Goal: Task Accomplishment & Management: Use online tool/utility

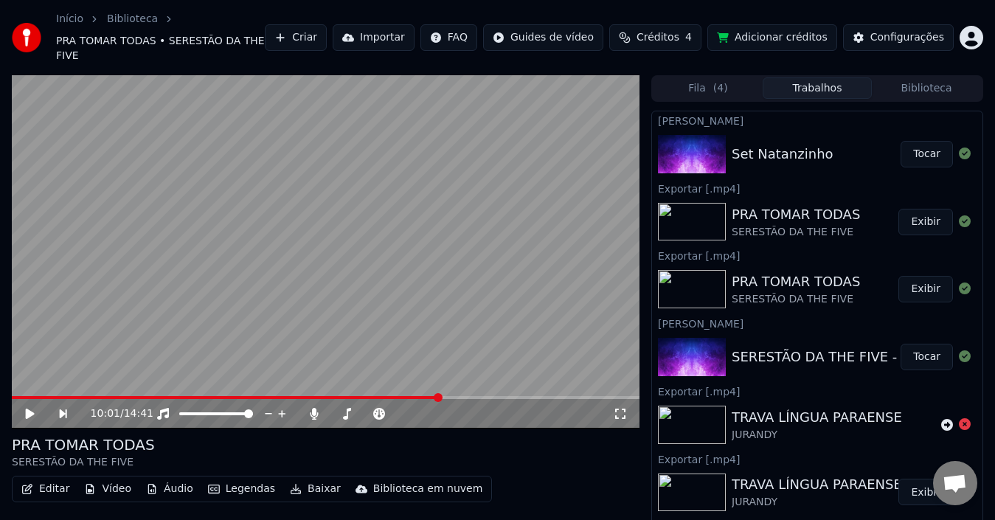
click at [927, 141] on button "Tocar" at bounding box center [927, 154] width 52 height 27
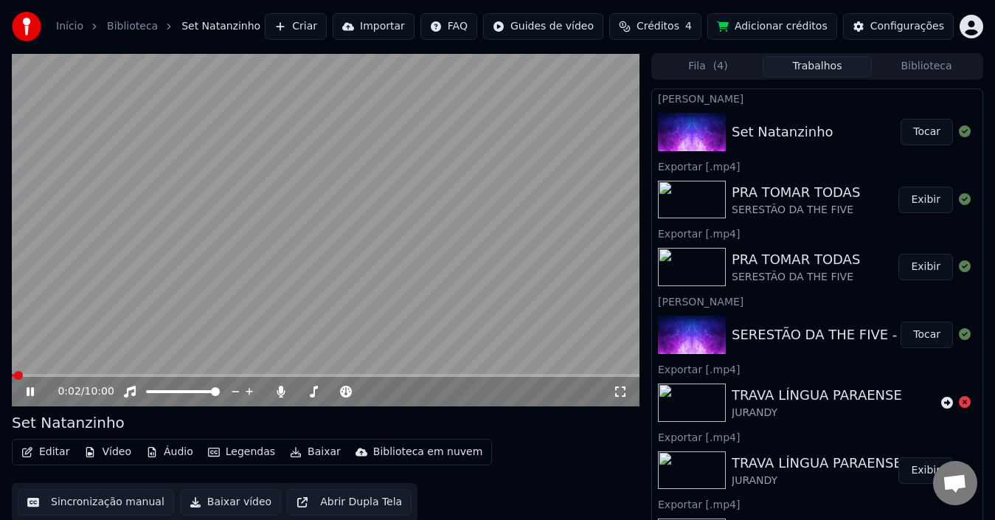
click at [28, 395] on icon at bounding box center [30, 391] width 7 height 9
click at [41, 443] on button "Editar" at bounding box center [45, 452] width 60 height 21
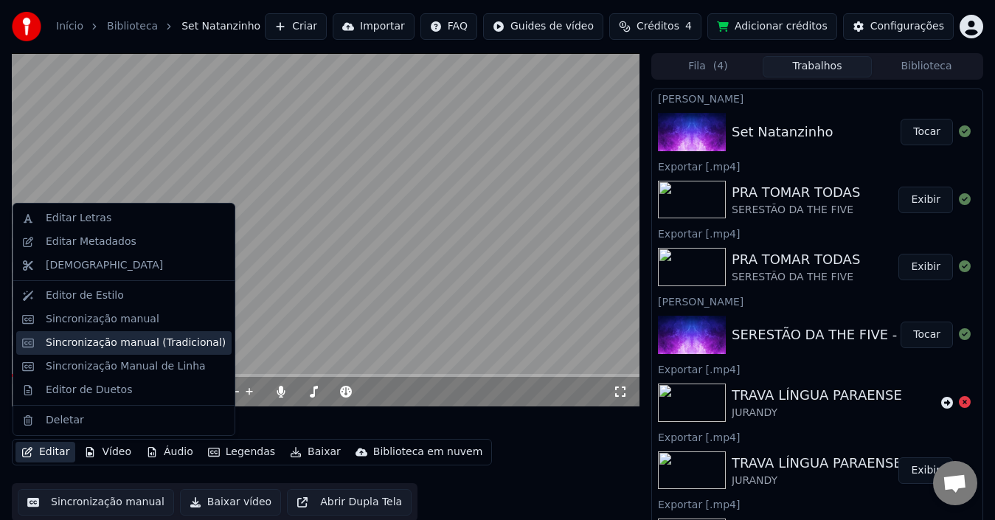
click at [130, 346] on div "Sincronização manual (Tradicional)" at bounding box center [136, 343] width 180 height 15
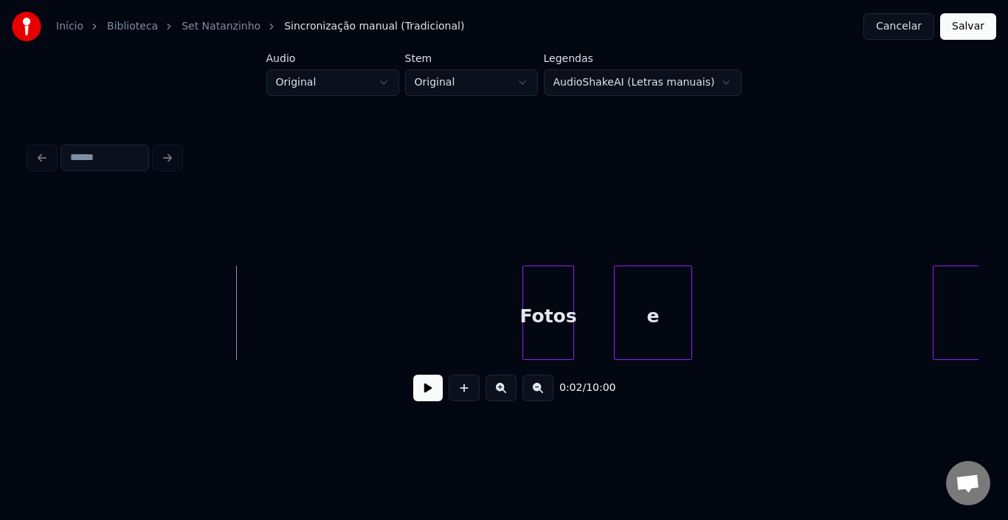
click at [523, 298] on div at bounding box center [525, 312] width 4 height 93
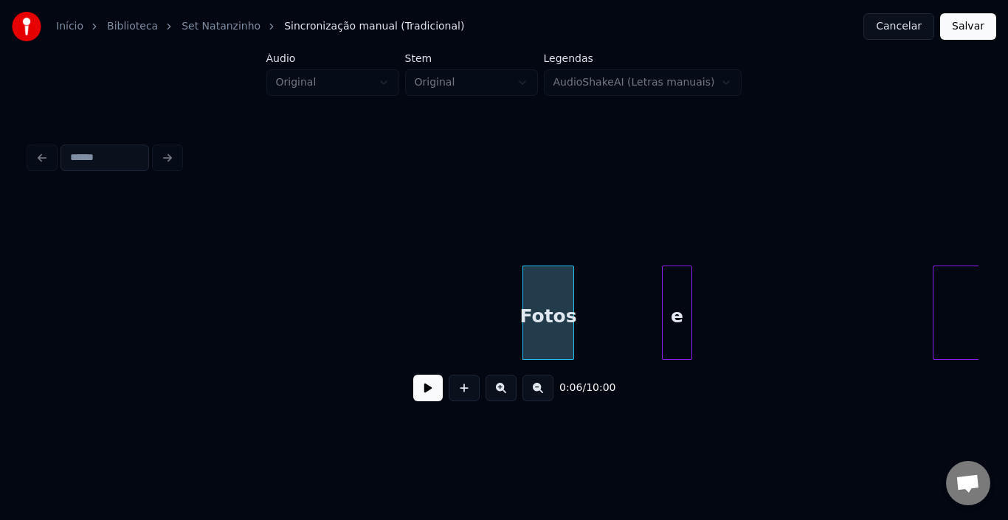
click at [663, 300] on div at bounding box center [665, 312] width 4 height 93
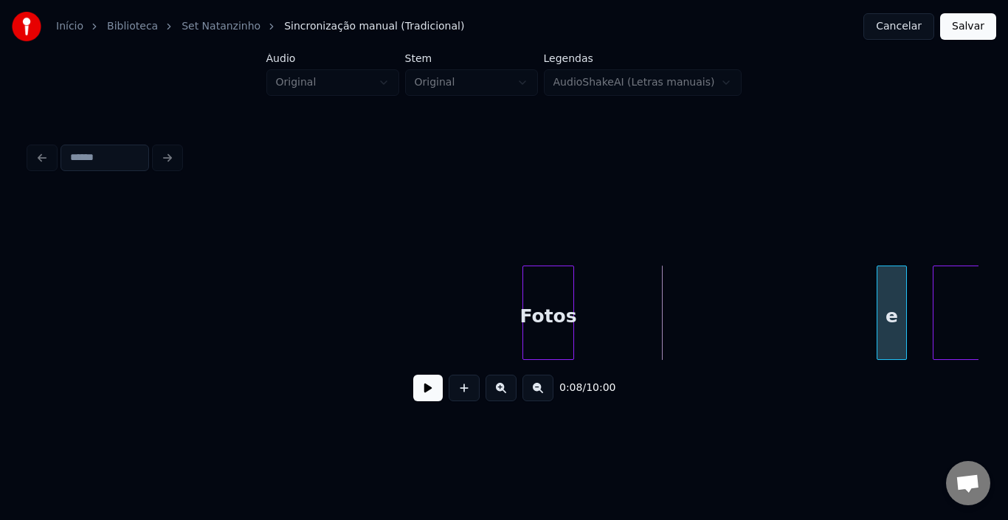
click at [895, 266] on div "e" at bounding box center [891, 316] width 29 height 100
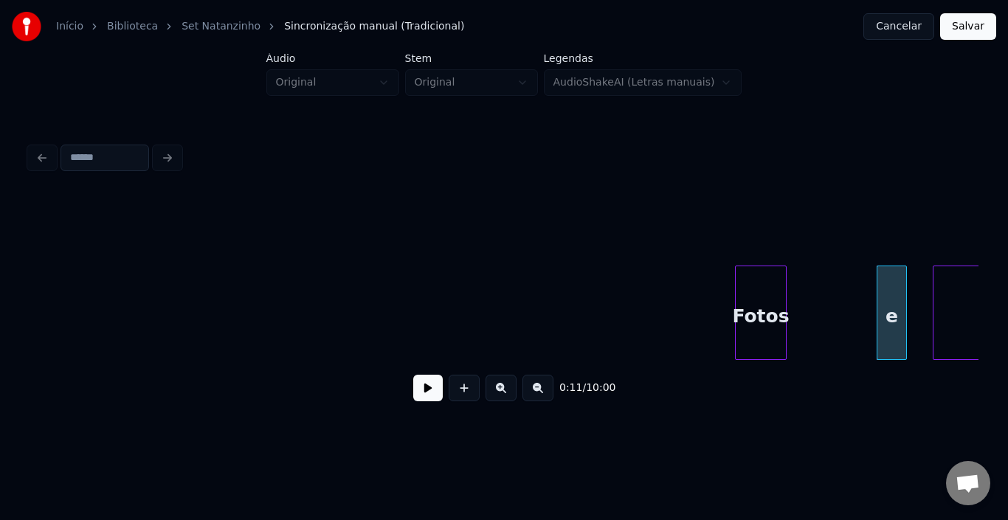
click at [786, 266] on div "Fotos" at bounding box center [761, 316] width 50 height 100
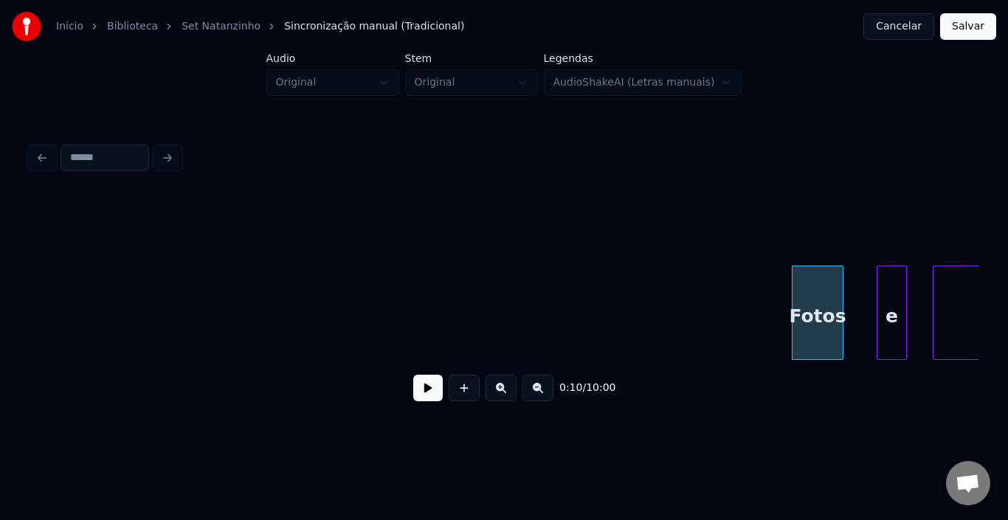
click at [424, 385] on button at bounding box center [428, 388] width 30 height 27
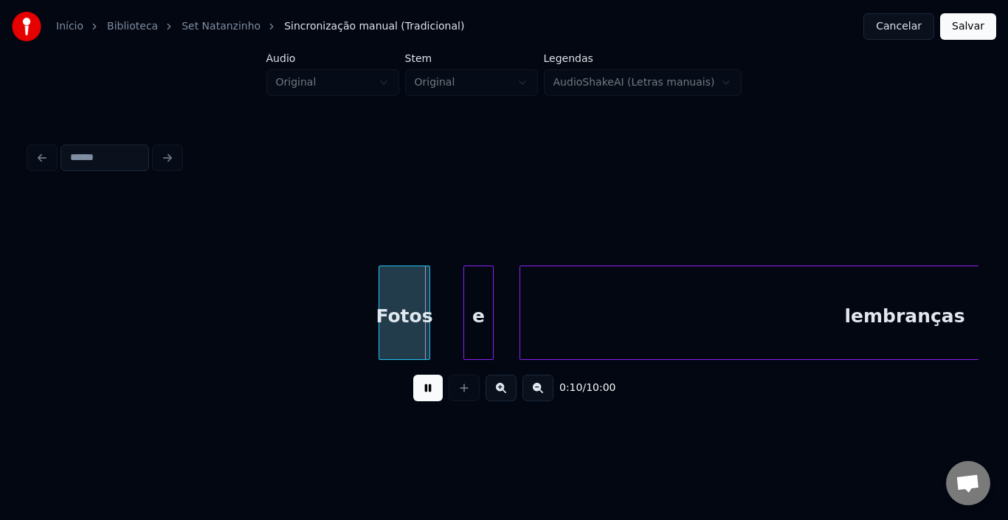
scroll to position [0, 502]
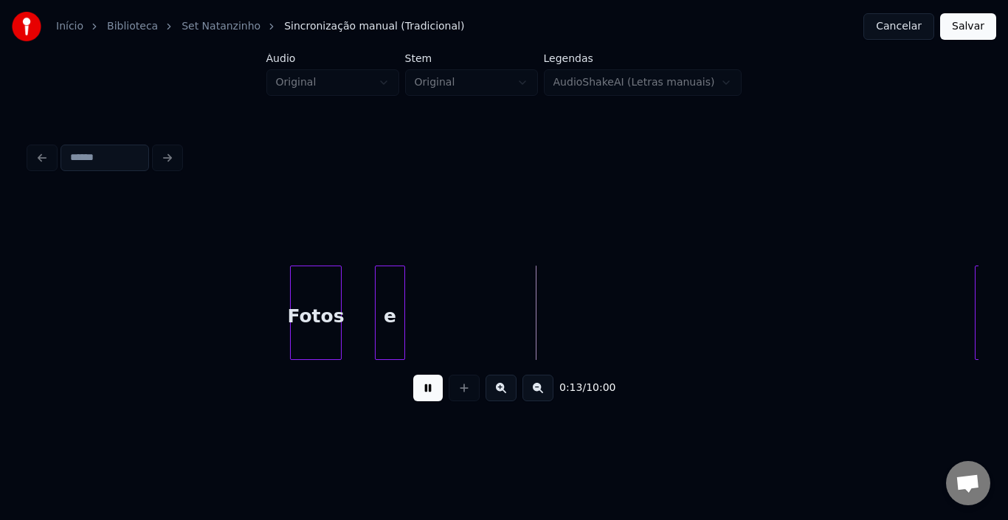
click at [976, 285] on div at bounding box center [977, 312] width 4 height 93
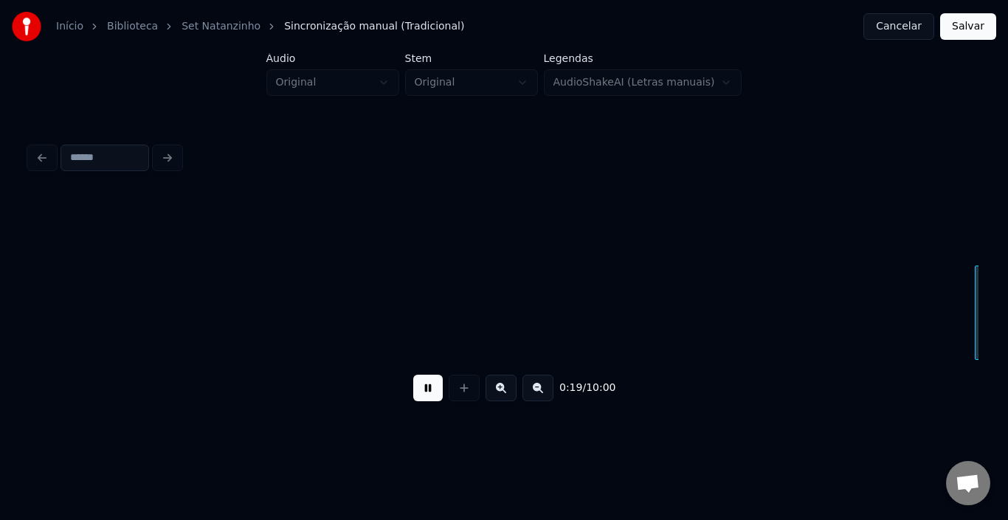
scroll to position [0, 1451]
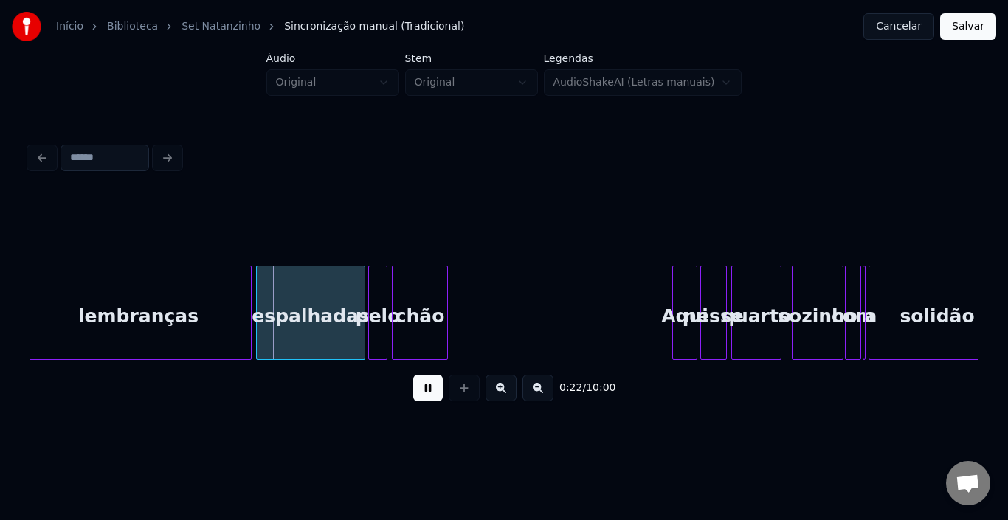
click at [415, 393] on button at bounding box center [428, 388] width 30 height 27
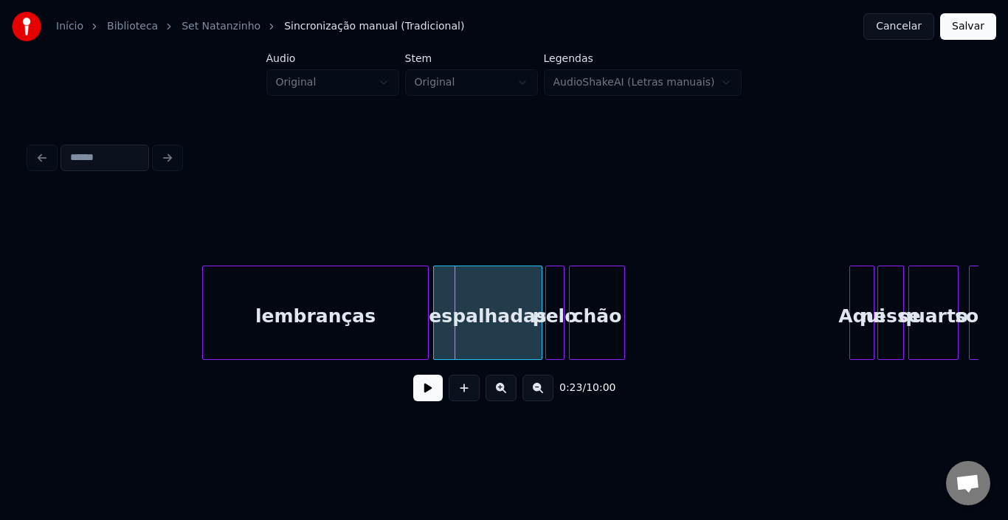
scroll to position [0, 1245]
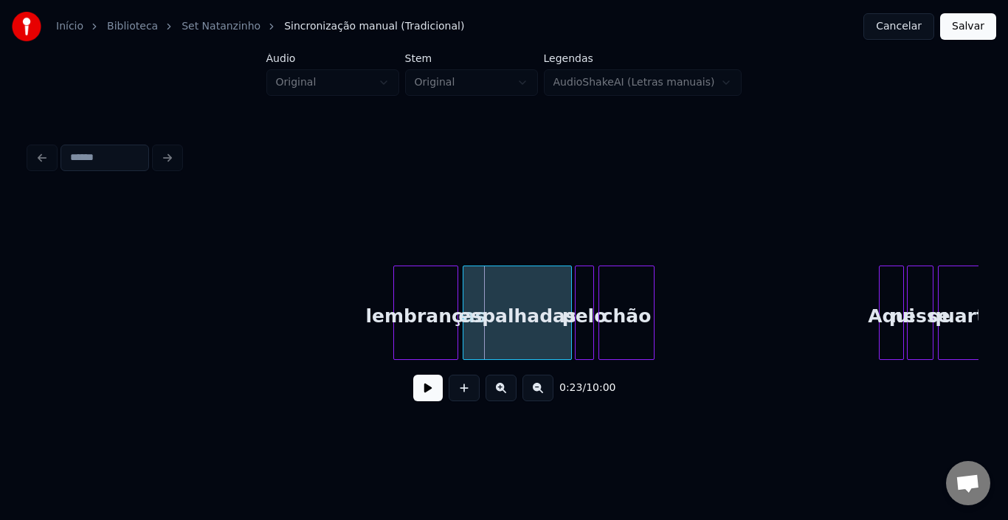
click at [395, 297] on div at bounding box center [396, 312] width 4 height 93
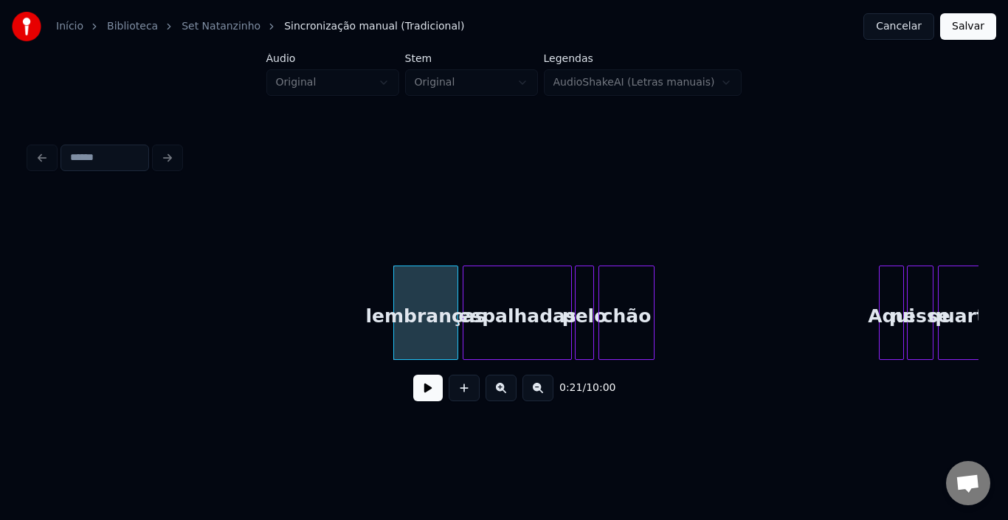
click at [424, 401] on button at bounding box center [428, 388] width 30 height 27
click at [400, 289] on div at bounding box center [400, 312] width 4 height 93
drag, startPoint x: 29, startPoint y: 357, endPoint x: 40, endPoint y: 362, distance: 12.2
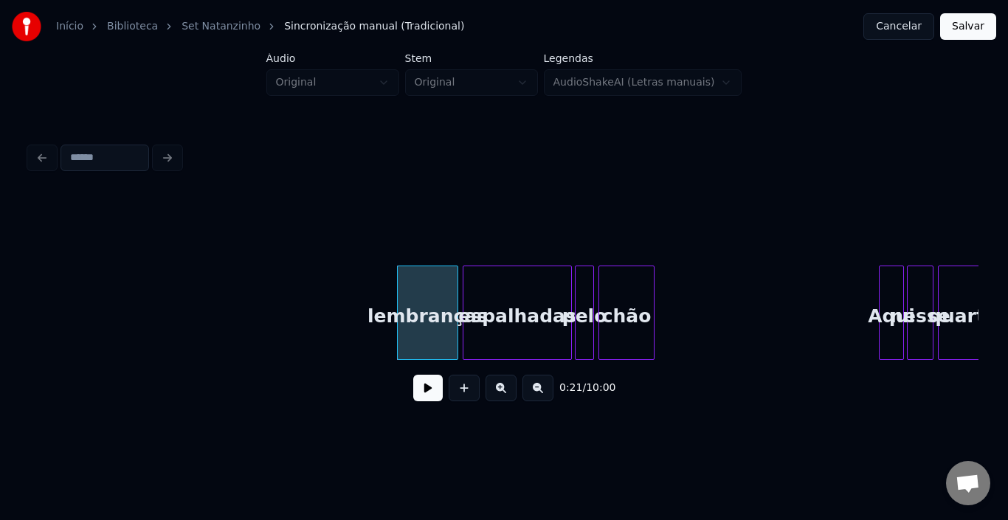
click at [35, 360] on div "0:21 / 10:00" at bounding box center [504, 276] width 961 height 292
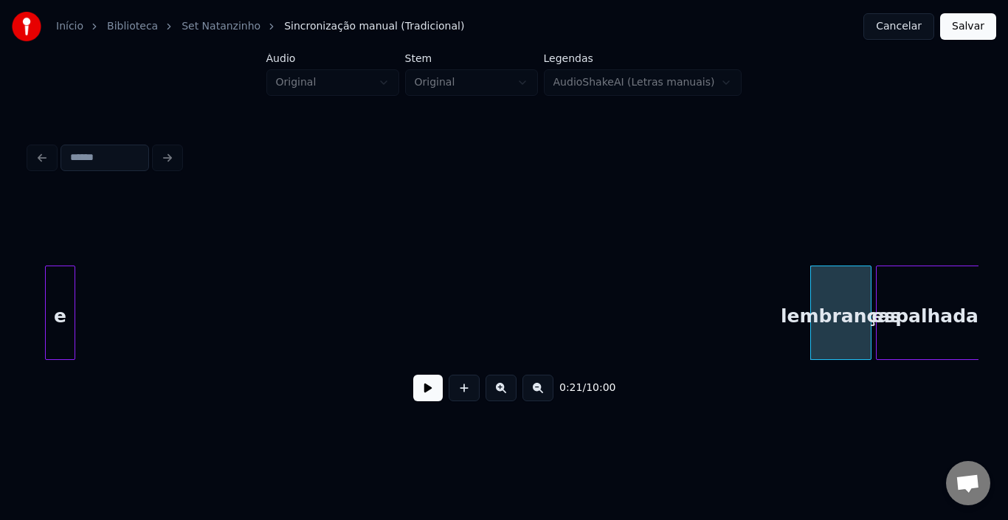
scroll to position [0, 773]
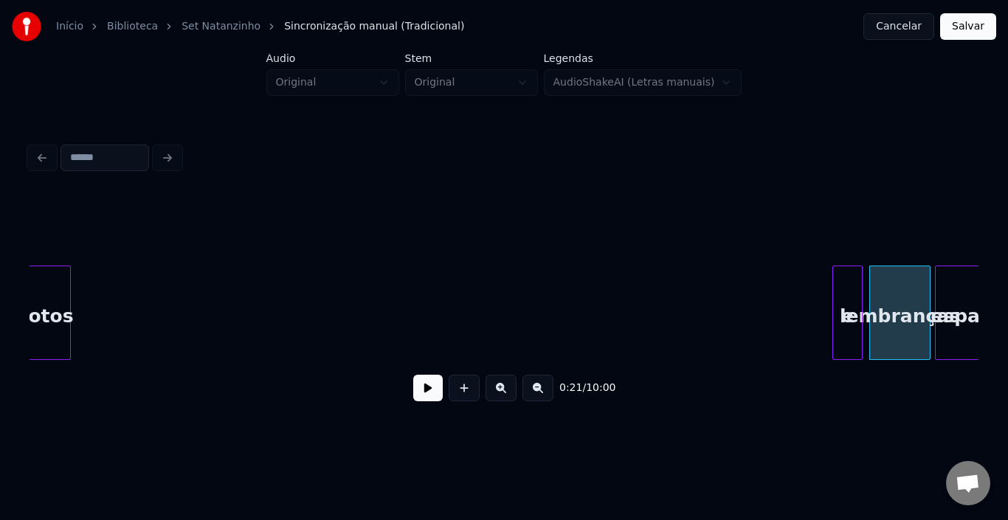
click at [851, 283] on div "e" at bounding box center [847, 316] width 29 height 100
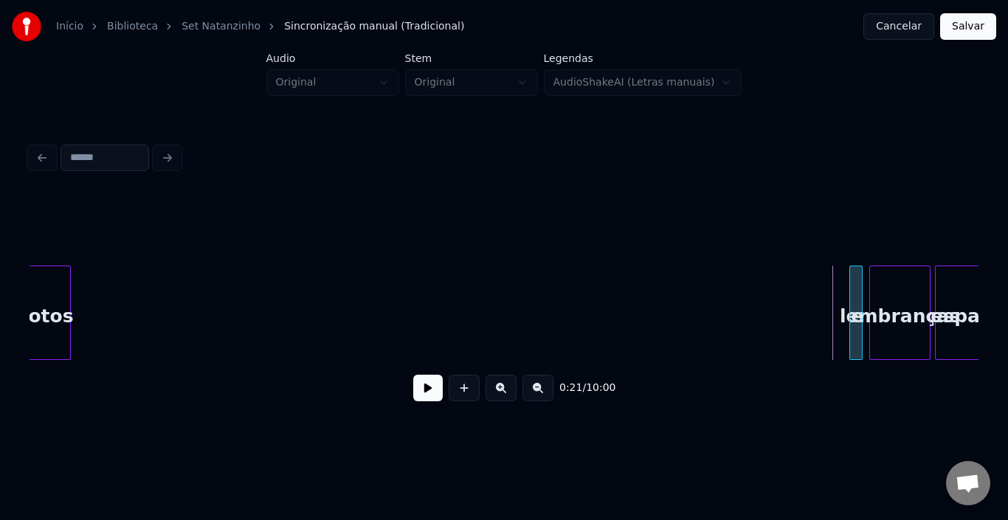
click at [851, 286] on div at bounding box center [852, 312] width 4 height 93
click at [827, 293] on div "Fotos" at bounding box center [821, 316] width 50 height 100
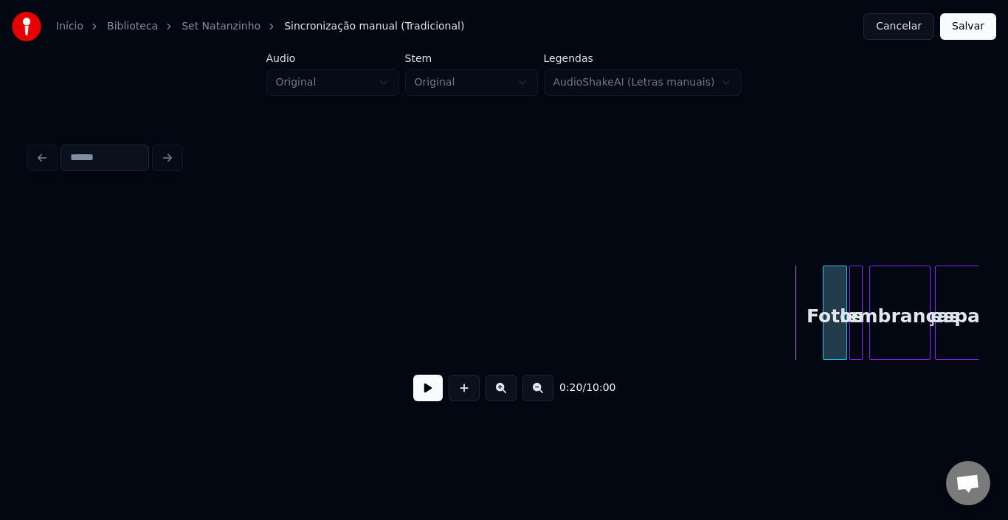
click at [826, 297] on div at bounding box center [825, 312] width 4 height 93
click at [429, 401] on button at bounding box center [428, 388] width 30 height 27
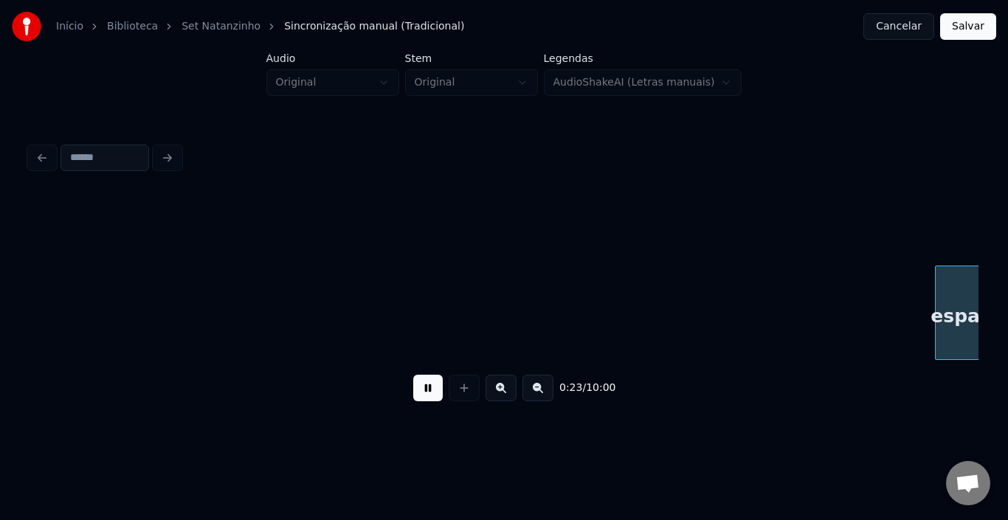
scroll to position [0, 1723]
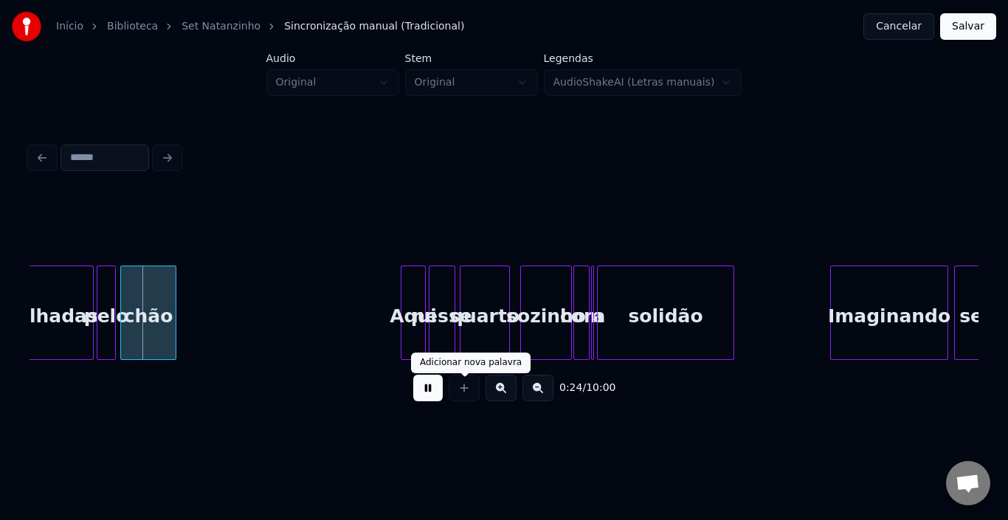
click at [429, 393] on button at bounding box center [428, 388] width 30 height 27
click at [425, 401] on button at bounding box center [428, 388] width 30 height 27
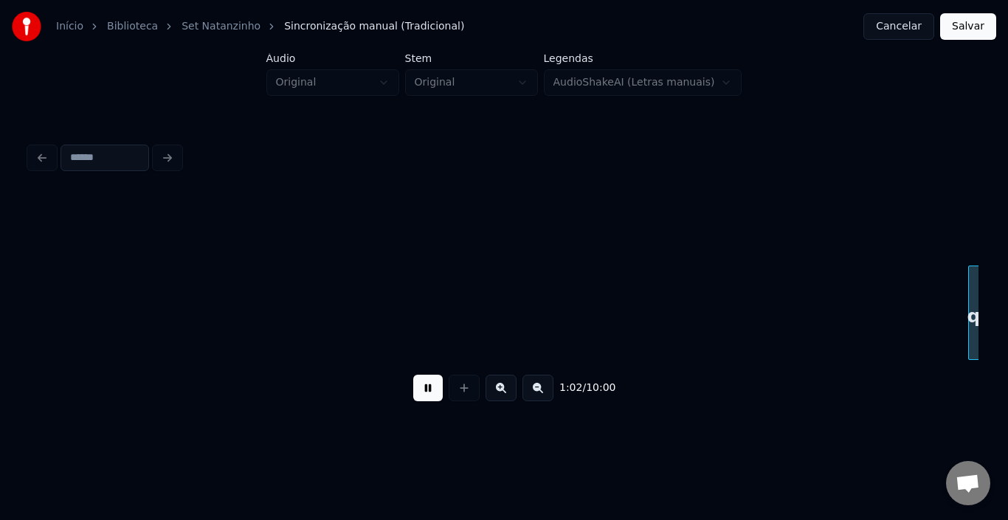
scroll to position [0, 4587]
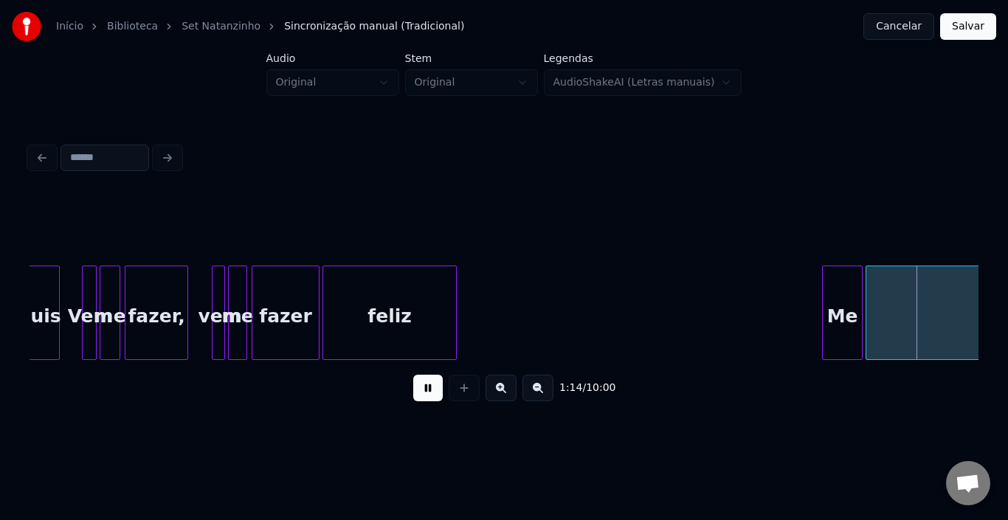
click at [421, 394] on button at bounding box center [428, 388] width 30 height 27
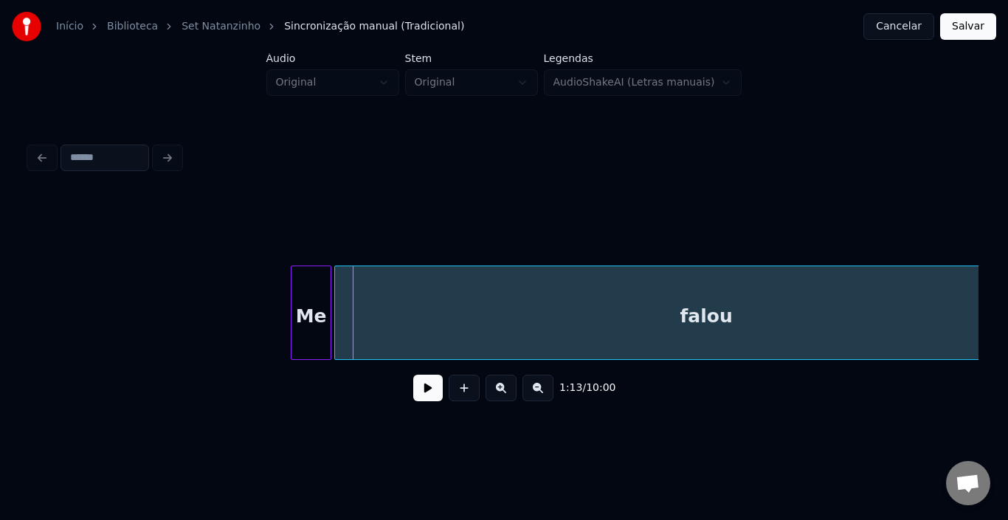
scroll to position [0, 5266]
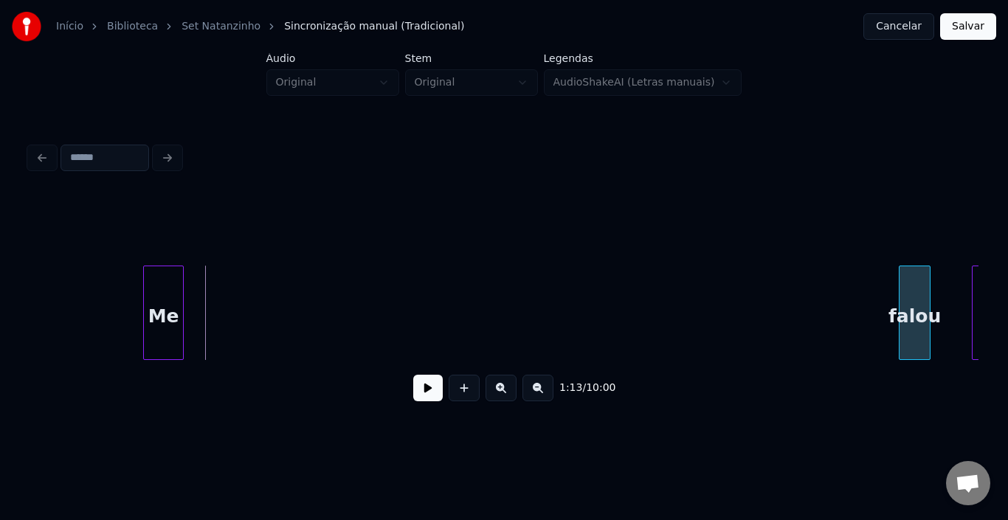
click at [904, 305] on div at bounding box center [901, 312] width 4 height 93
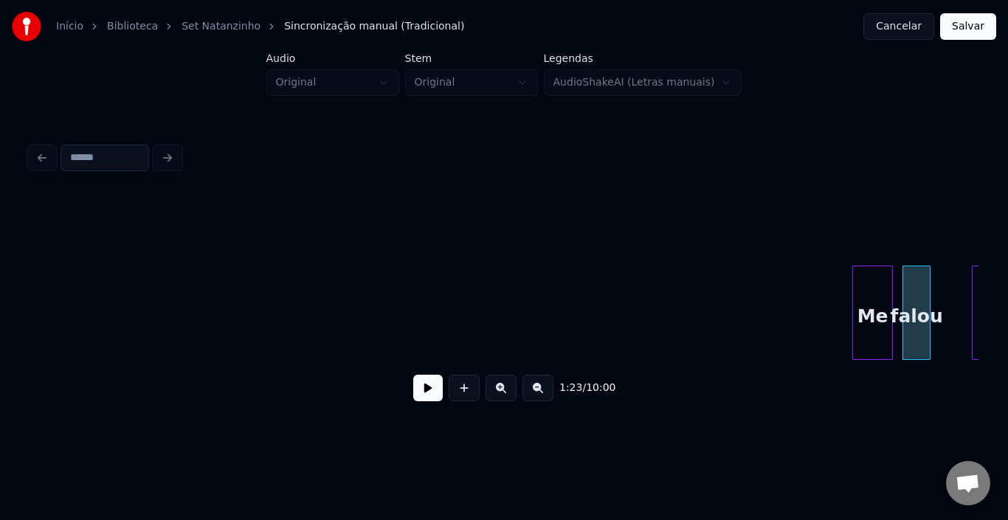
click at [867, 293] on div "Me" at bounding box center [872, 316] width 39 height 100
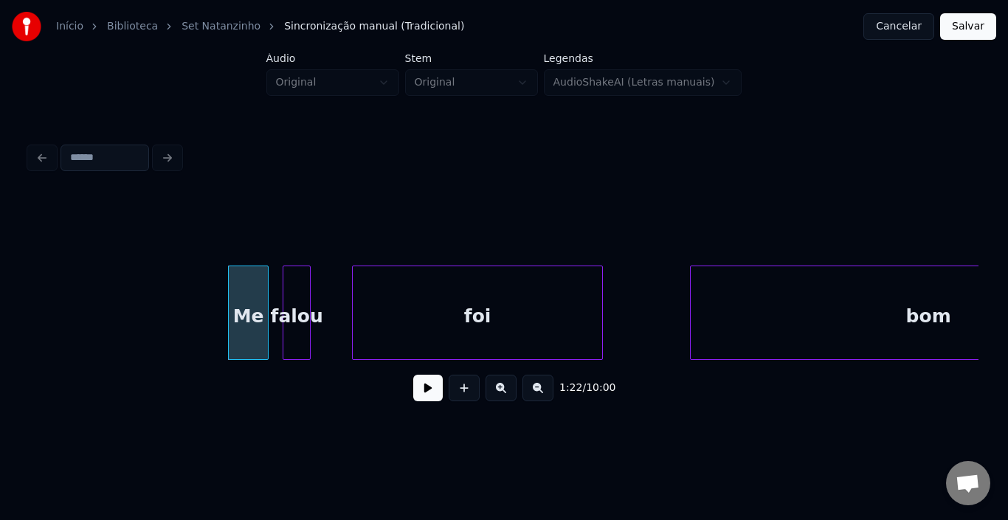
scroll to position [0, 5974]
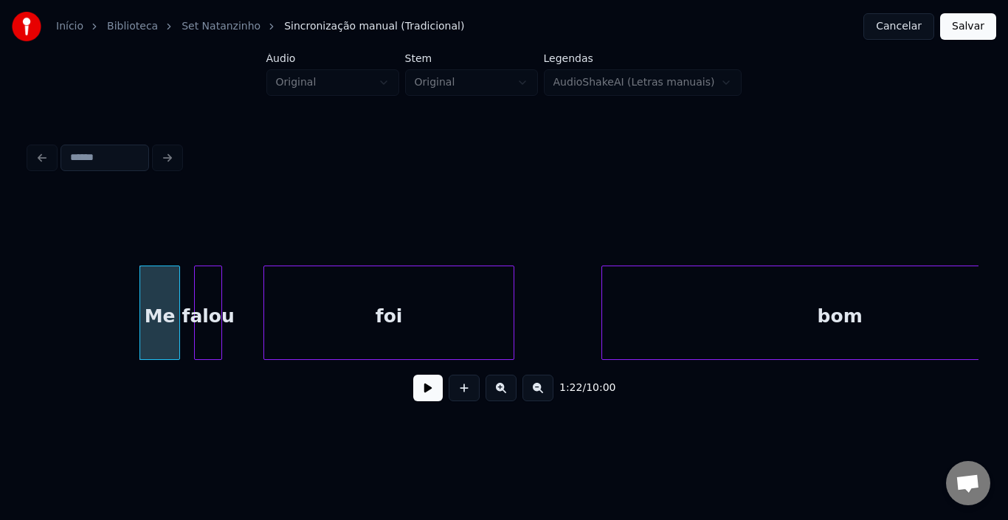
click at [427, 398] on button at bounding box center [428, 388] width 30 height 27
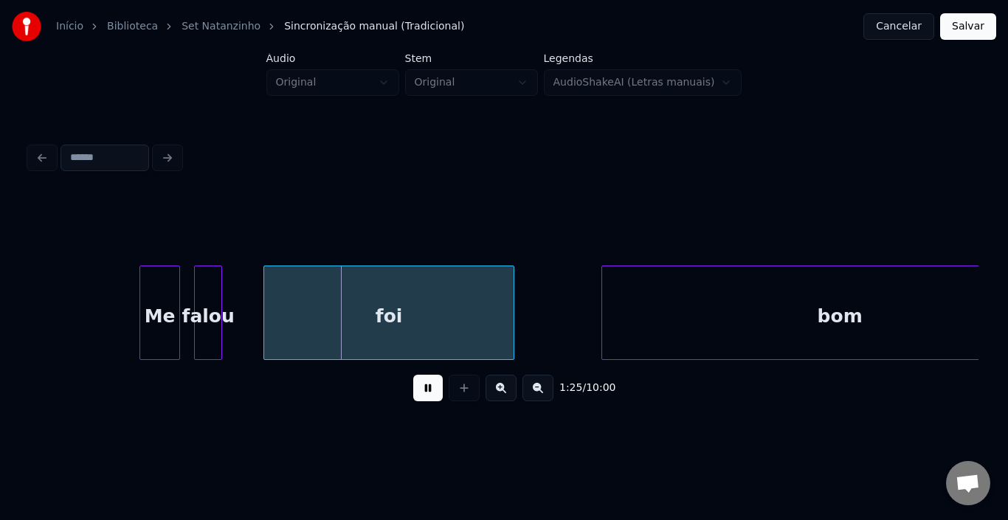
click at [427, 398] on button at bounding box center [428, 388] width 30 height 27
click at [267, 289] on div "foi" at bounding box center [392, 313] width 251 height 94
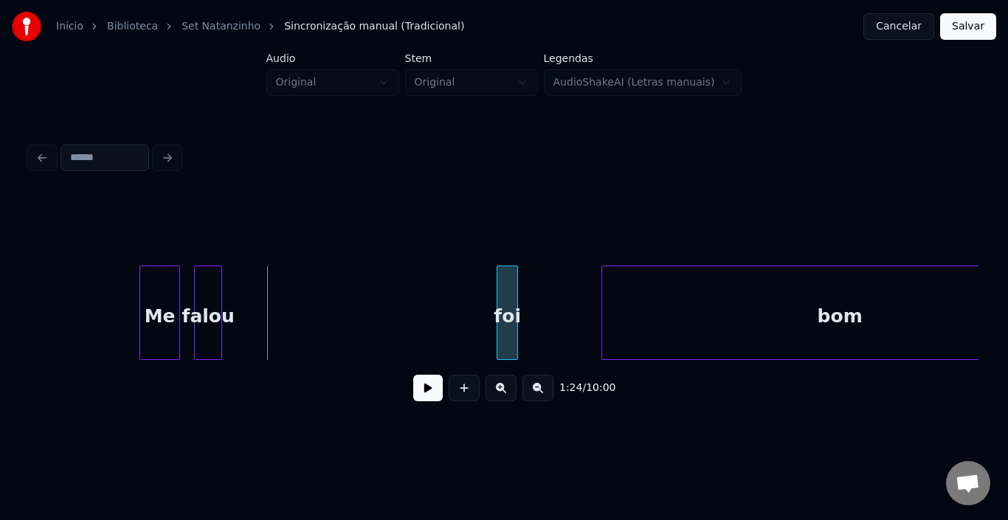
click at [497, 295] on div at bounding box center [499, 312] width 4 height 93
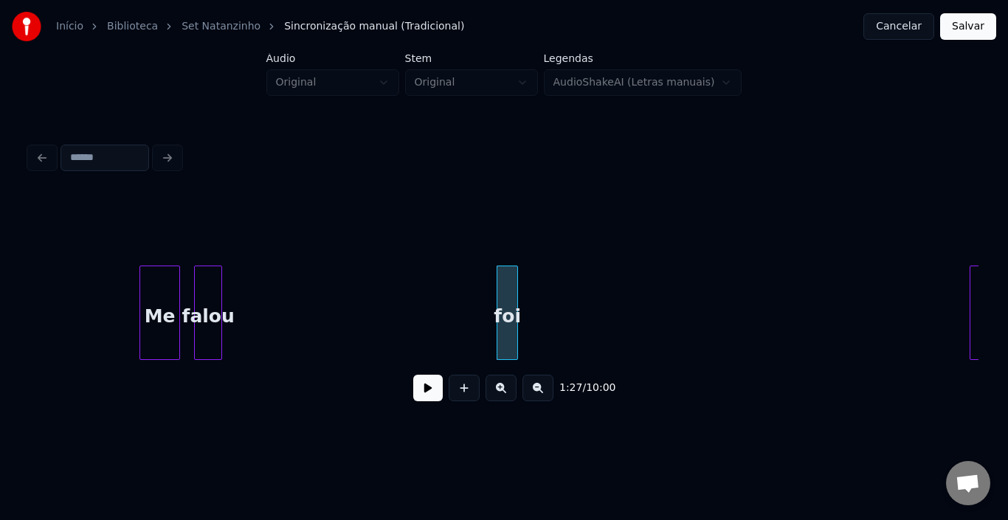
click at [970, 308] on div at bounding box center [972, 312] width 4 height 93
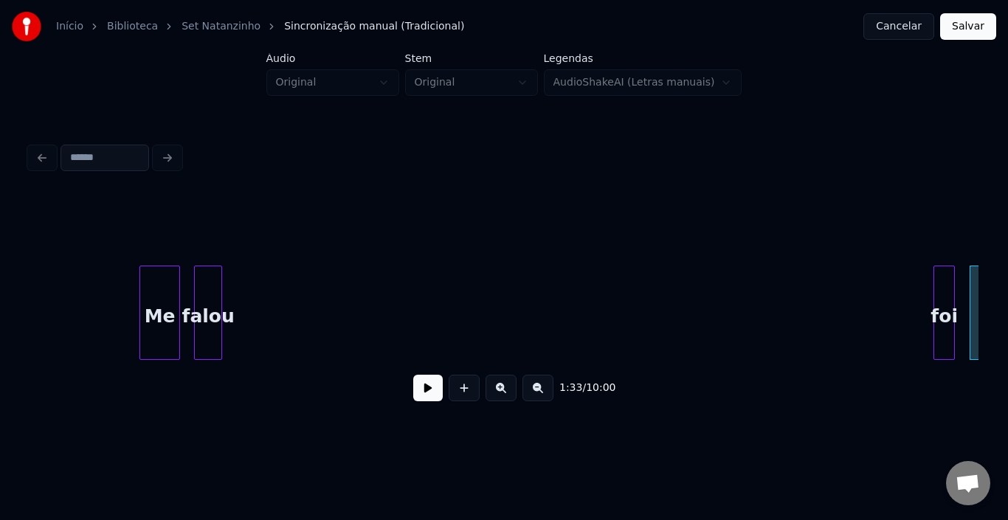
click at [941, 288] on div "foi" at bounding box center [944, 316] width 20 height 100
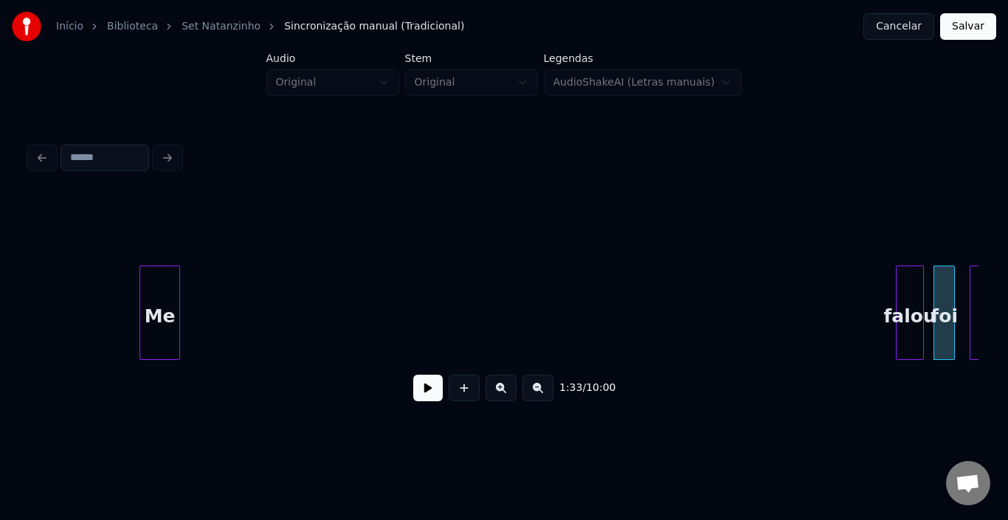
click at [903, 283] on div "falou" at bounding box center [909, 316] width 27 height 100
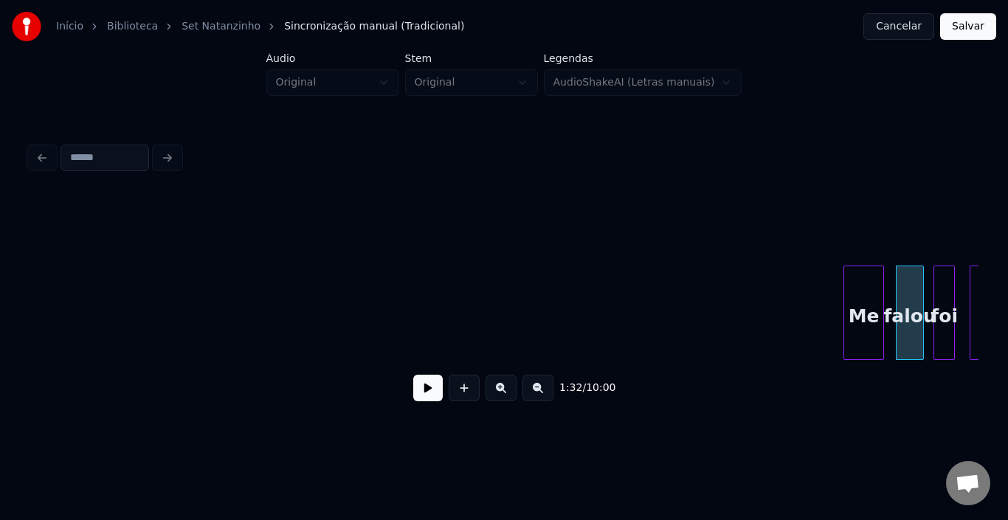
click at [859, 308] on div "Me" at bounding box center [863, 316] width 39 height 100
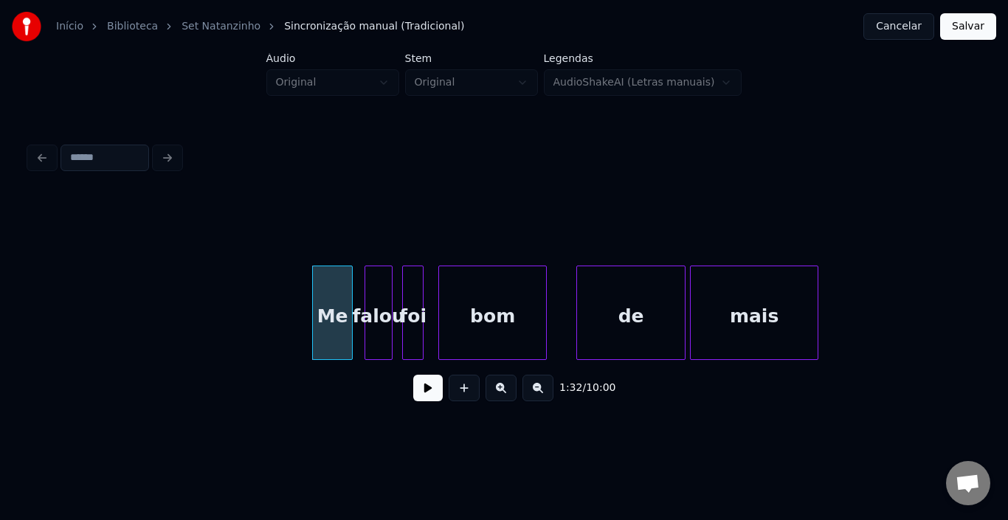
scroll to position [0, 6594]
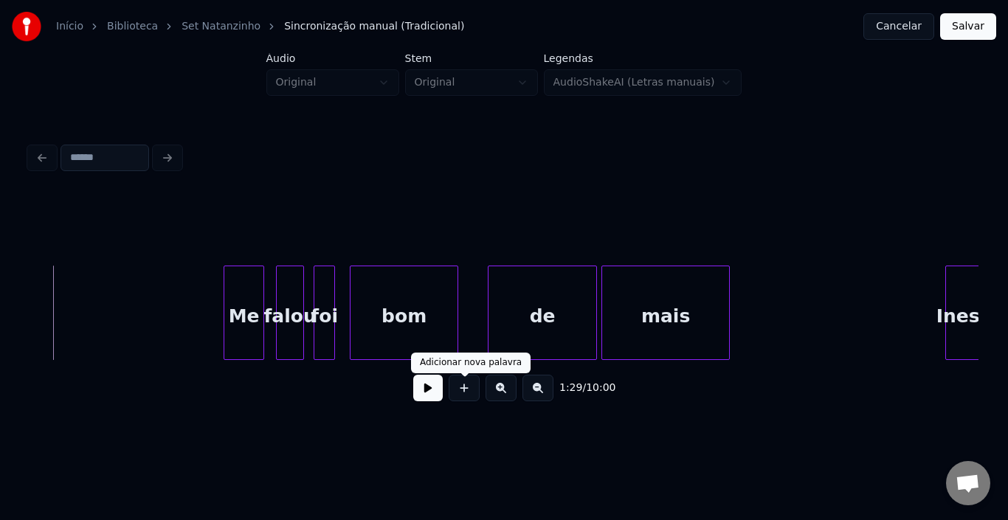
click at [431, 396] on button at bounding box center [428, 388] width 30 height 27
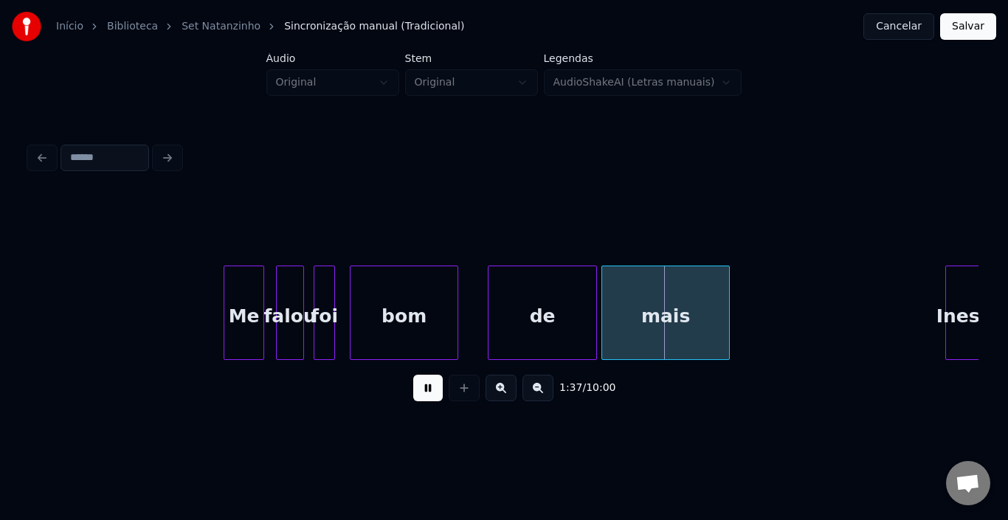
click at [431, 396] on button at bounding box center [428, 388] width 30 height 27
click at [559, 301] on div at bounding box center [558, 312] width 4 height 93
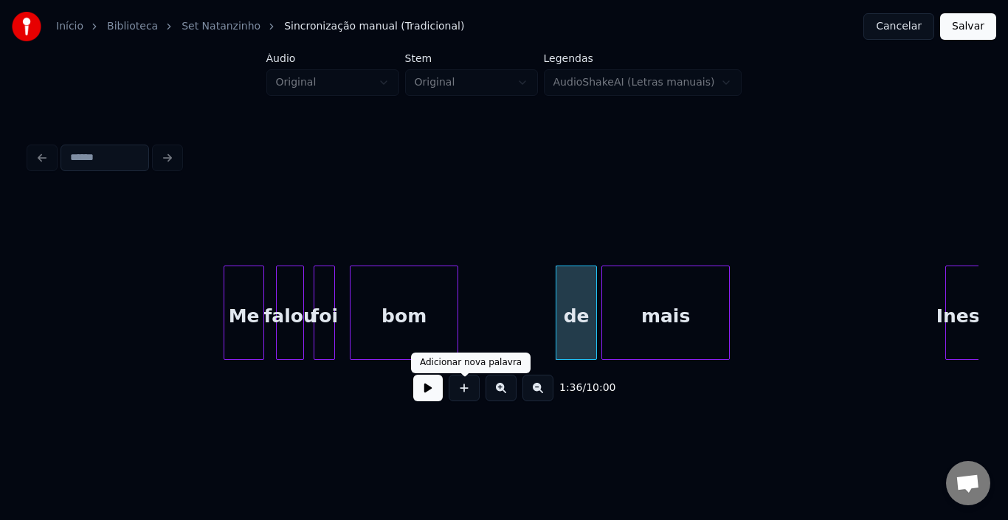
click at [438, 395] on button at bounding box center [428, 388] width 30 height 27
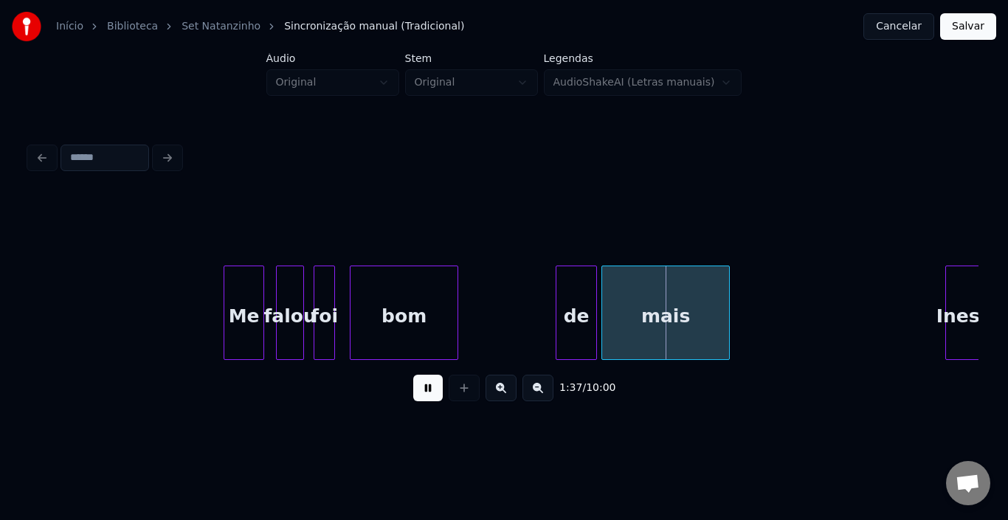
click at [438, 395] on button at bounding box center [428, 388] width 30 height 27
click at [575, 292] on div at bounding box center [575, 312] width 4 height 93
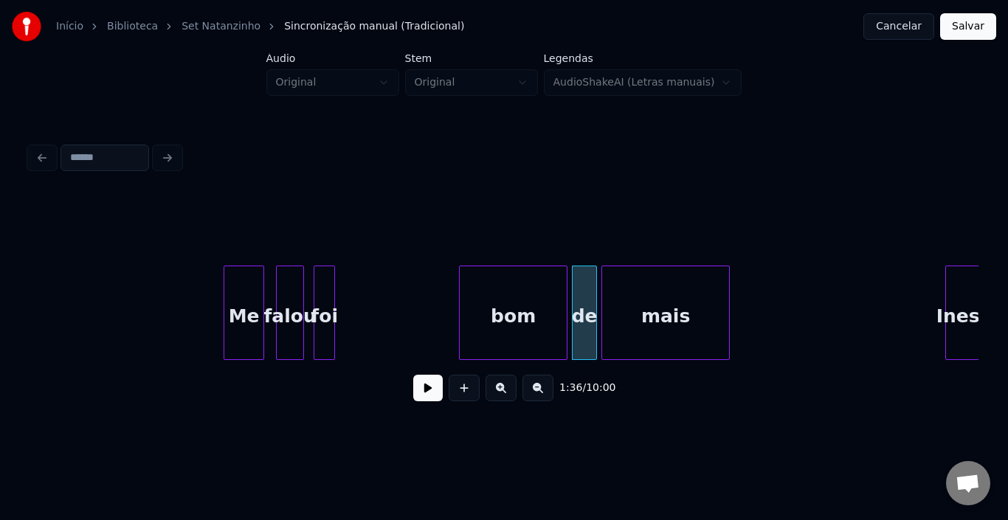
click at [497, 294] on div "bom" at bounding box center [513, 316] width 107 height 100
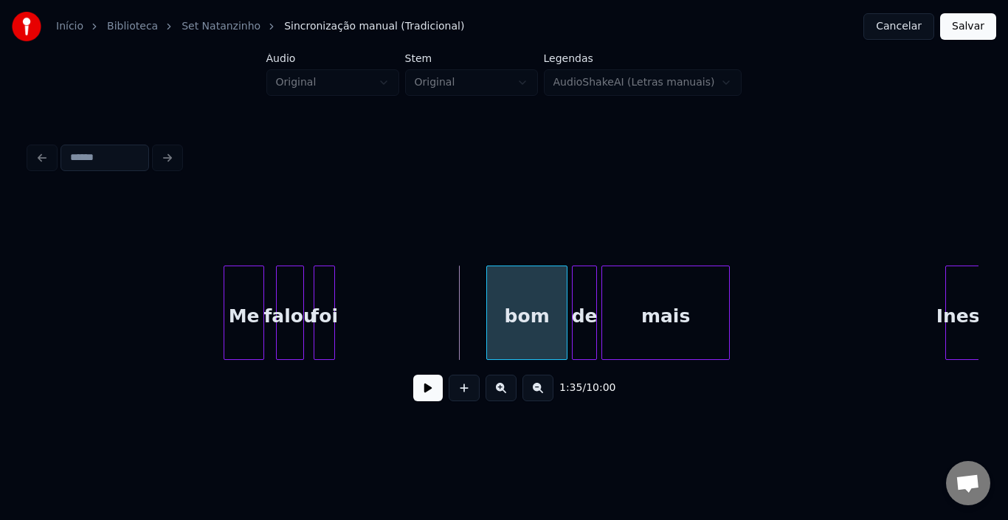
click at [489, 297] on div at bounding box center [489, 312] width 4 height 93
click at [432, 394] on button at bounding box center [428, 388] width 30 height 27
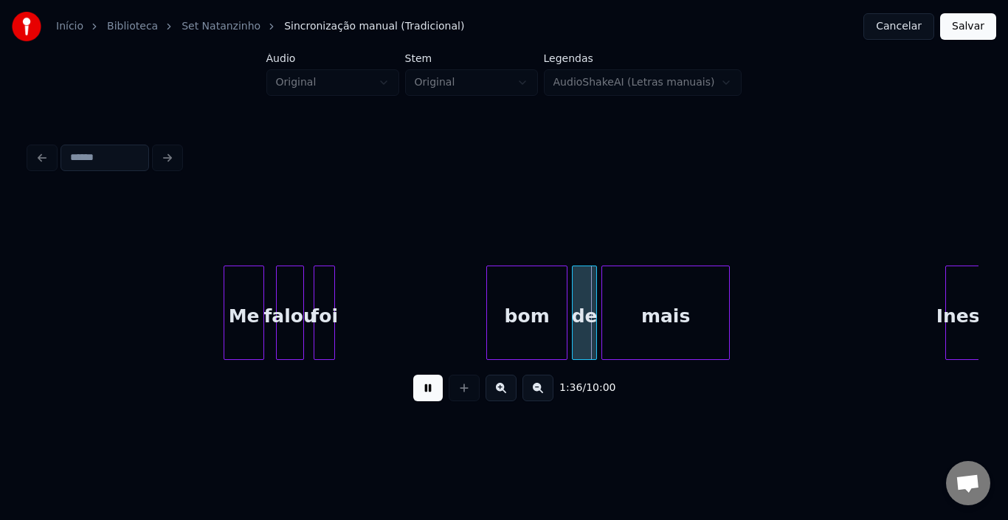
click at [432, 394] on button at bounding box center [428, 388] width 30 height 27
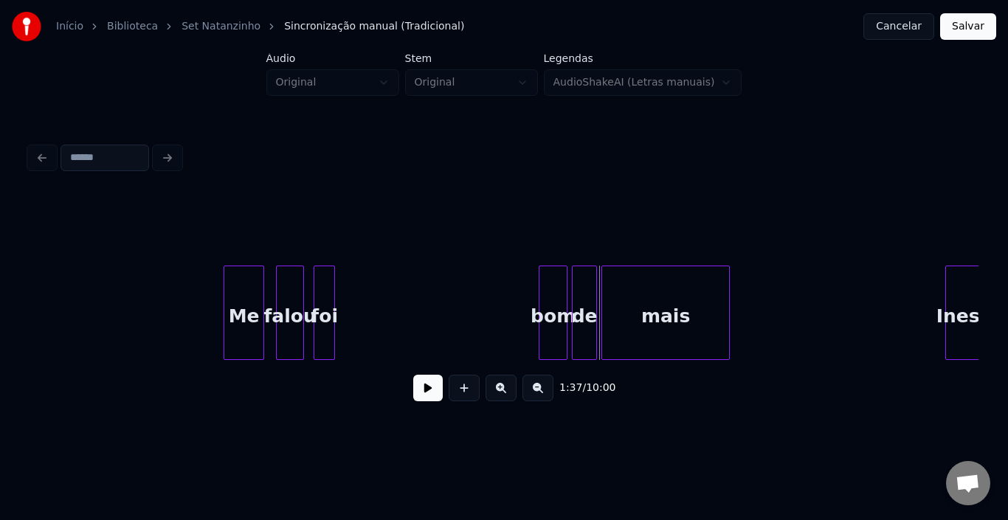
click at [541, 291] on div at bounding box center [541, 312] width 4 height 93
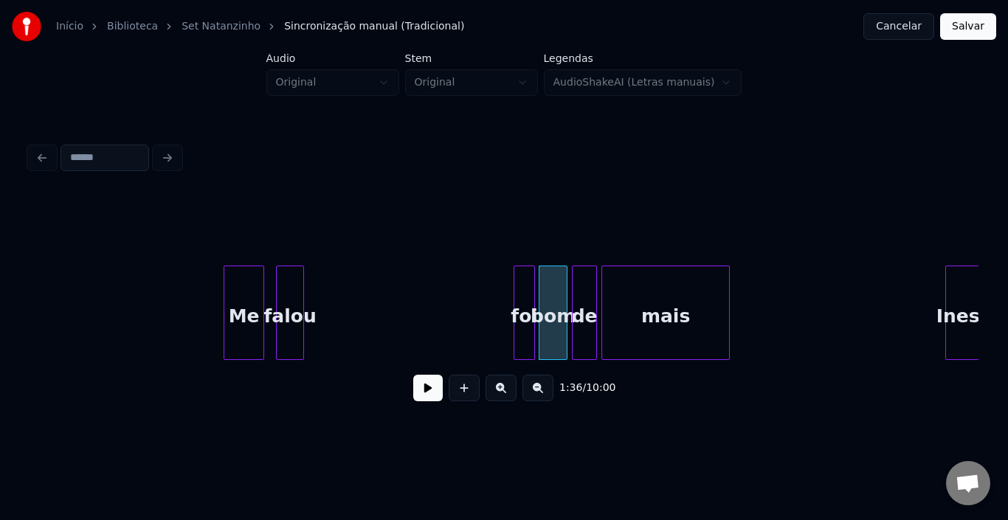
click at [526, 289] on div "foi" at bounding box center [524, 316] width 20 height 100
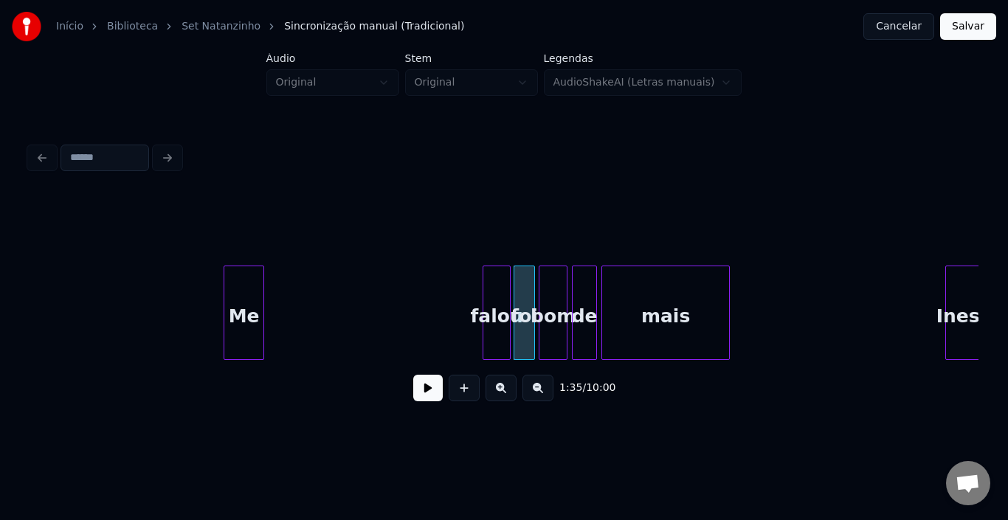
click at [499, 294] on div "falou" at bounding box center [496, 316] width 27 height 100
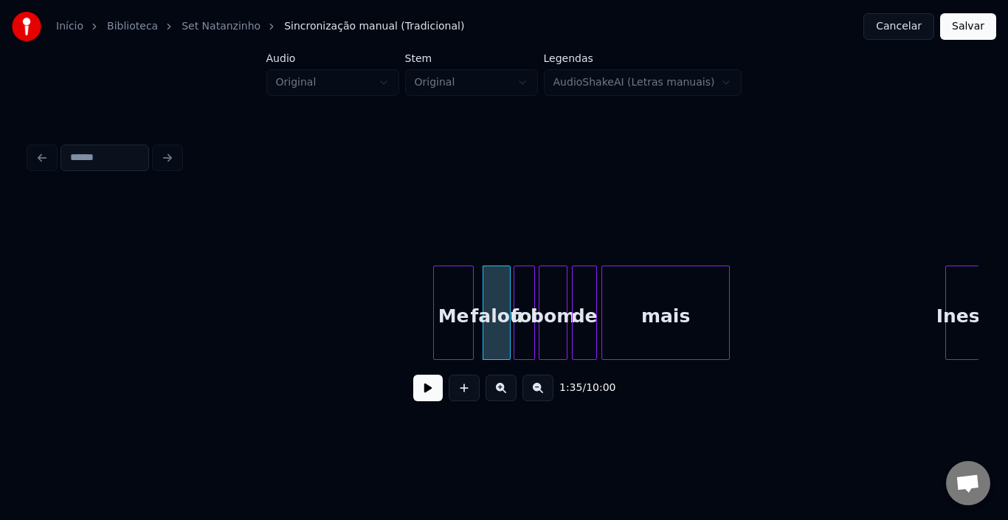
click at [456, 294] on div "Me" at bounding box center [453, 316] width 39 height 100
click at [424, 395] on button at bounding box center [428, 388] width 30 height 27
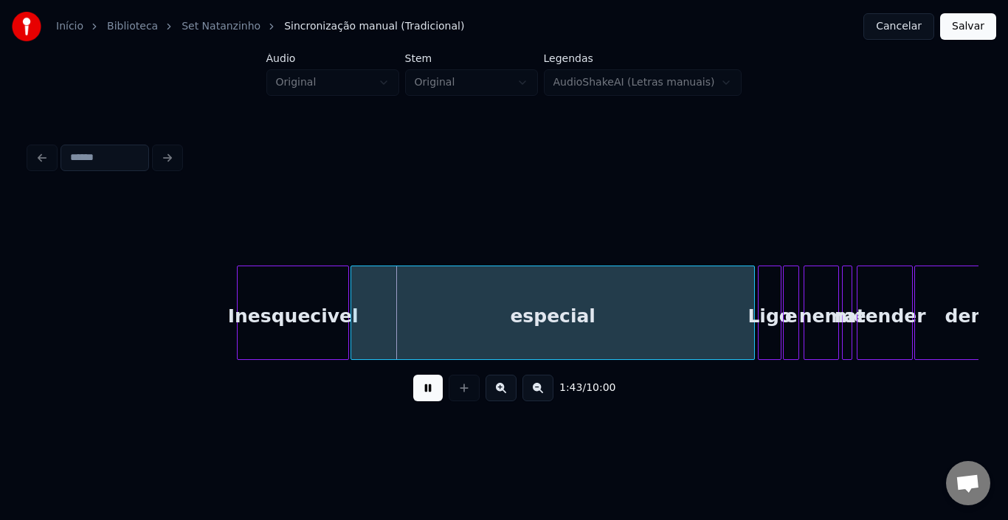
scroll to position [0, 7332]
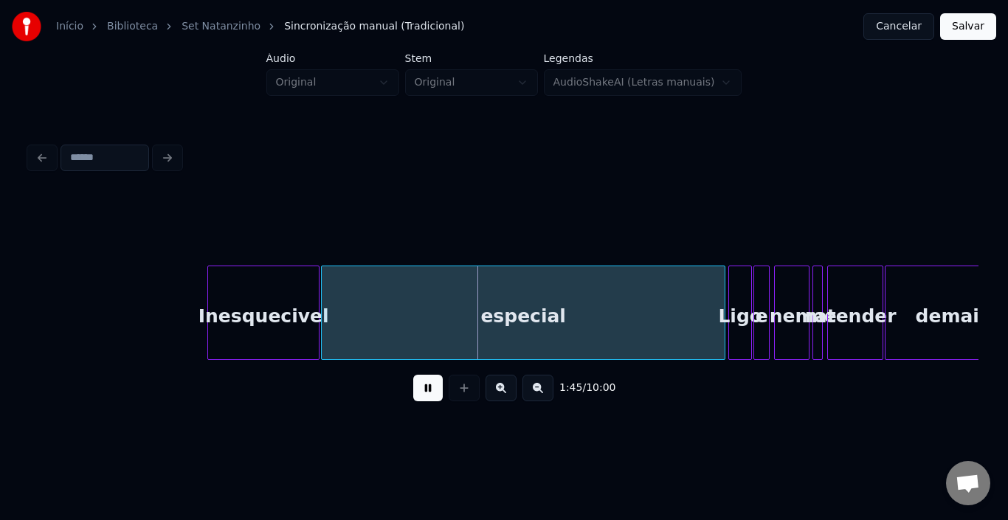
click at [426, 394] on button at bounding box center [428, 388] width 30 height 27
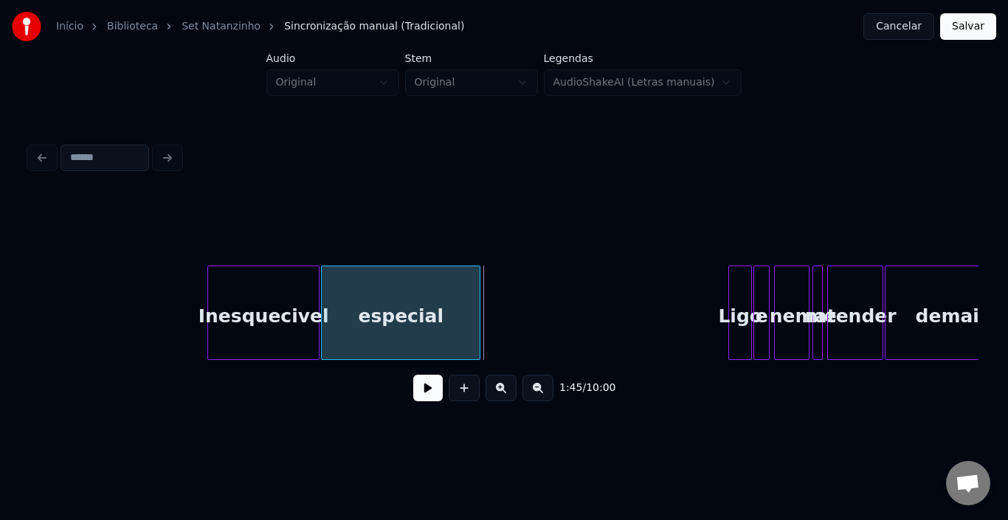
click at [477, 290] on div at bounding box center [477, 312] width 4 height 93
click at [425, 401] on button at bounding box center [428, 388] width 30 height 27
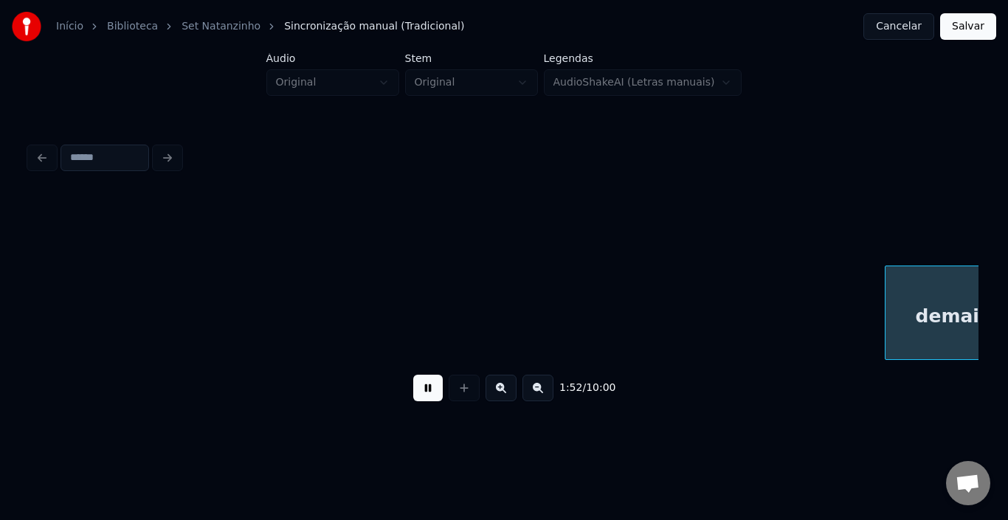
scroll to position [0, 8281]
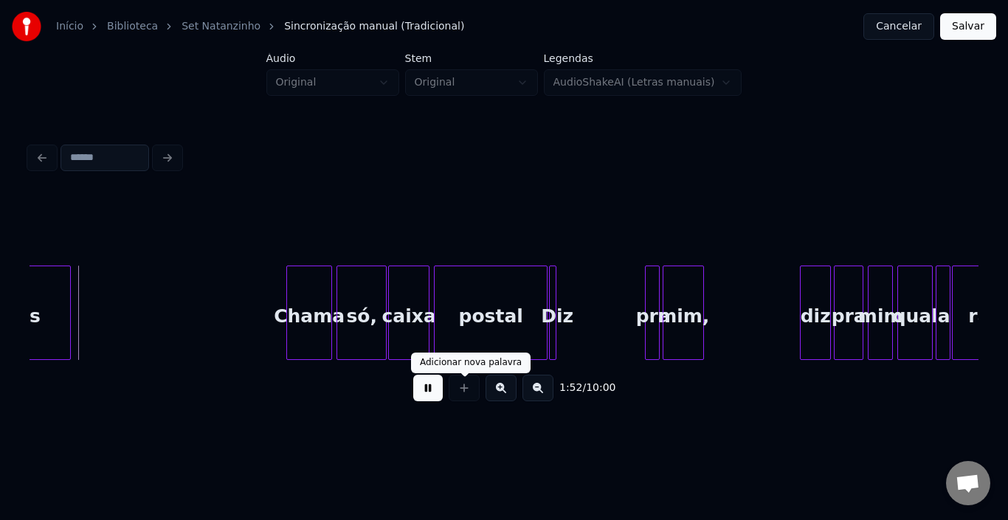
click at [426, 394] on button at bounding box center [428, 388] width 30 height 27
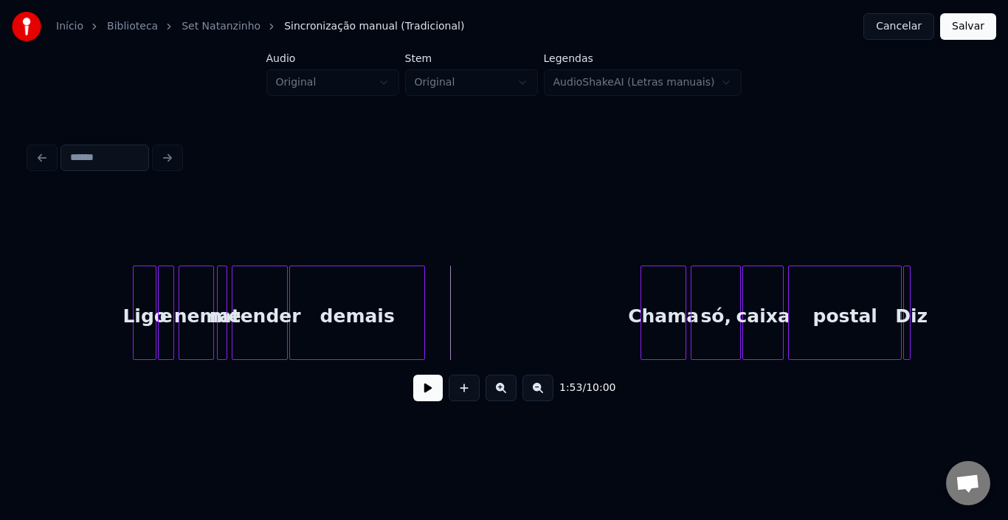
scroll to position [0, 7868]
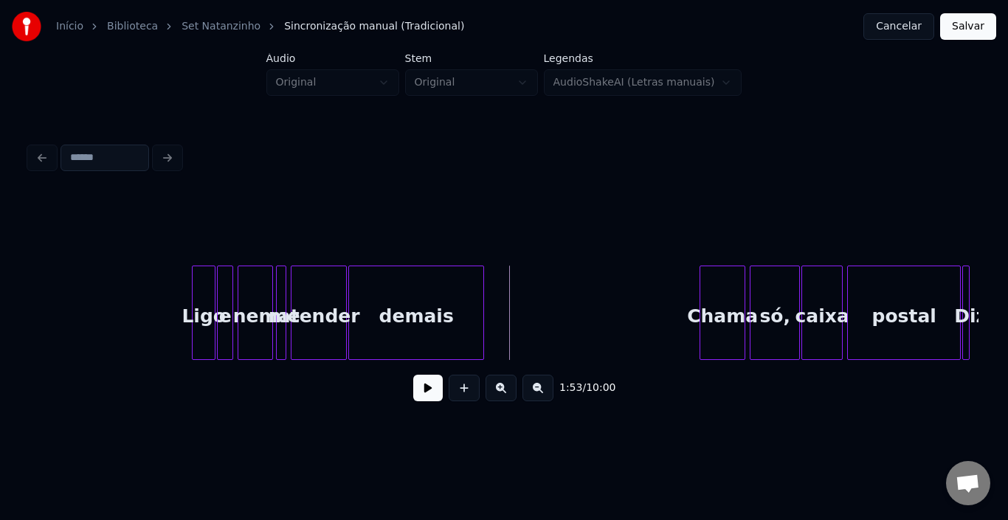
click at [429, 322] on div "demais" at bounding box center [416, 316] width 134 height 100
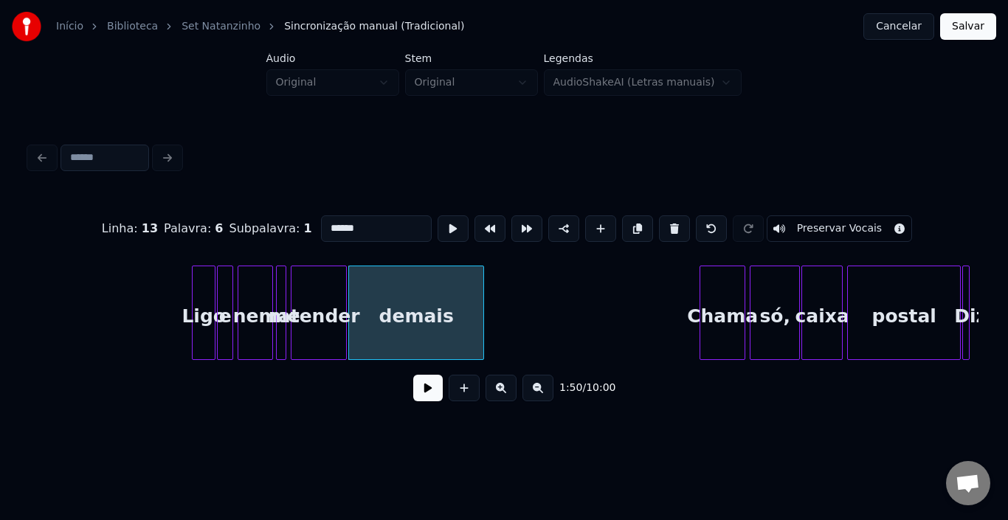
click at [429, 322] on div "demais" at bounding box center [416, 316] width 134 height 100
drag, startPoint x: 331, startPoint y: 223, endPoint x: 274, endPoint y: 228, distance: 56.3
click at [285, 224] on div "Linha : 13 Palavra : 6 Subpalavra : 1 ****** Preservar Vocais" at bounding box center [504, 229] width 949 height 74
type input "****"
click at [429, 401] on button at bounding box center [428, 388] width 30 height 27
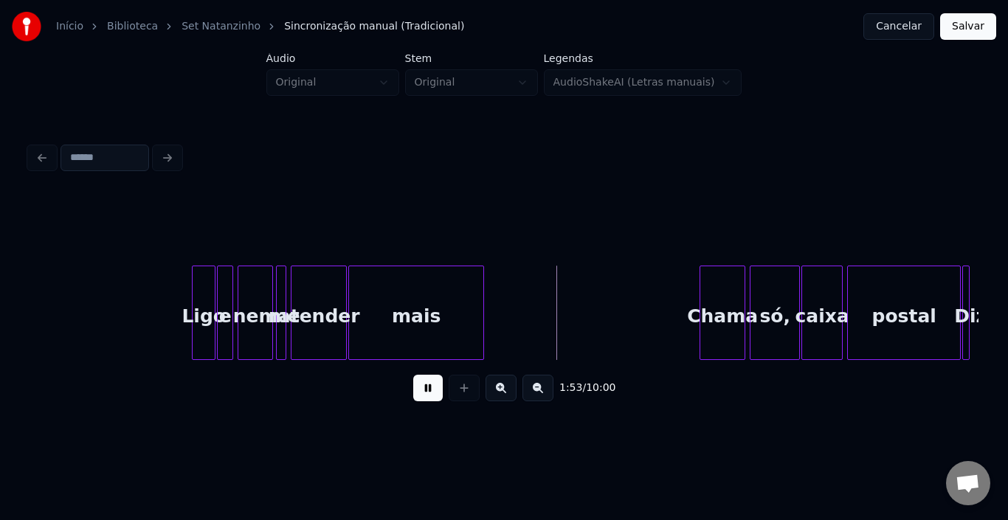
click at [429, 401] on button at bounding box center [428, 388] width 30 height 27
click at [325, 303] on div "atender" at bounding box center [318, 316] width 55 height 100
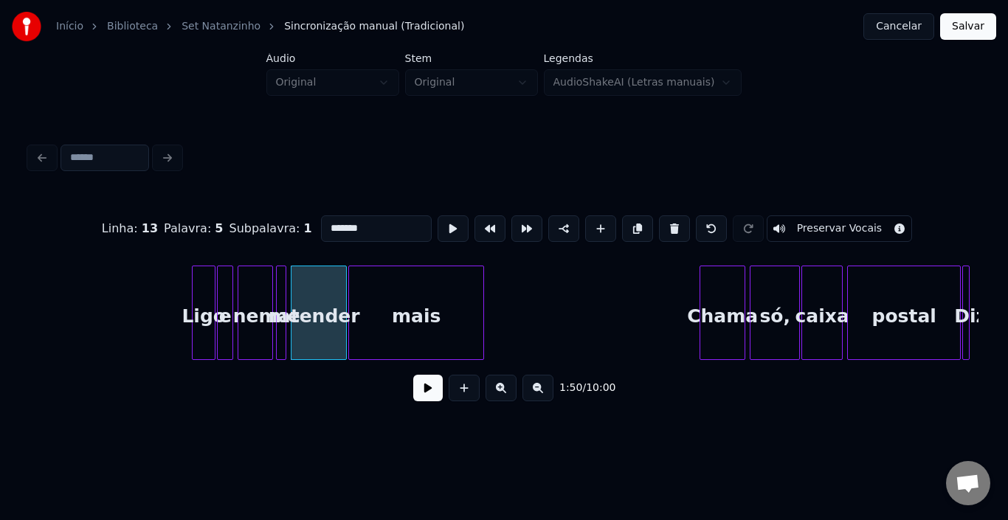
click at [360, 227] on input "*******" at bounding box center [376, 228] width 111 height 27
type input "******"
click at [427, 391] on button at bounding box center [428, 388] width 30 height 27
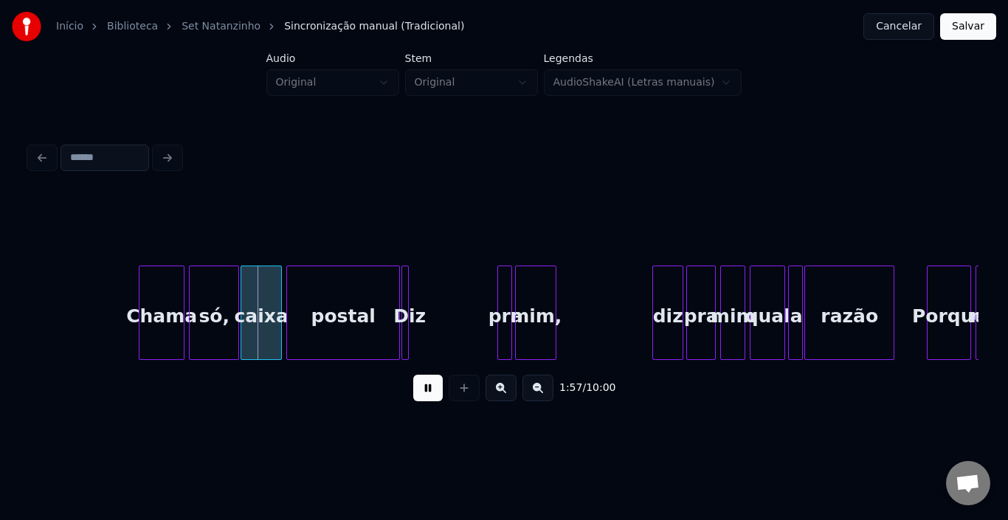
scroll to position [0, 8488]
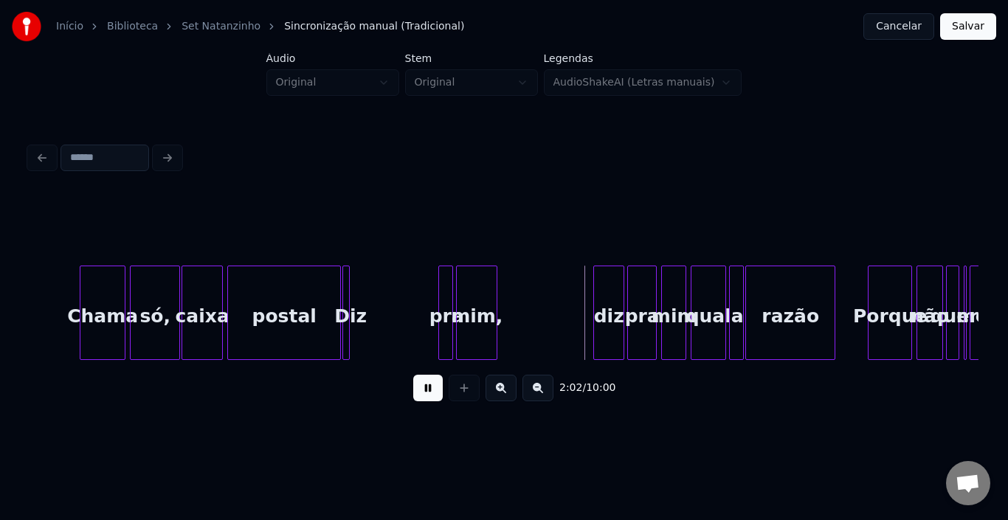
click at [428, 395] on button at bounding box center [428, 388] width 30 height 27
click at [350, 292] on div "Diz" at bounding box center [350, 316] width 15 height 100
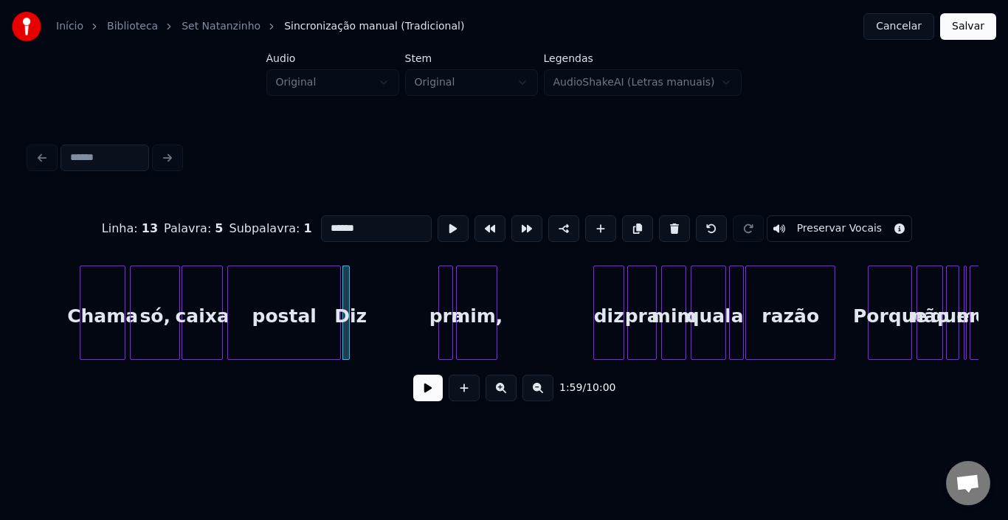
type input "***"
click at [661, 223] on button at bounding box center [674, 228] width 31 height 27
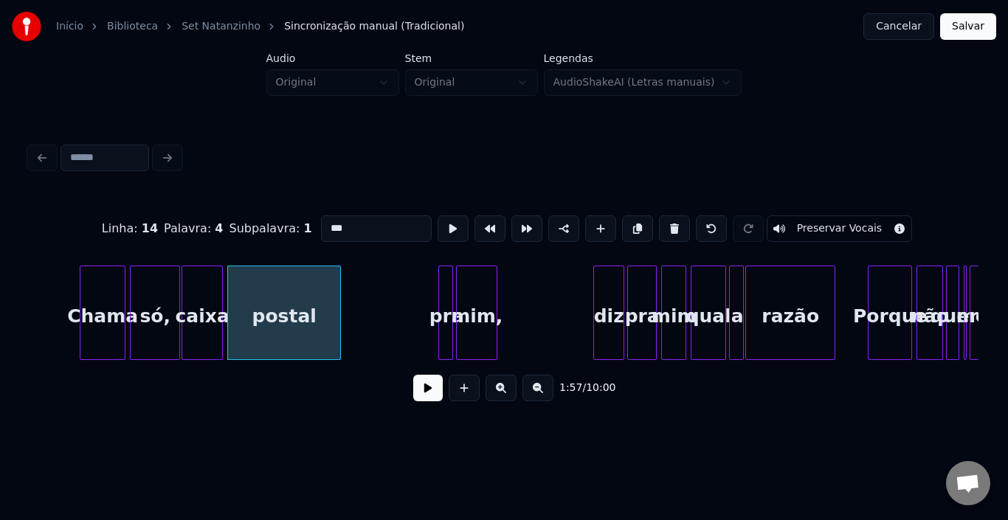
type input "******"
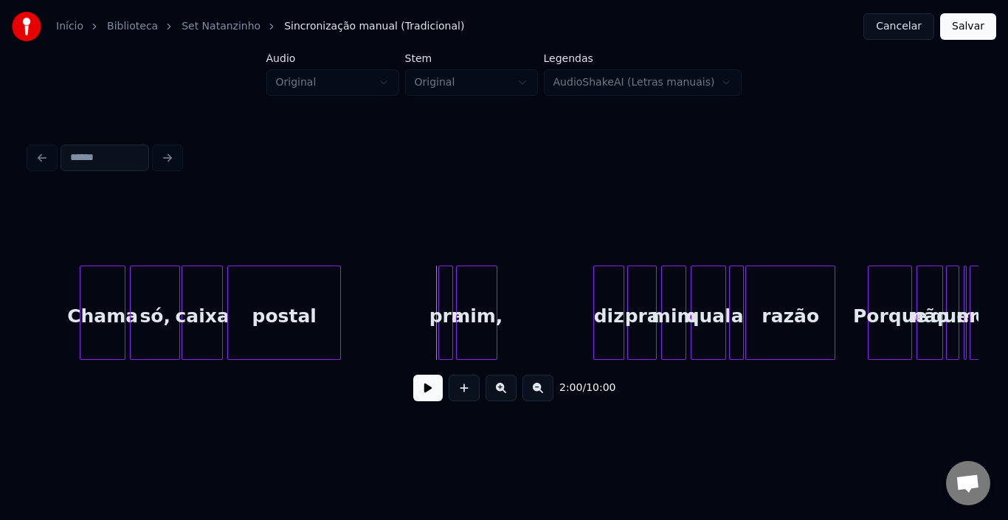
click at [449, 291] on div at bounding box center [450, 312] width 4 height 93
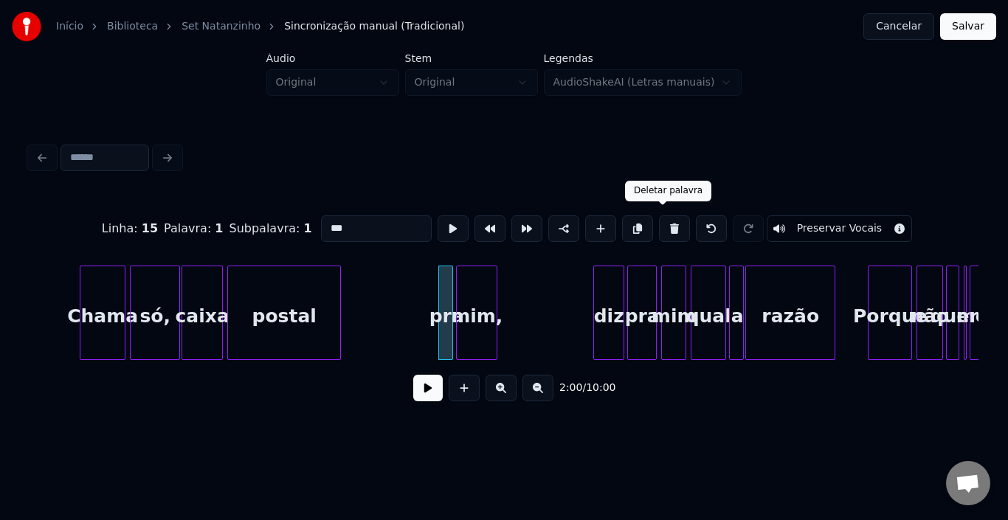
click at [659, 224] on button at bounding box center [674, 228] width 31 height 27
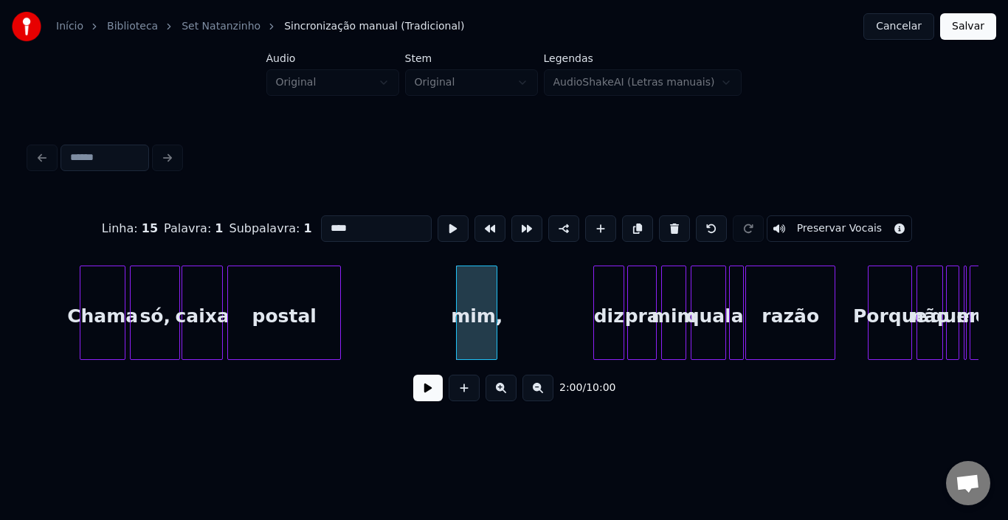
click at [471, 291] on div "mim," at bounding box center [477, 316] width 40 height 100
click at [659, 223] on button at bounding box center [674, 228] width 31 height 27
type input "******"
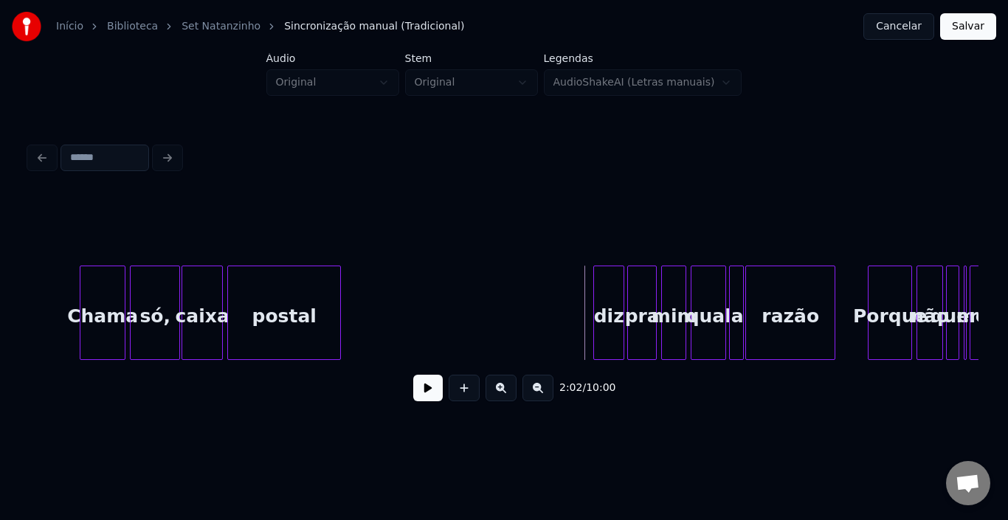
click at [429, 390] on button at bounding box center [428, 388] width 30 height 27
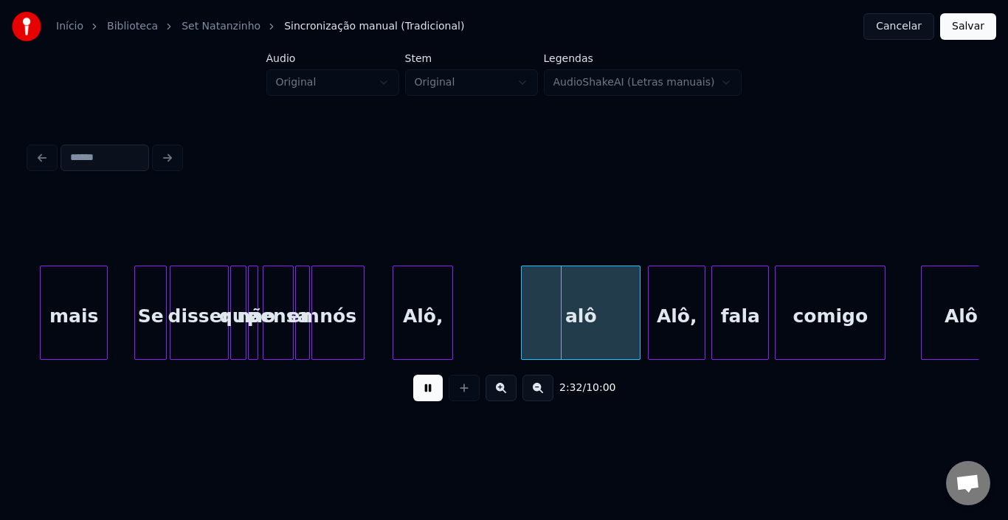
scroll to position [0, 10771]
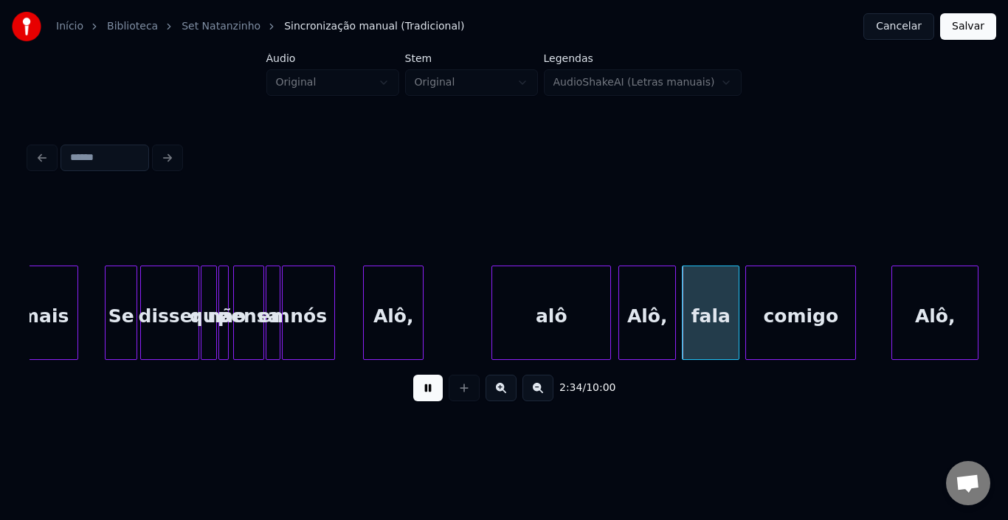
click at [435, 401] on button at bounding box center [428, 388] width 30 height 27
click at [550, 300] on div at bounding box center [549, 312] width 4 height 93
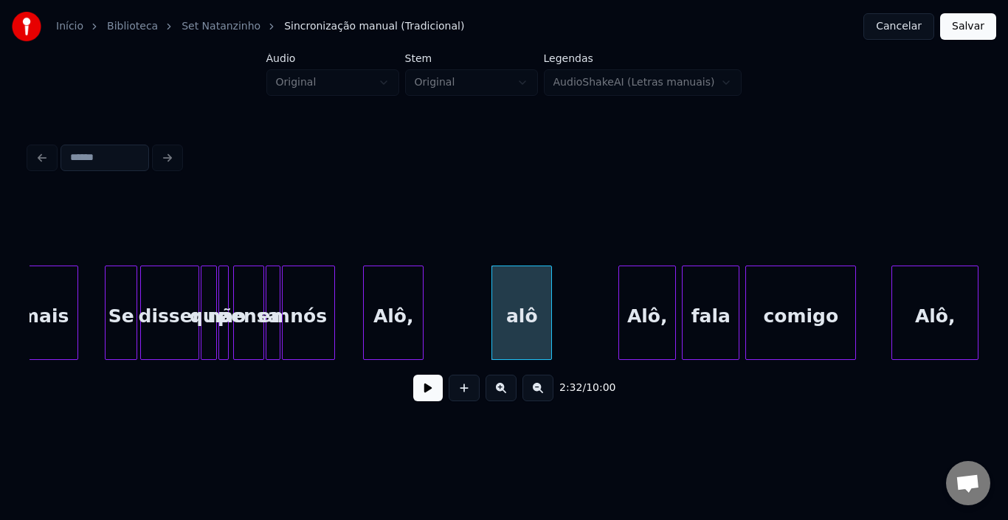
click at [415, 390] on button at bounding box center [428, 388] width 30 height 27
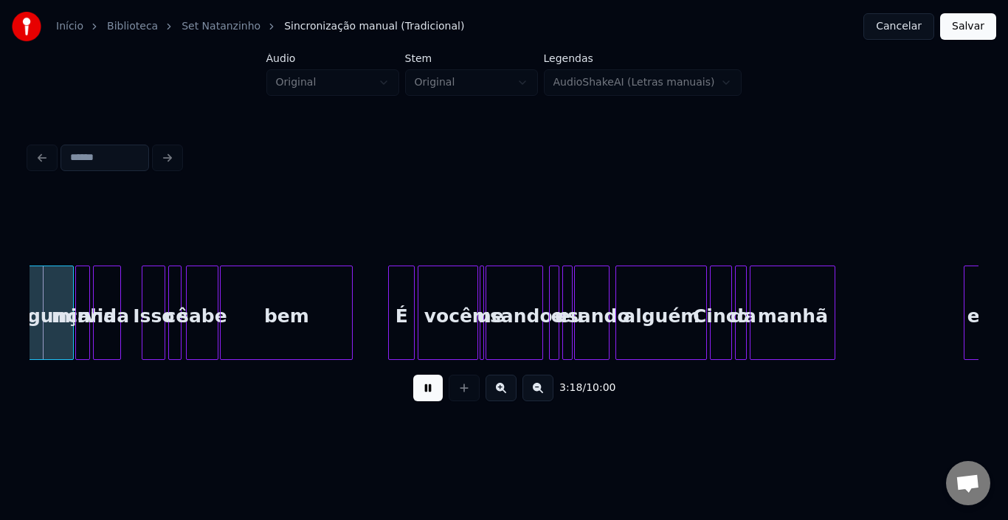
scroll to position [0, 14622]
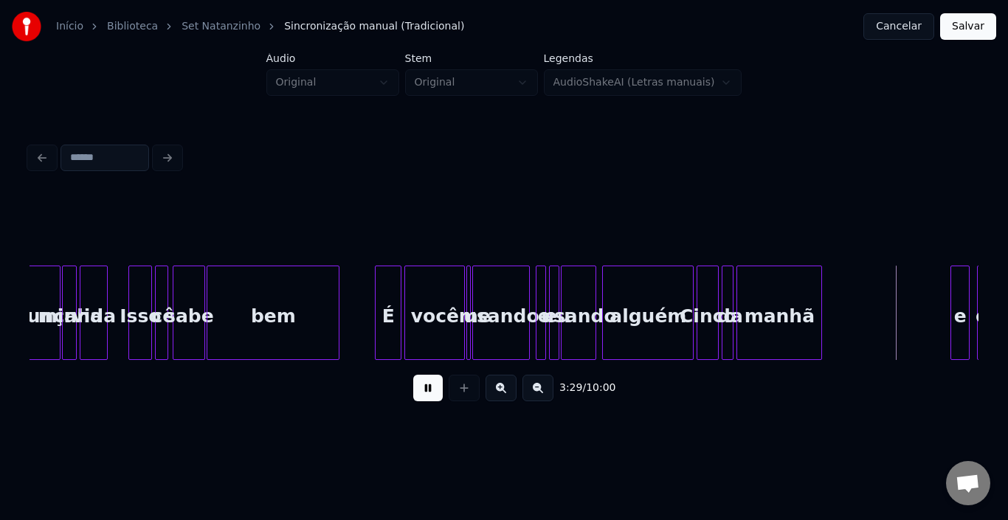
click at [416, 393] on button at bounding box center [428, 388] width 30 height 27
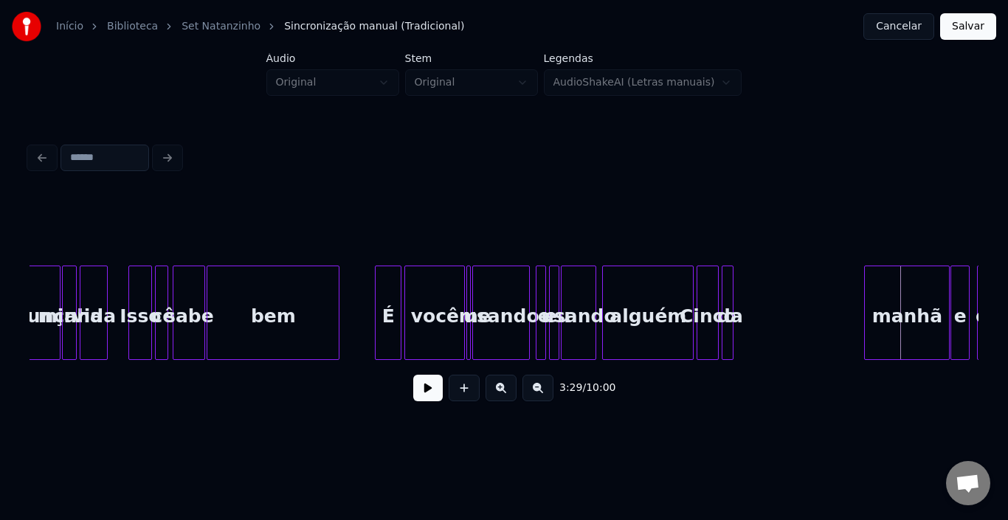
click at [896, 311] on div "manhã" at bounding box center [907, 316] width 84 height 100
click at [917, 302] on div at bounding box center [917, 312] width 4 height 93
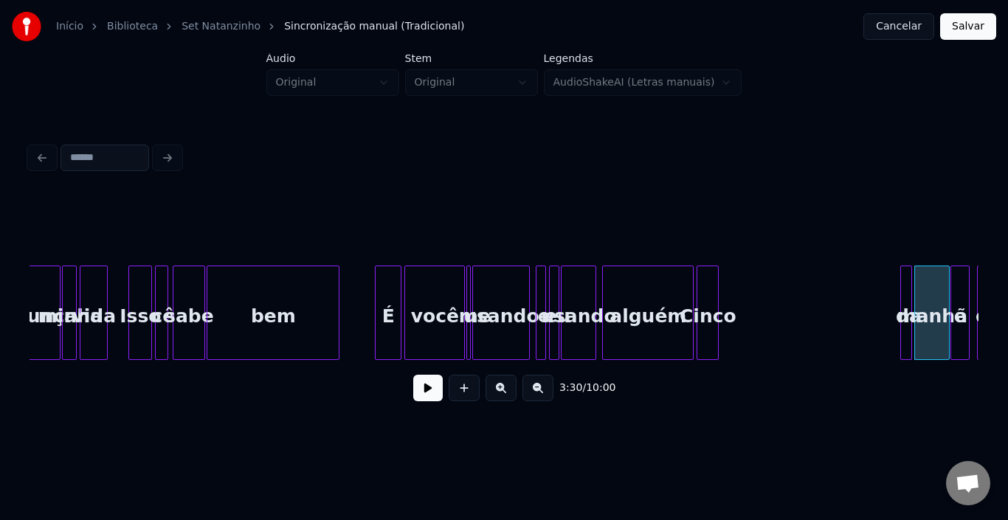
click at [906, 291] on div "da" at bounding box center [908, 316] width 15 height 100
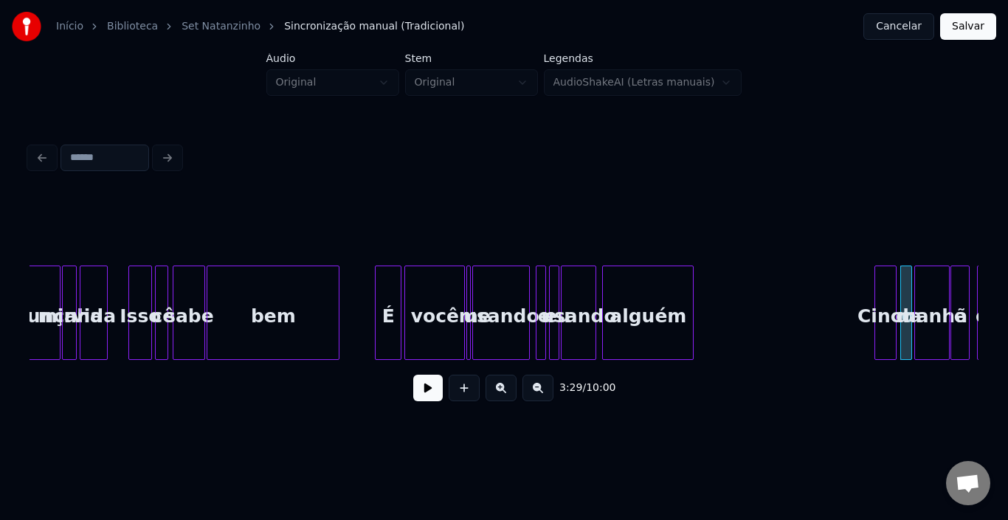
click at [889, 288] on div "Cinco" at bounding box center [885, 316] width 21 height 100
click at [479, 311] on div "usando" at bounding box center [501, 316] width 56 height 100
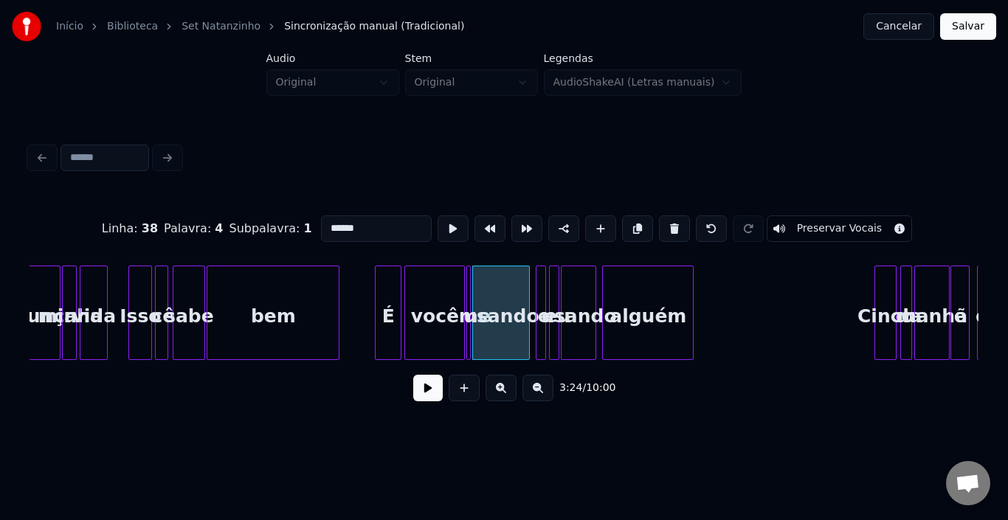
click at [423, 401] on button at bounding box center [428, 388] width 30 height 27
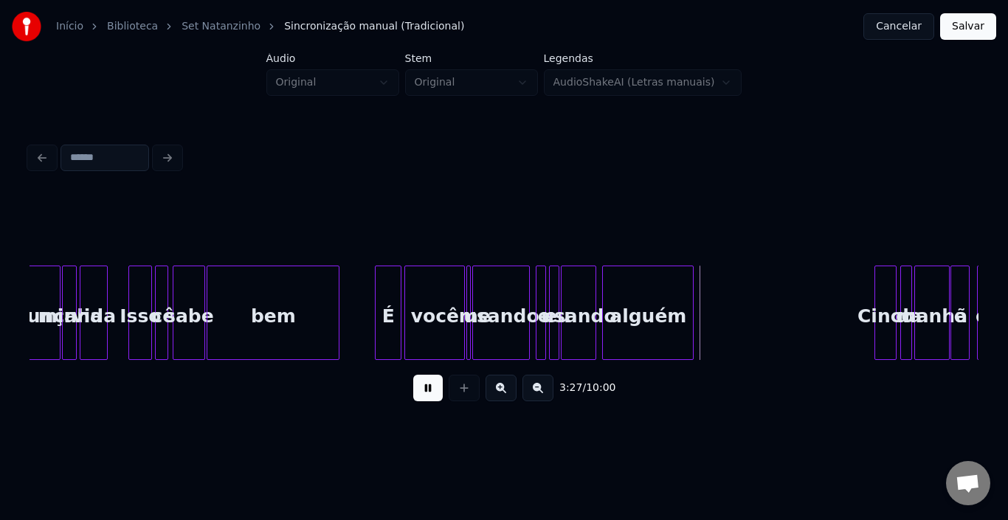
click at [423, 401] on button at bounding box center [428, 388] width 30 height 27
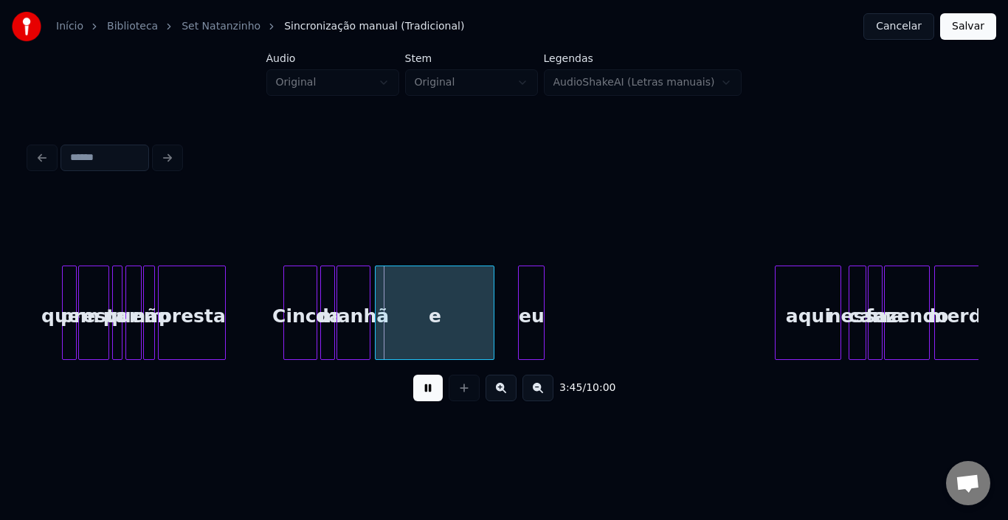
scroll to position [0, 16281]
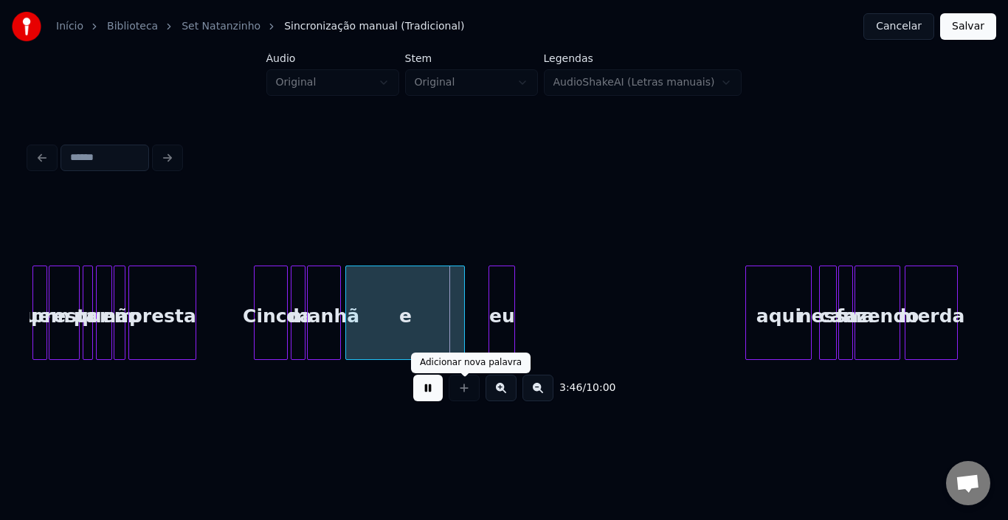
click at [432, 399] on button at bounding box center [428, 388] width 30 height 27
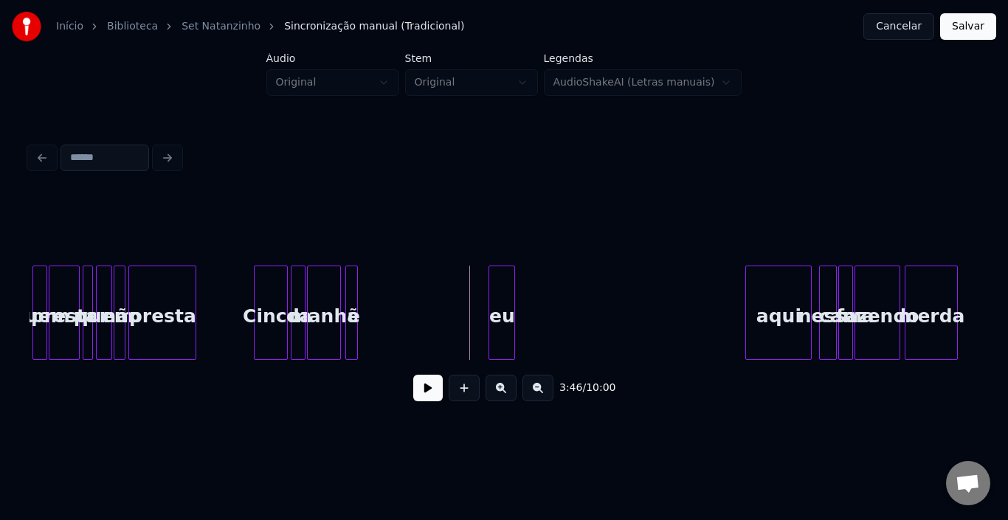
click at [353, 291] on div at bounding box center [355, 312] width 4 height 93
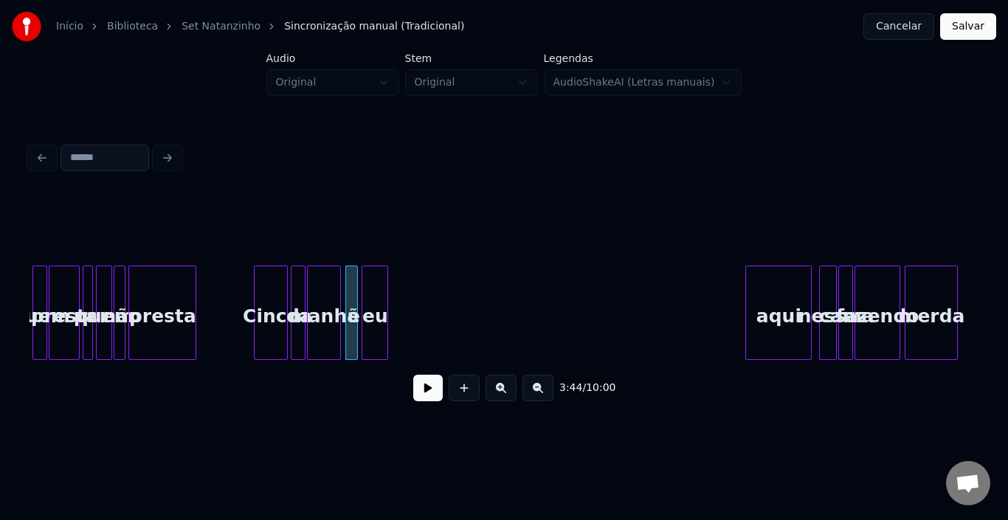
click at [373, 291] on div "eu" at bounding box center [374, 316] width 25 height 100
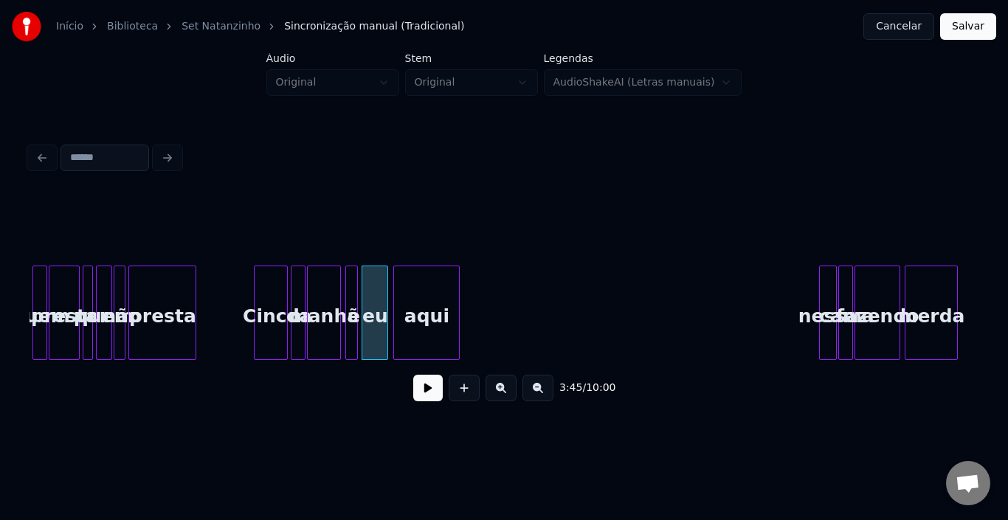
click at [426, 298] on div "aqui" at bounding box center [426, 316] width 65 height 100
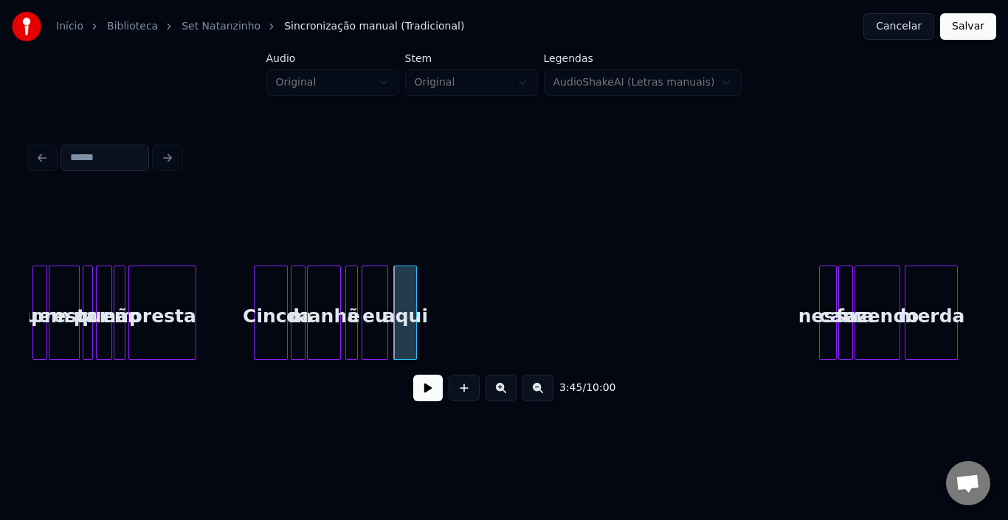
click at [415, 297] on div at bounding box center [414, 312] width 4 height 93
click at [431, 303] on div "nessa" at bounding box center [431, 316] width 16 height 100
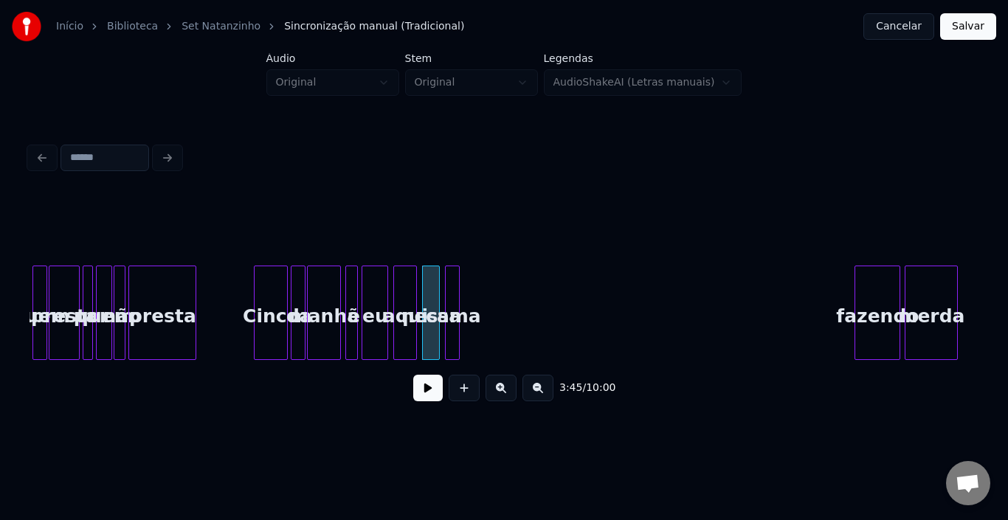
click at [452, 288] on div "cama" at bounding box center [453, 316] width 15 height 100
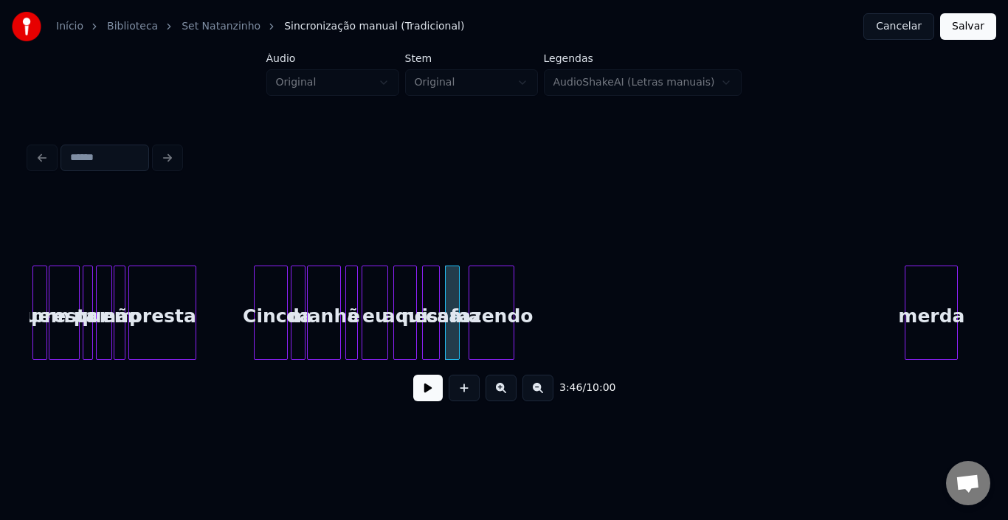
click at [482, 293] on div "fazendo" at bounding box center [491, 316] width 44 height 100
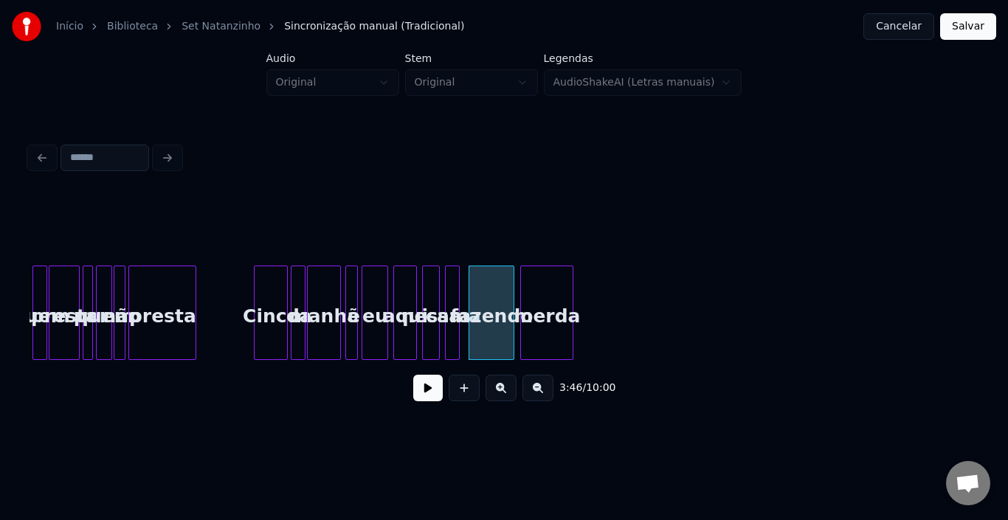
click at [552, 300] on div "merda" at bounding box center [547, 316] width 52 height 100
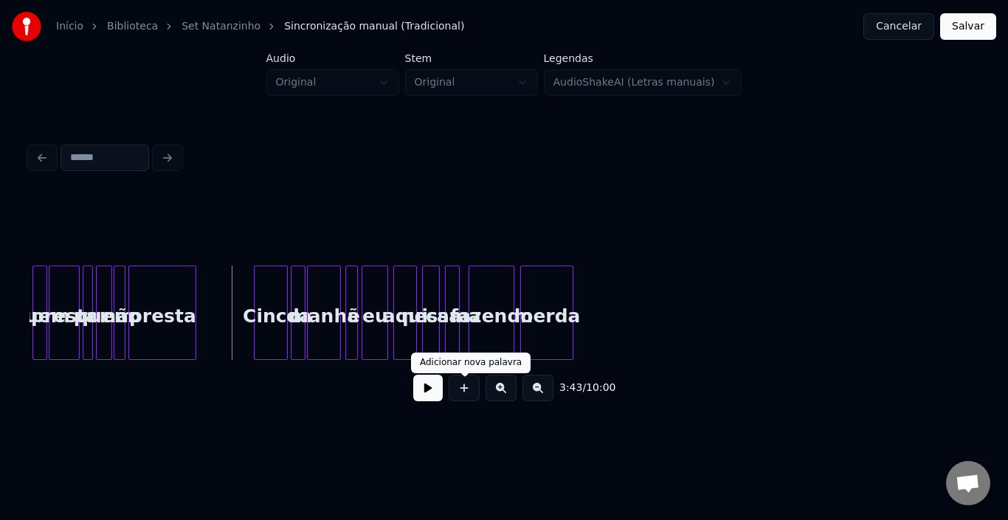
click at [436, 393] on button at bounding box center [428, 388] width 30 height 27
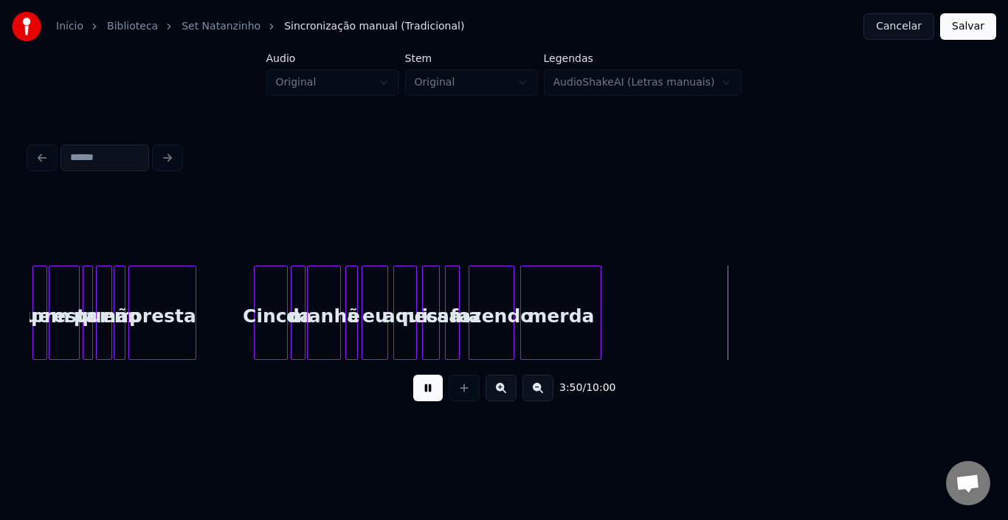
click at [599, 298] on div at bounding box center [598, 312] width 4 height 93
click at [432, 390] on button at bounding box center [428, 388] width 30 height 27
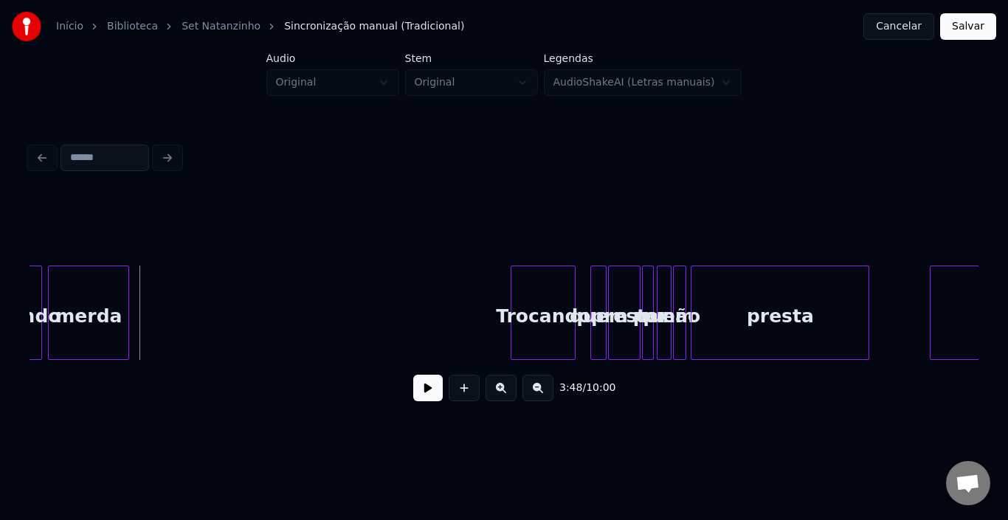
scroll to position [0, 16812]
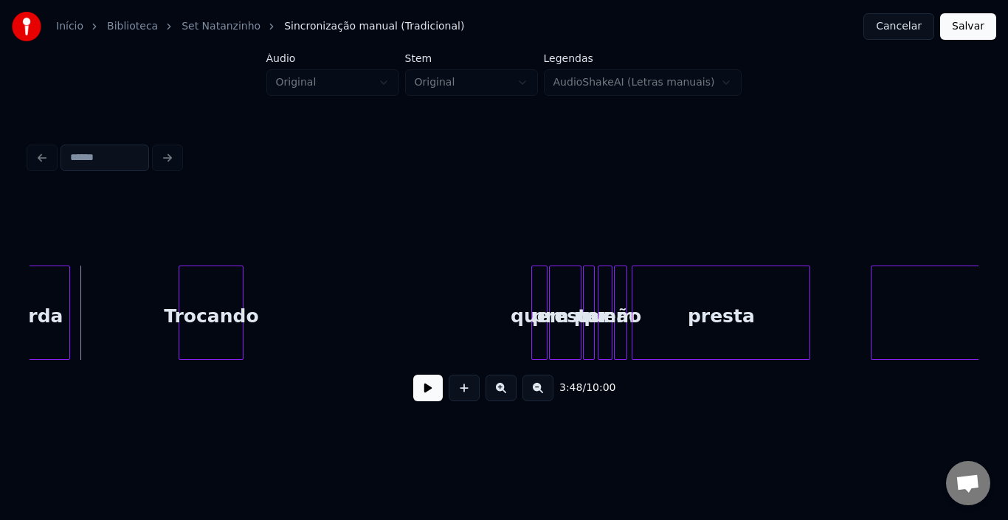
click at [229, 294] on div "Trocando" at bounding box center [210, 316] width 63 height 100
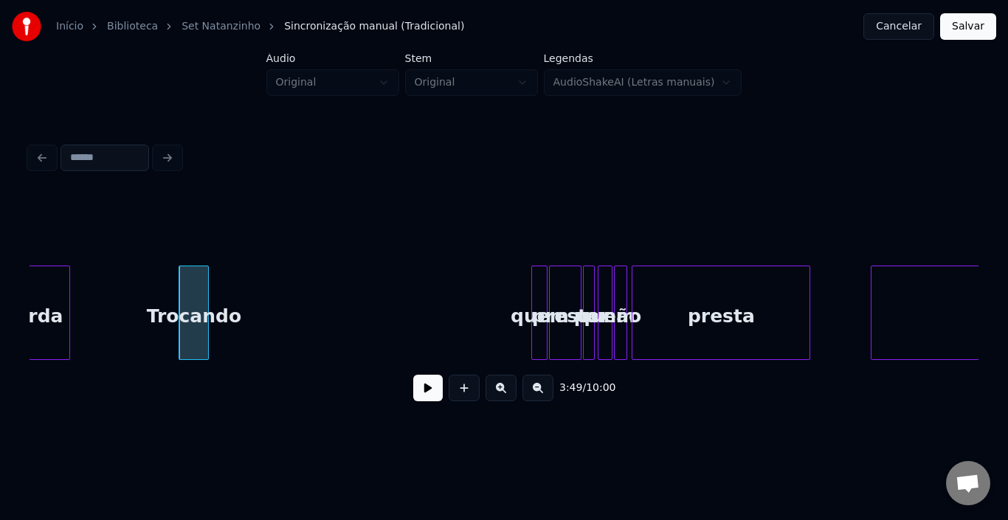
click at [204, 280] on div at bounding box center [206, 312] width 4 height 93
click at [418, 384] on button at bounding box center [428, 388] width 30 height 27
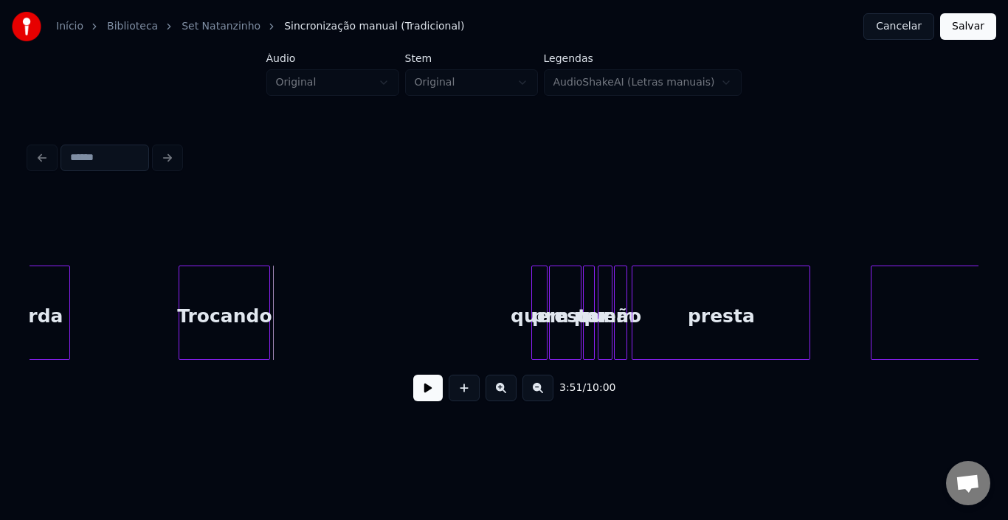
click at [266, 286] on div at bounding box center [267, 312] width 4 height 93
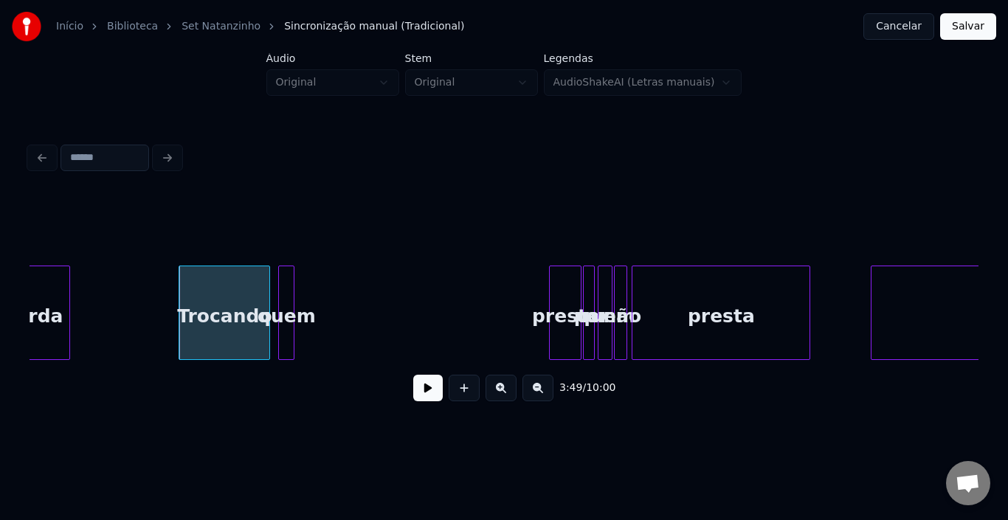
click at [285, 282] on div "quem" at bounding box center [286, 316] width 15 height 100
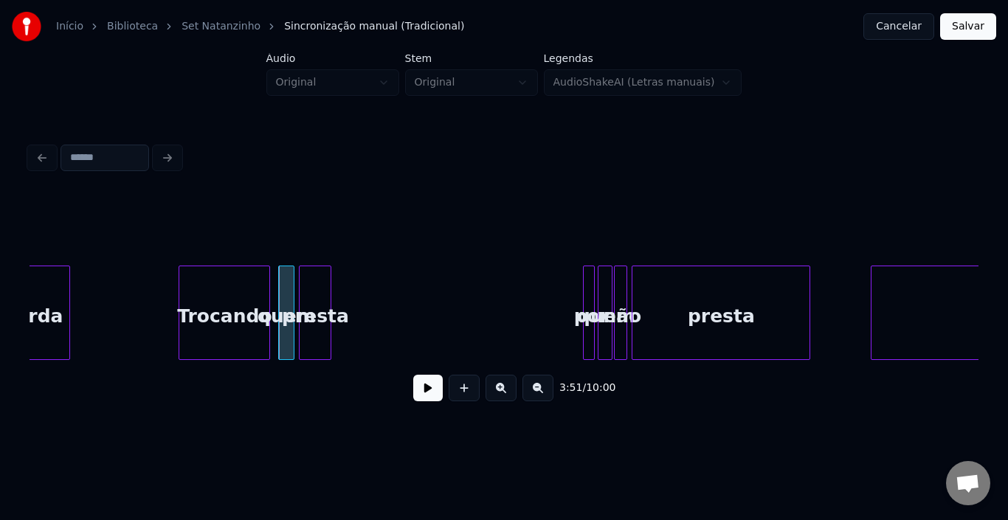
click at [323, 278] on div "presta" at bounding box center [315, 316] width 31 height 100
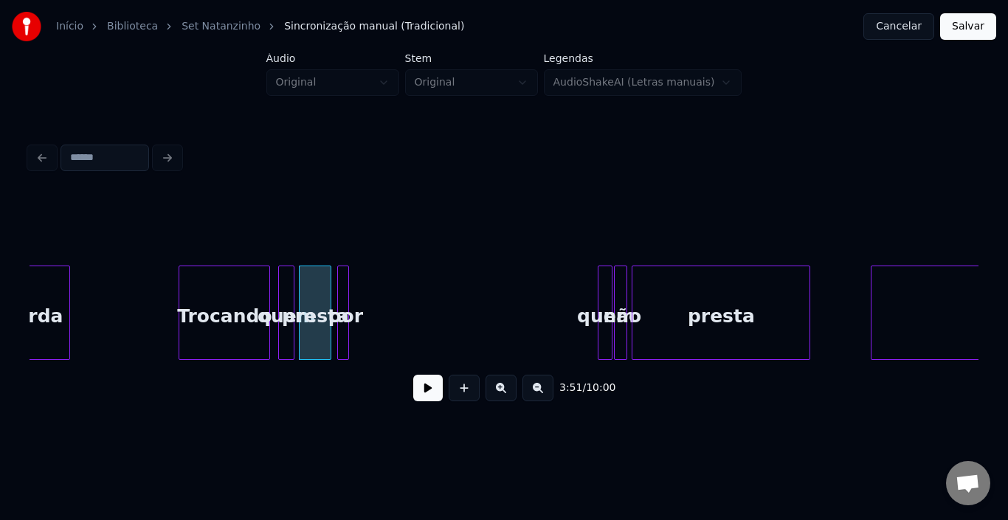
click at [350, 288] on div "por" at bounding box center [345, 316] width 15 height 100
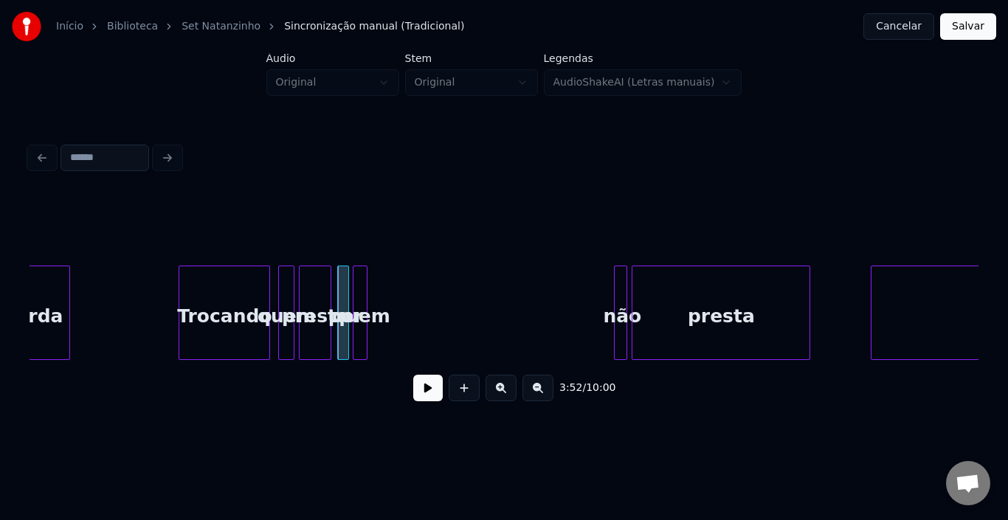
click at [353, 285] on div "quem" at bounding box center [360, 313] width 15 height 94
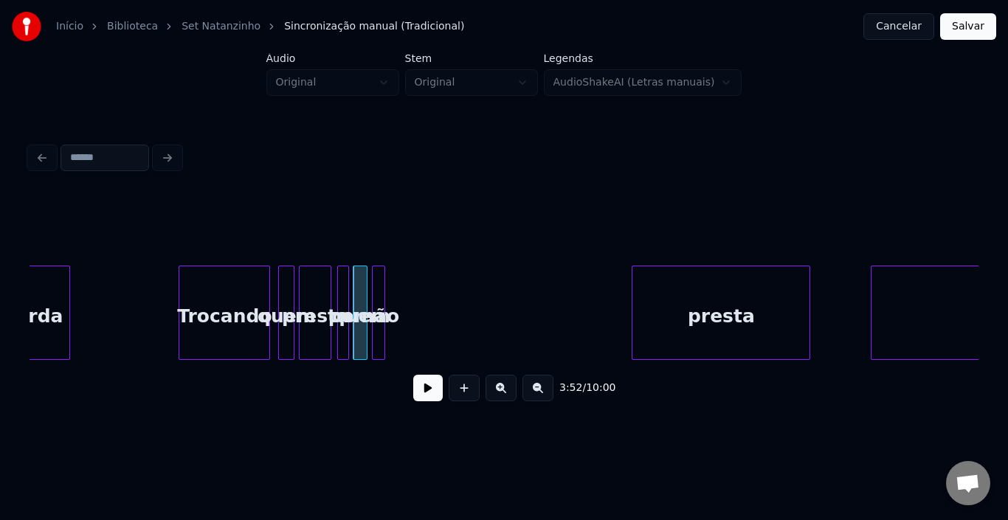
click at [379, 284] on div "não" at bounding box center [380, 316] width 15 height 100
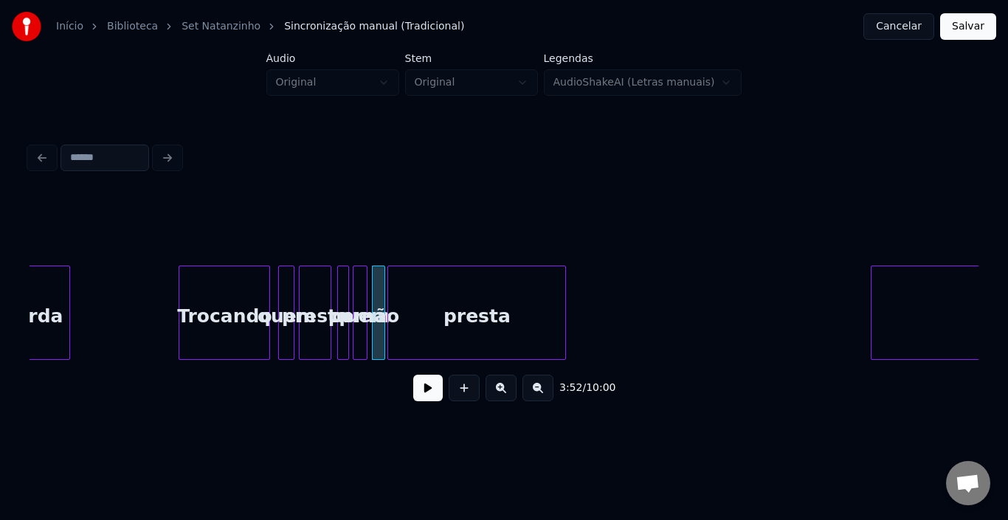
click at [500, 296] on div "presta" at bounding box center [476, 316] width 177 height 100
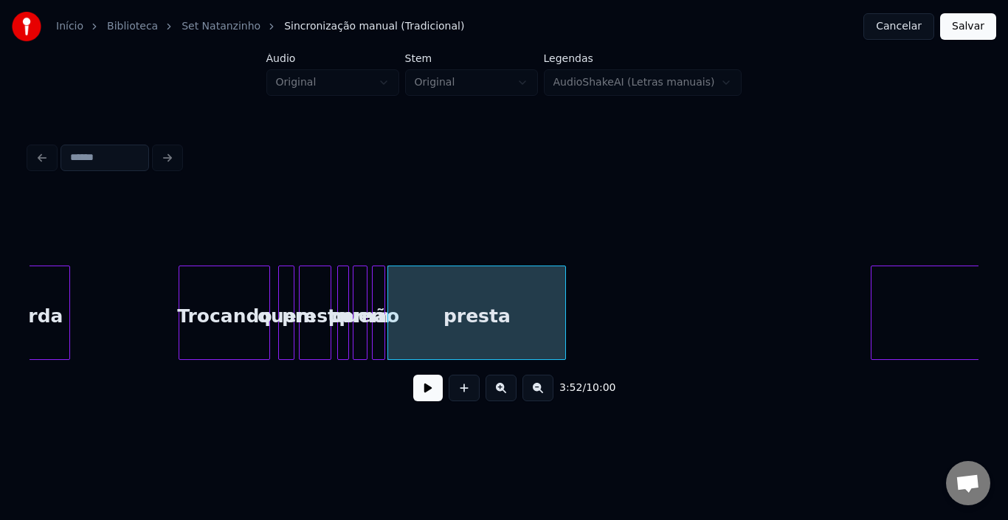
click at [217, 282] on div "Trocando" at bounding box center [224, 316] width 90 height 100
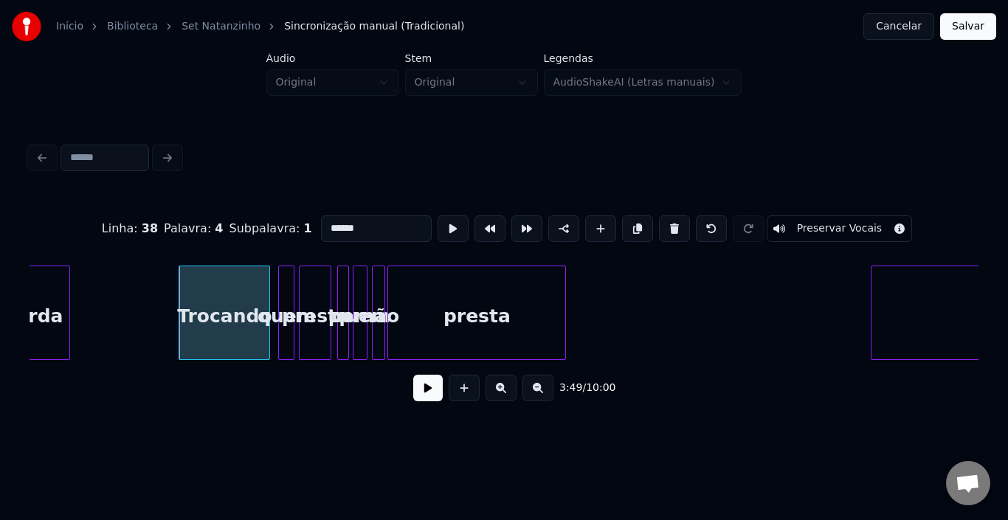
type input "********"
click at [432, 401] on button at bounding box center [428, 388] width 30 height 27
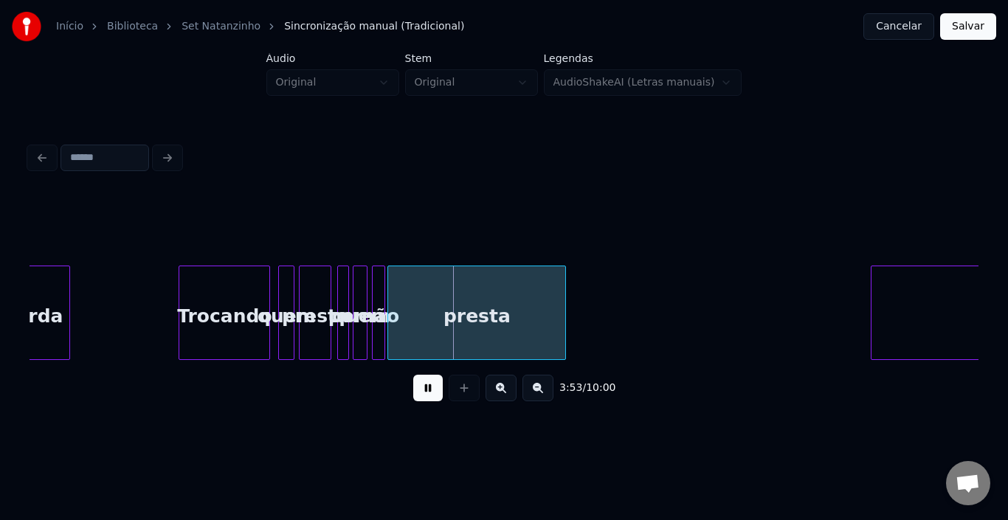
click at [432, 401] on button at bounding box center [428, 388] width 30 height 27
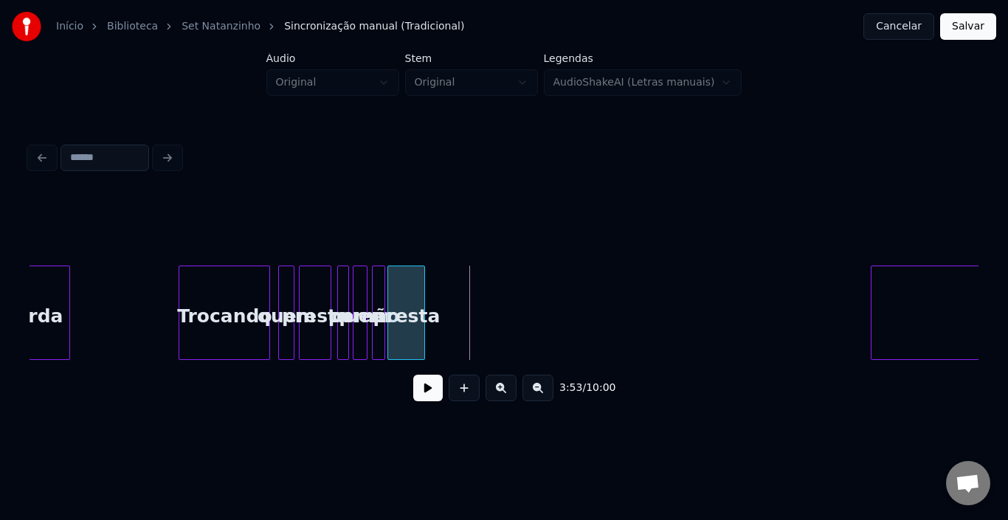
click at [423, 295] on div at bounding box center [422, 312] width 4 height 93
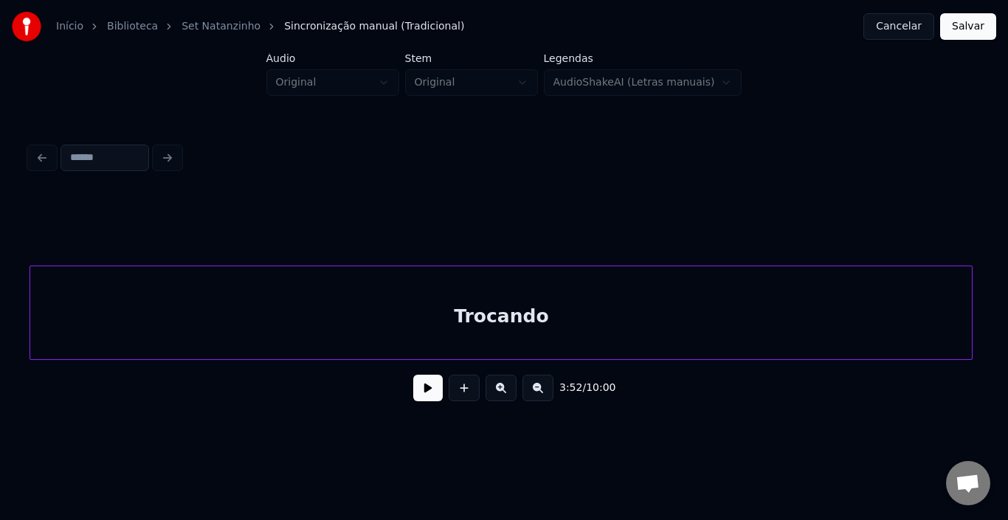
scroll to position [0, 17349]
click at [623, 317] on div "Trocando" at bounding box center [500, 316] width 941 height 100
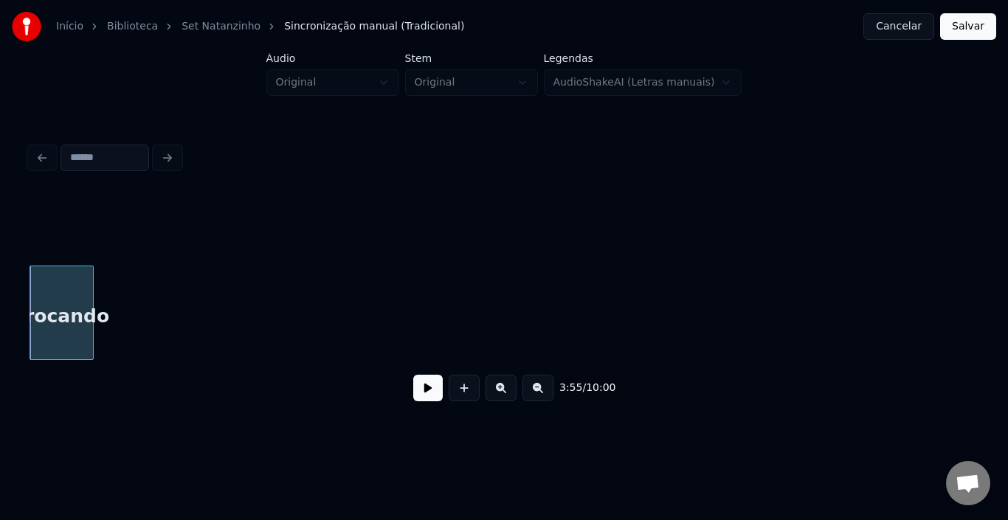
click at [90, 305] on div at bounding box center [91, 312] width 4 height 93
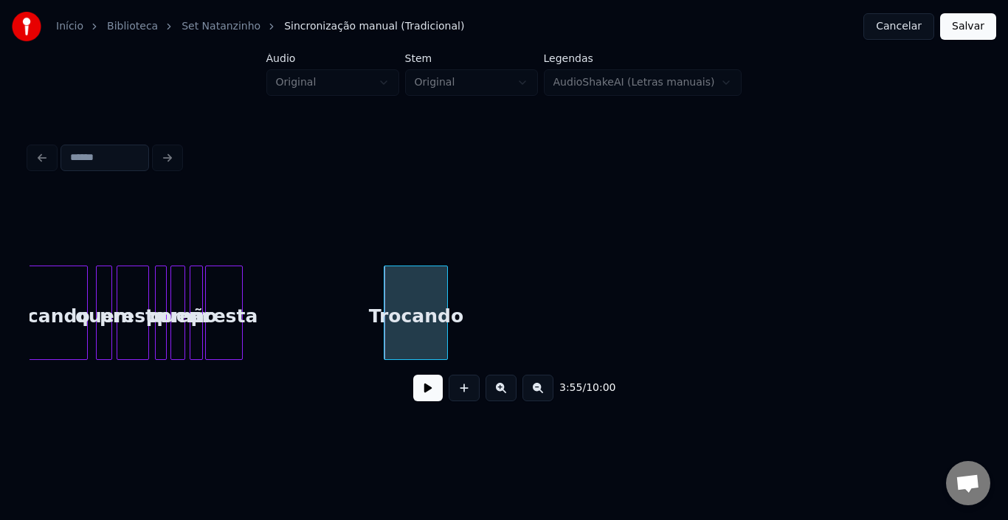
scroll to position [0, 16965]
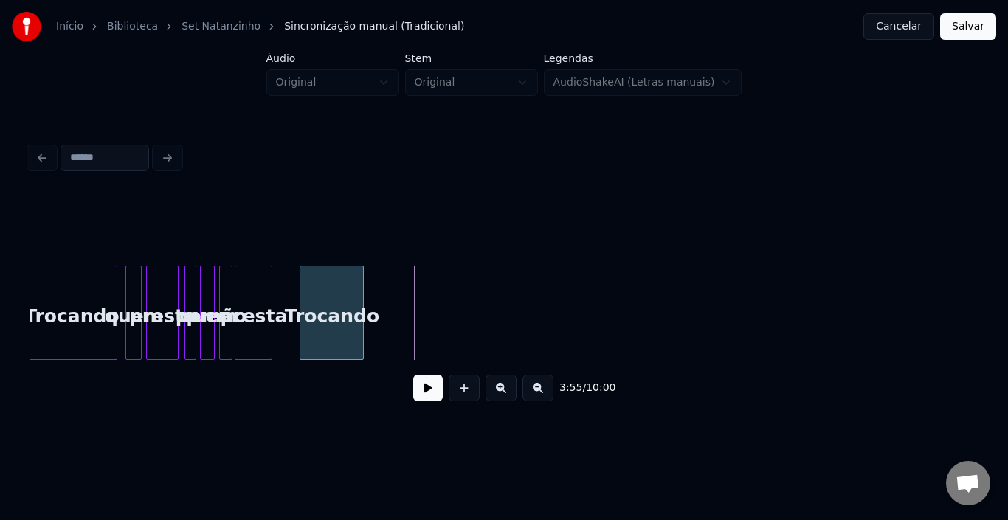
click at [317, 285] on div "Trocando" at bounding box center [331, 316] width 63 height 100
click at [424, 398] on button at bounding box center [428, 388] width 30 height 27
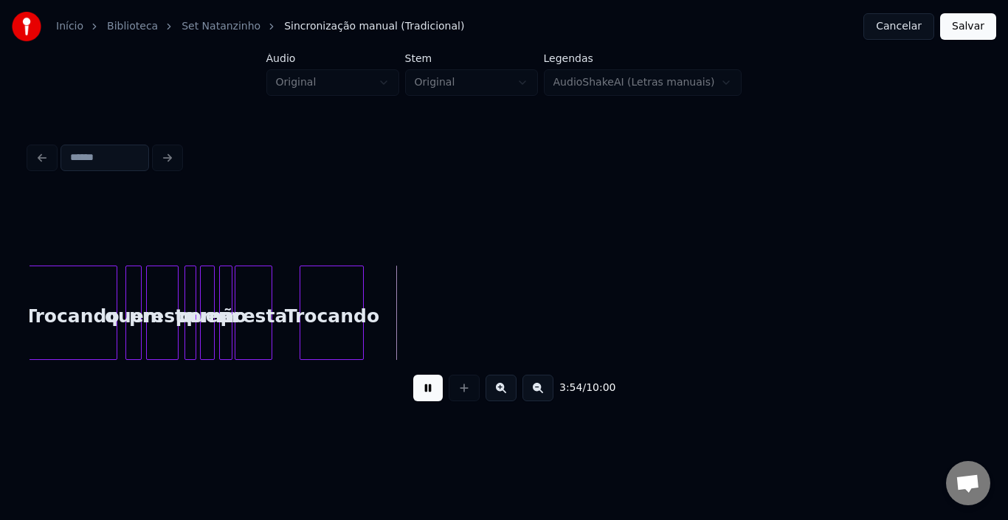
click at [424, 398] on button at bounding box center [428, 388] width 30 height 27
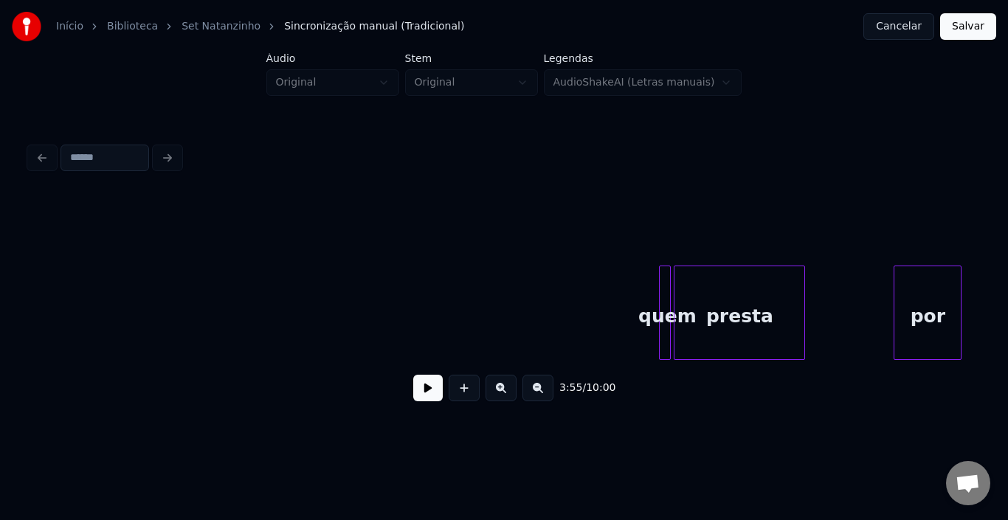
scroll to position [0, 18086]
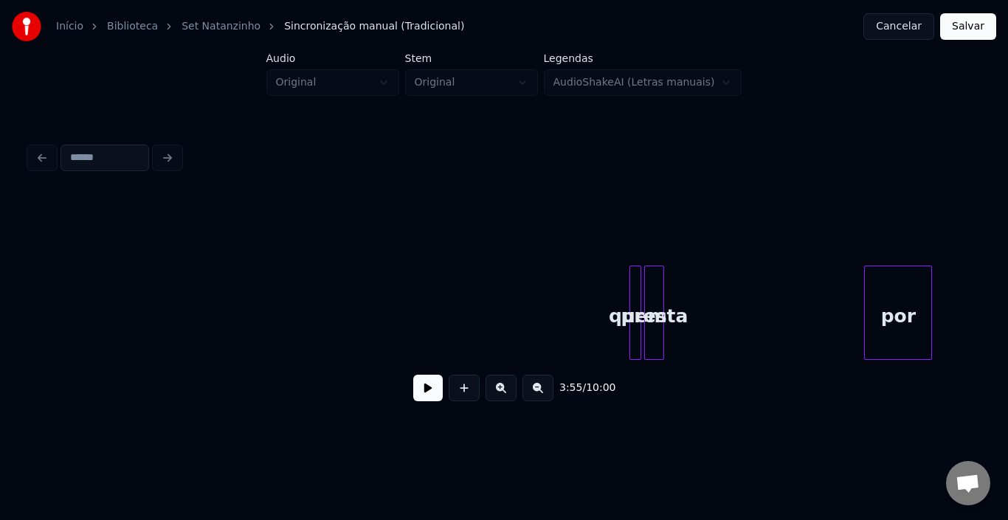
click at [660, 314] on div at bounding box center [661, 312] width 4 height 93
click at [878, 295] on div at bounding box center [880, 312] width 4 height 93
click at [679, 310] on div "por" at bounding box center [680, 316] width 18 height 100
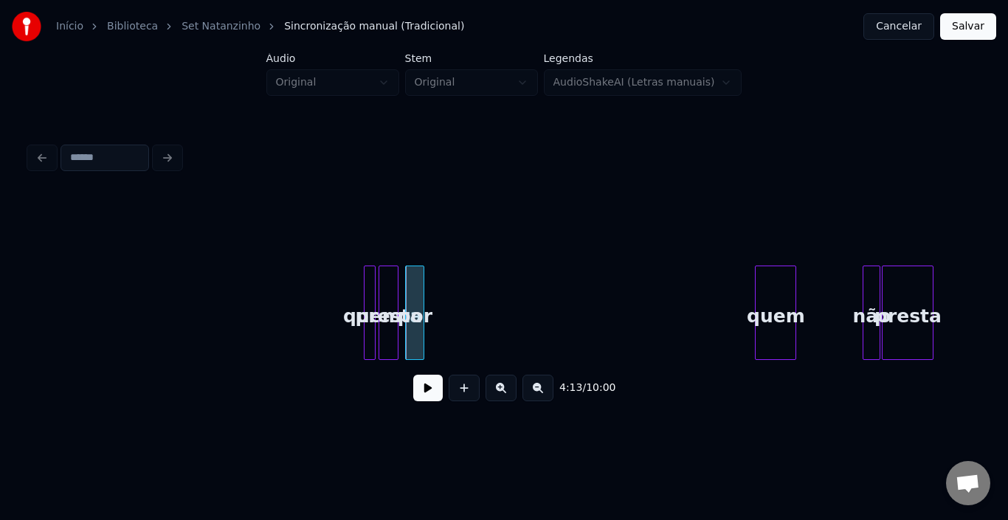
scroll to position [0, 18382]
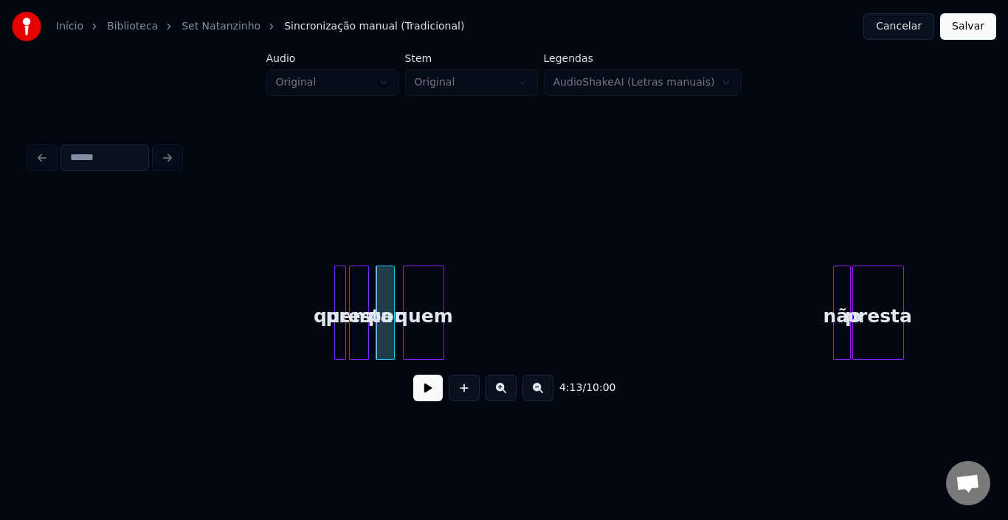
click at [420, 293] on div "quem" at bounding box center [424, 316] width 40 height 100
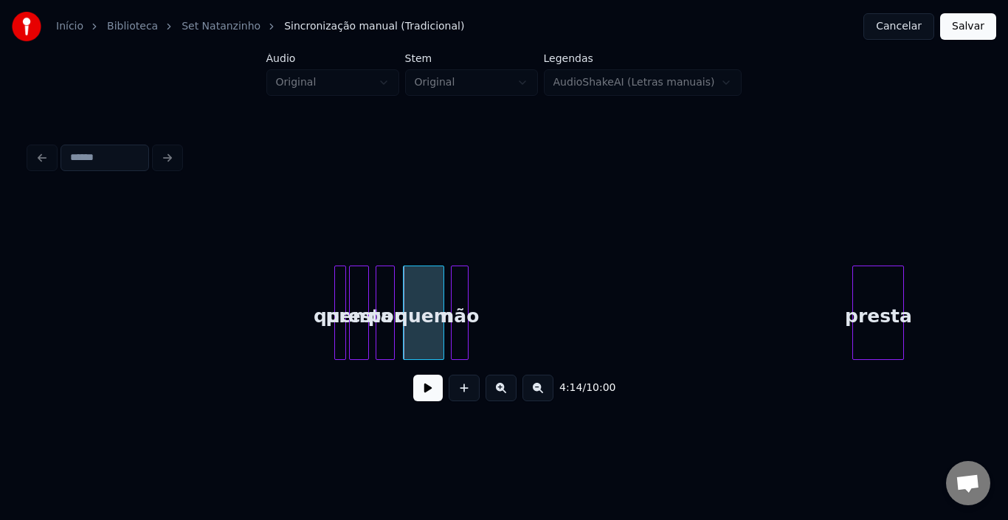
click at [457, 289] on div "não" at bounding box center [460, 316] width 16 height 100
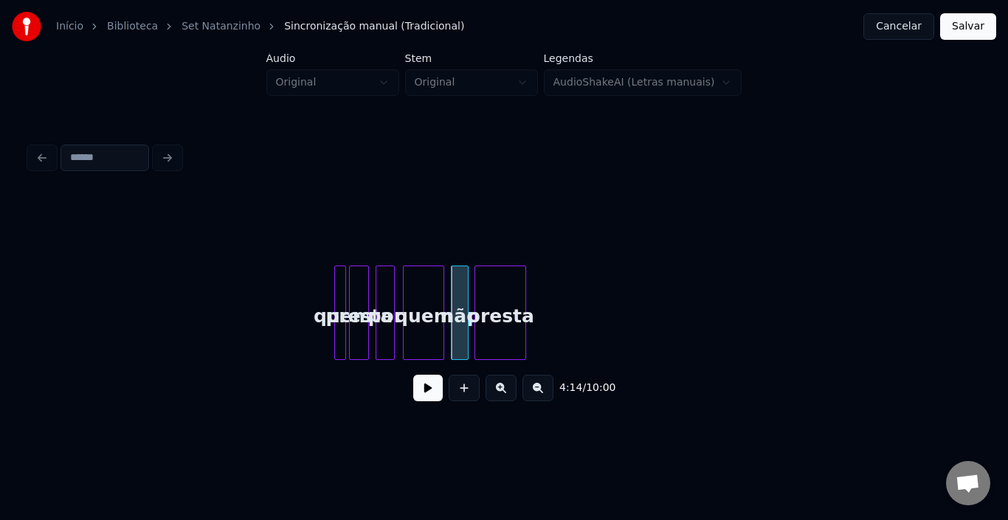
click at [514, 282] on div "presta" at bounding box center [500, 316] width 50 height 100
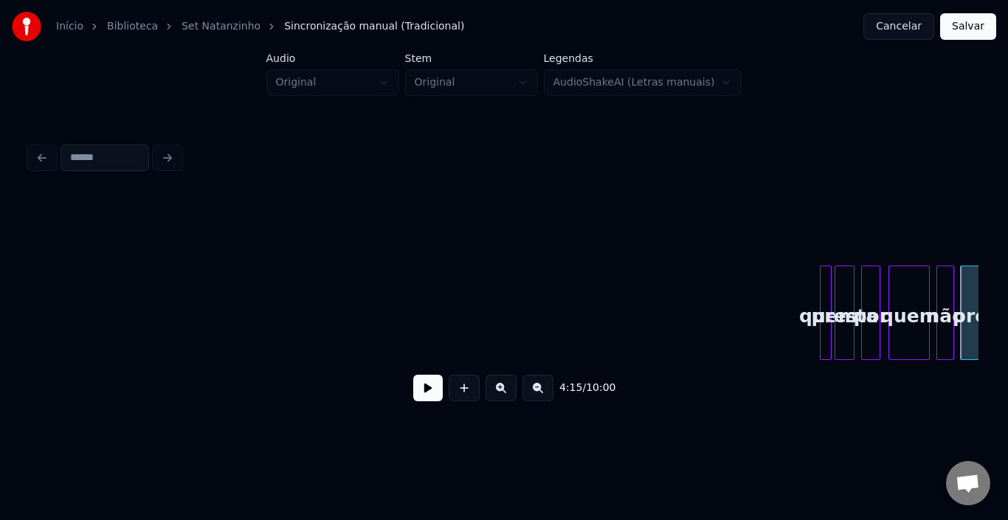
scroll to position [0, 18003]
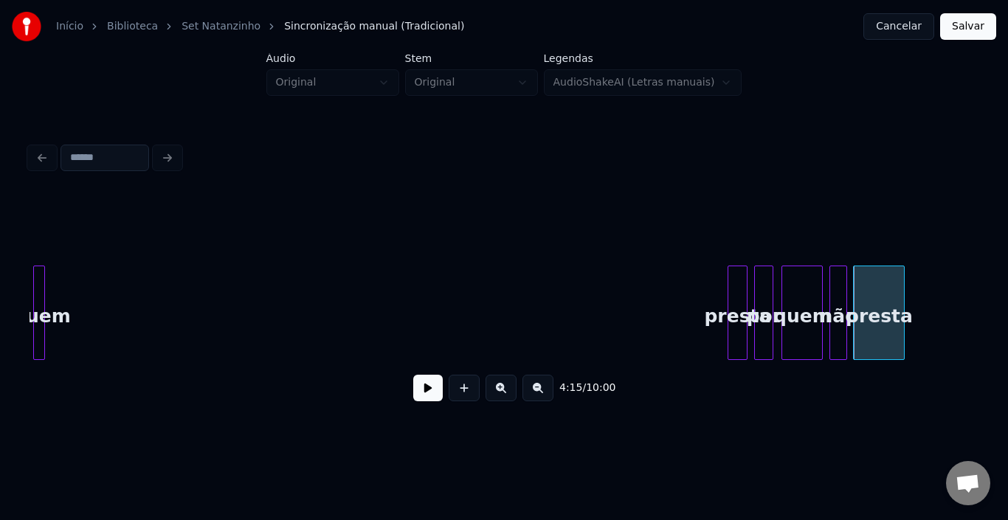
click at [39, 285] on div "quem" at bounding box center [41, 316] width 15 height 100
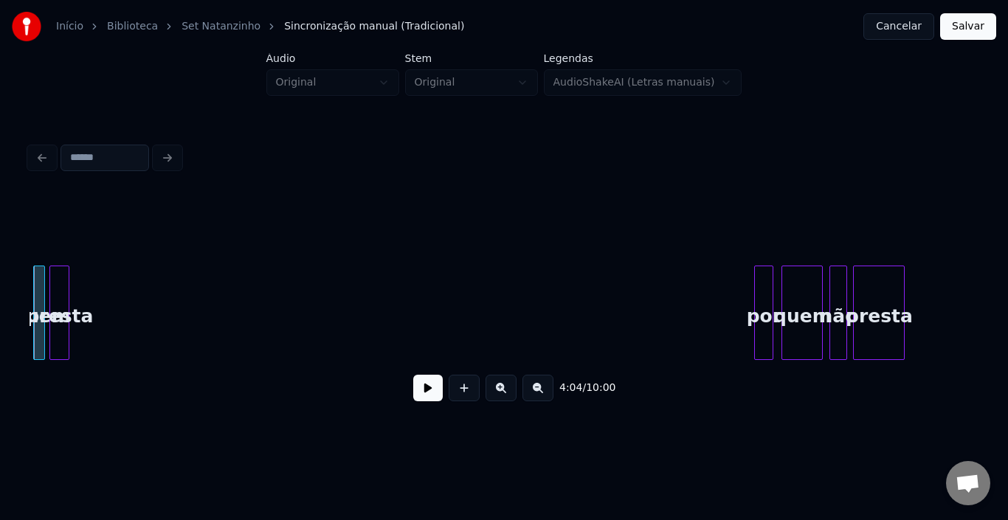
click at [58, 266] on div "presta" at bounding box center [59, 316] width 18 height 100
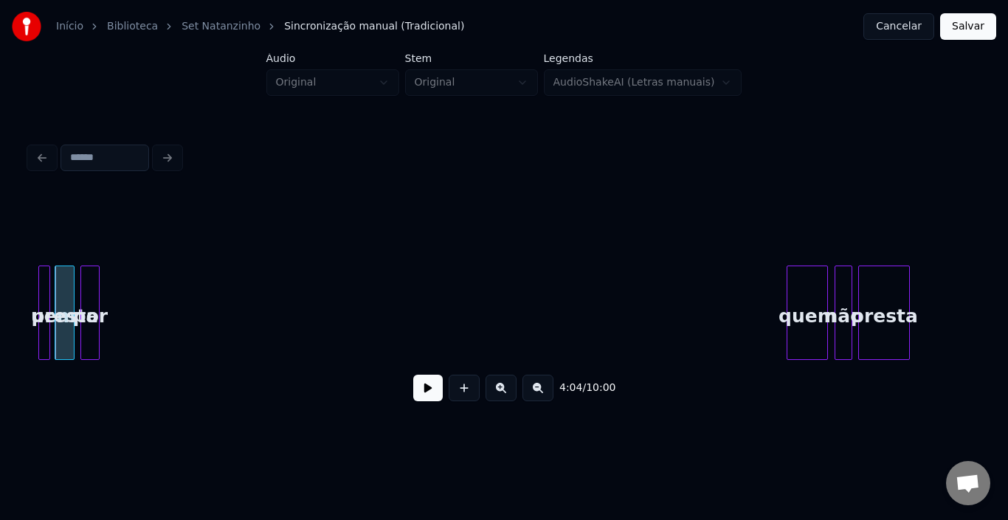
click at [84, 269] on div "por" at bounding box center [89, 313] width 19 height 94
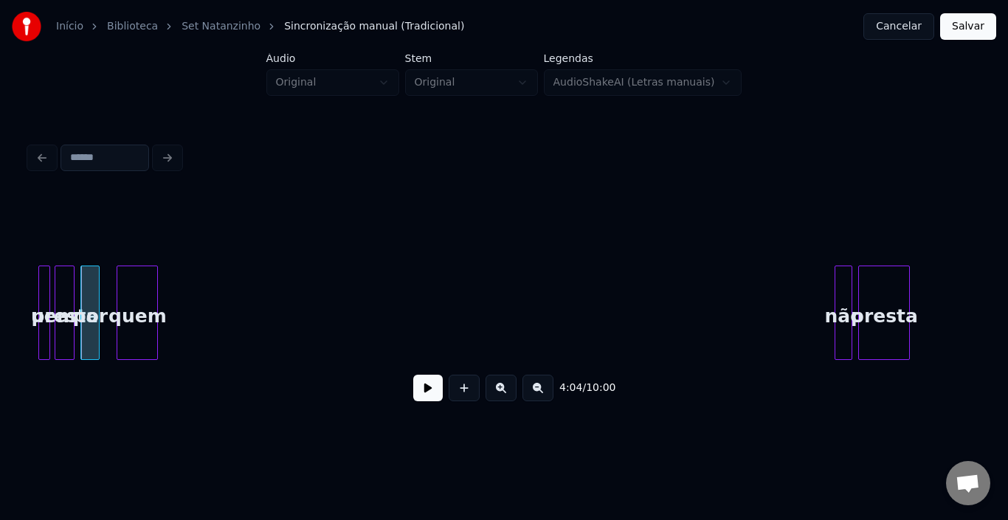
click at [139, 303] on div "quem" at bounding box center [137, 316] width 40 height 100
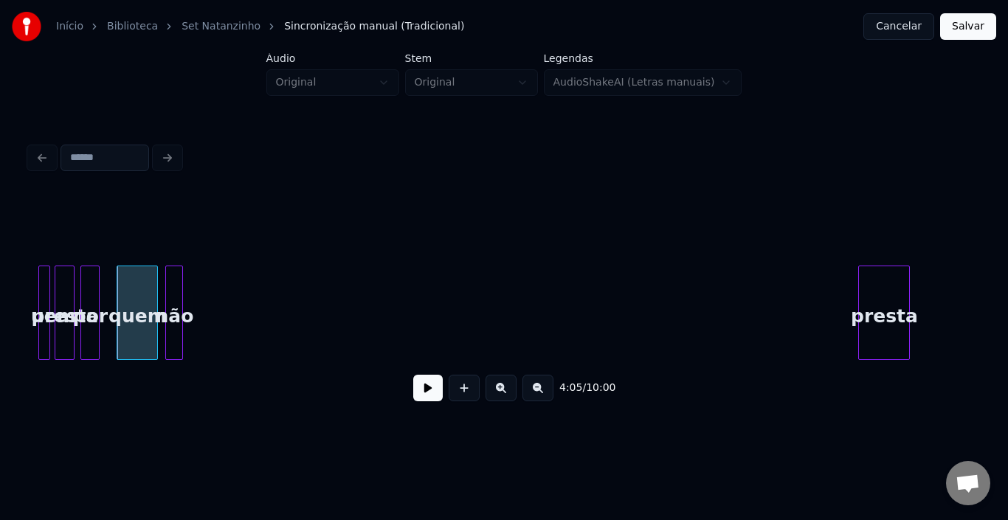
click at [171, 320] on div "não" at bounding box center [174, 316] width 16 height 100
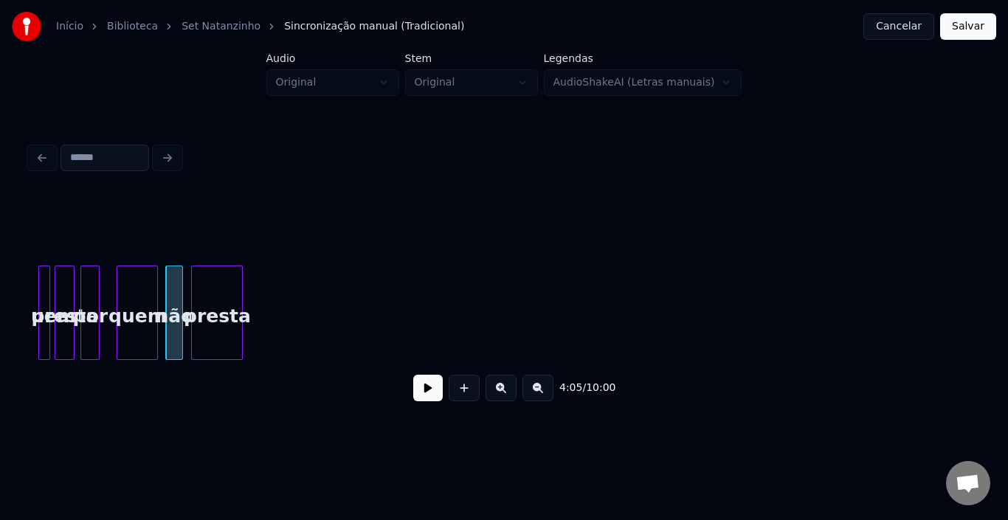
click at [201, 293] on div "presta" at bounding box center [217, 316] width 50 height 100
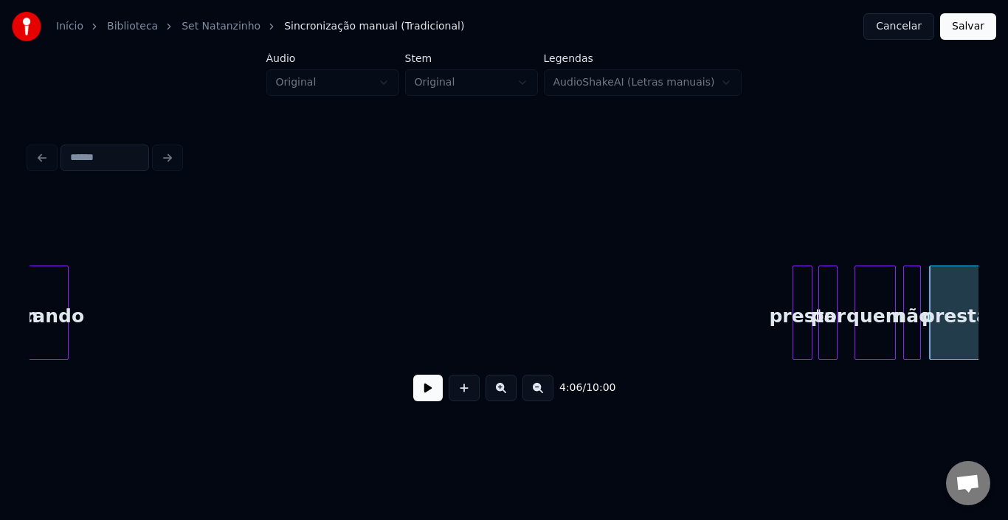
scroll to position [0, 17231]
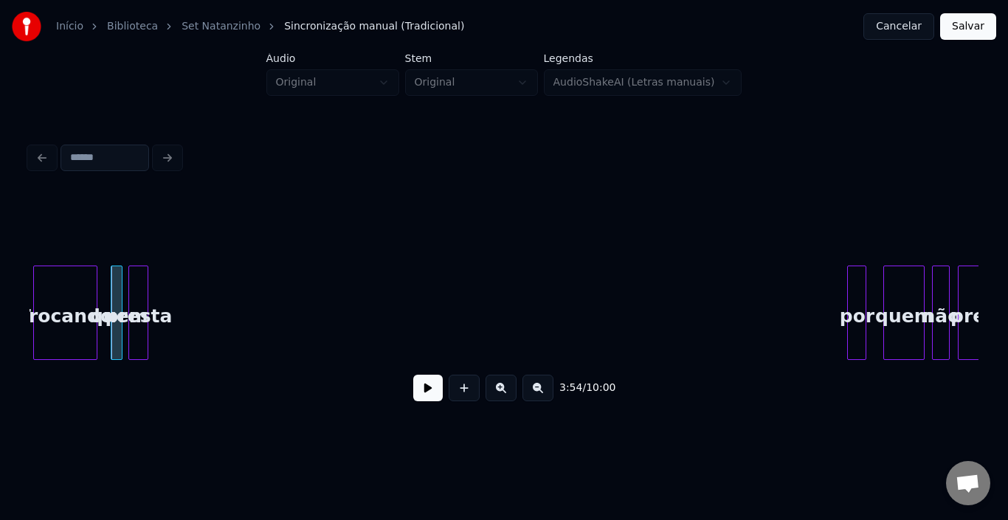
click at [139, 279] on div "presta" at bounding box center [138, 316] width 18 height 100
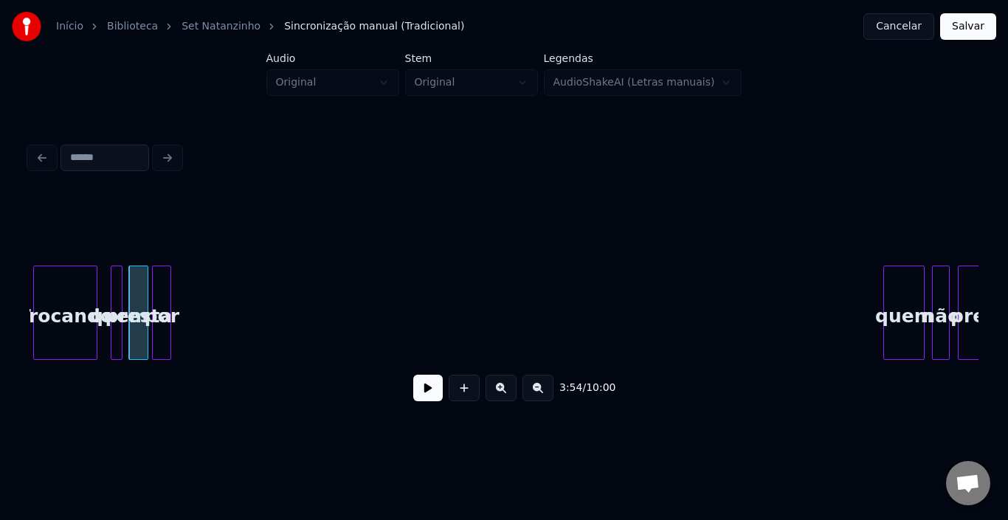
click at [160, 283] on div "por" at bounding box center [162, 316] width 18 height 100
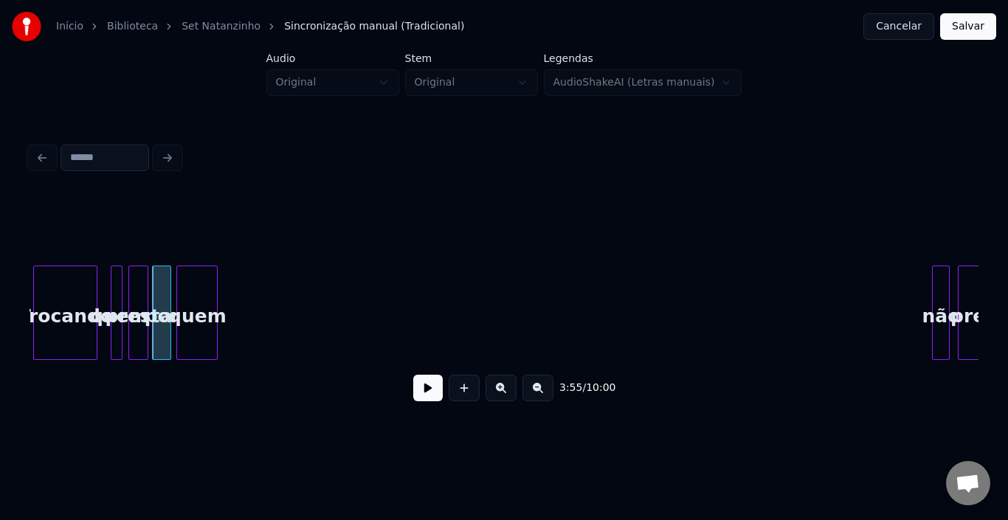
click at [187, 306] on div "quem" at bounding box center [197, 316] width 40 height 100
click at [199, 291] on div at bounding box center [200, 312] width 4 height 93
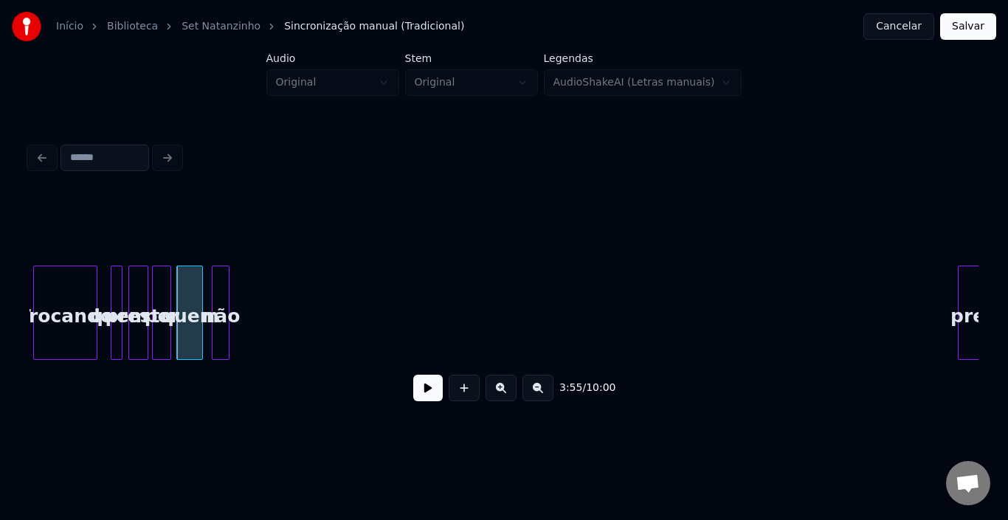
click at [220, 299] on div "não" at bounding box center [220, 316] width 16 height 100
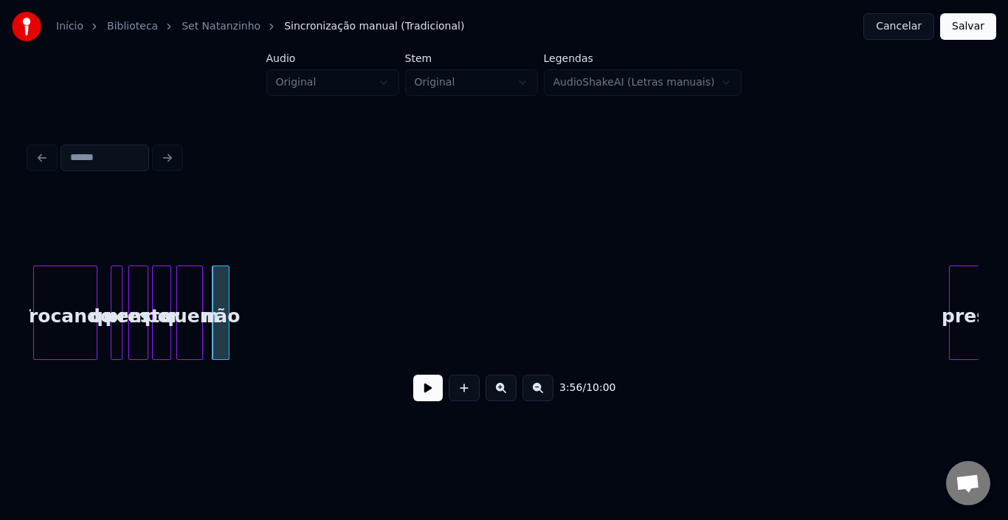
scroll to position [0, 17253]
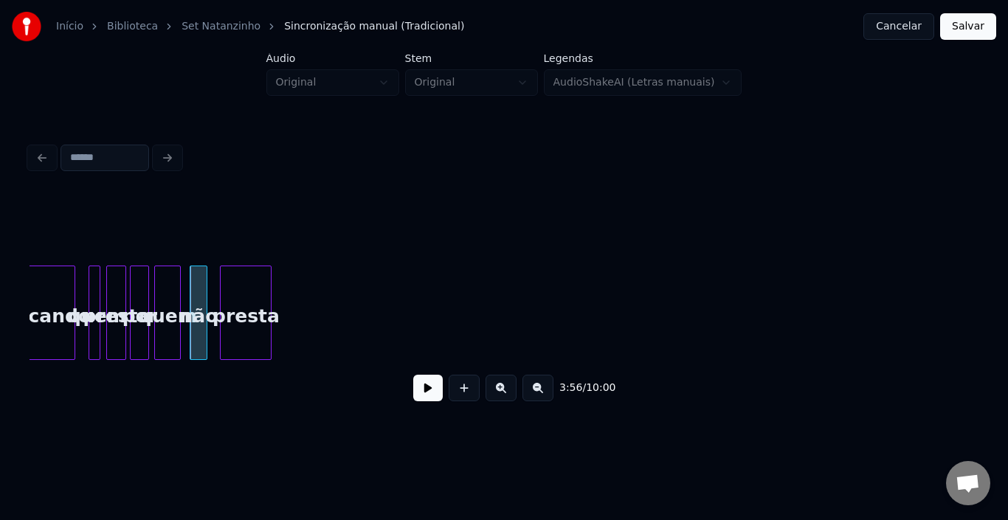
click at [255, 290] on div "presta" at bounding box center [246, 316] width 50 height 100
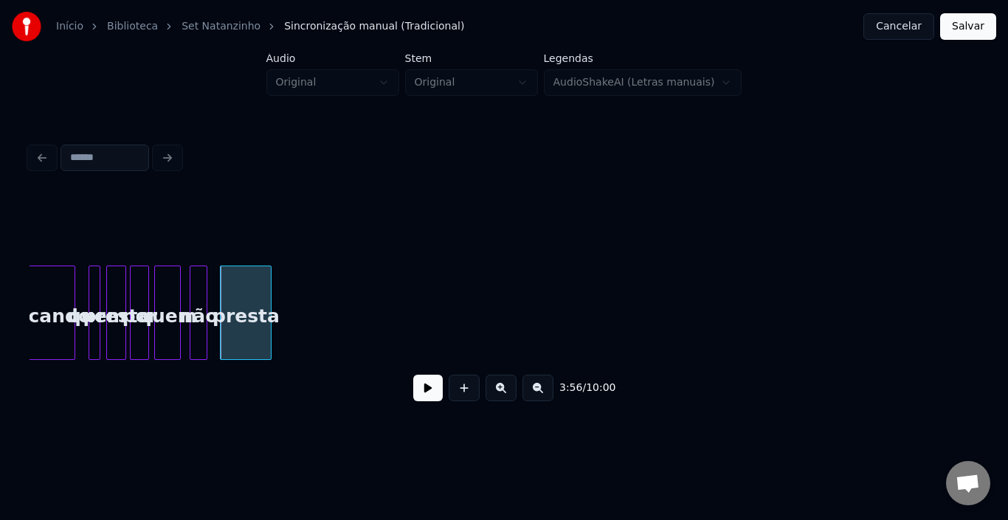
click at [42, 294] on div "Trocando" at bounding box center [43, 316] width 63 height 100
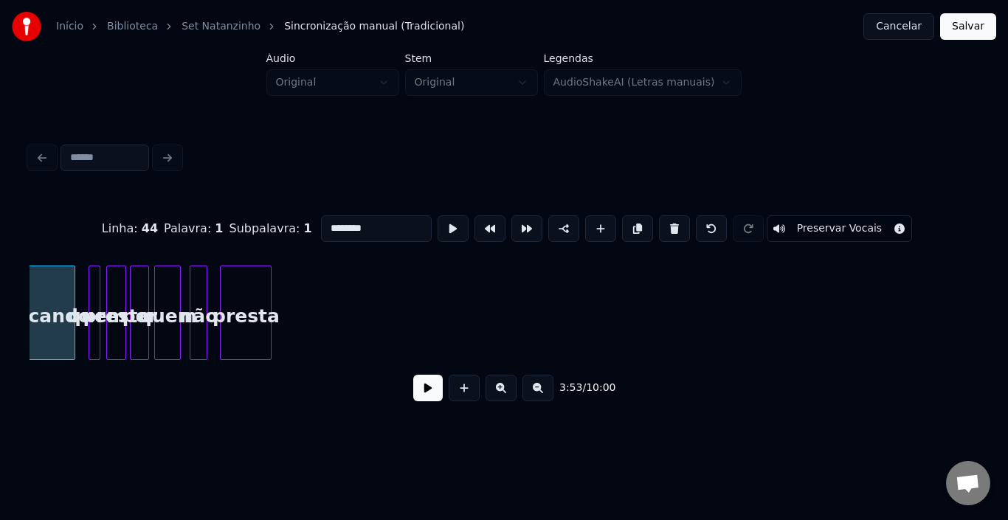
scroll to position [0, 17235]
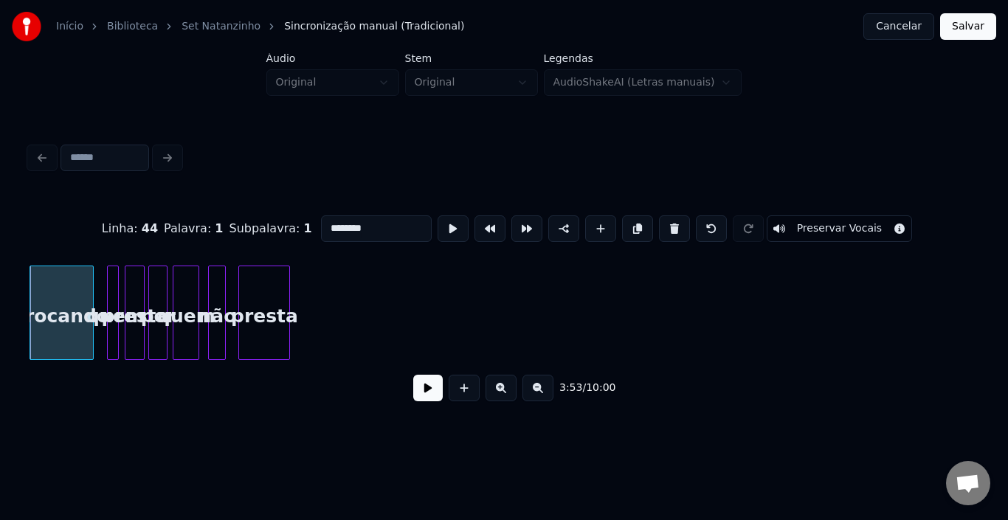
click at [416, 387] on button at bounding box center [428, 388] width 30 height 27
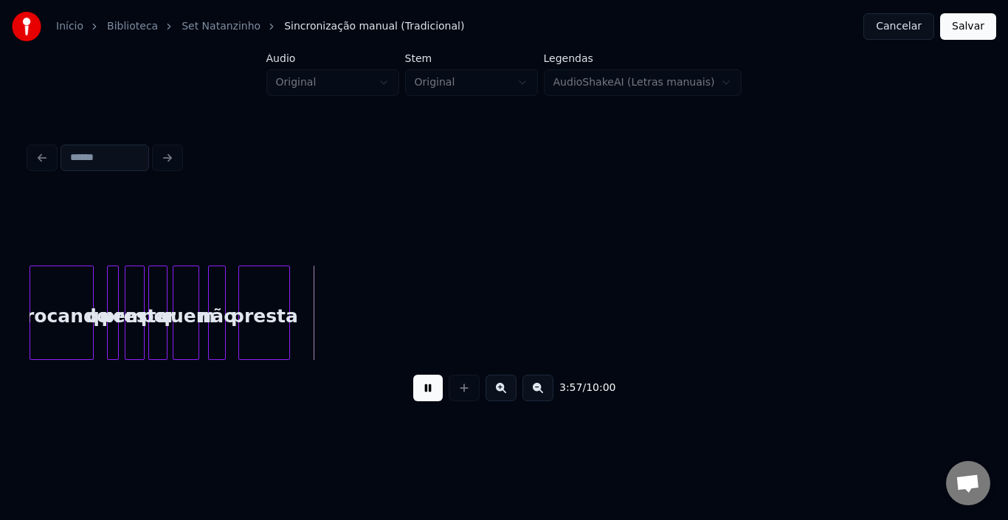
click at [417, 387] on button at bounding box center [428, 388] width 30 height 27
click at [384, 297] on div at bounding box center [383, 312] width 4 height 93
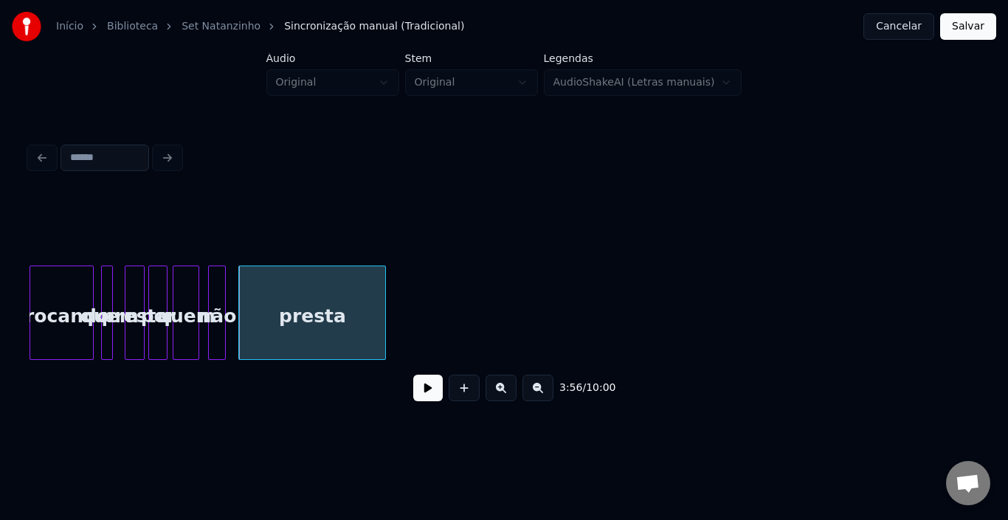
click at [107, 286] on div "quem" at bounding box center [109, 316] width 15 height 100
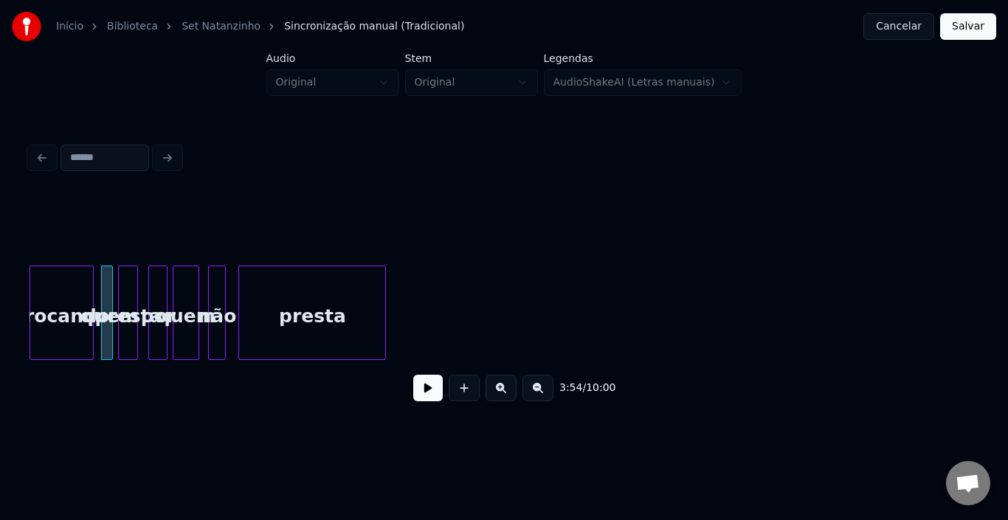
click at [125, 283] on div "presta" at bounding box center [128, 316] width 18 height 100
click at [149, 282] on div "por" at bounding box center [151, 316] width 18 height 100
click at [175, 284] on div "quem" at bounding box center [177, 316] width 25 height 100
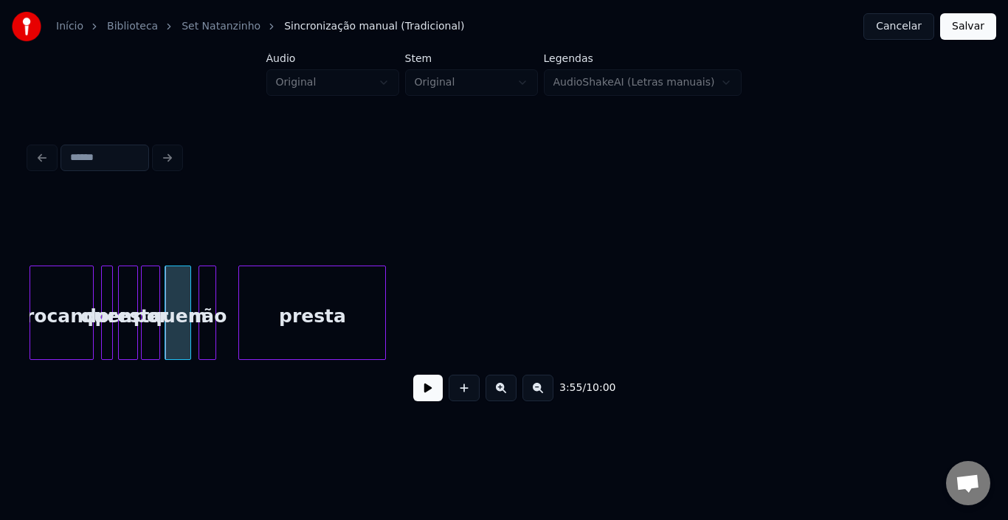
click at [210, 280] on div "não" at bounding box center [207, 316] width 16 height 100
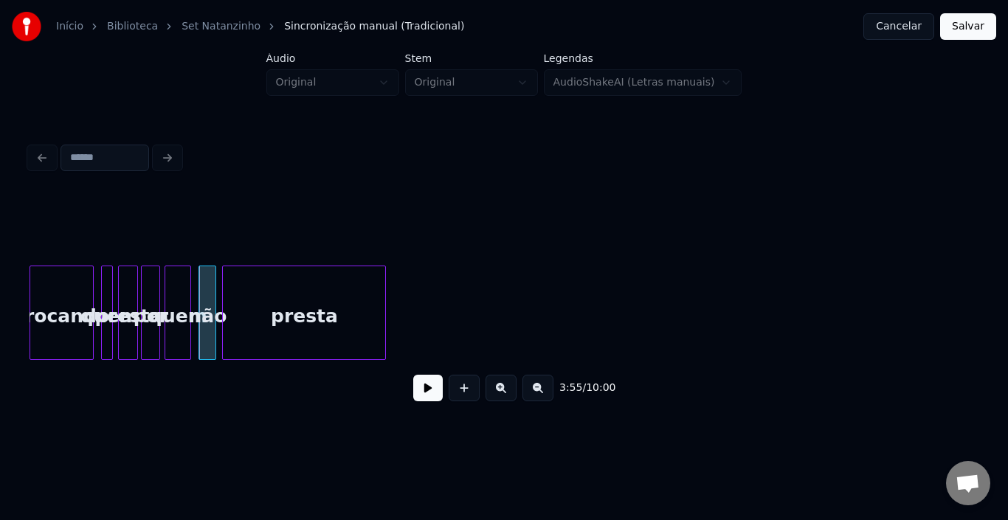
click at [224, 286] on div at bounding box center [225, 312] width 4 height 93
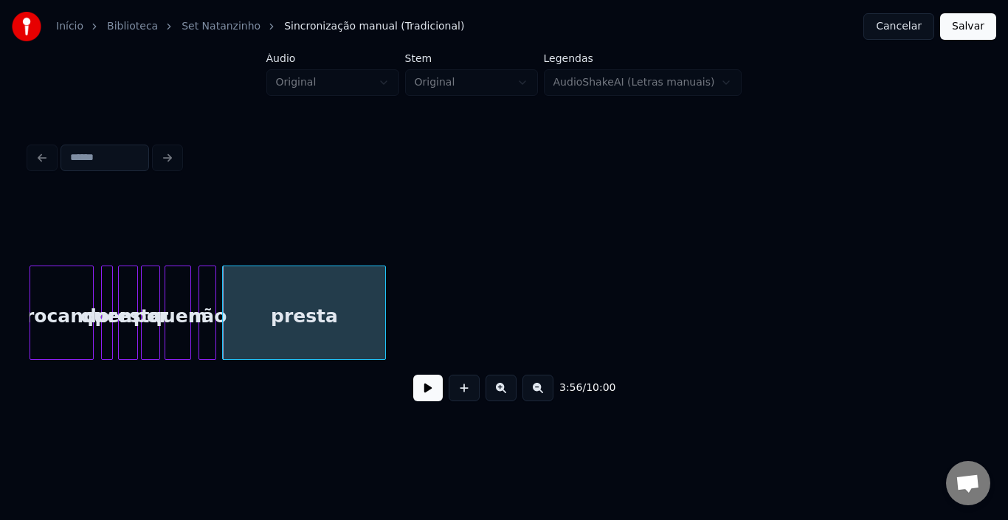
click at [435, 401] on button at bounding box center [428, 388] width 30 height 27
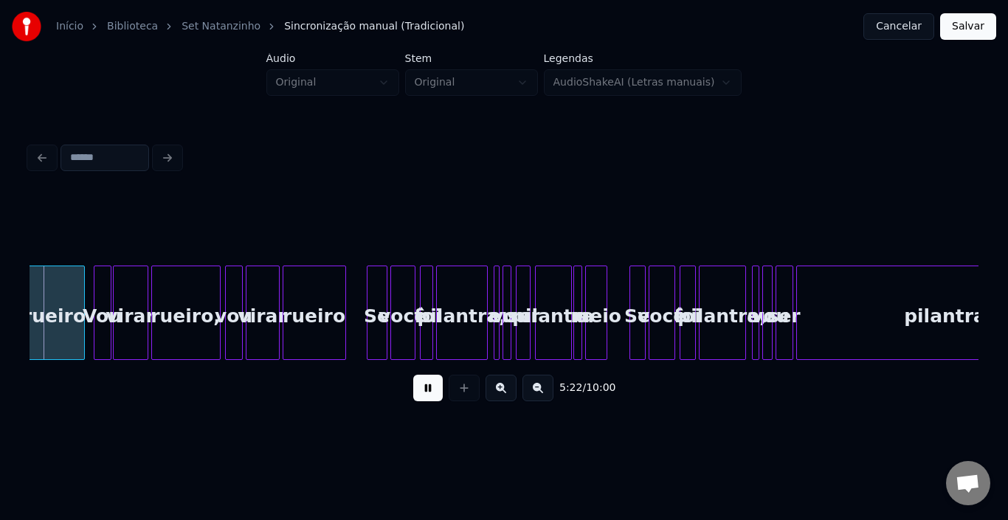
scroll to position [0, 23818]
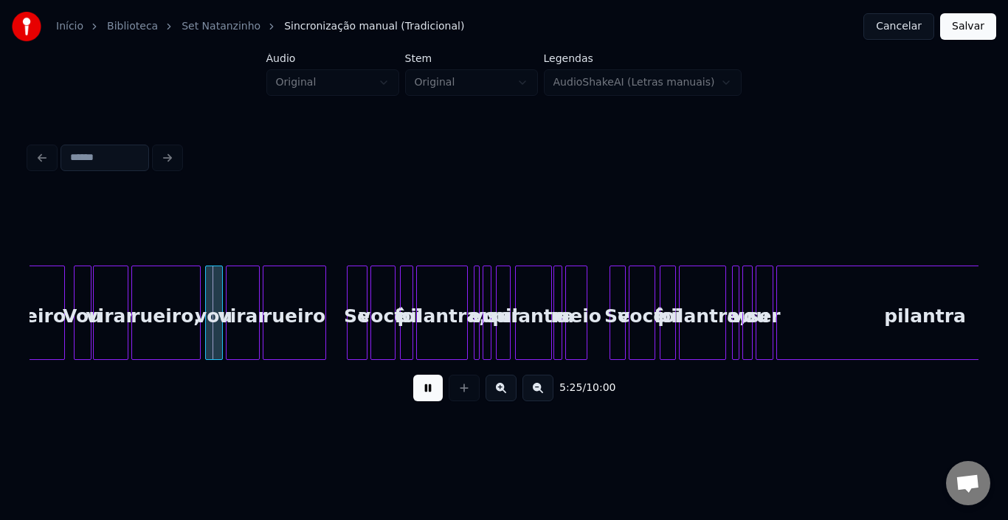
click at [755, 248] on div at bounding box center [504, 229] width 949 height 74
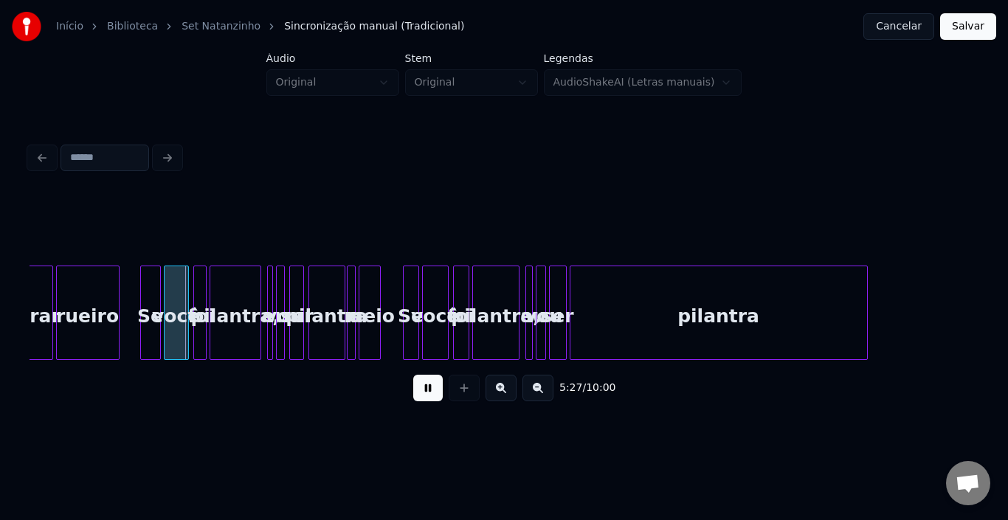
scroll to position [0, 24113]
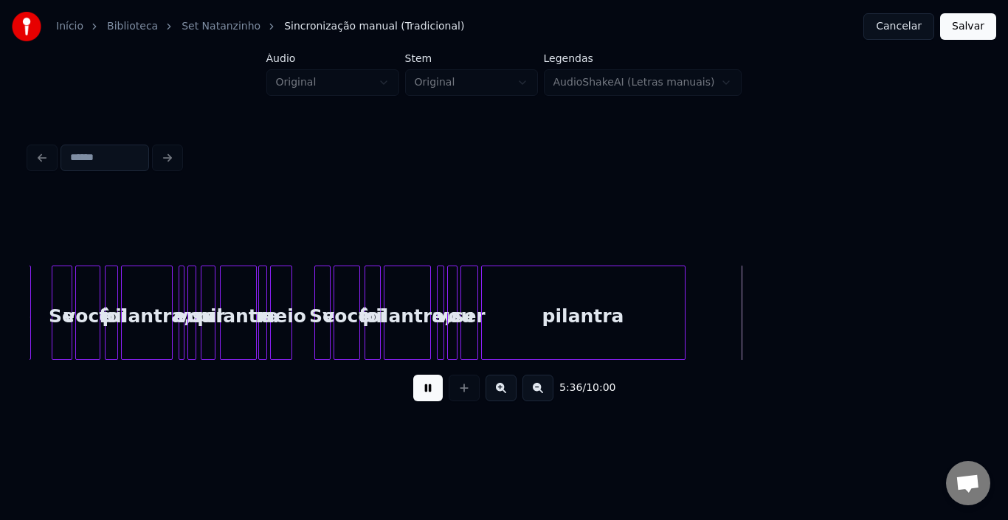
click at [682, 311] on div at bounding box center [682, 312] width 4 height 93
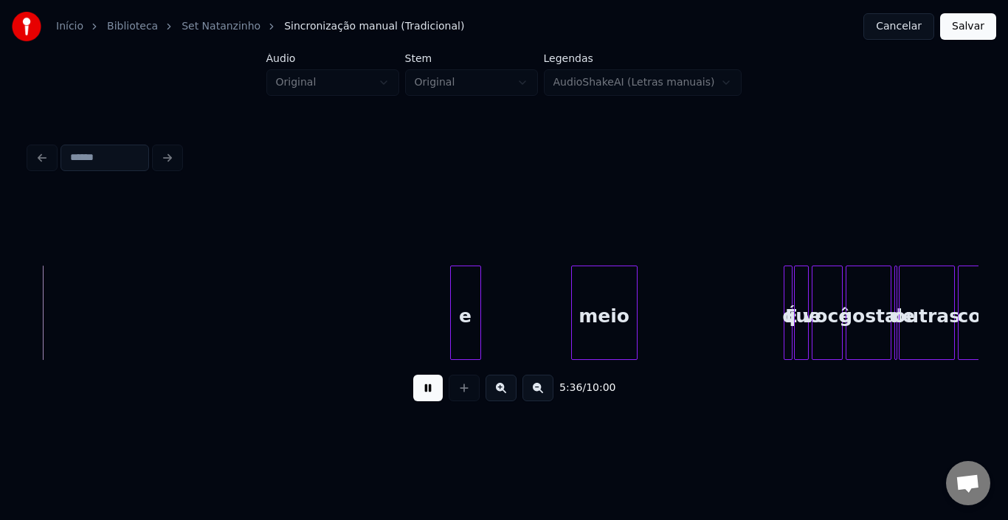
scroll to position [0, 24852]
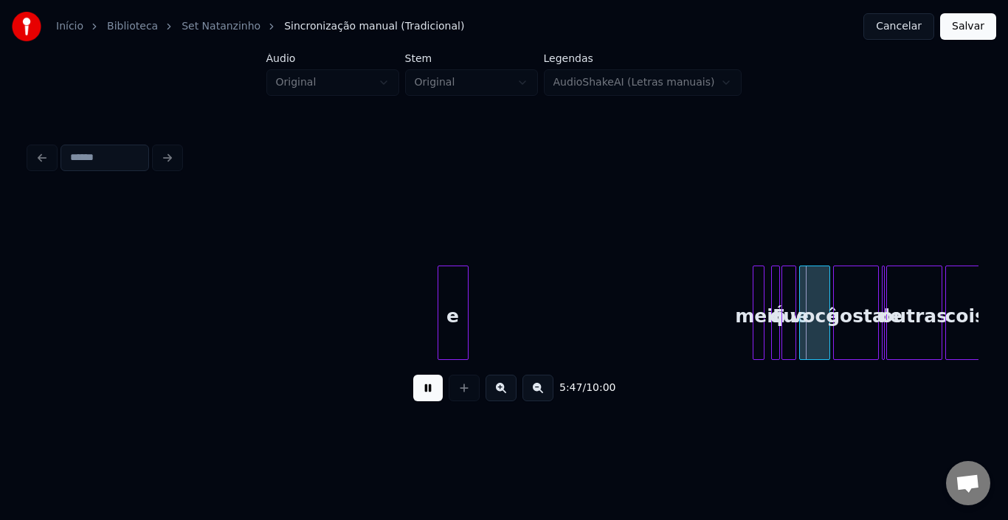
click at [765, 285] on div "meio" at bounding box center [760, 316] width 15 height 100
click at [425, 392] on button at bounding box center [428, 388] width 30 height 27
click at [729, 291] on div "e" at bounding box center [734, 316] width 30 height 100
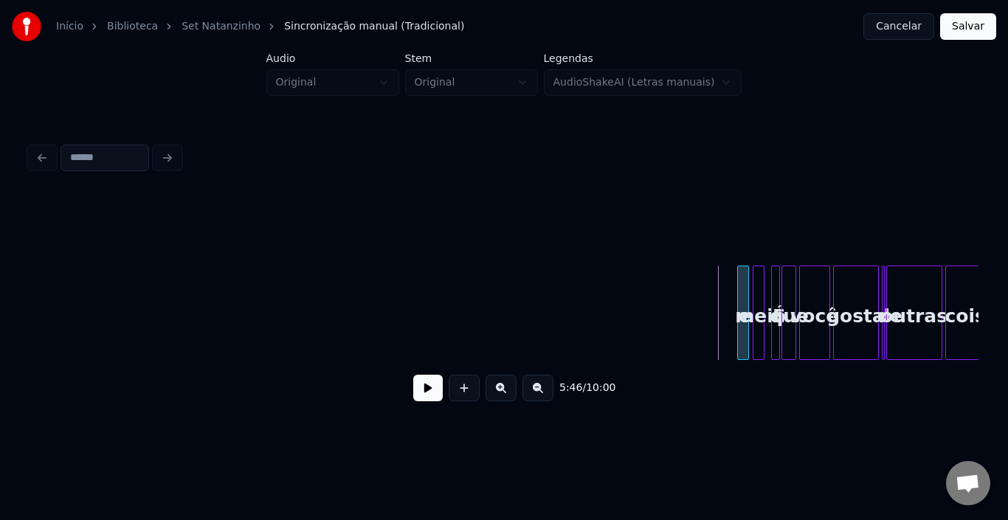
click at [739, 290] on div at bounding box center [740, 312] width 4 height 93
click at [740, 277] on div at bounding box center [740, 312] width 4 height 93
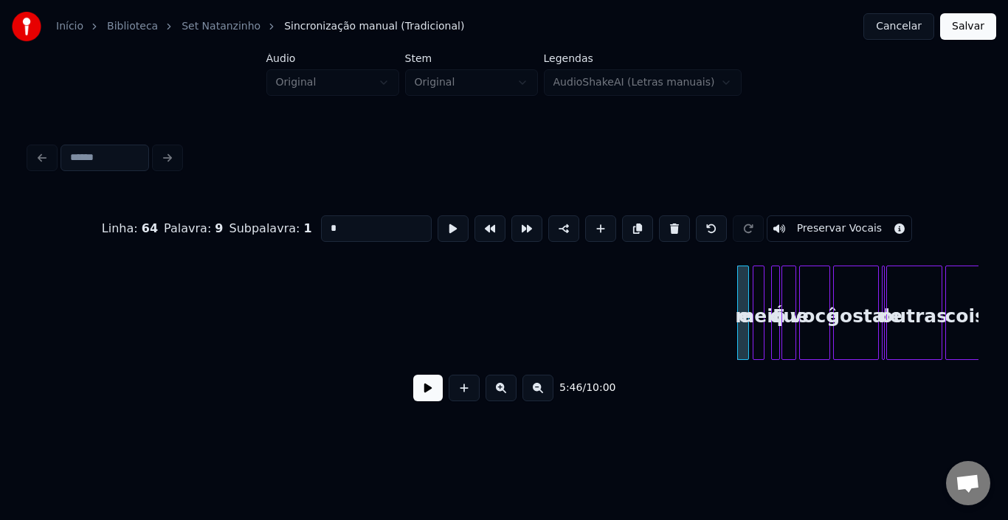
drag, startPoint x: 334, startPoint y: 218, endPoint x: 146, endPoint y: 221, distance: 188.2
click at [146, 221] on div "Linha : 64 [GEOGRAPHIC_DATA] : 9 Subpalavra : 1 * Preservar Vocais" at bounding box center [504, 229] width 949 height 74
type input "*"
click at [436, 393] on button at bounding box center [428, 388] width 30 height 27
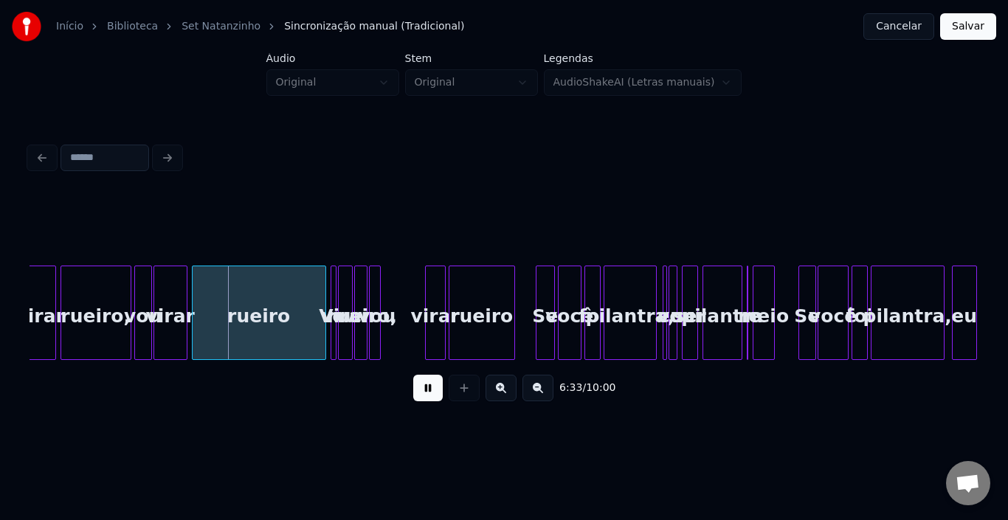
scroll to position [0, 28860]
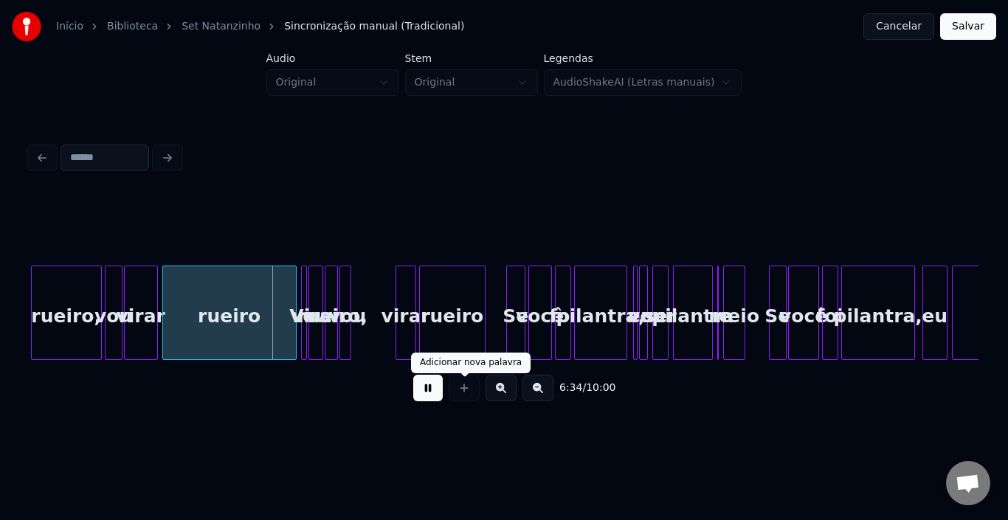
click at [430, 391] on button at bounding box center [428, 388] width 30 height 27
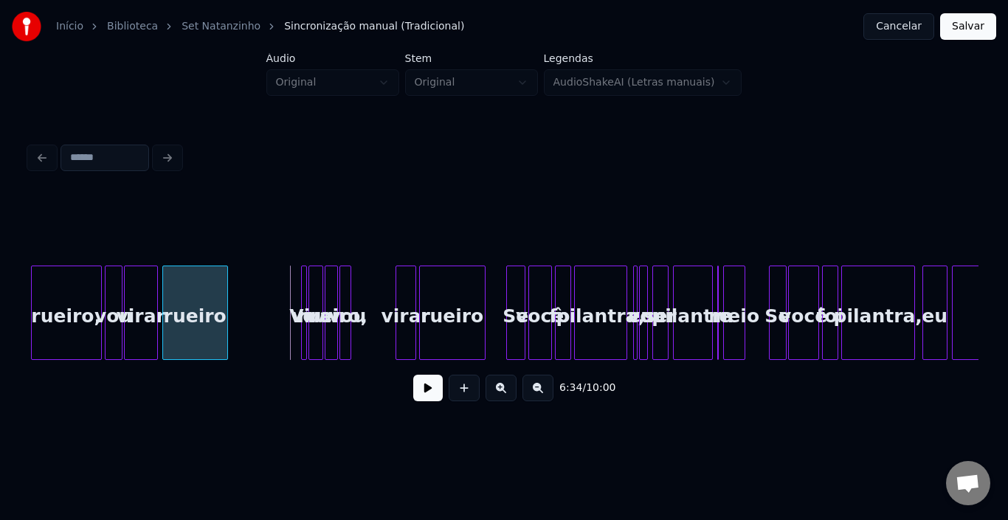
click at [227, 301] on div at bounding box center [225, 312] width 4 height 93
click at [428, 396] on button at bounding box center [428, 388] width 30 height 27
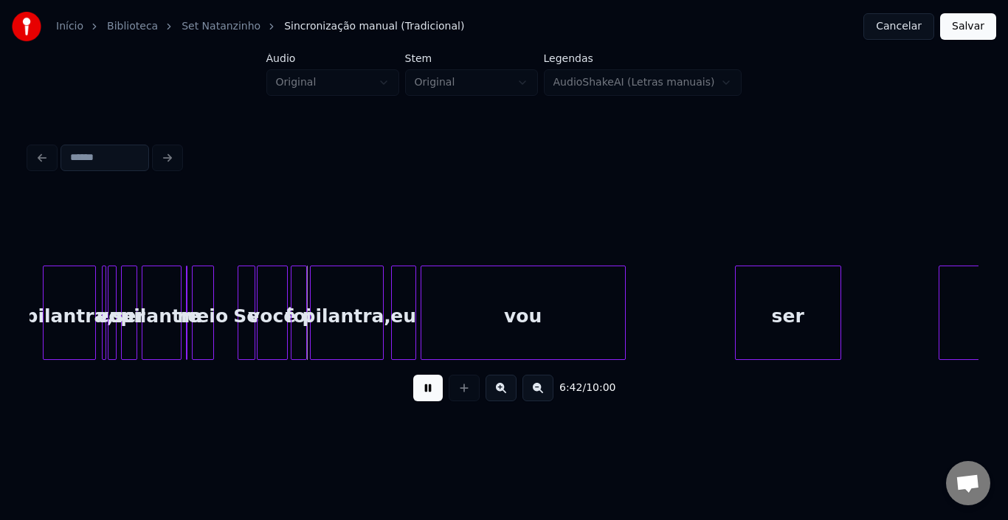
scroll to position [0, 29480]
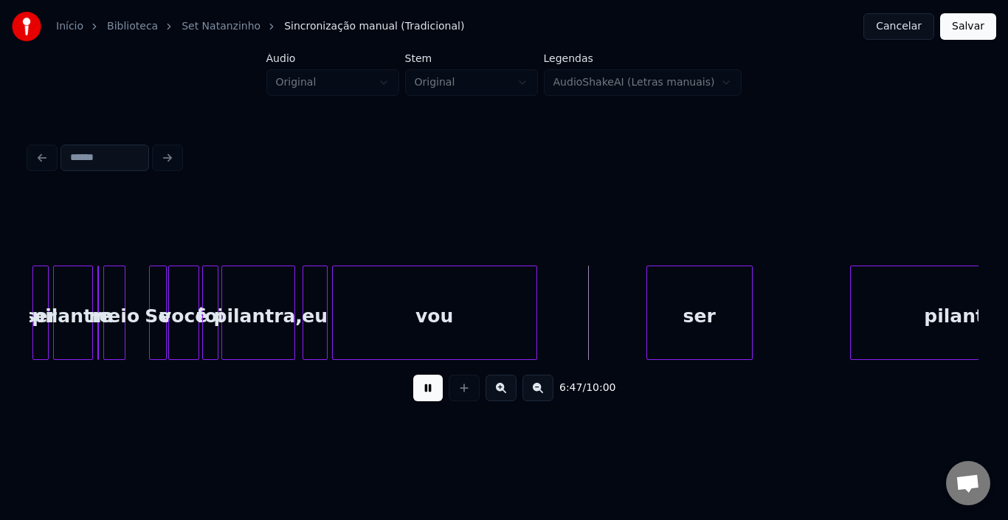
click at [418, 392] on button at bounding box center [428, 388] width 30 height 27
click at [125, 306] on div "meio" at bounding box center [114, 316] width 21 height 100
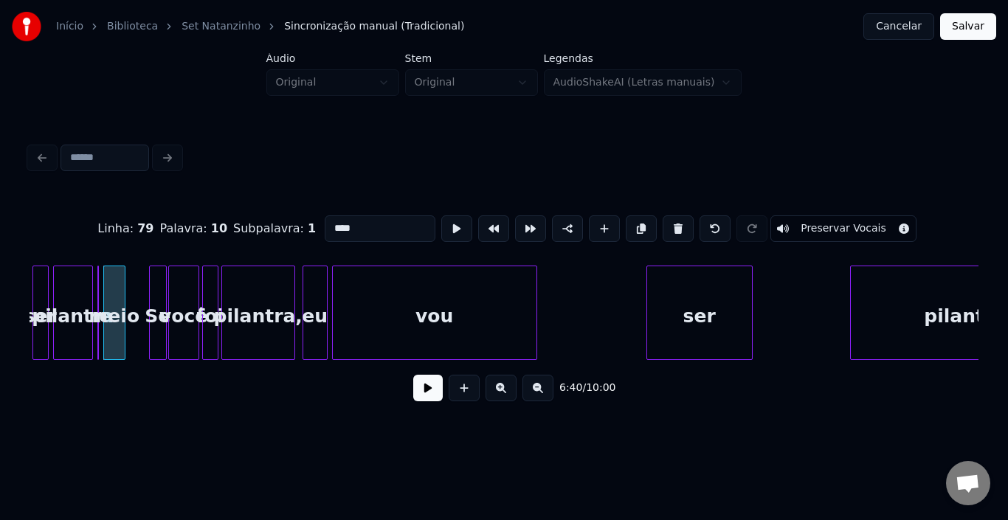
click at [438, 391] on button at bounding box center [428, 388] width 30 height 27
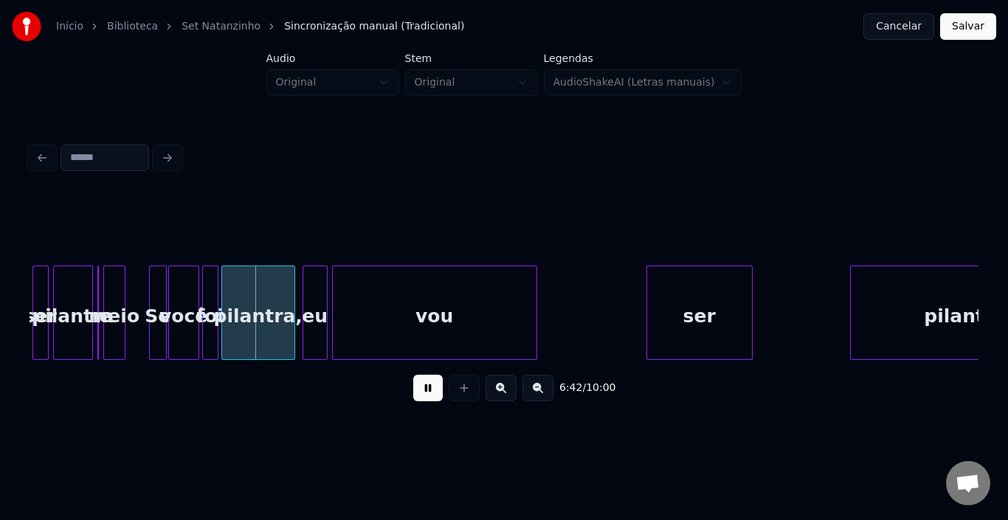
click at [438, 391] on button at bounding box center [428, 388] width 30 height 27
click at [250, 301] on div at bounding box center [251, 312] width 4 height 93
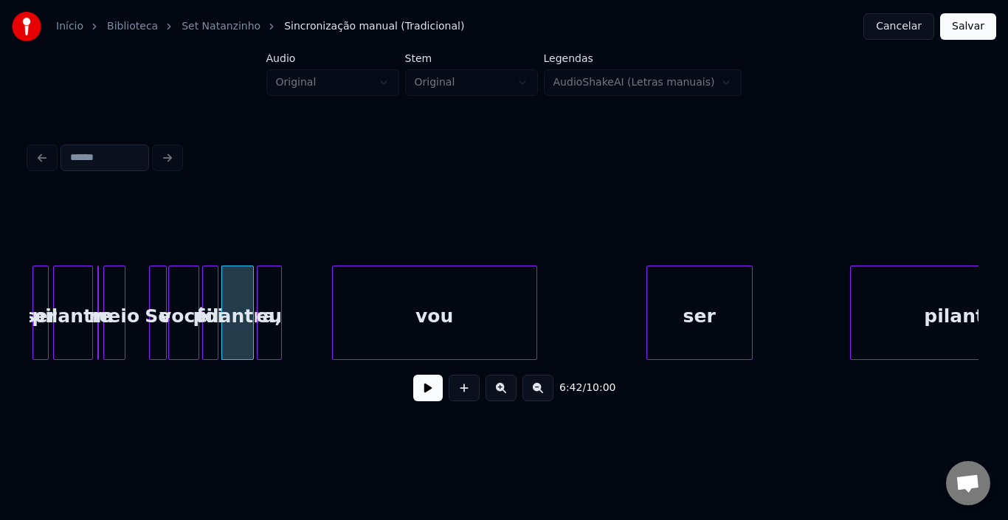
click at [264, 298] on div "eu" at bounding box center [270, 316] width 24 height 100
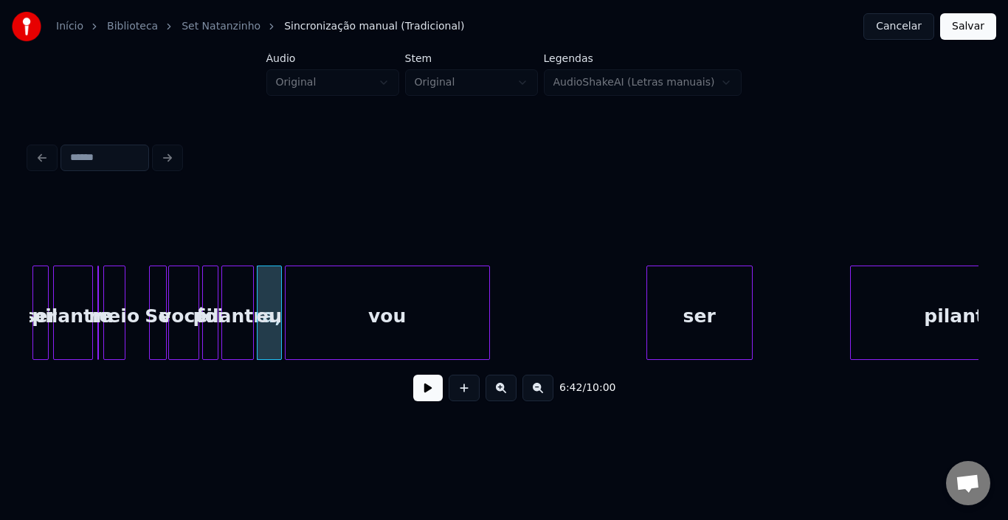
click at [352, 322] on div "vou" at bounding box center [388, 316] width 204 height 100
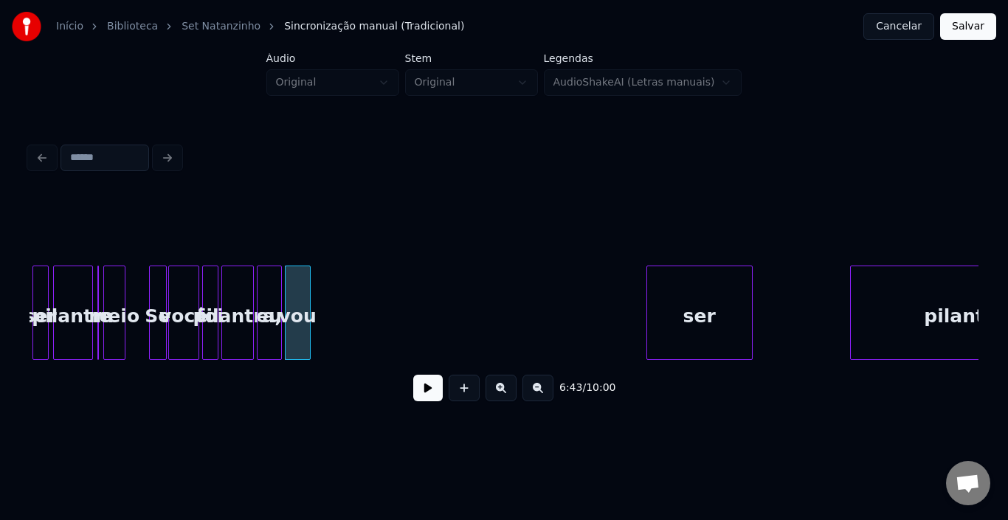
click at [305, 301] on div at bounding box center [307, 312] width 4 height 93
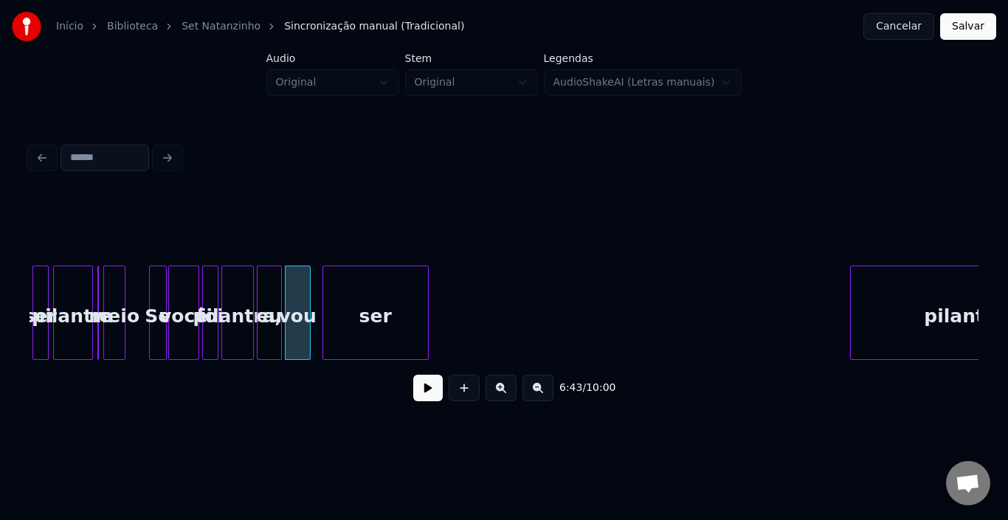
click at [381, 317] on div "ser" at bounding box center [375, 316] width 105 height 100
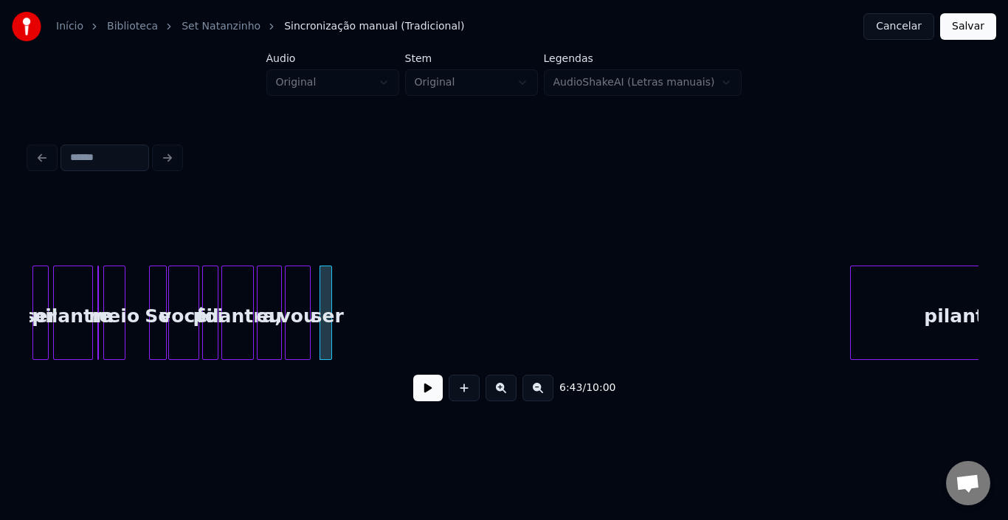
click at [328, 318] on div at bounding box center [329, 312] width 4 height 93
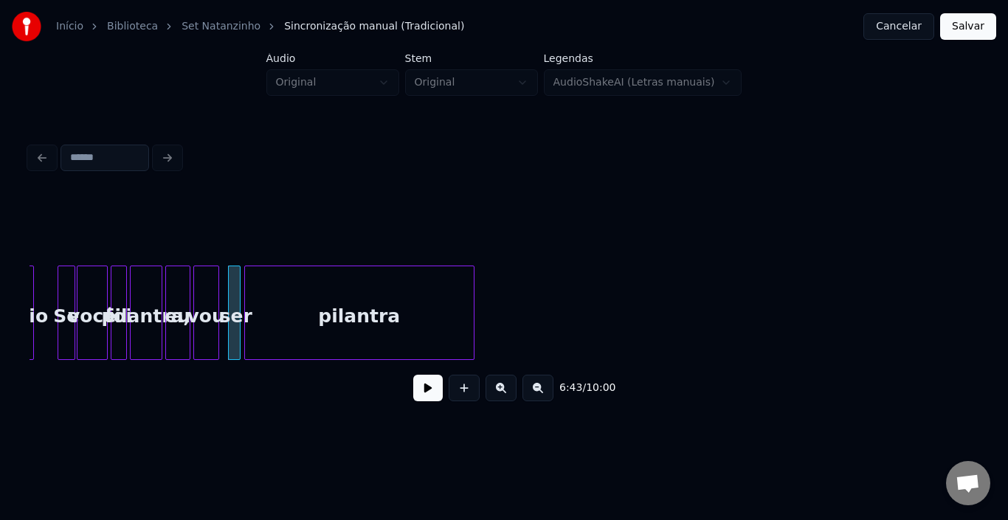
click at [398, 303] on div "pilantra" at bounding box center [359, 316] width 229 height 100
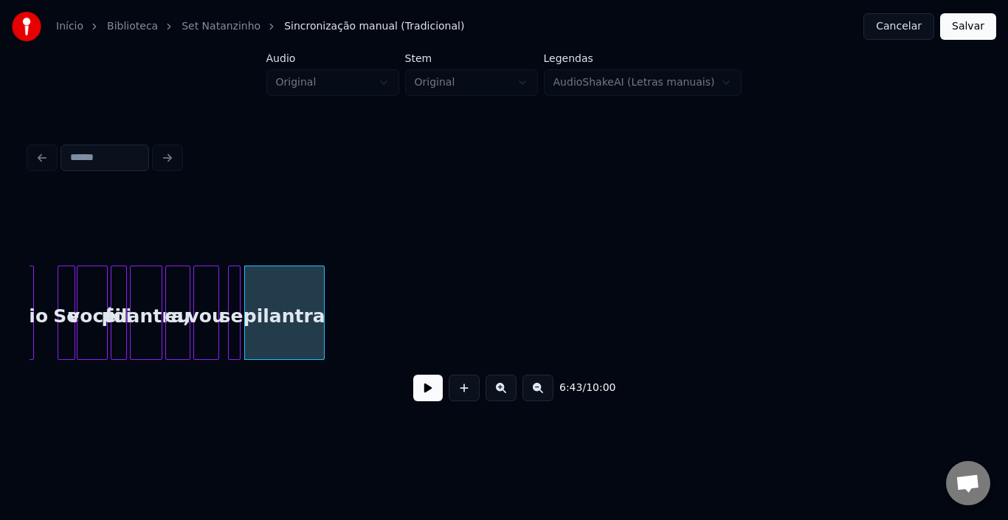
click at [321, 292] on div at bounding box center [321, 312] width 4 height 93
click at [33, 296] on div "meio" at bounding box center [23, 316] width 21 height 100
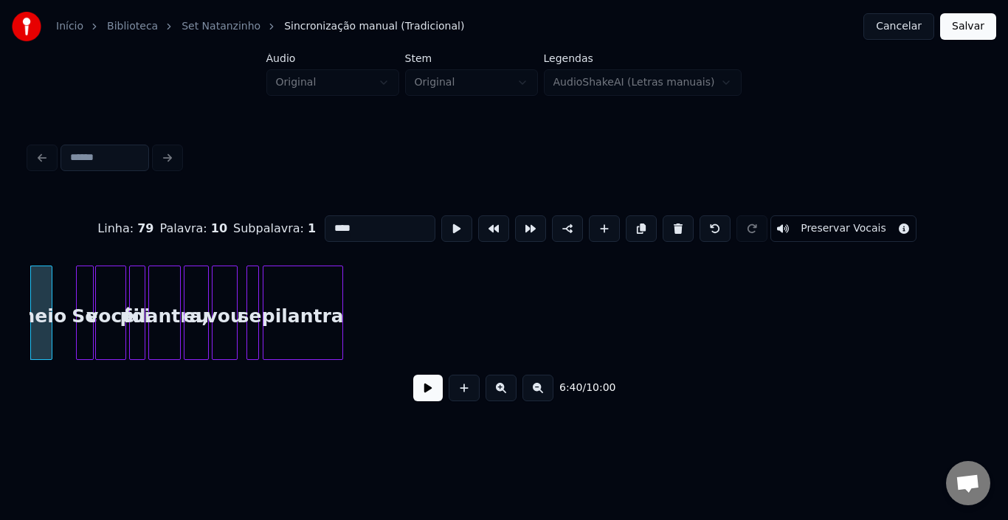
click at [426, 398] on button at bounding box center [428, 388] width 30 height 27
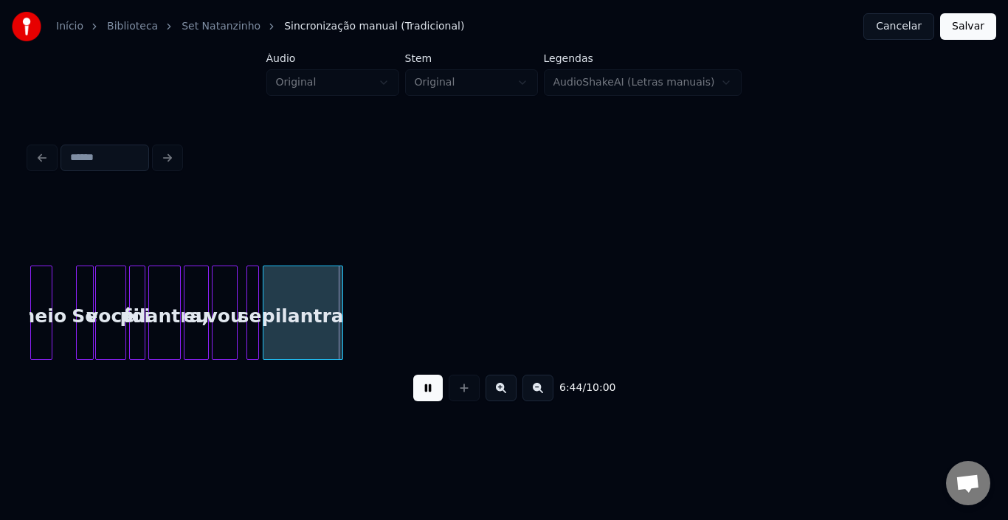
click at [426, 398] on button at bounding box center [428, 388] width 30 height 27
click at [173, 296] on div "pilantra," at bounding box center [164, 316] width 31 height 100
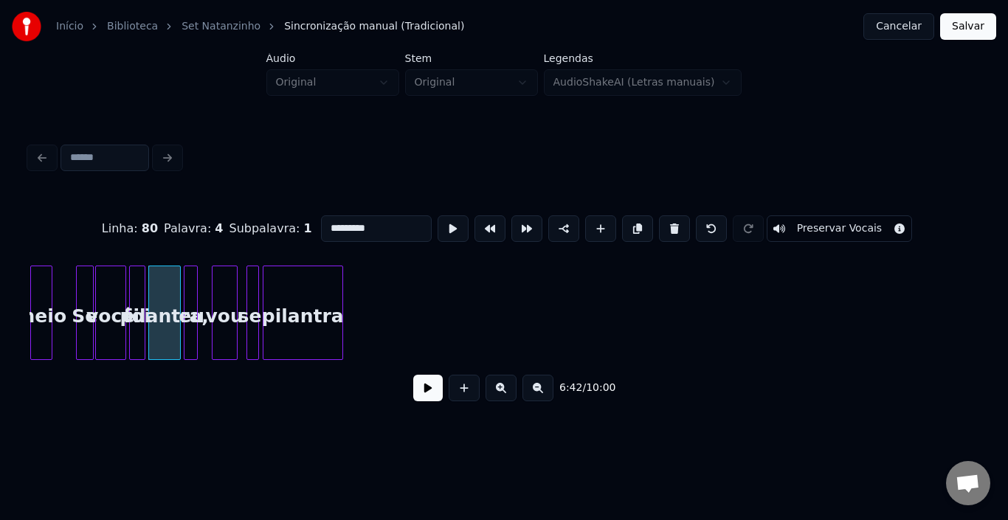
click at [195, 291] on div at bounding box center [195, 312] width 4 height 93
click at [214, 279] on div at bounding box center [214, 312] width 4 height 93
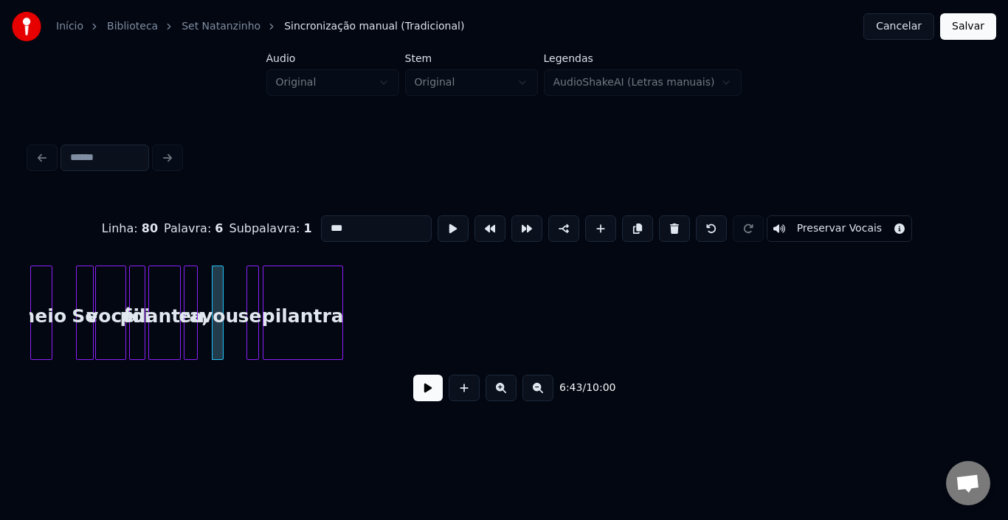
click at [221, 285] on div at bounding box center [220, 312] width 4 height 93
click at [213, 284] on div "vou" at bounding box center [208, 316] width 15 height 100
click at [223, 282] on div "ser" at bounding box center [225, 316] width 15 height 100
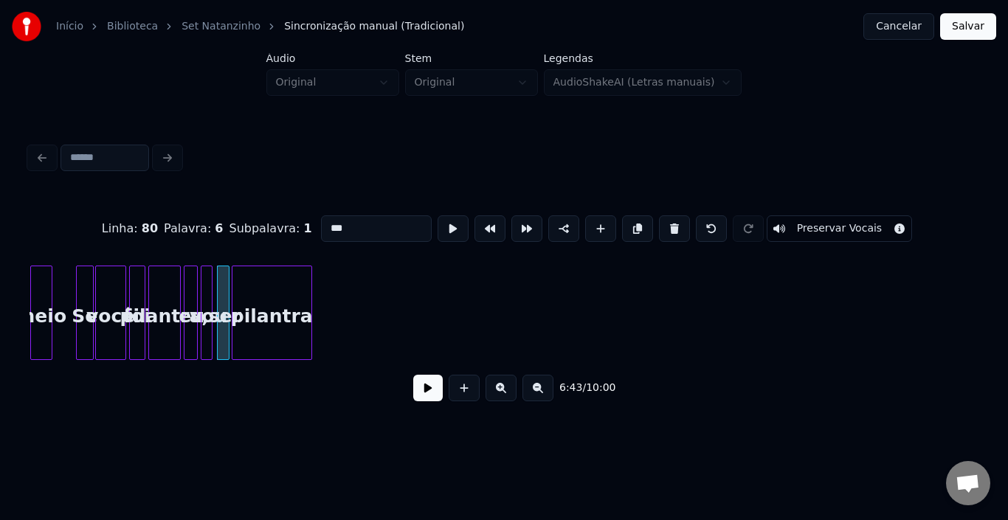
click at [262, 290] on div "pilantra" at bounding box center [271, 316] width 79 height 100
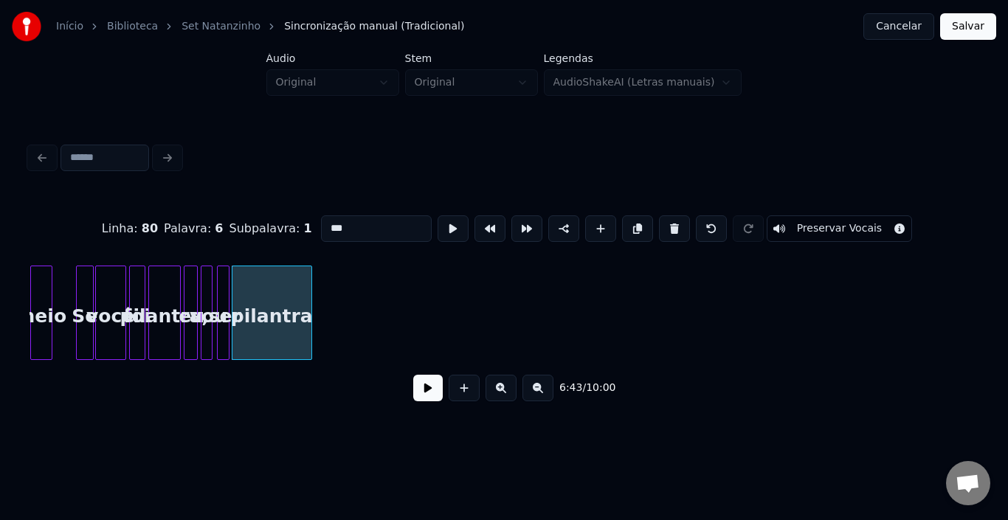
click at [291, 302] on div "pilantra" at bounding box center [271, 316] width 79 height 100
type input "********"
click at [430, 393] on button at bounding box center [428, 388] width 30 height 27
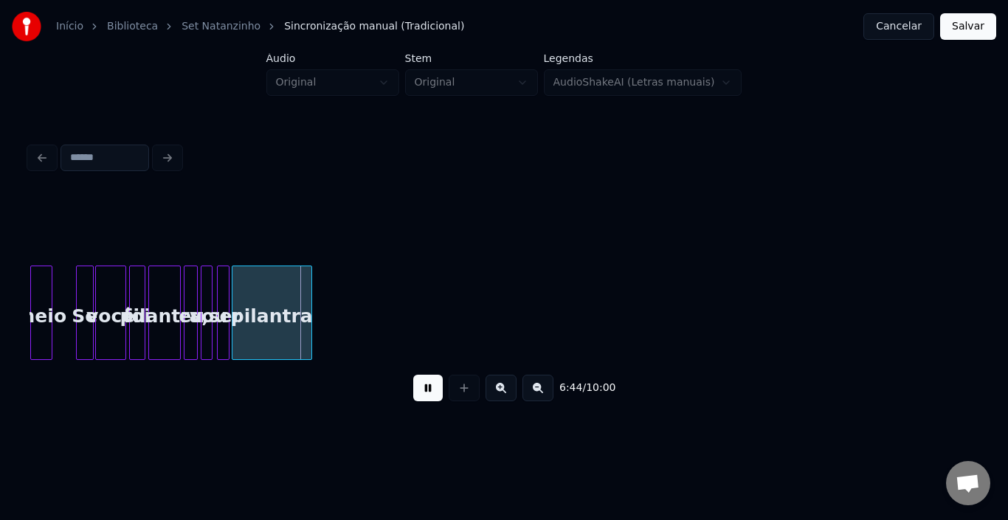
click at [430, 393] on button at bounding box center [428, 388] width 30 height 27
click at [274, 296] on div at bounding box center [274, 312] width 4 height 93
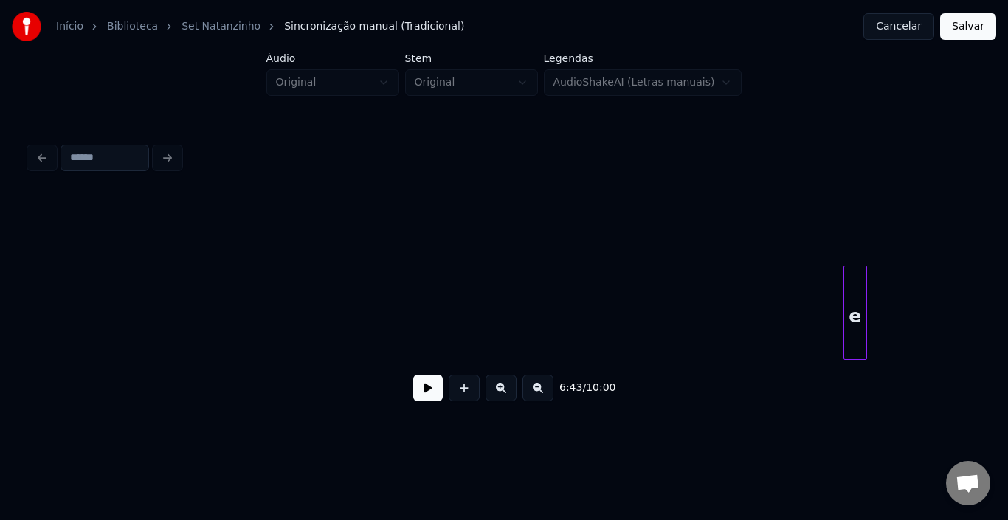
scroll to position [0, 30232]
click at [42, 302] on div "e" at bounding box center [46, 316] width 22 height 100
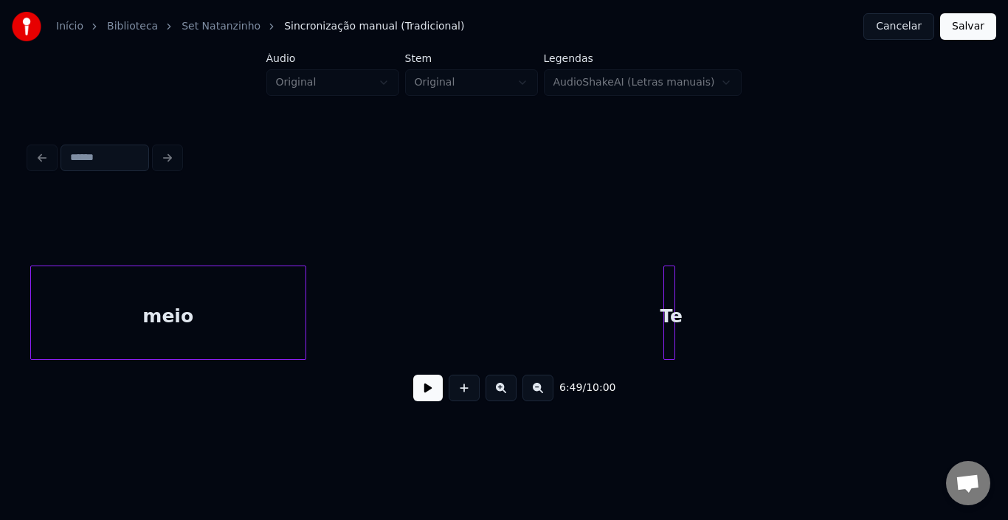
click at [0, 348] on div "Início Biblioteca Set Natanzinho Sincronização manual (Tradicional) Cancelar Sa…" at bounding box center [504, 216] width 1008 height 432
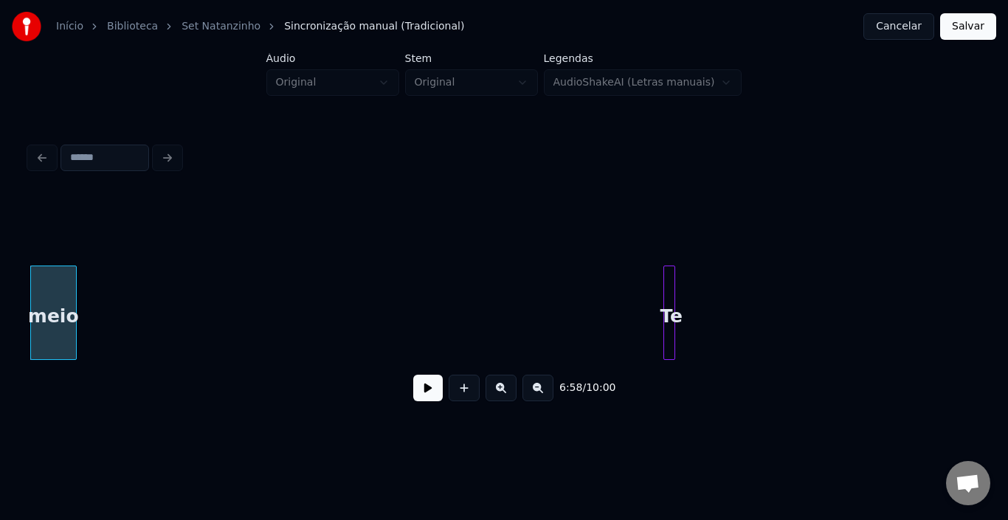
click at [52, 316] on div "meio" at bounding box center [53, 313] width 46 height 94
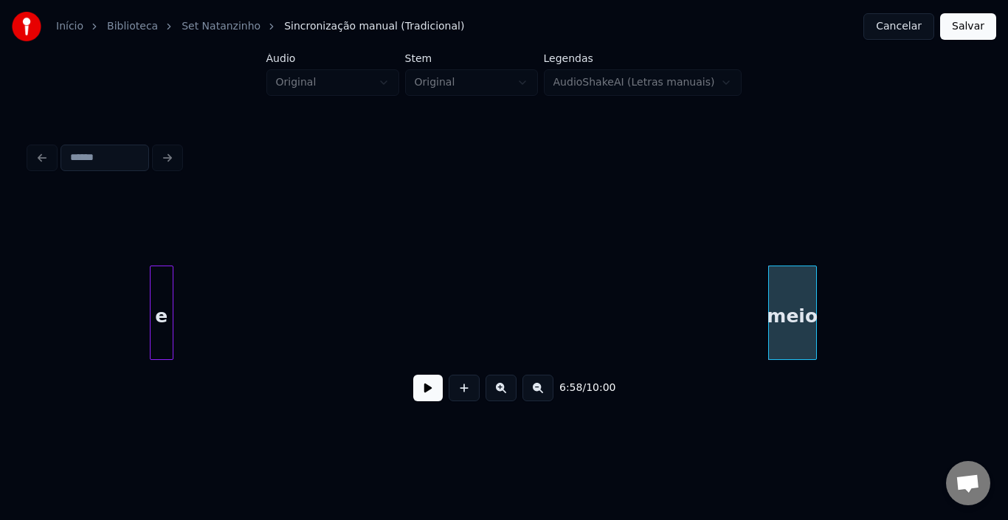
scroll to position [0, 30087]
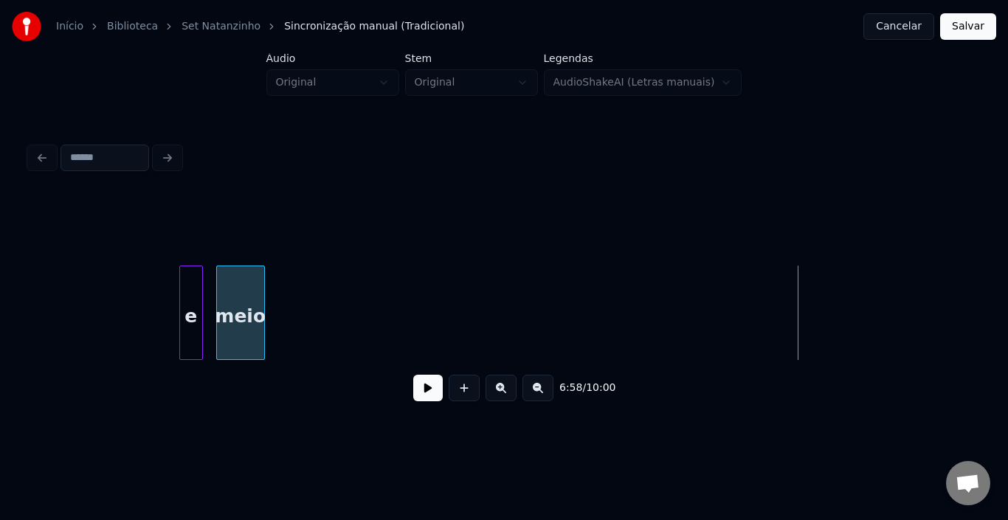
click at [249, 324] on div "meio" at bounding box center [240, 316] width 47 height 100
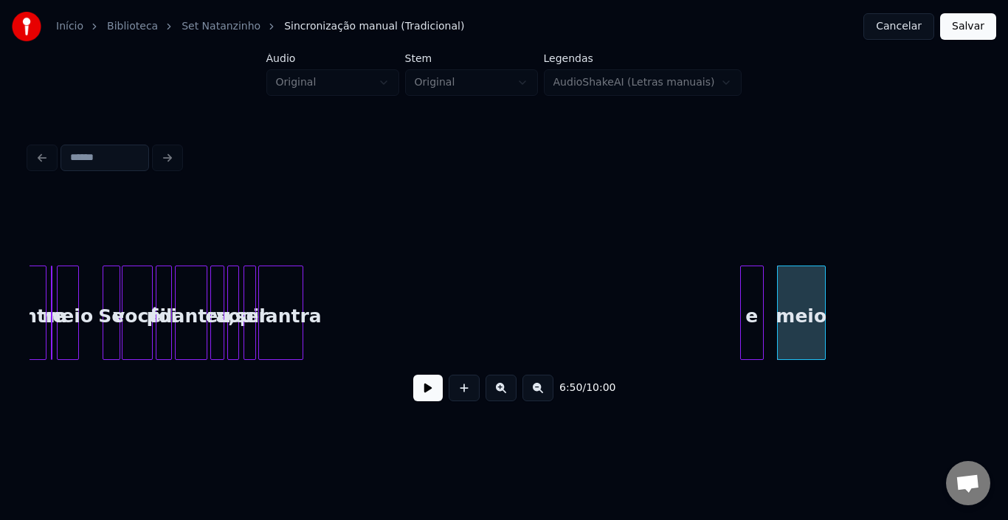
scroll to position [0, 29468]
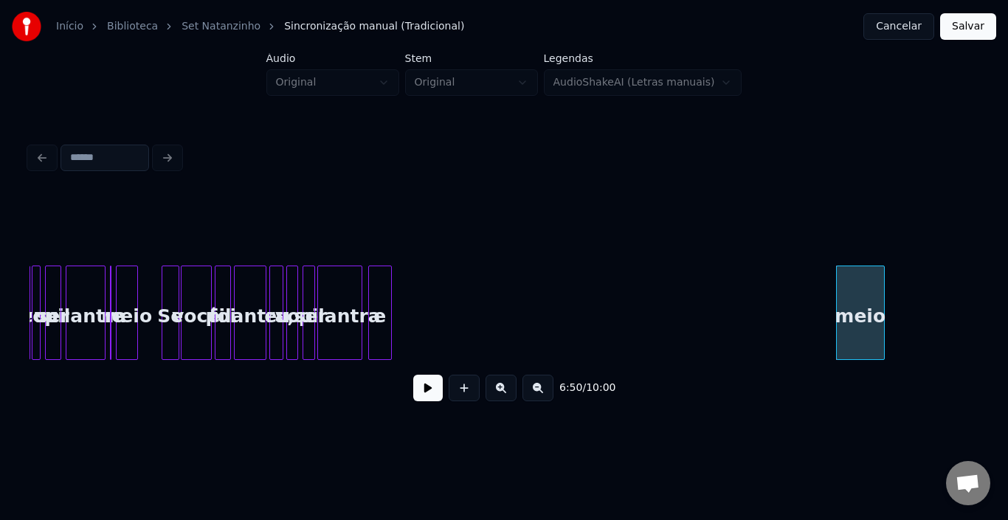
click at [379, 295] on div "e" at bounding box center [380, 316] width 22 height 100
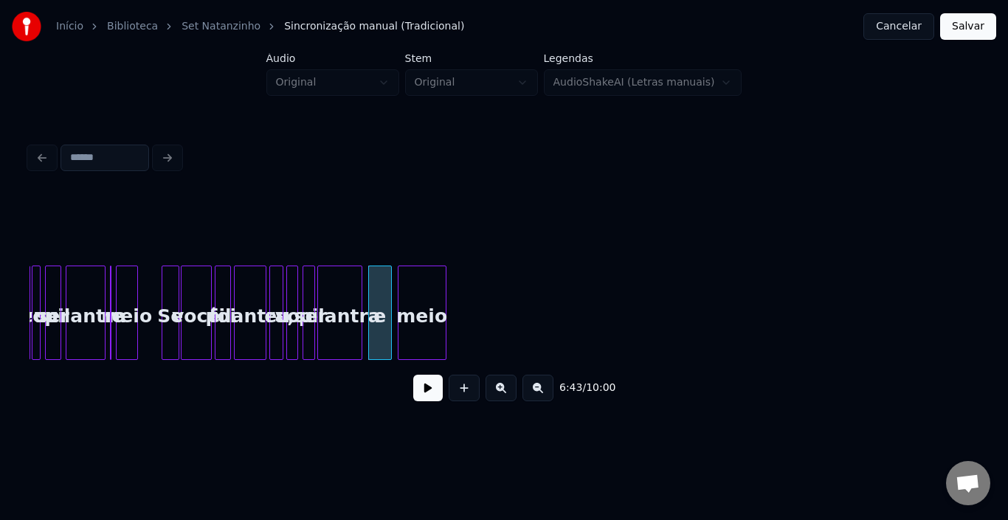
click at [425, 290] on div "meio" at bounding box center [421, 316] width 47 height 100
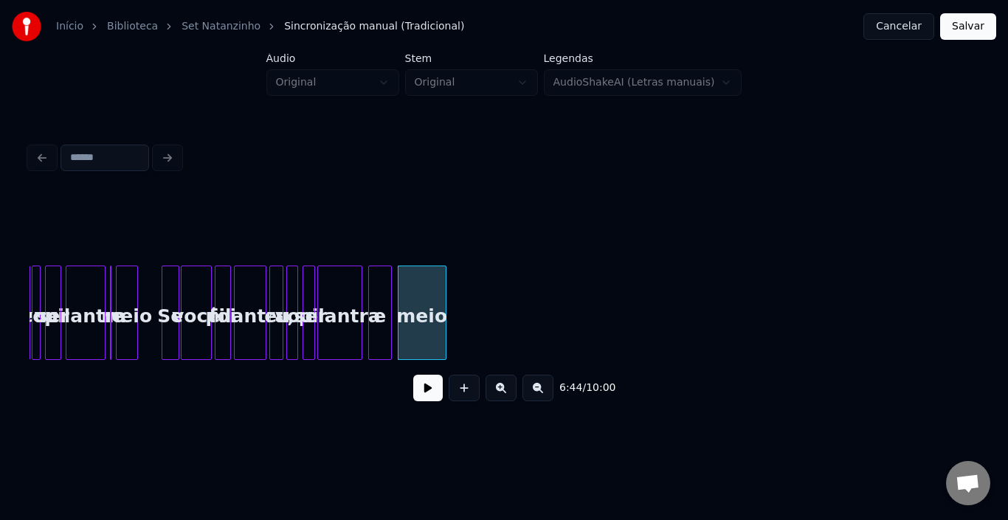
click at [426, 395] on button at bounding box center [428, 388] width 30 height 27
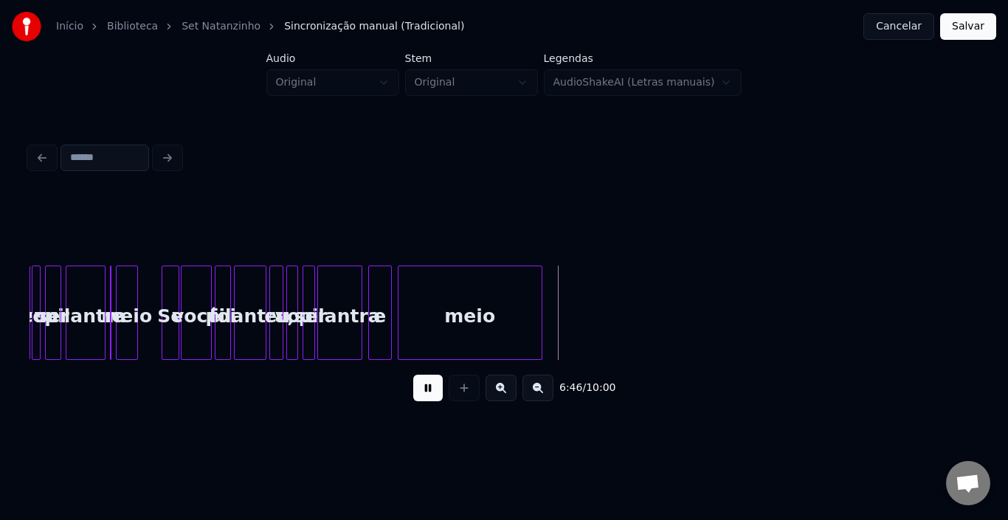
click at [539, 301] on div at bounding box center [539, 312] width 4 height 93
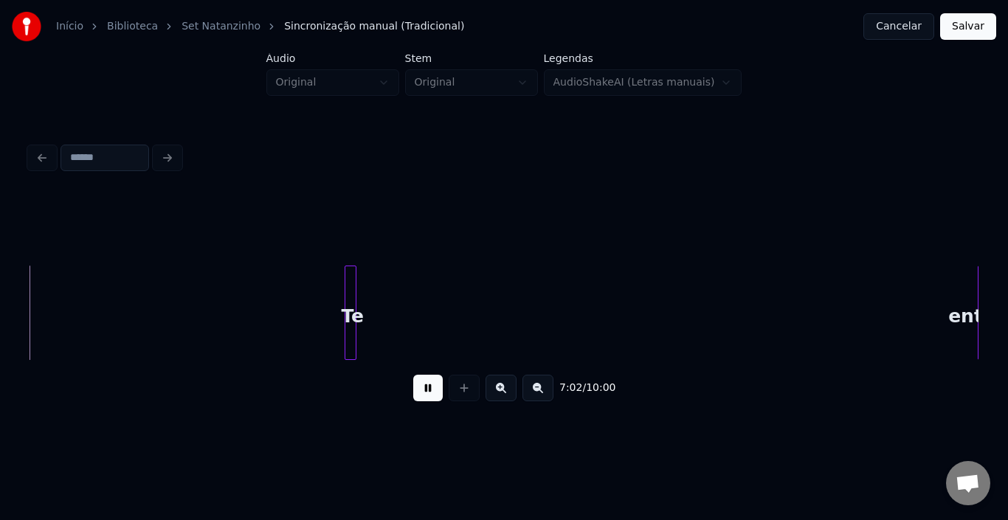
scroll to position [0, 31173]
click at [968, 290] on div "Te" at bounding box center [962, 316] width 15 height 100
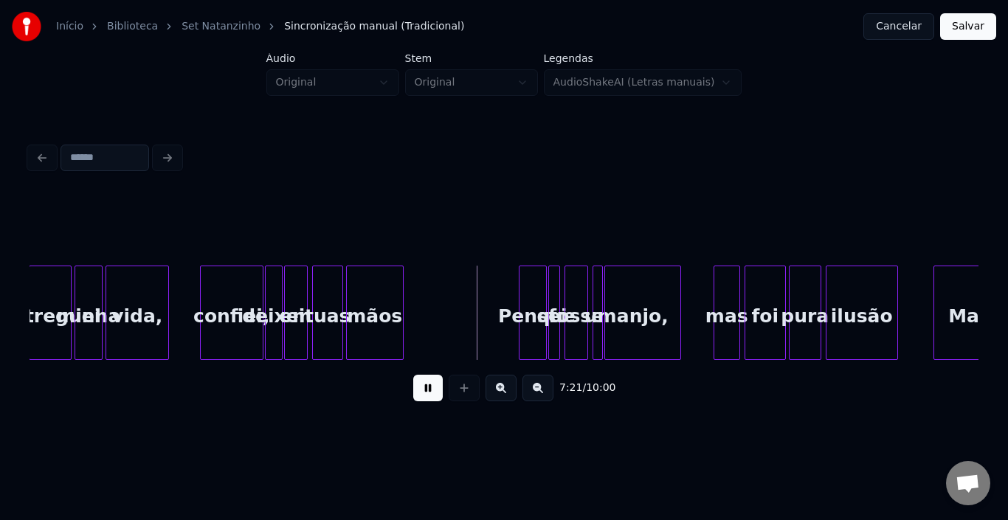
click at [399, 303] on div at bounding box center [400, 312] width 4 height 93
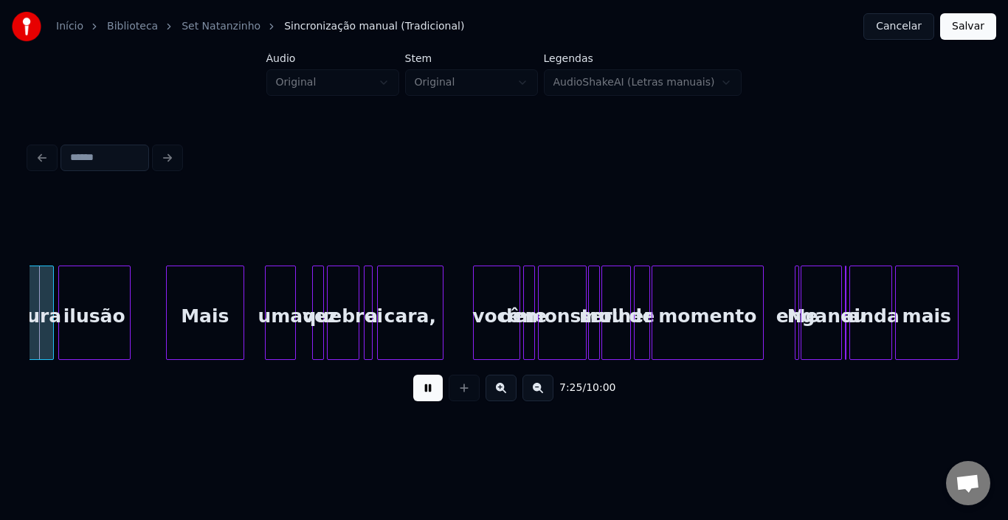
scroll to position [0, 32896]
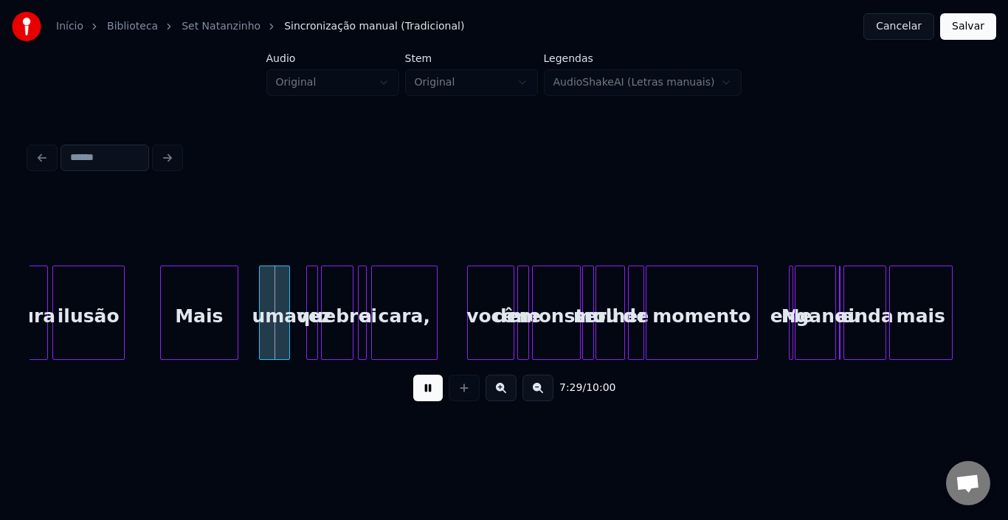
click at [433, 387] on button at bounding box center [428, 388] width 30 height 27
click at [281, 301] on div "uma" at bounding box center [288, 316] width 30 height 100
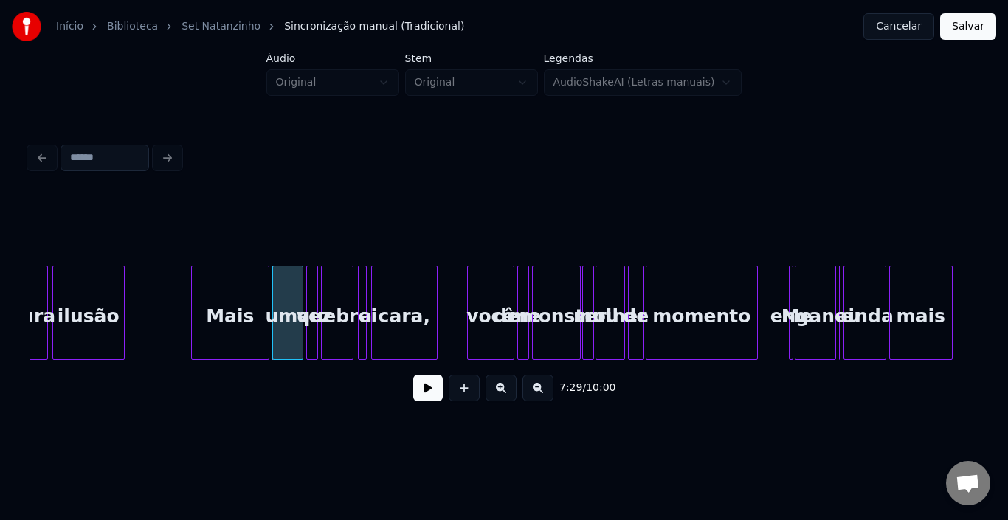
click at [210, 300] on div "Mais" at bounding box center [230, 316] width 77 height 100
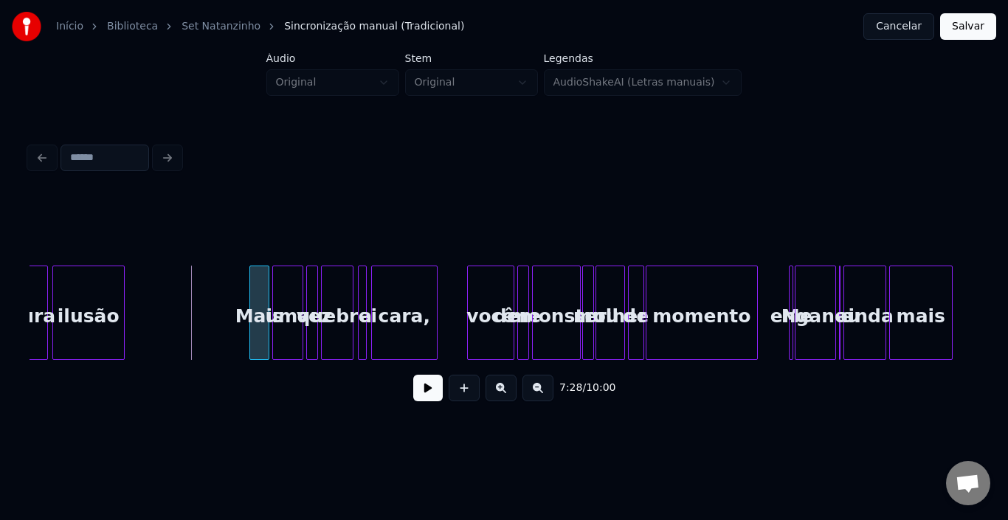
click at [250, 291] on div at bounding box center [252, 312] width 4 height 93
click at [431, 393] on button at bounding box center [428, 388] width 30 height 27
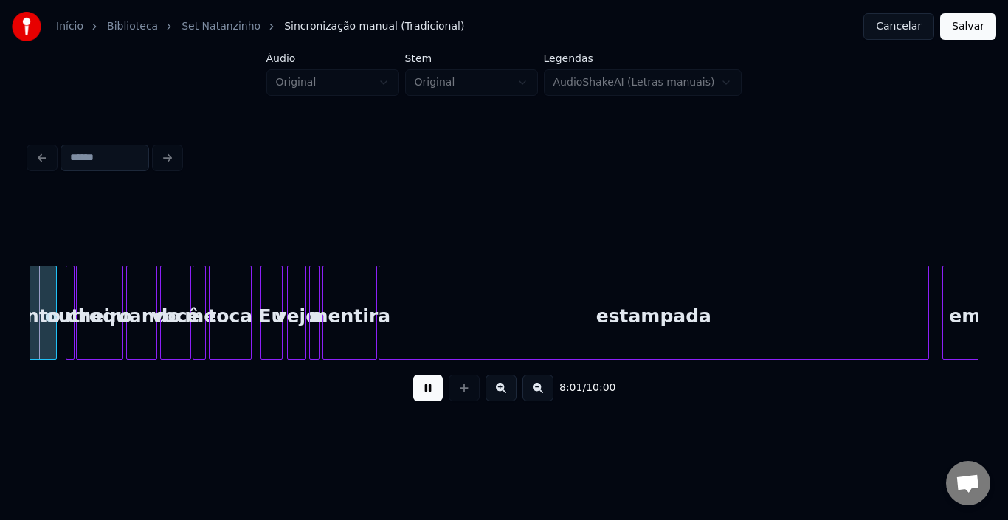
scroll to position [0, 35510]
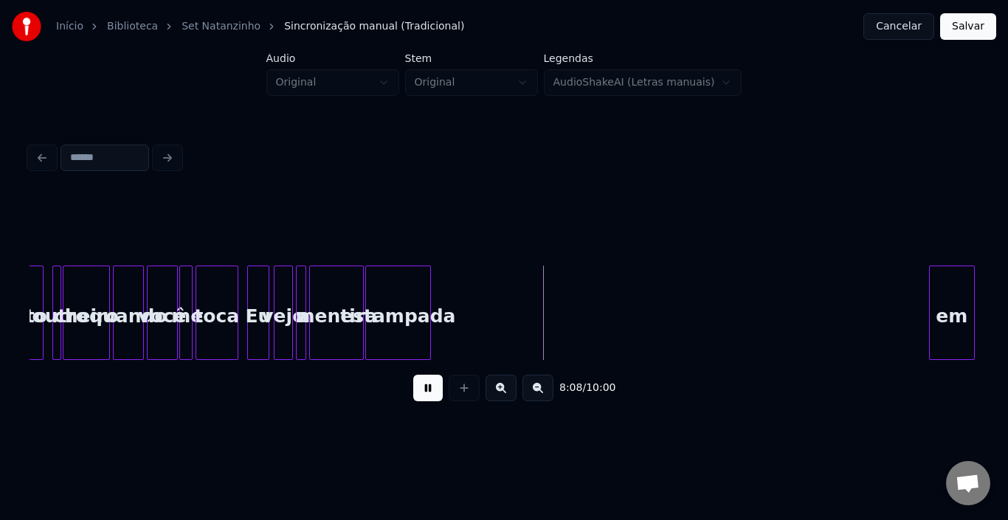
click at [429, 325] on div at bounding box center [428, 312] width 4 height 93
click at [444, 297] on div "em" at bounding box center [457, 316] width 44 height 100
click at [446, 295] on div at bounding box center [446, 312] width 4 height 93
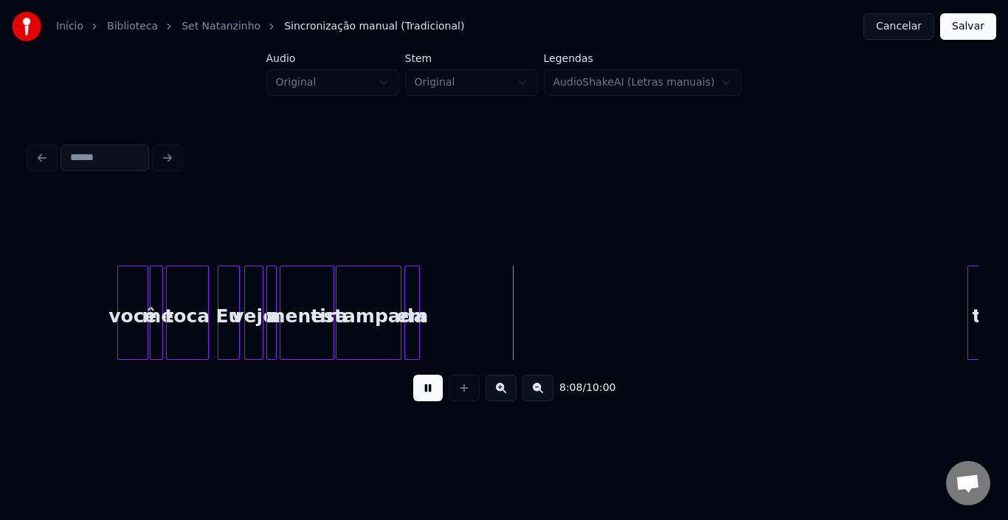
scroll to position [0, 35628]
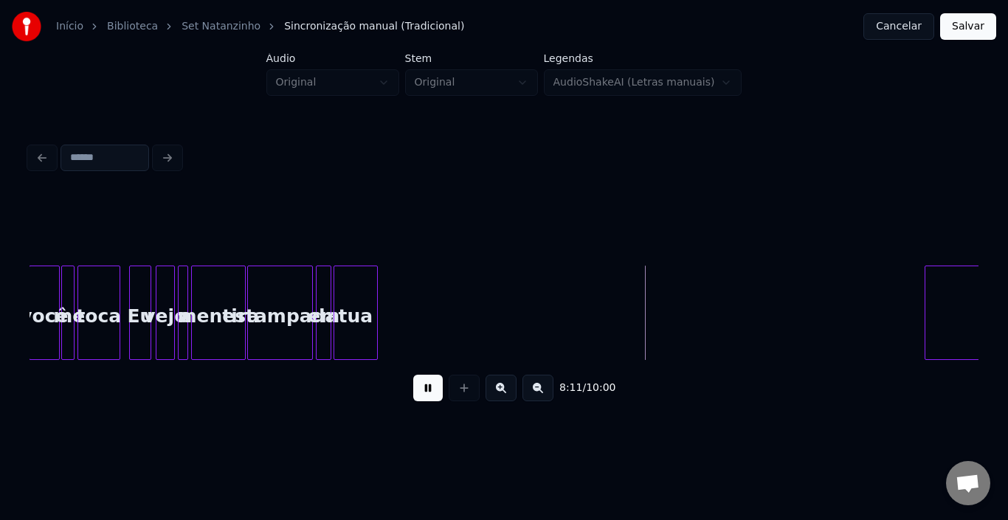
click at [357, 305] on div "tua" at bounding box center [355, 316] width 43 height 100
click at [343, 295] on div at bounding box center [341, 312] width 4 height 93
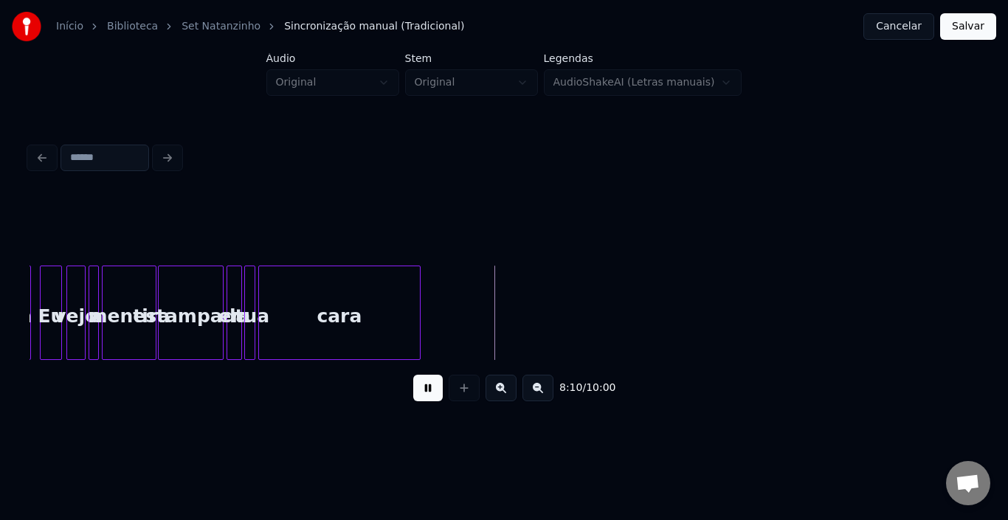
click at [373, 325] on div "cara" at bounding box center [339, 316] width 161 height 100
click at [380, 308] on div at bounding box center [378, 312] width 4 height 93
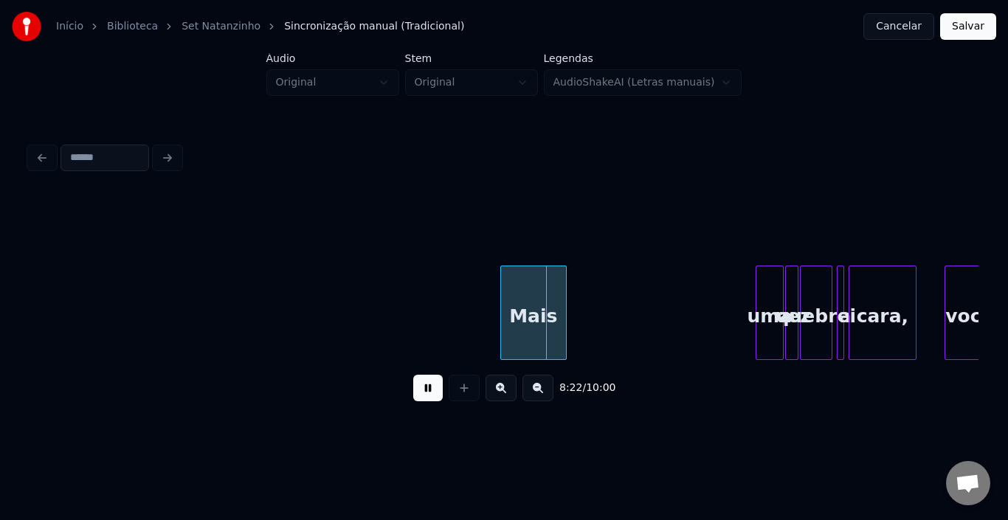
scroll to position [0, 36610]
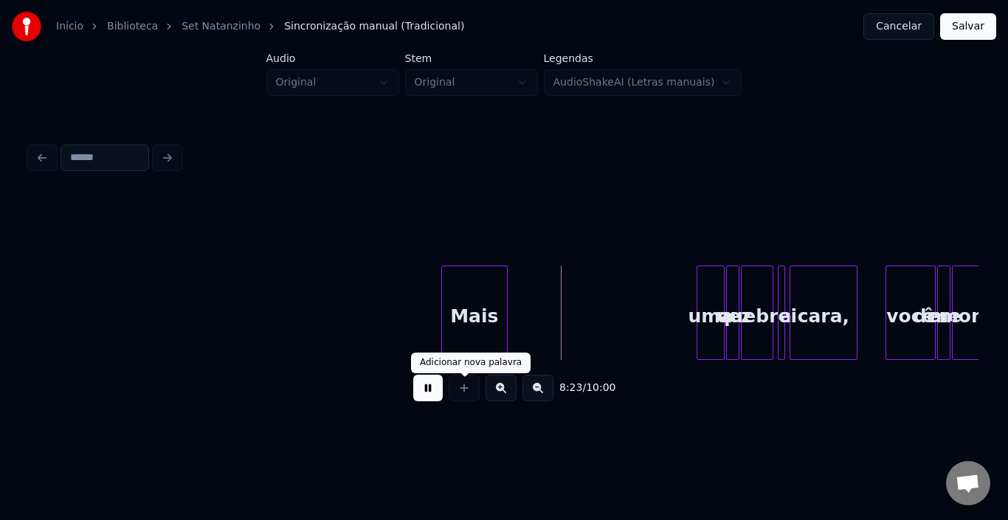
click at [432, 392] on button at bounding box center [428, 388] width 30 height 27
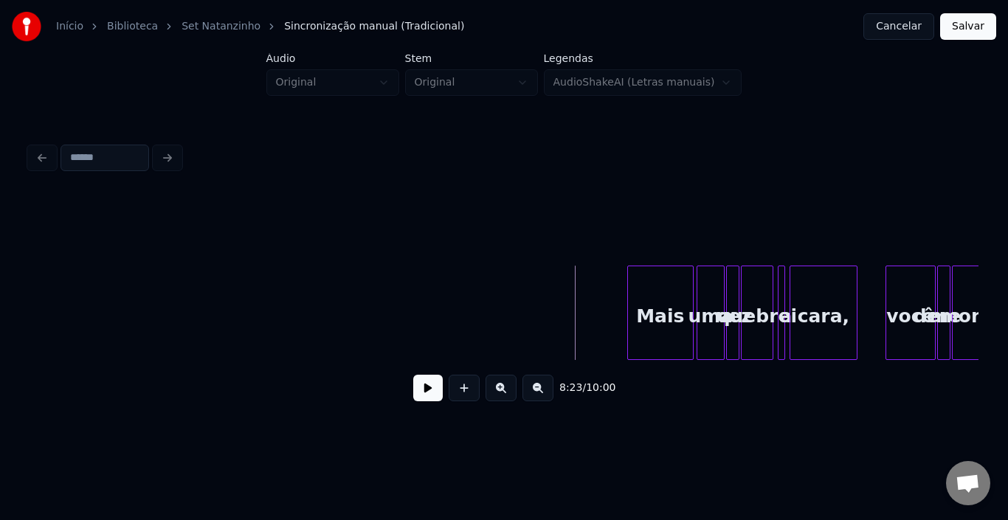
click at [673, 311] on div "Mais" at bounding box center [660, 316] width 65 height 100
click at [667, 301] on div at bounding box center [669, 312] width 4 height 93
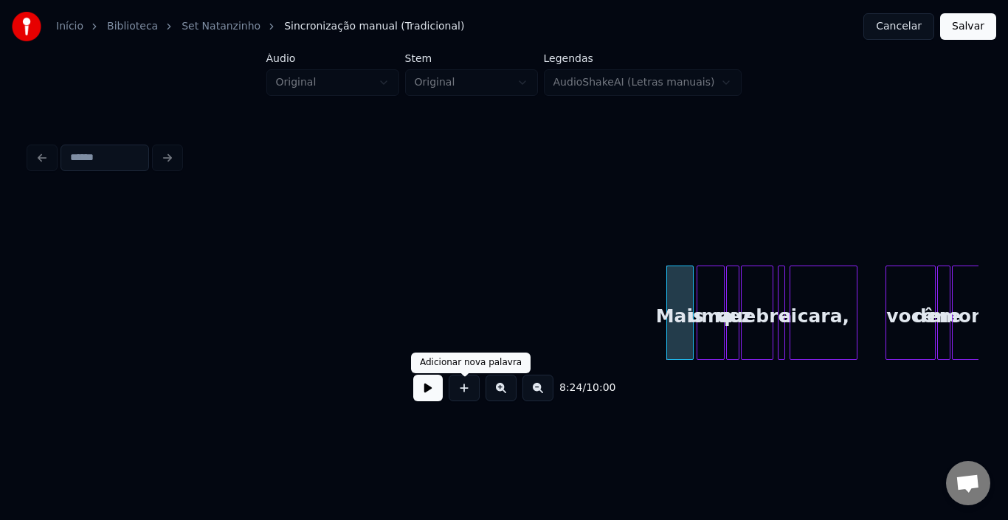
click at [435, 397] on button at bounding box center [428, 388] width 30 height 27
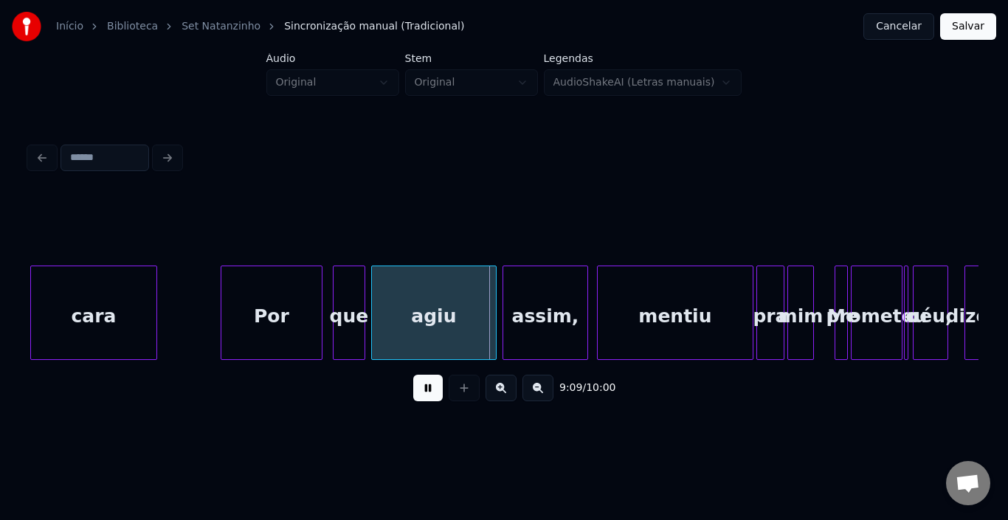
scroll to position [0, 40011]
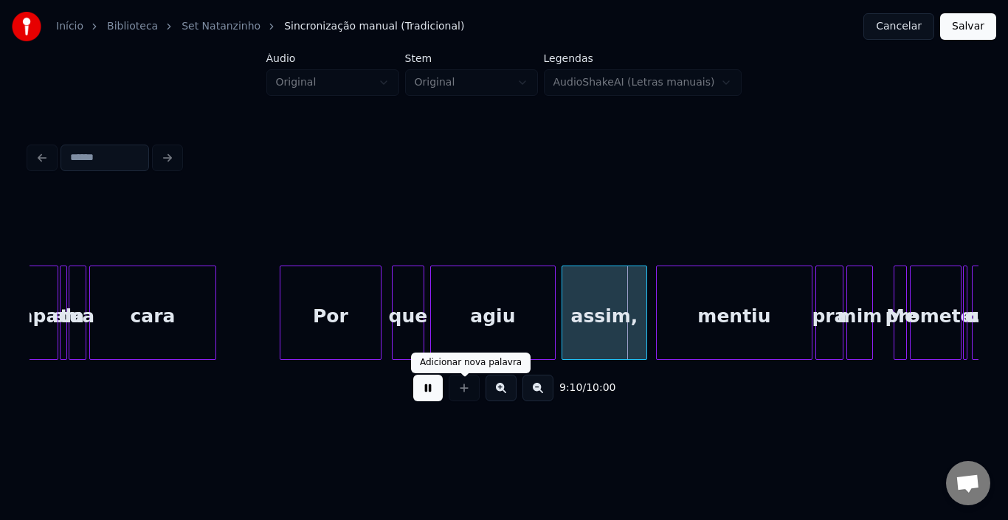
click at [436, 393] on button at bounding box center [428, 388] width 30 height 27
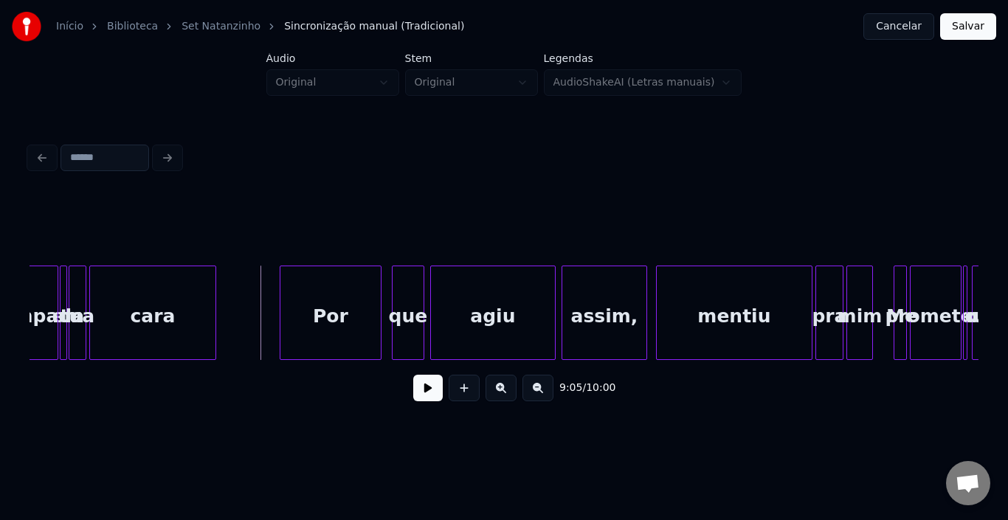
click at [432, 387] on button at bounding box center [428, 388] width 30 height 27
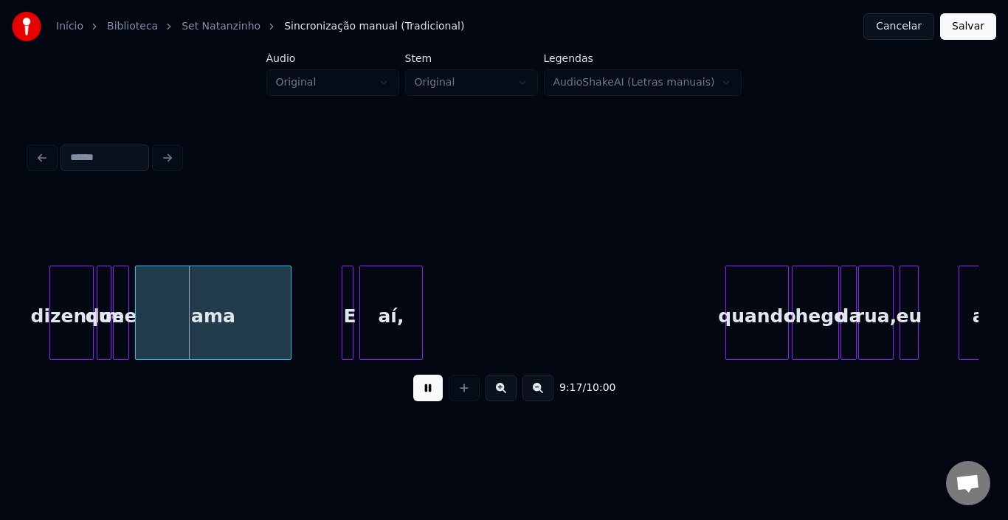
scroll to position [0, 41074]
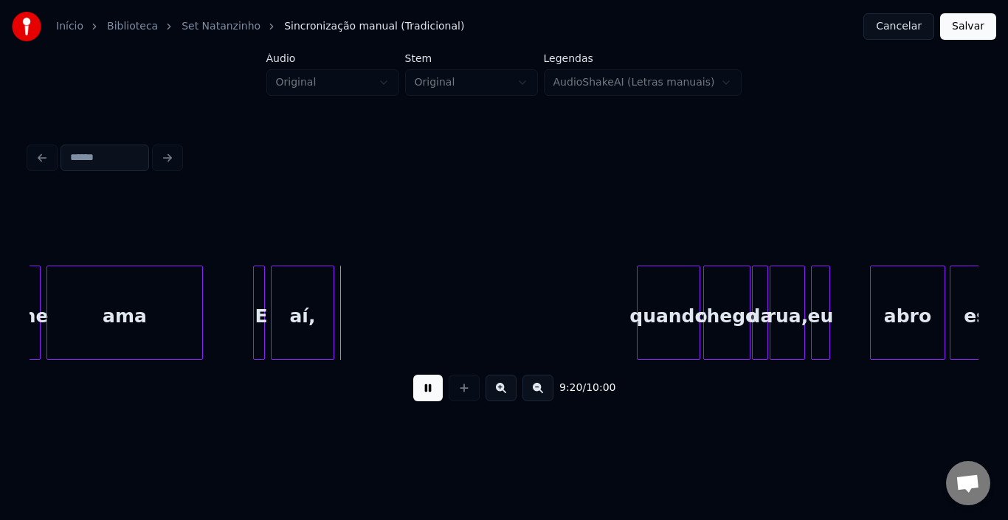
click at [426, 394] on button at bounding box center [428, 388] width 30 height 27
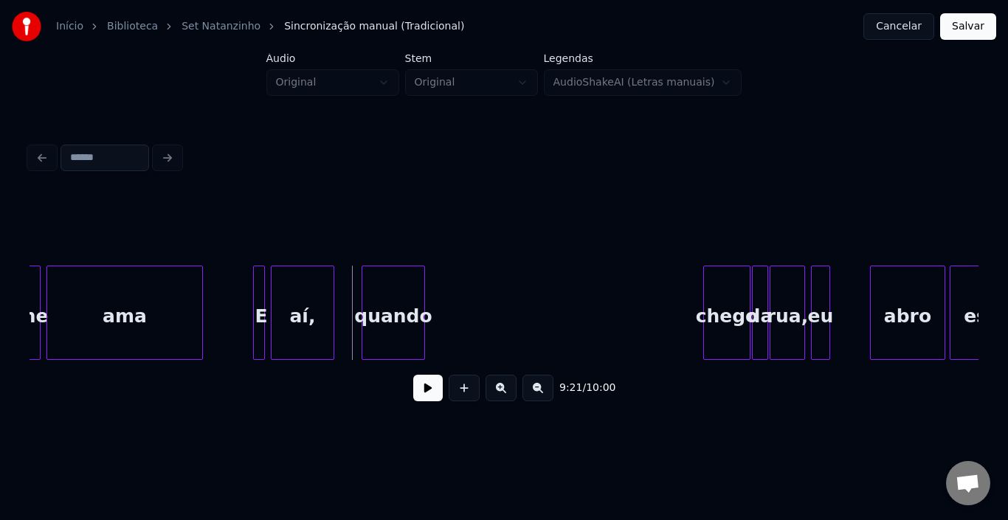
click at [398, 303] on div "quando" at bounding box center [393, 316] width 62 height 100
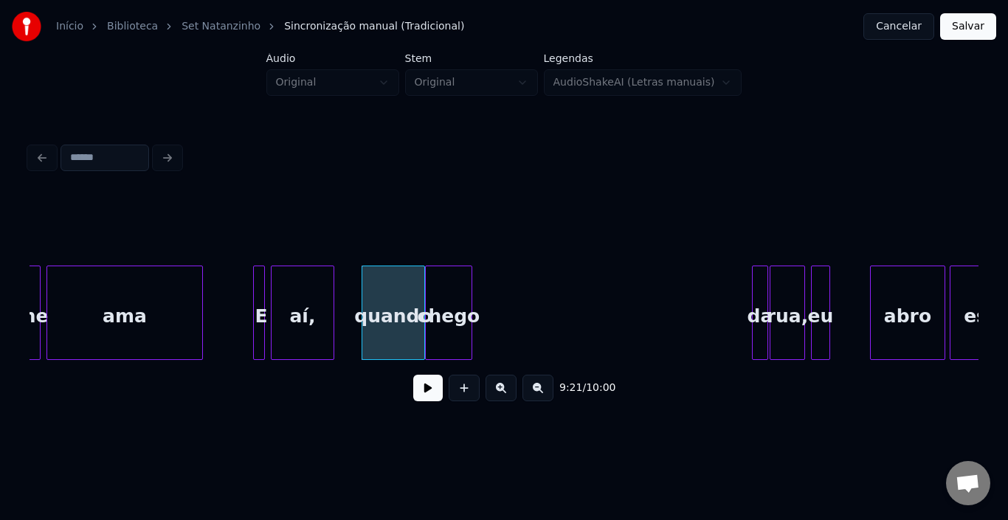
click at [447, 295] on div "chego" at bounding box center [449, 316] width 46 height 100
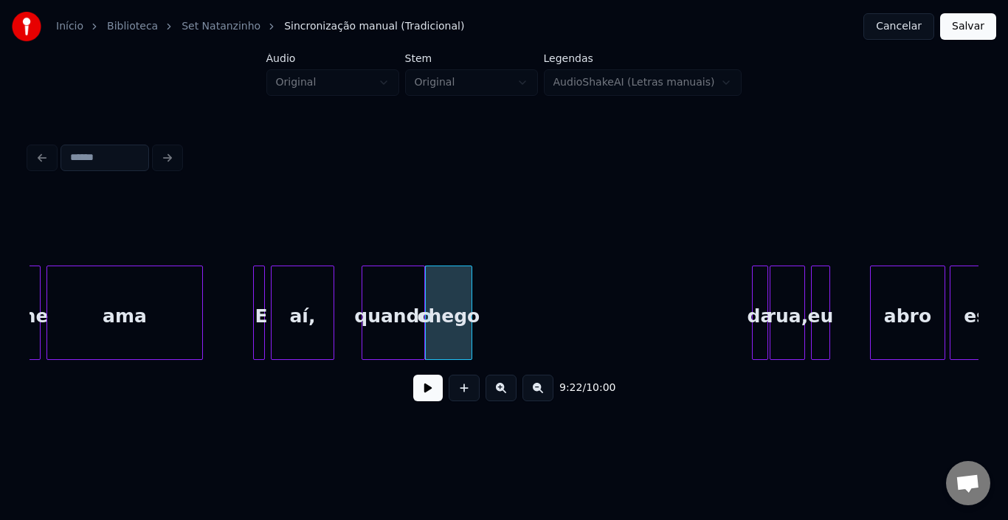
click at [370, 324] on div "quando" at bounding box center [393, 316] width 62 height 100
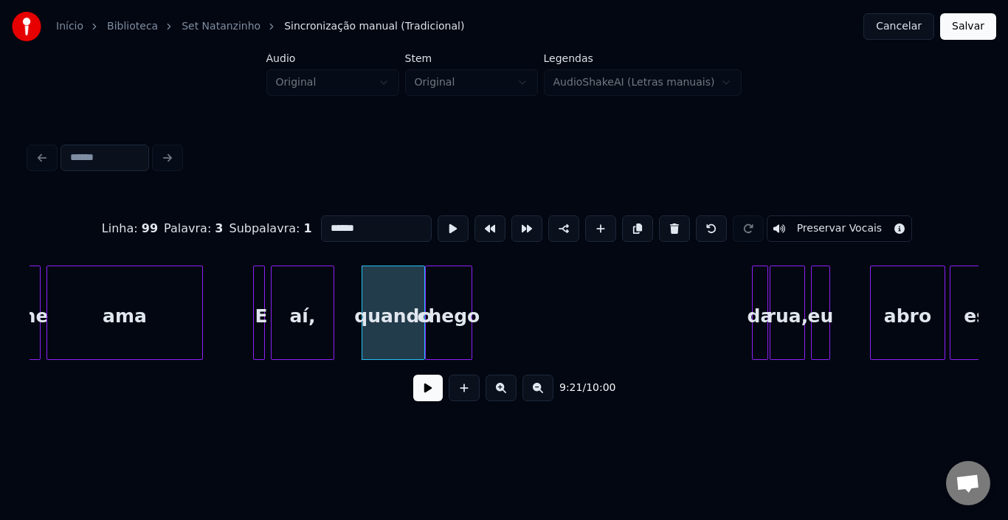
click at [428, 392] on button at bounding box center [428, 388] width 30 height 27
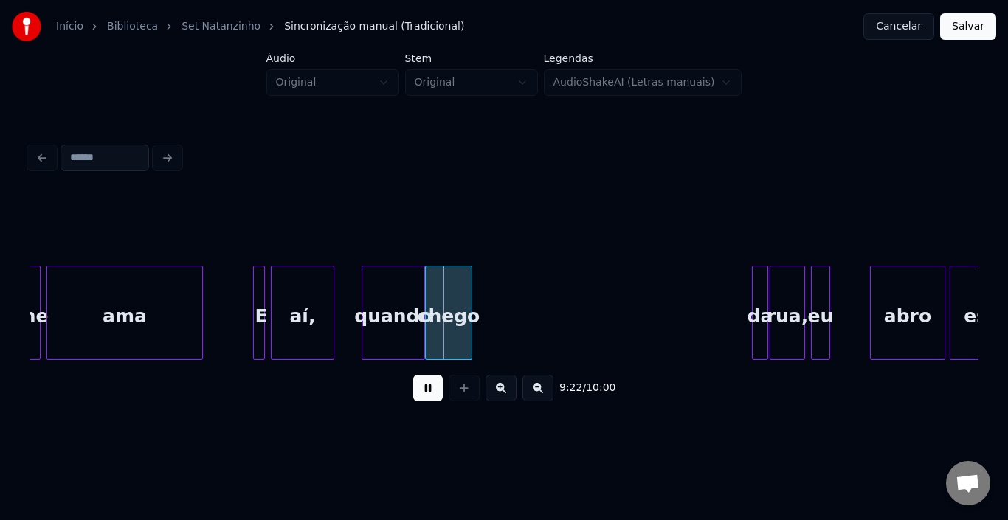
click at [428, 392] on button at bounding box center [428, 388] width 30 height 27
click at [413, 315] on div "quando" at bounding box center [393, 316] width 62 height 100
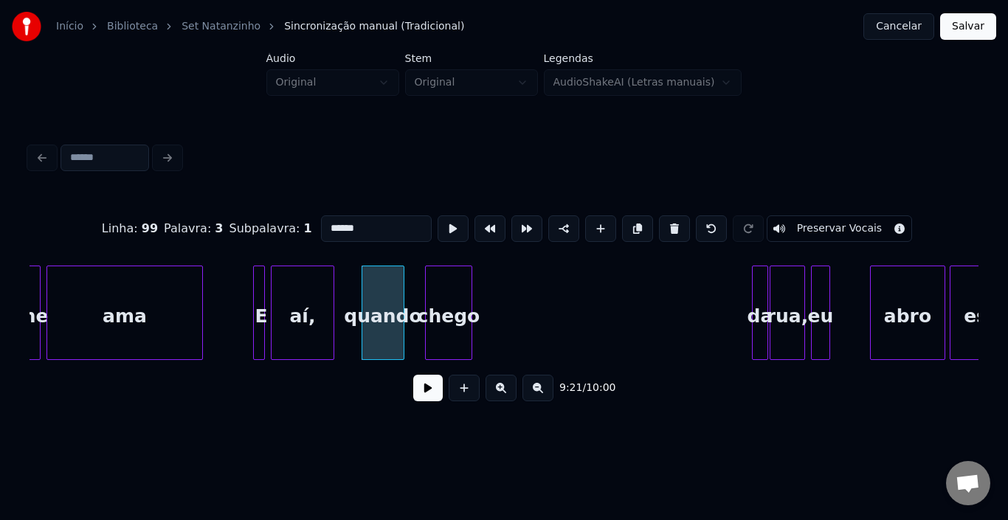
click at [399, 302] on div at bounding box center [401, 312] width 4 height 93
click at [428, 296] on div "chego" at bounding box center [429, 316] width 46 height 100
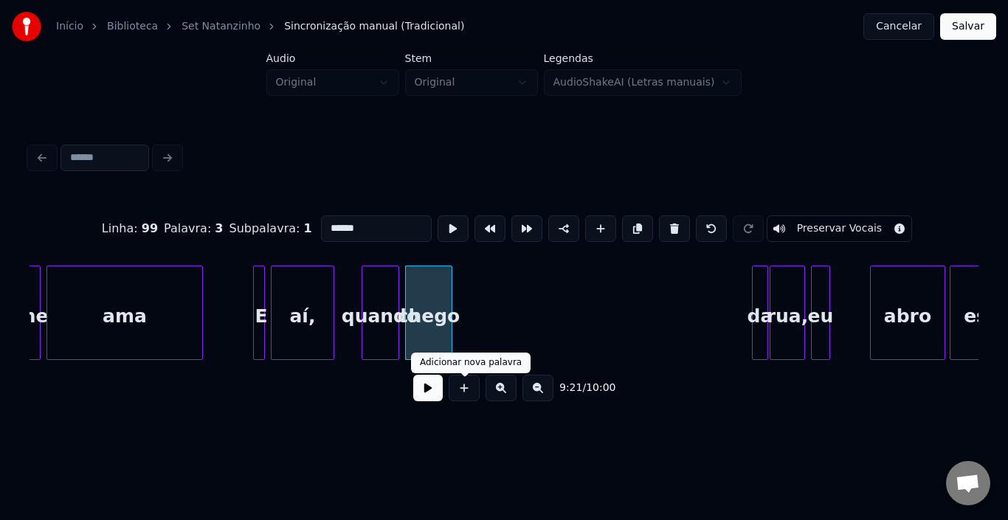
click at [438, 397] on button at bounding box center [428, 388] width 30 height 27
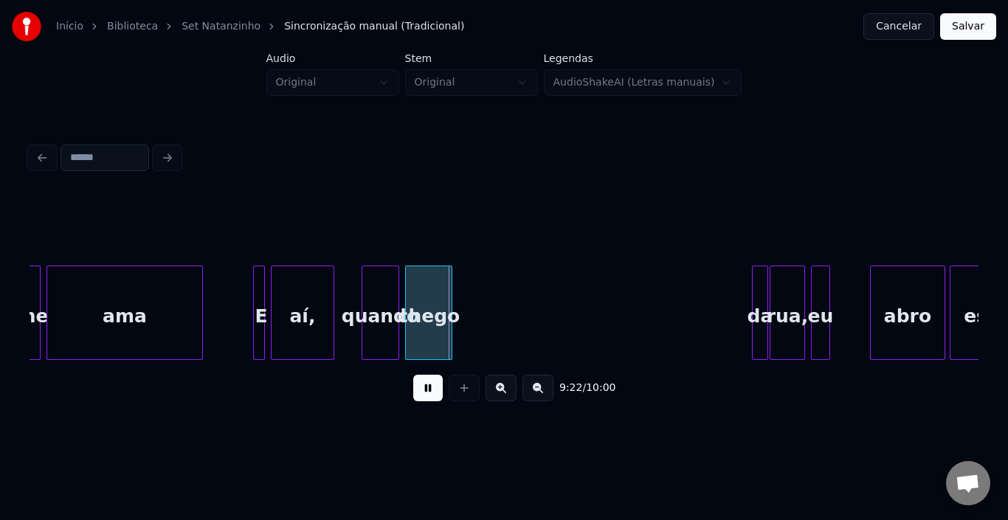
click at [438, 397] on button at bounding box center [428, 388] width 30 height 27
click at [424, 301] on div at bounding box center [423, 312] width 4 height 93
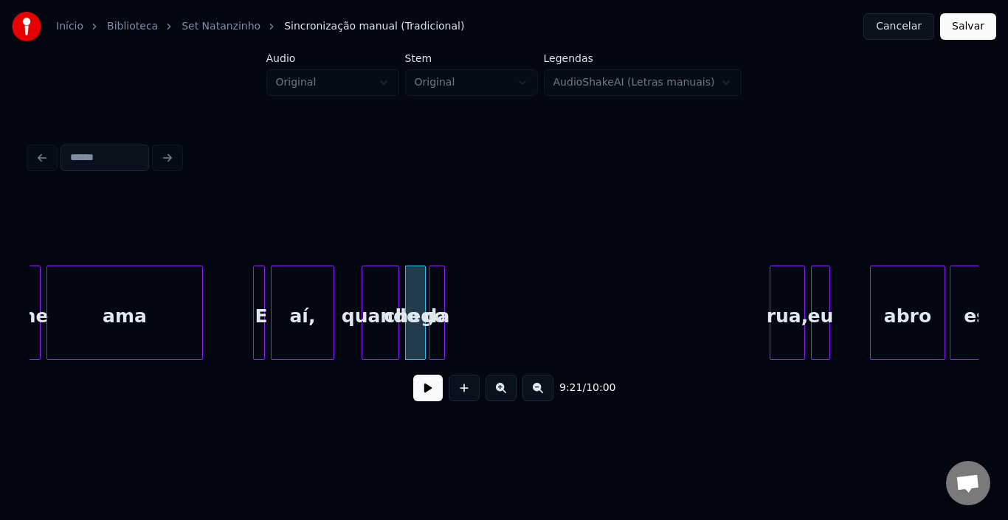
click at [438, 299] on div "da" at bounding box center [436, 316] width 15 height 100
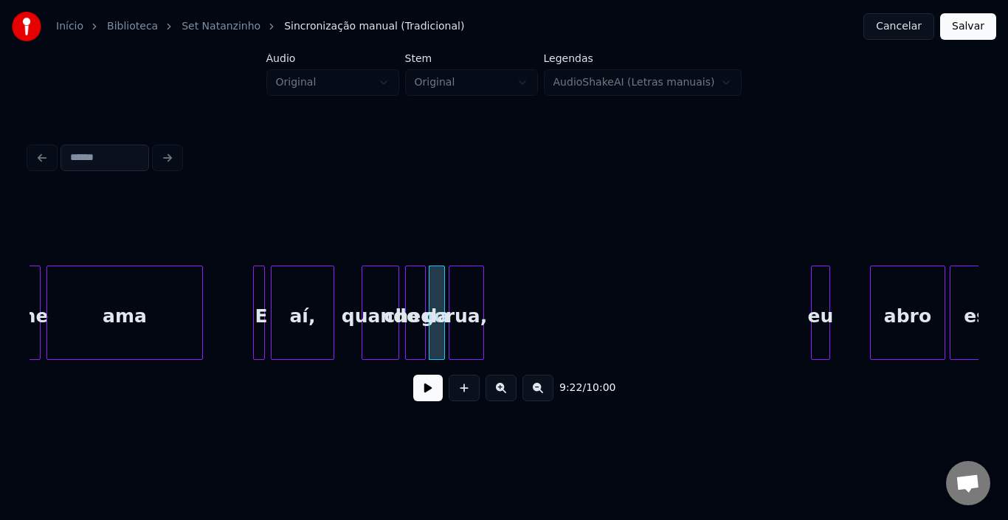
click at [471, 294] on div "rua," at bounding box center [466, 316] width 34 height 100
click at [364, 303] on div at bounding box center [364, 312] width 4 height 93
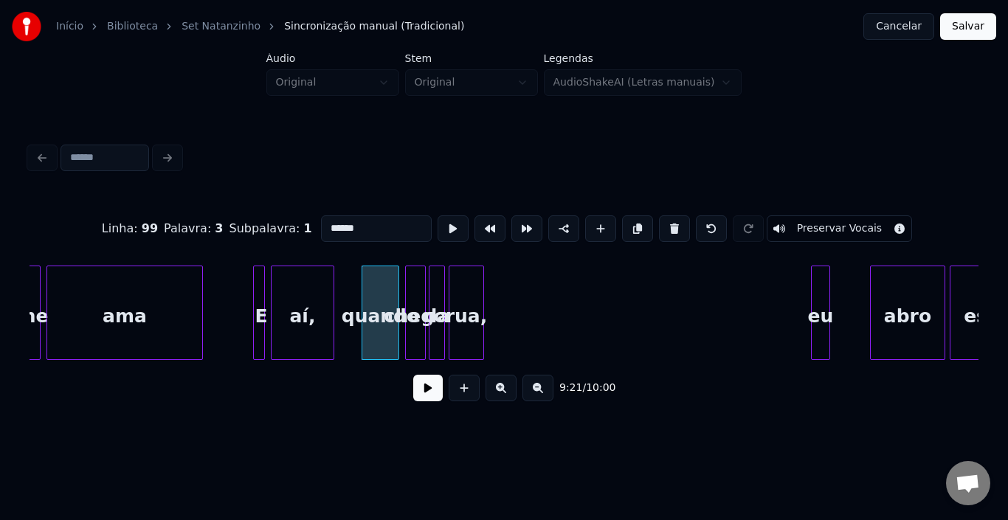
click at [431, 387] on button at bounding box center [428, 388] width 30 height 27
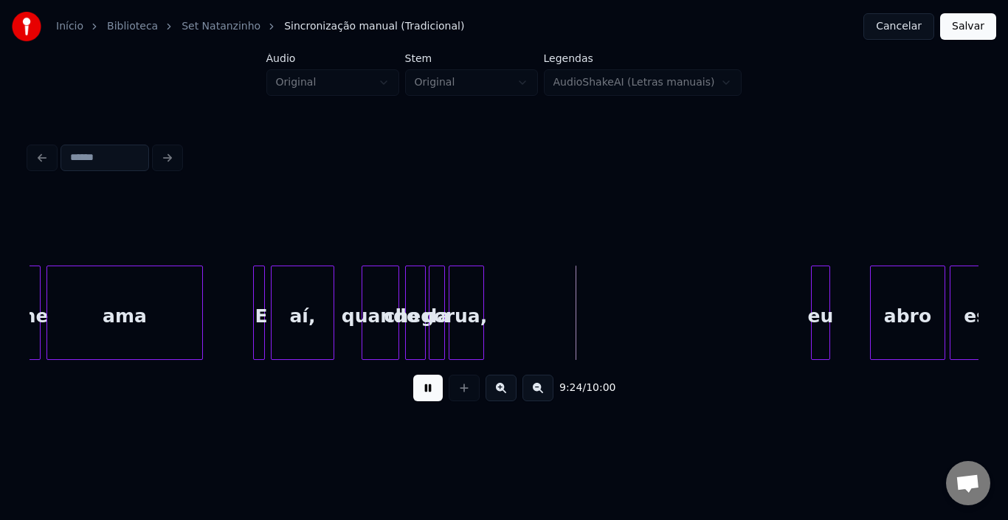
click at [431, 387] on button at bounding box center [428, 388] width 30 height 27
click at [516, 296] on div "eu" at bounding box center [516, 316] width 18 height 100
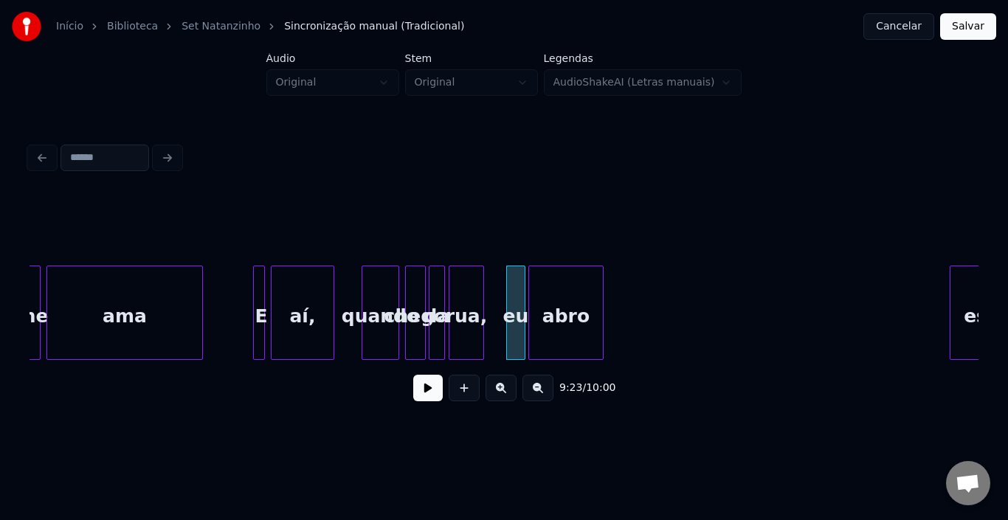
click at [559, 302] on div "abro" at bounding box center [566, 316] width 74 height 100
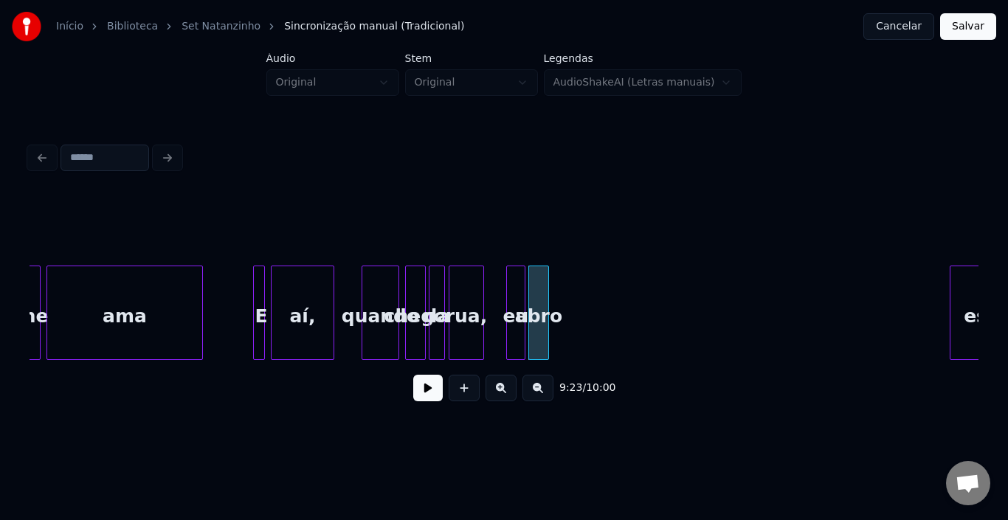
click at [544, 299] on div at bounding box center [546, 312] width 4 height 93
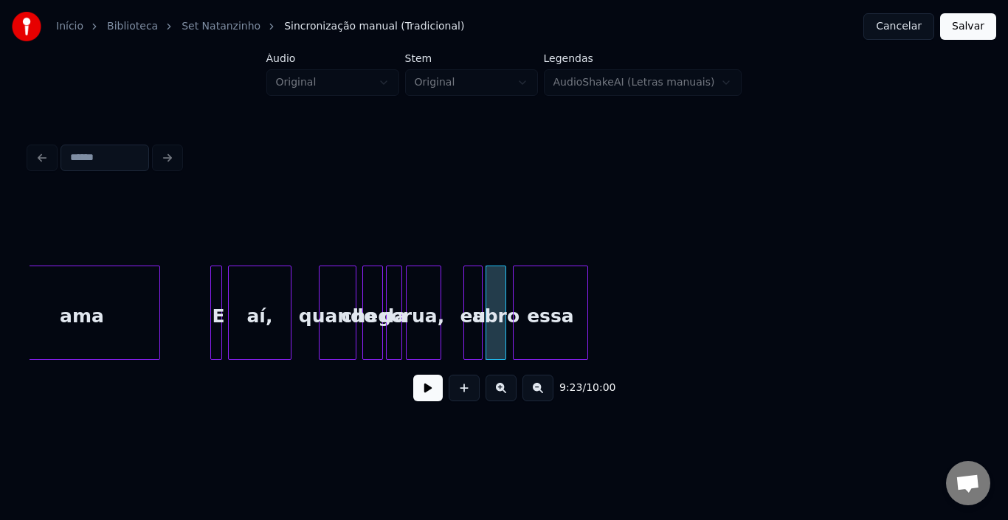
click at [566, 308] on div "essa" at bounding box center [551, 316] width 74 height 100
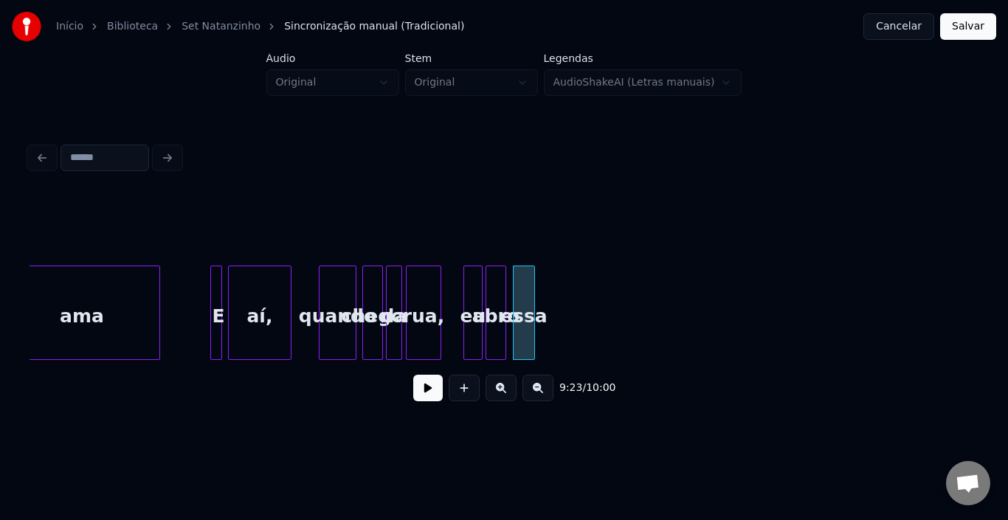
click at [531, 304] on div at bounding box center [532, 312] width 4 height 93
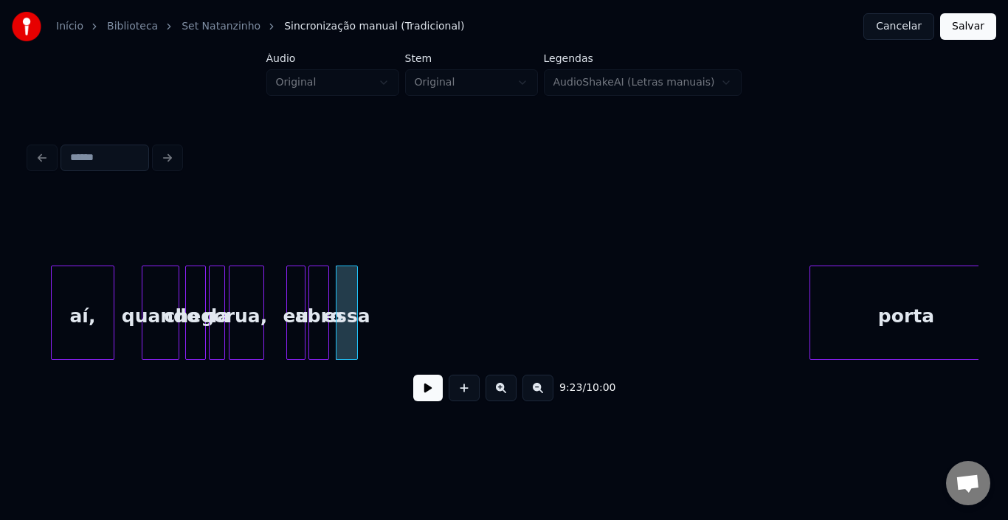
scroll to position [0, 41382]
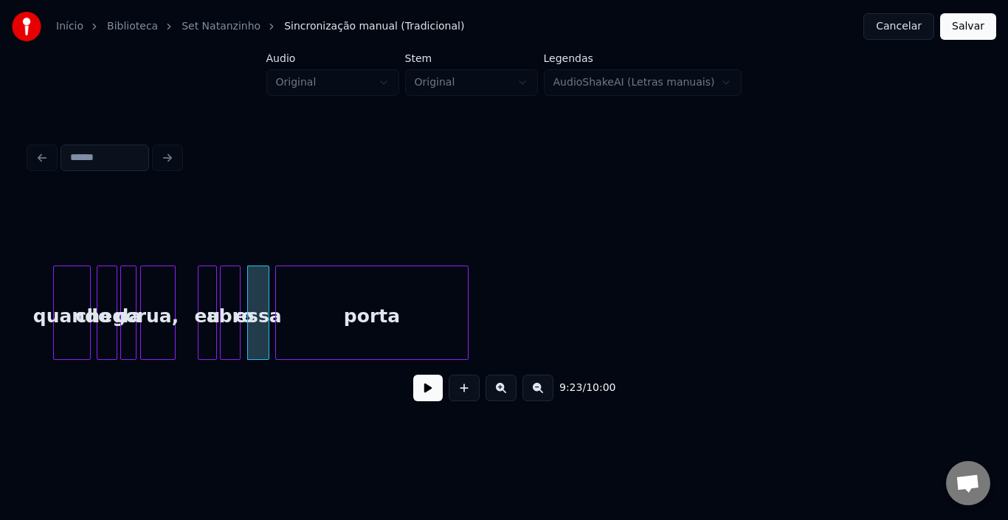
click at [359, 321] on div "porta" at bounding box center [372, 316] width 192 height 100
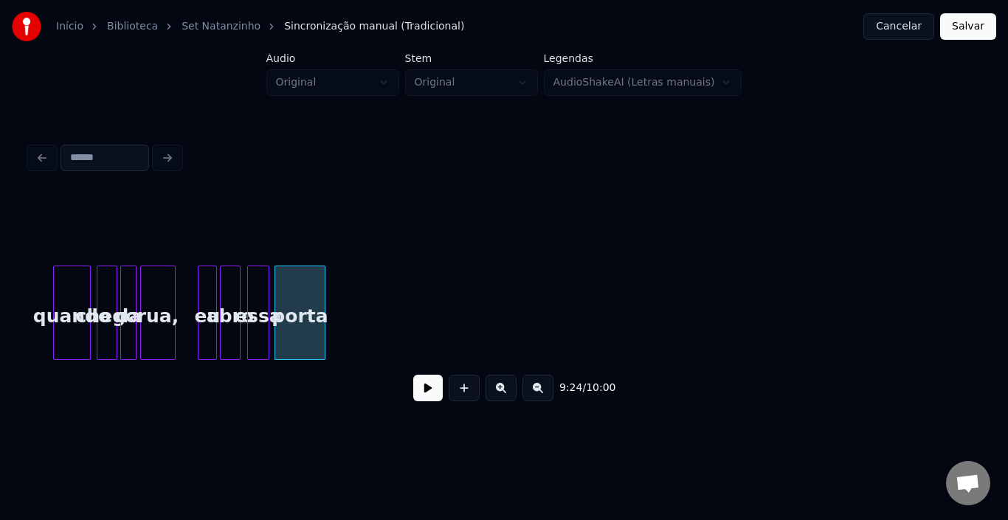
click at [322, 318] on div at bounding box center [322, 312] width 4 height 93
click at [428, 394] on button at bounding box center [428, 388] width 30 height 27
click at [435, 387] on button at bounding box center [428, 388] width 30 height 27
click at [313, 305] on div at bounding box center [312, 312] width 4 height 93
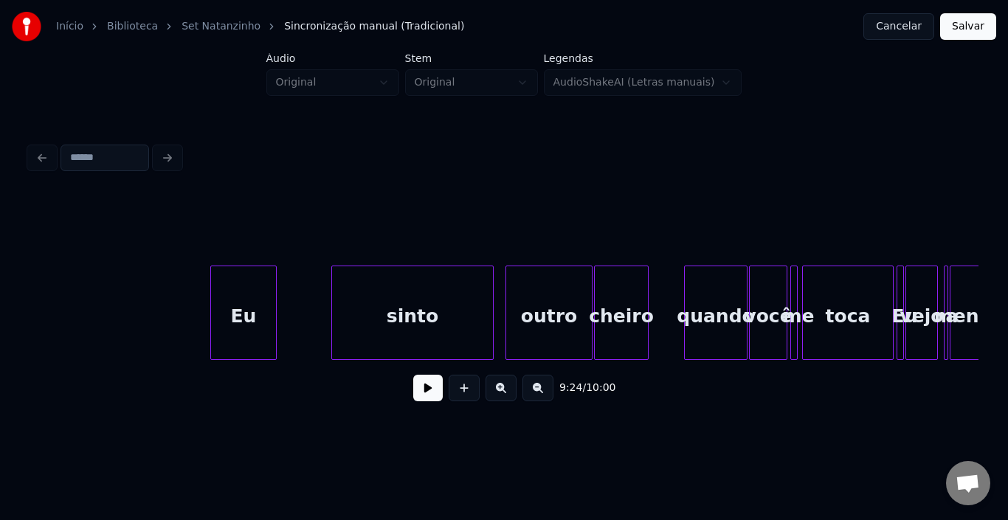
scroll to position [0, 43153]
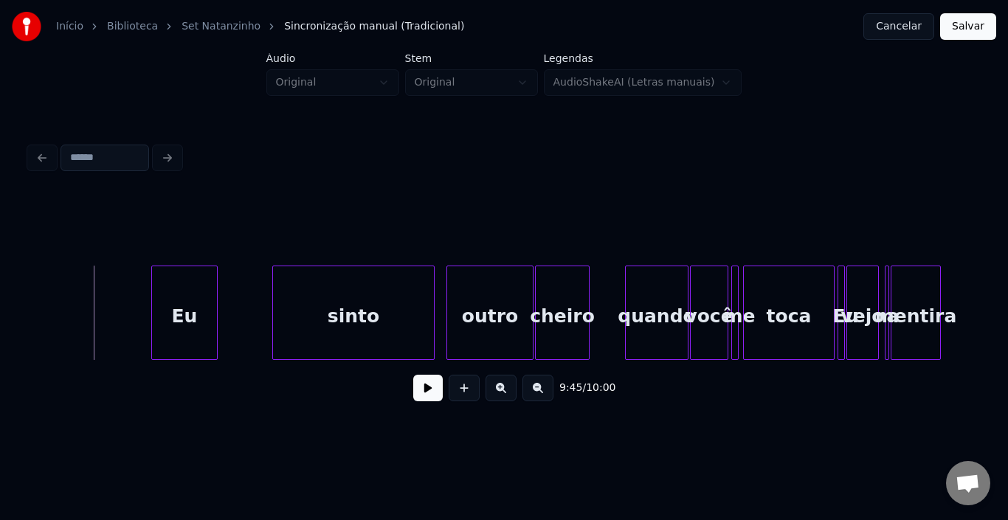
click at [439, 395] on button at bounding box center [428, 388] width 30 height 27
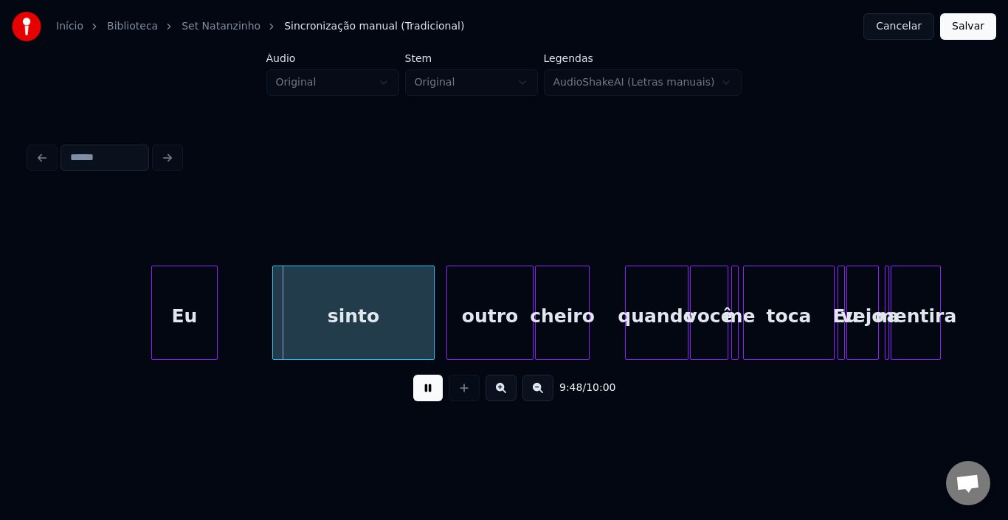
click at [424, 395] on button at bounding box center [428, 388] width 30 height 27
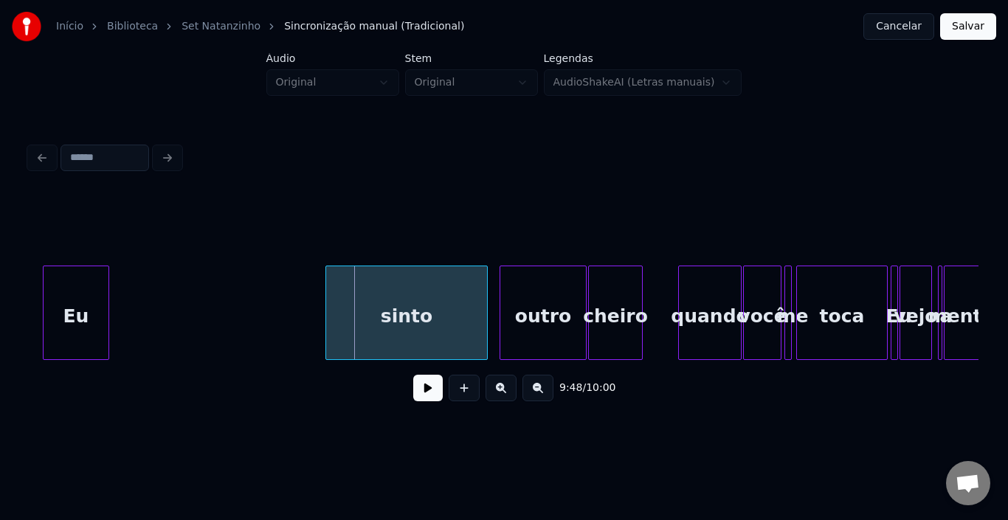
click at [0, 300] on div "Início Biblioteca Set Natanzinho Sincronização manual (Tradicional) Cancelar Sa…" at bounding box center [504, 216] width 1008 height 432
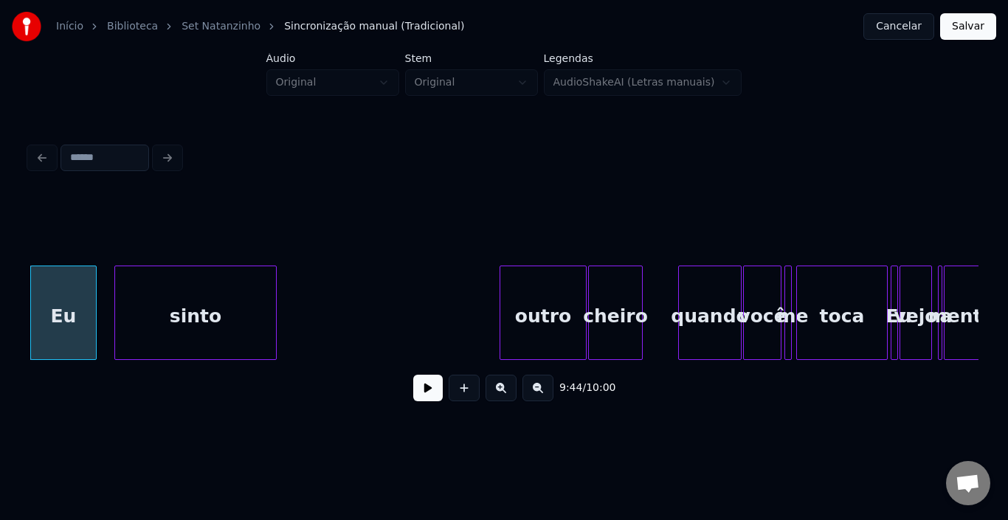
click at [195, 311] on div "sinto" at bounding box center [195, 316] width 161 height 100
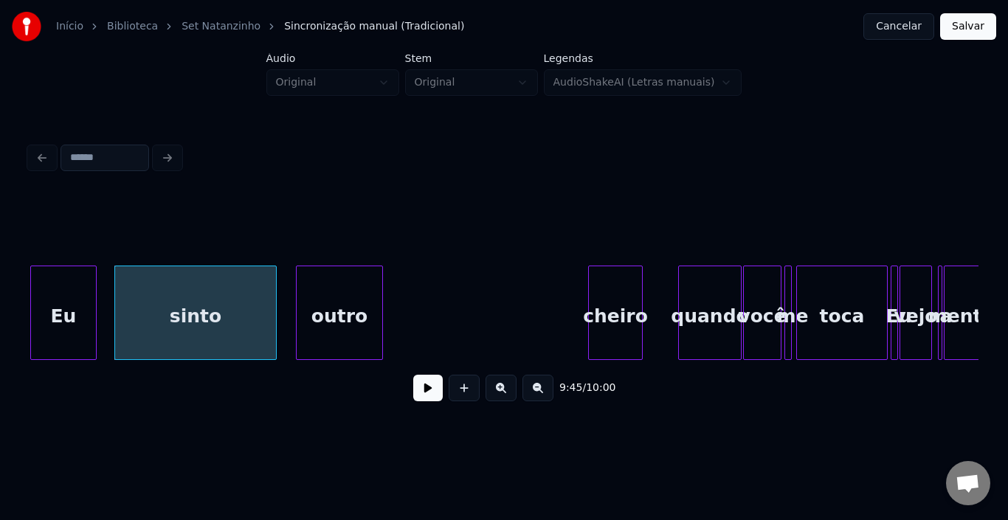
click at [343, 305] on div "outro" at bounding box center [340, 316] width 86 height 100
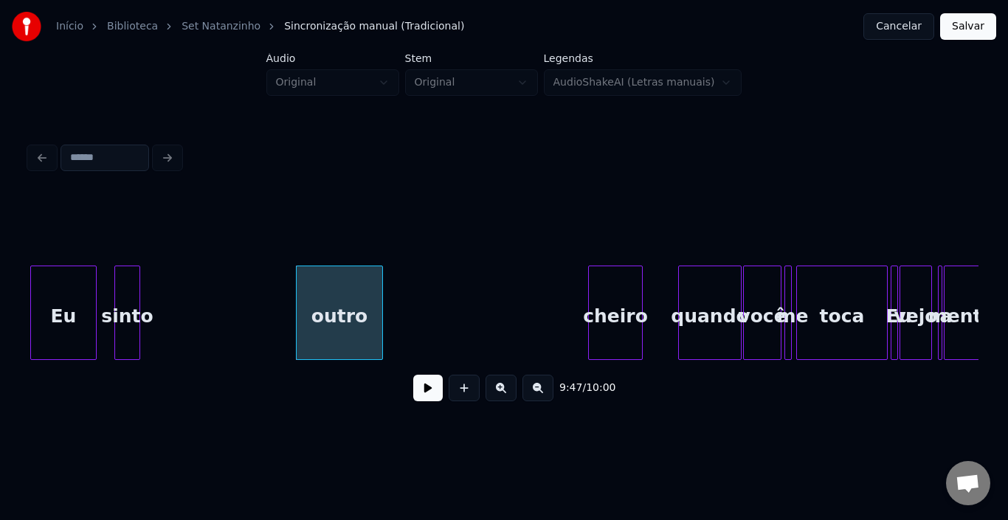
click at [138, 297] on div at bounding box center [137, 312] width 4 height 93
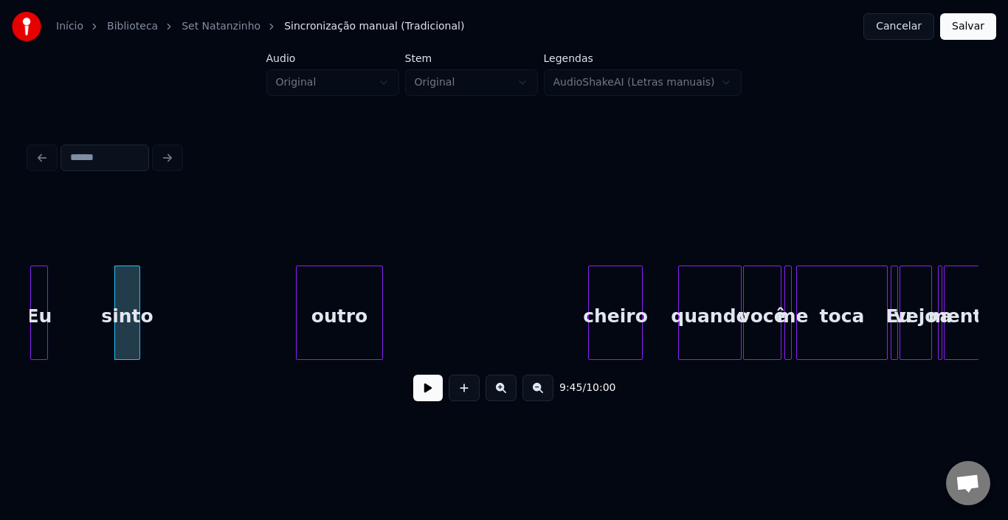
click at [43, 294] on div at bounding box center [45, 312] width 4 height 93
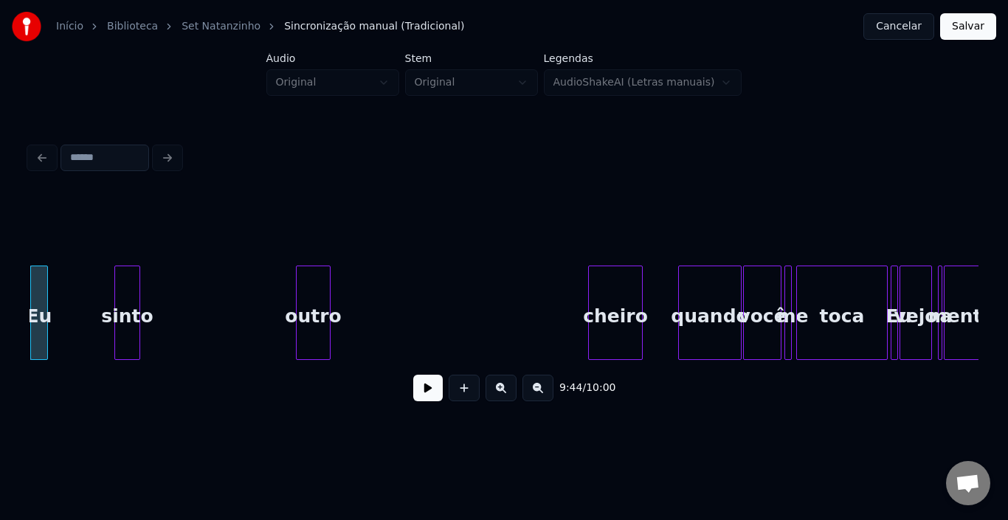
click at [325, 298] on div at bounding box center [327, 312] width 4 height 93
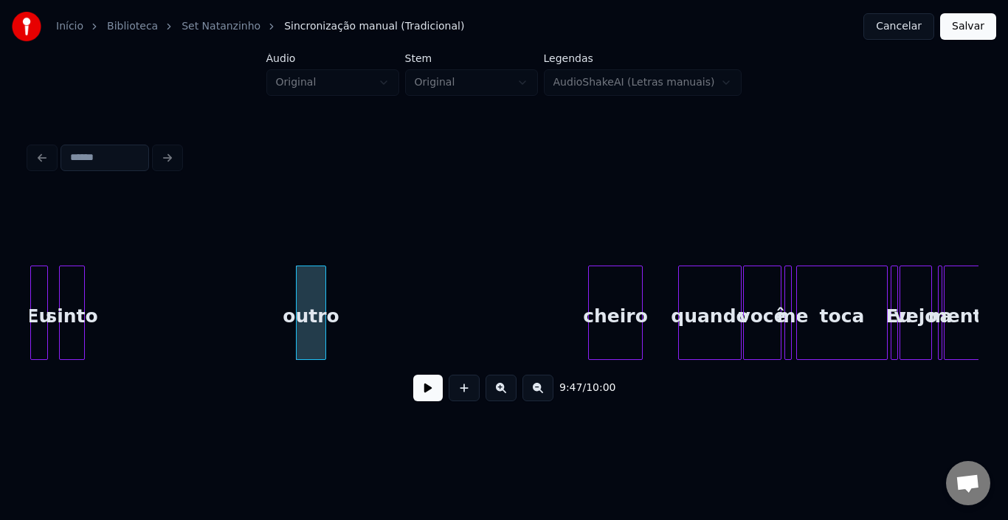
click at [74, 291] on div "sinto" at bounding box center [72, 316] width 24 height 100
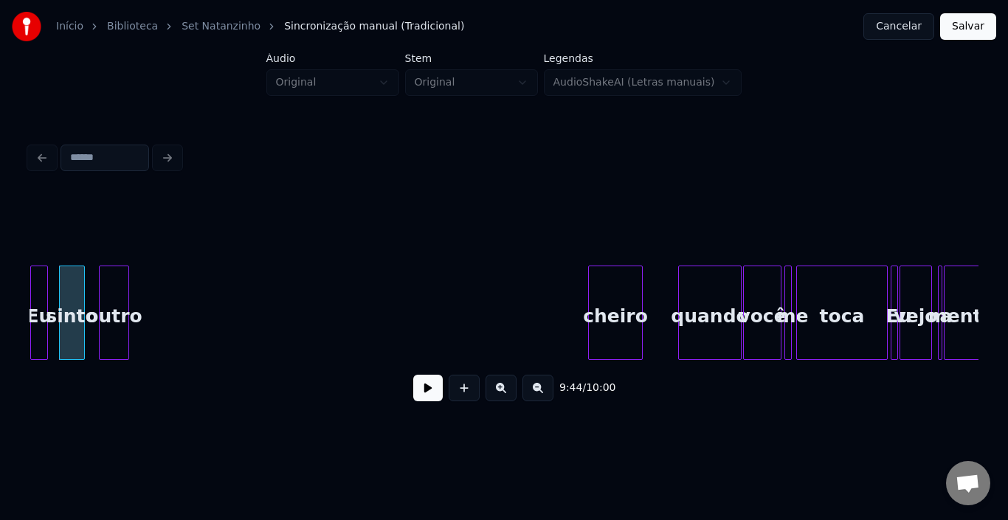
click at [111, 293] on div "outro" at bounding box center [114, 316] width 29 height 100
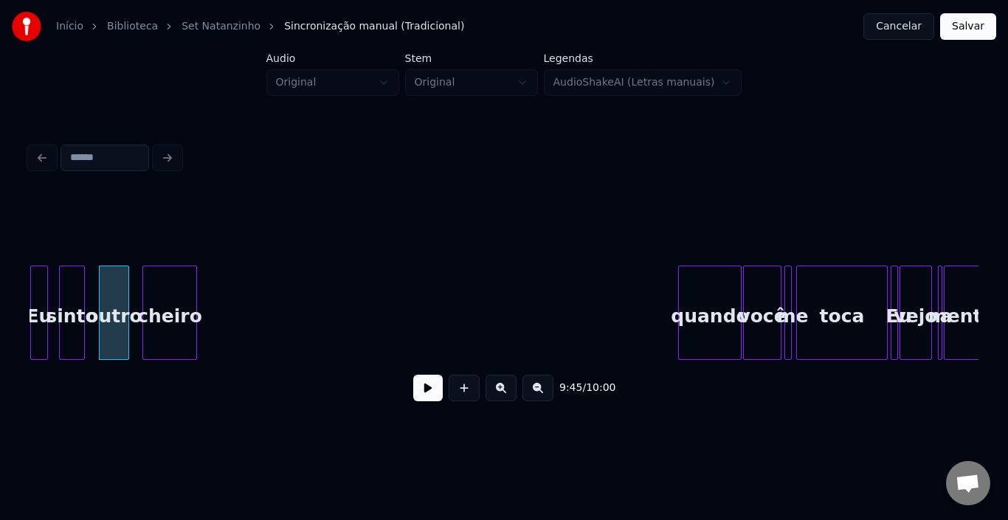
click at [167, 288] on div "cheiro" at bounding box center [169, 316] width 53 height 100
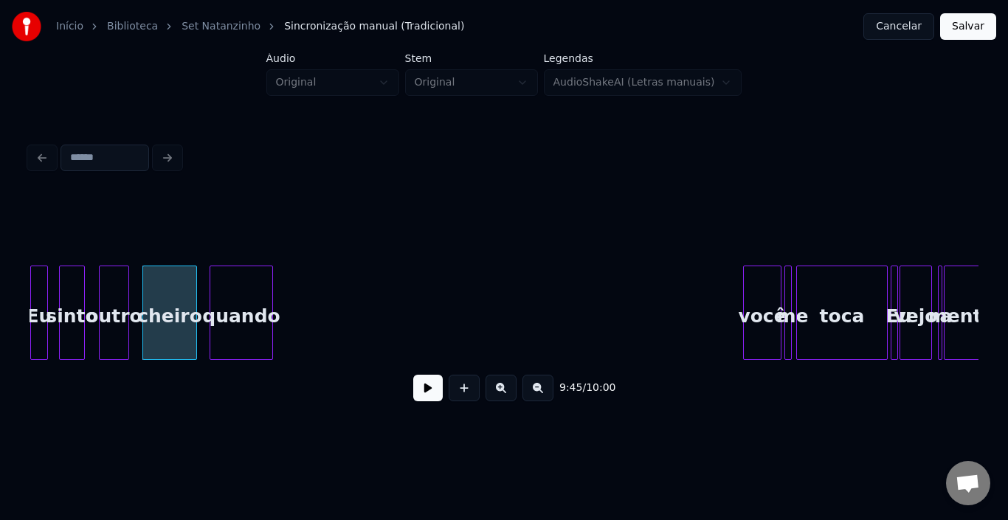
click at [246, 294] on div "quando" at bounding box center [241, 316] width 62 height 100
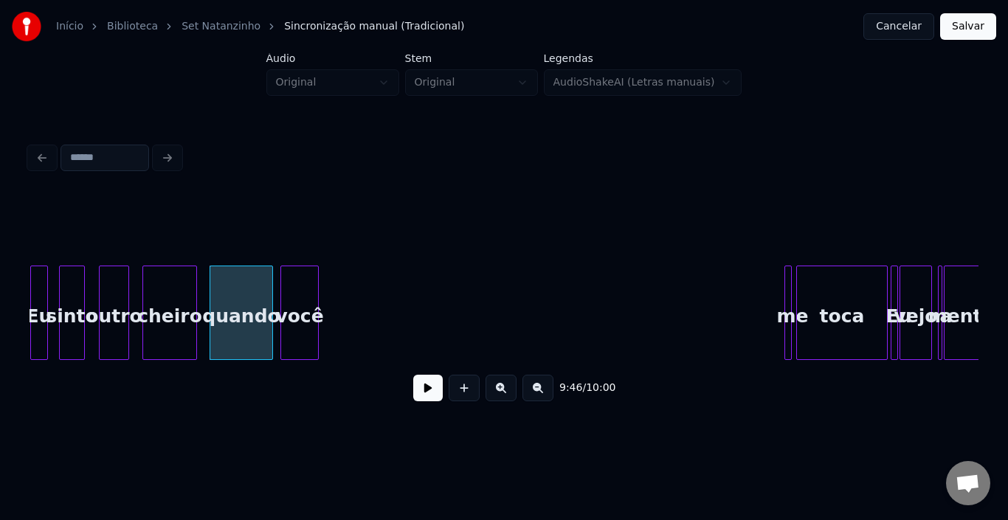
click at [304, 305] on div "você" at bounding box center [299, 316] width 37 height 100
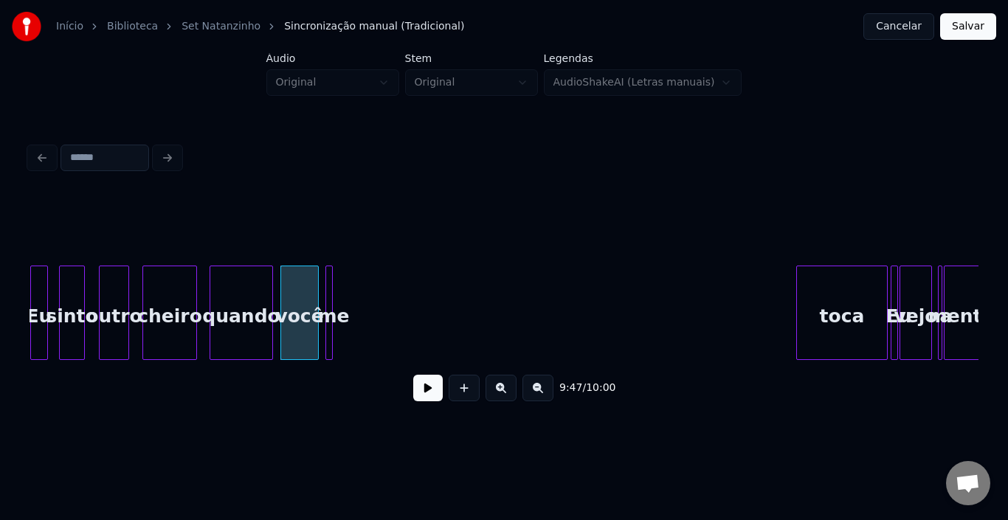
click at [335, 290] on div "me" at bounding box center [333, 316] width 15 height 100
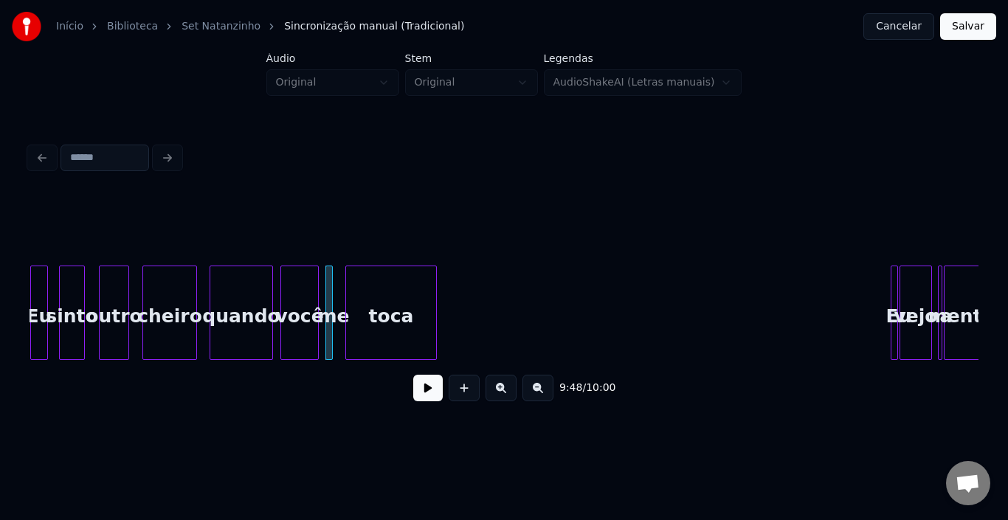
click at [391, 288] on div "toca" at bounding box center [391, 316] width 90 height 100
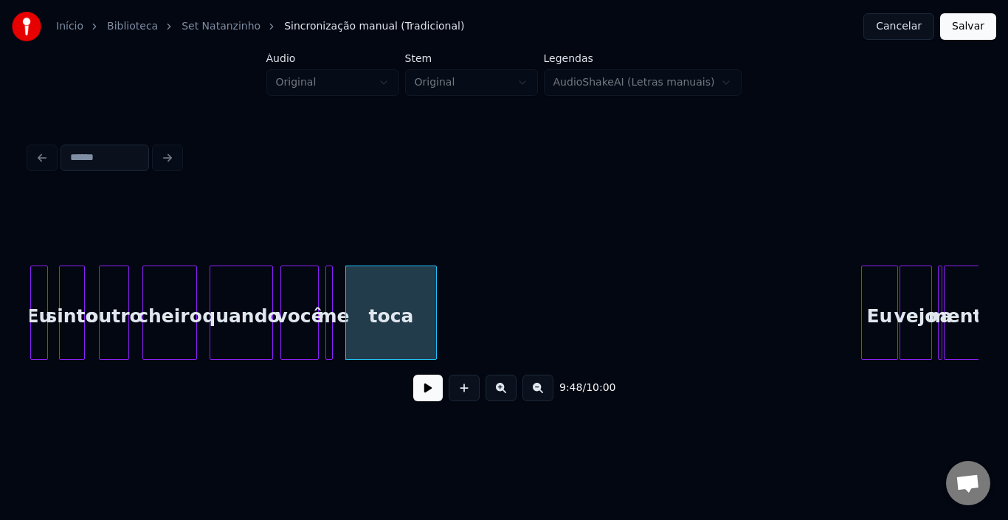
click at [863, 294] on div at bounding box center [864, 312] width 4 height 93
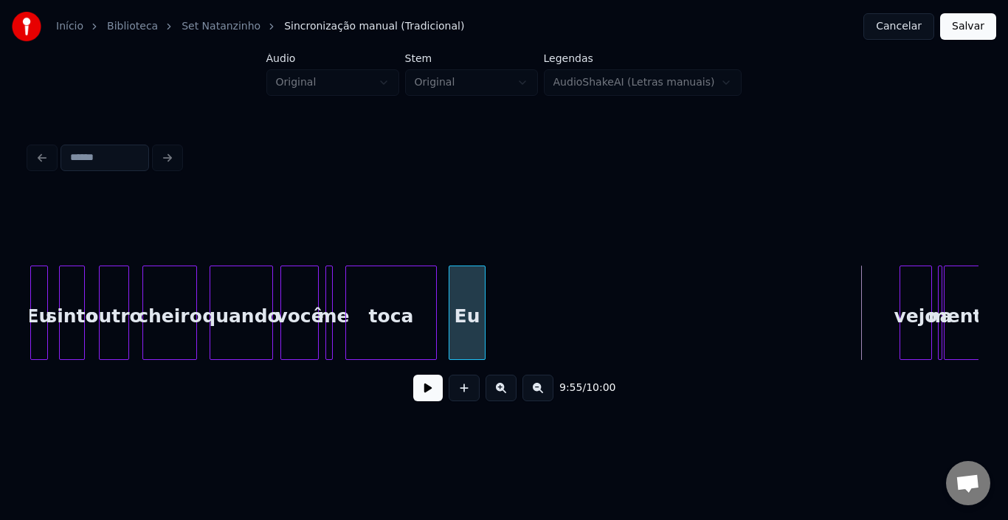
click at [466, 294] on div "Eu" at bounding box center [466, 316] width 35 height 100
click at [367, 291] on div at bounding box center [369, 312] width 4 height 93
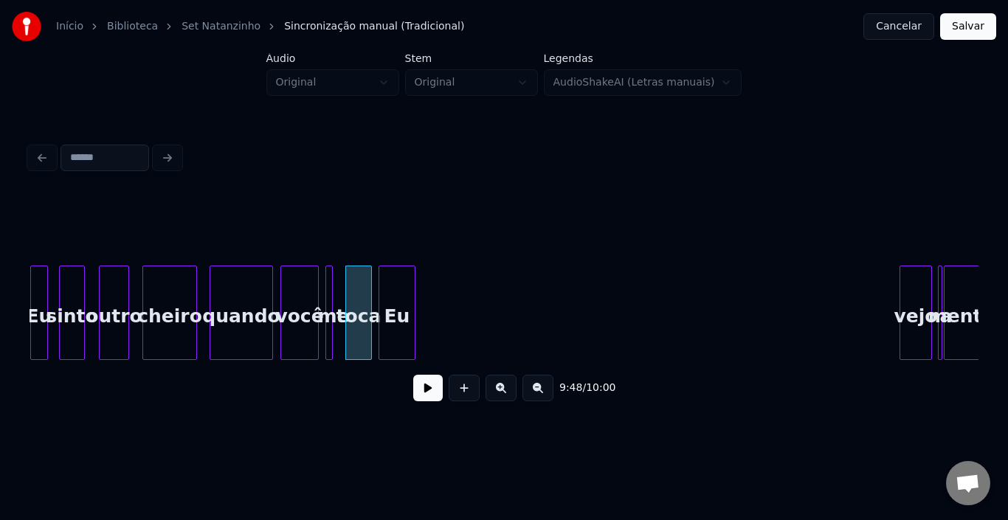
click at [393, 278] on div "Eu" at bounding box center [396, 316] width 35 height 100
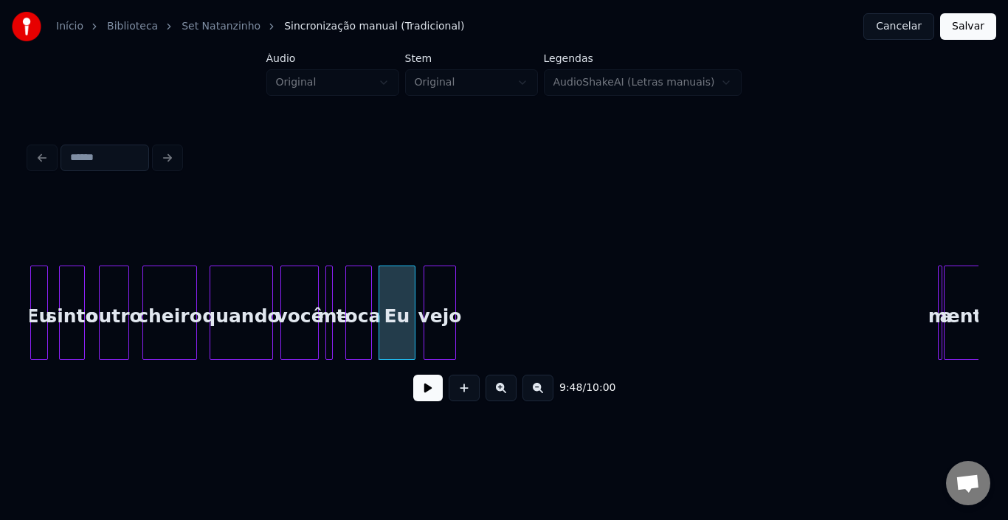
click at [443, 278] on div "vejo" at bounding box center [439, 316] width 31 height 100
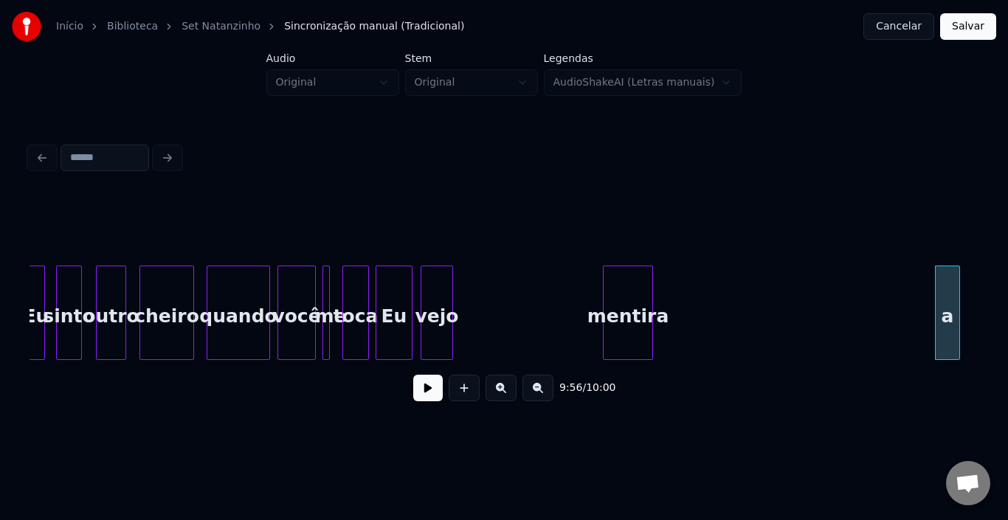
click at [614, 283] on div "mentira" at bounding box center [628, 316] width 49 height 100
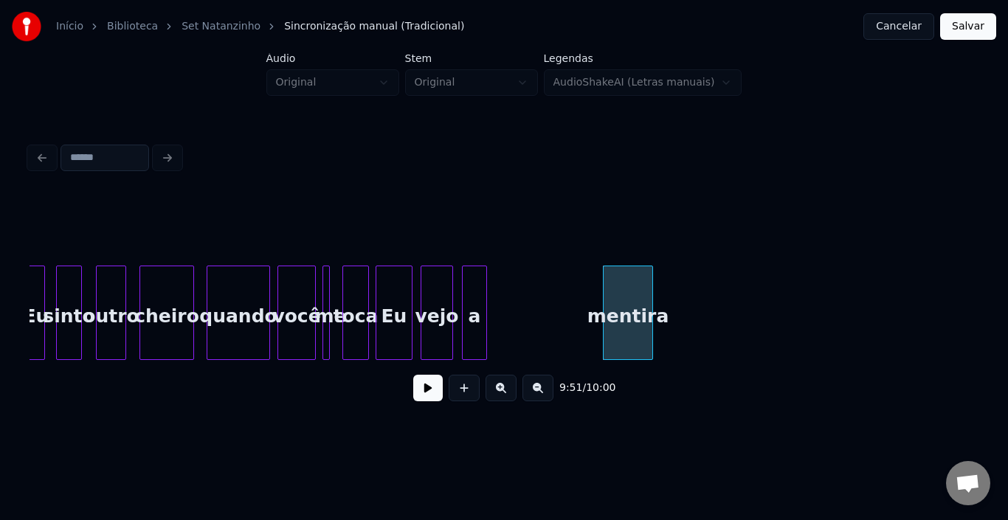
click at [469, 286] on div "a" at bounding box center [475, 316] width 24 height 100
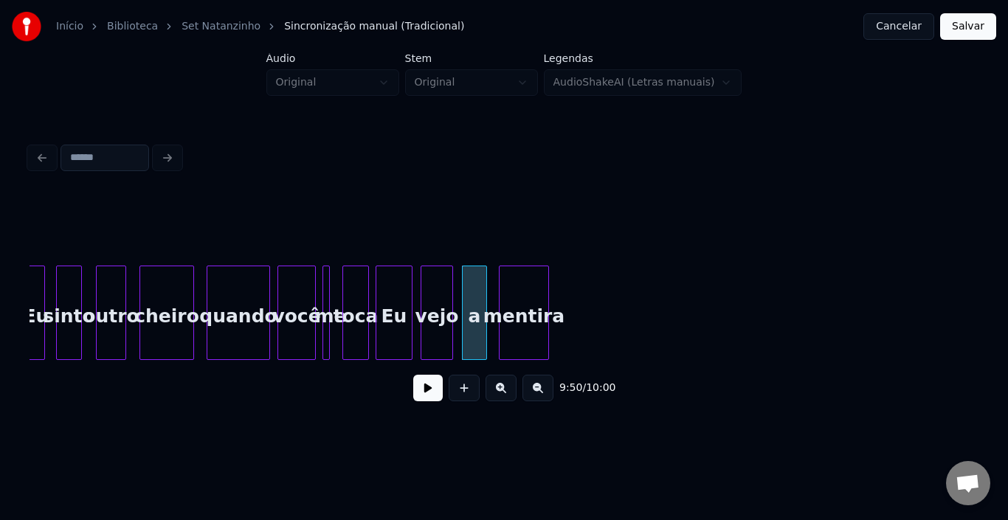
click at [514, 288] on div "mentira" at bounding box center [524, 316] width 49 height 100
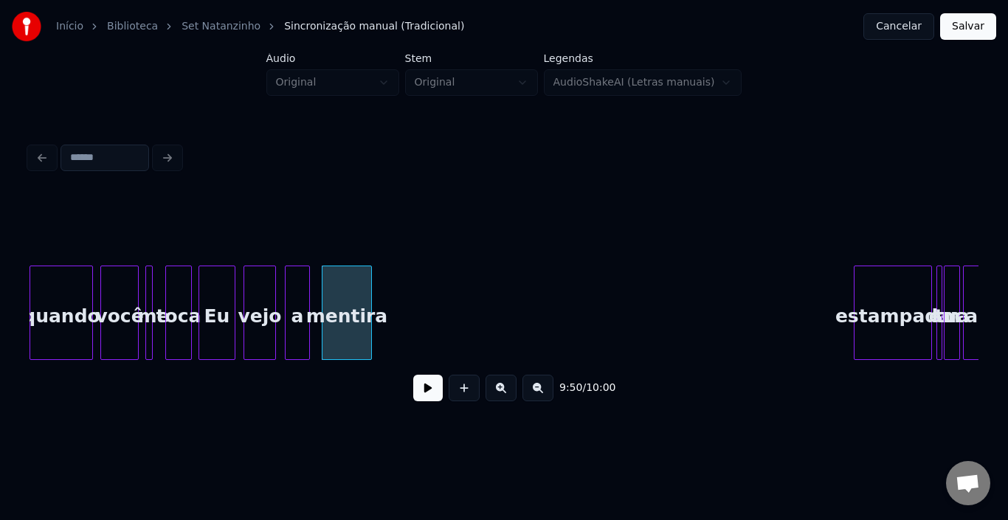
scroll to position [0, 43326]
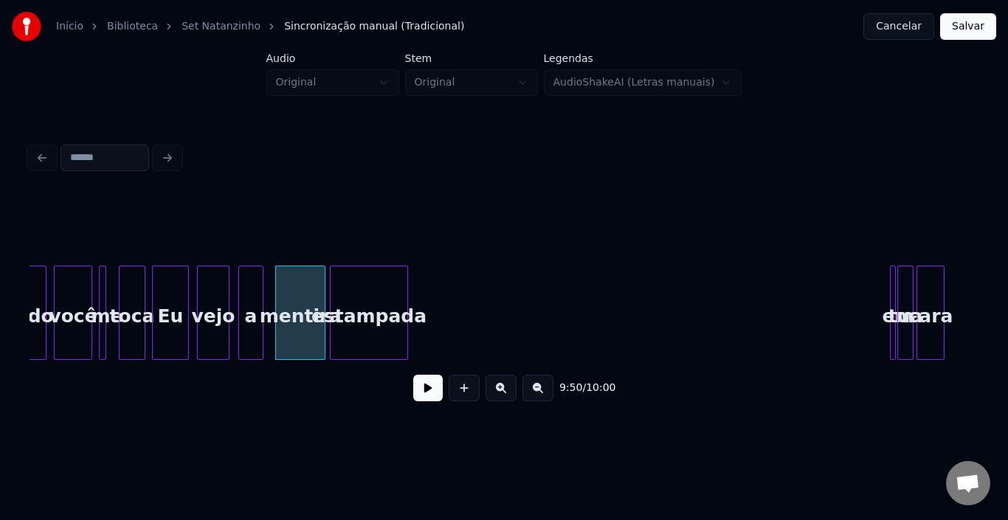
click at [364, 291] on div "estampada" at bounding box center [369, 316] width 77 height 100
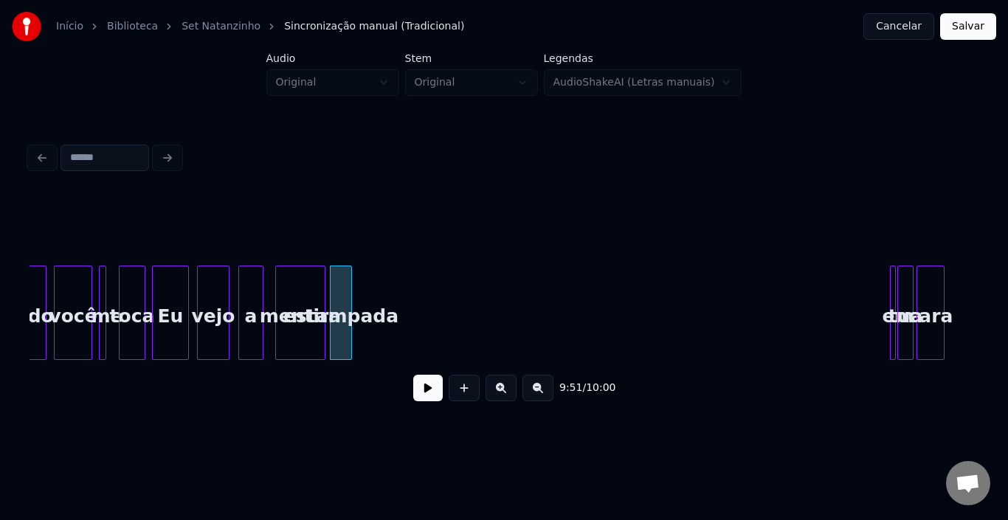
click at [348, 285] on div at bounding box center [349, 312] width 4 height 93
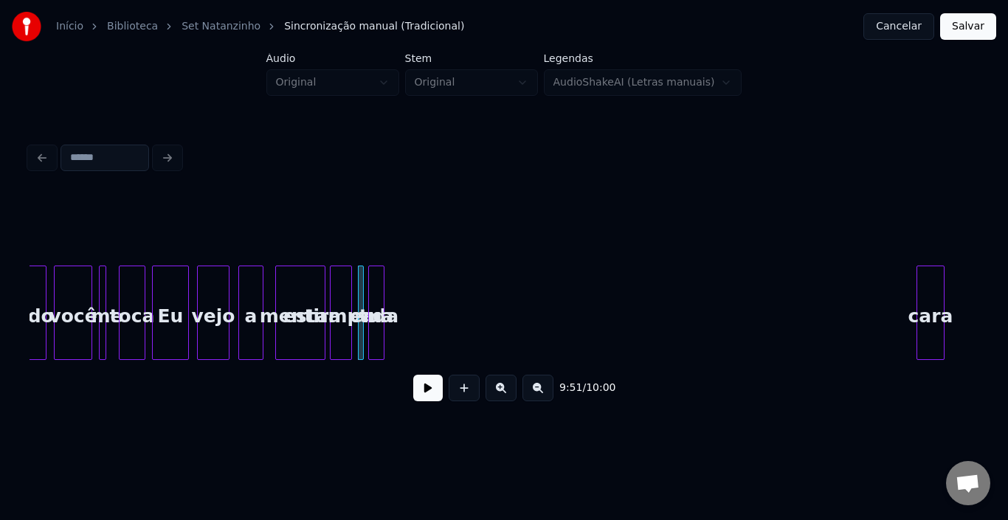
click at [379, 283] on div "tua" at bounding box center [376, 316] width 15 height 100
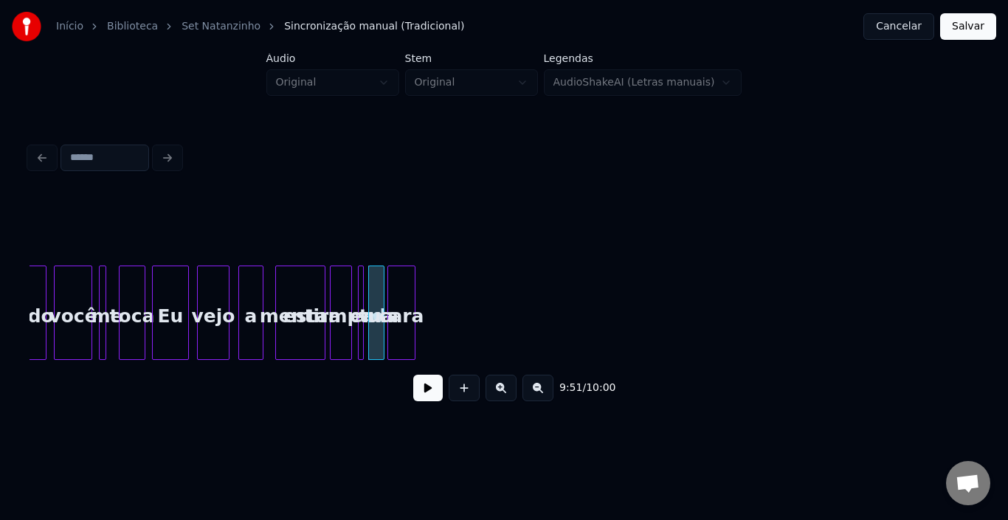
click at [402, 300] on div "cara" at bounding box center [401, 316] width 27 height 100
click at [978, 363] on div "9:52 / 10:00" at bounding box center [504, 276] width 961 height 292
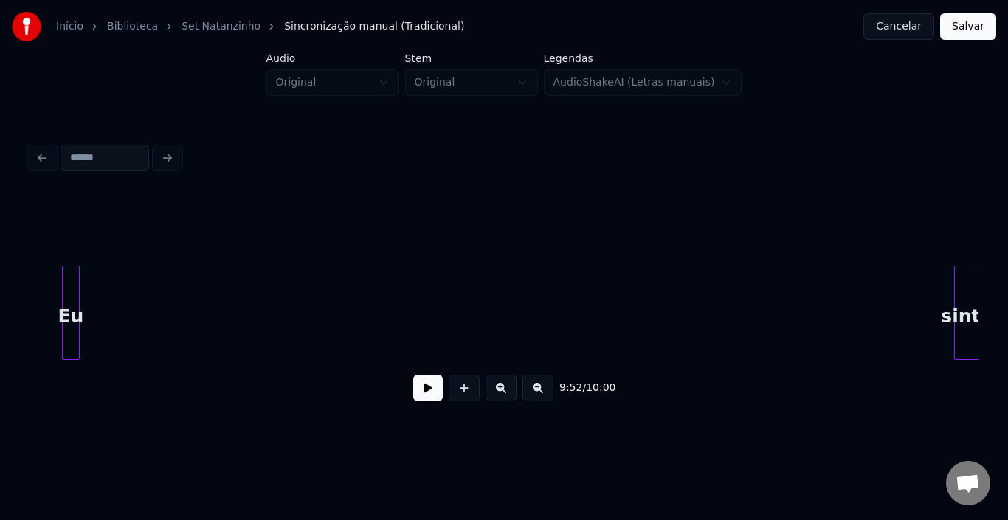
scroll to position [0, 42164]
click at [0, 303] on div "Início Biblioteca Set Natanzinho Sincronização manual (Tradicional) Cancelar Sa…" at bounding box center [504, 216] width 1008 height 432
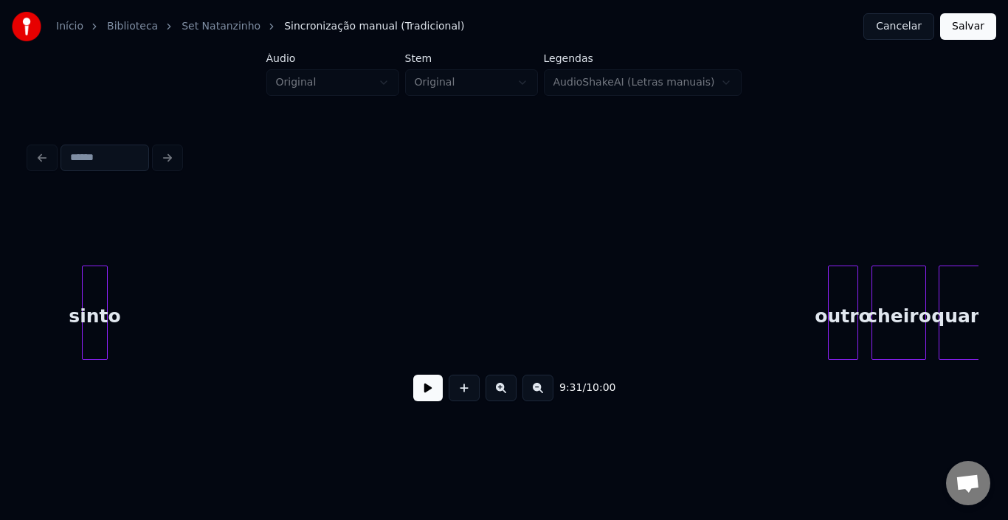
scroll to position [0, 42352]
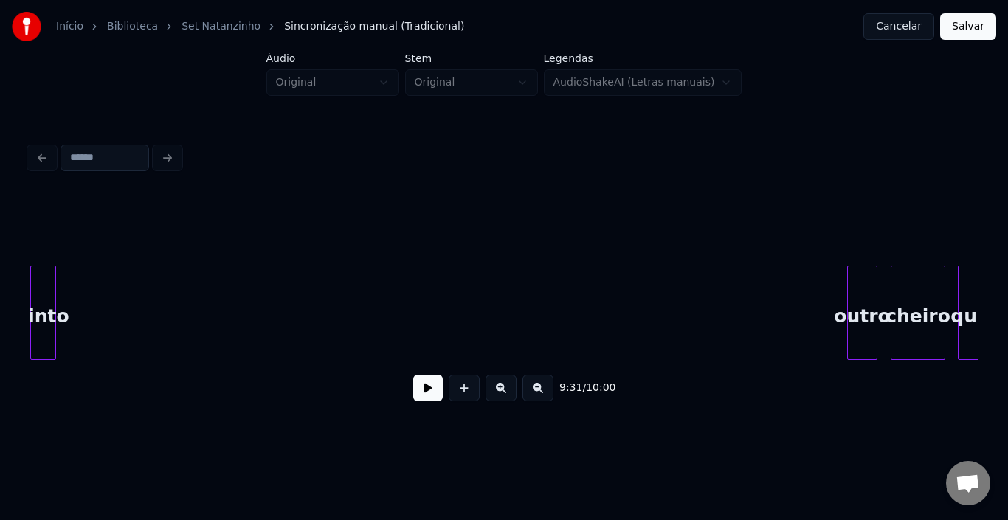
click at [25, 321] on div "9:31 / 10:00" at bounding box center [504, 276] width 961 height 292
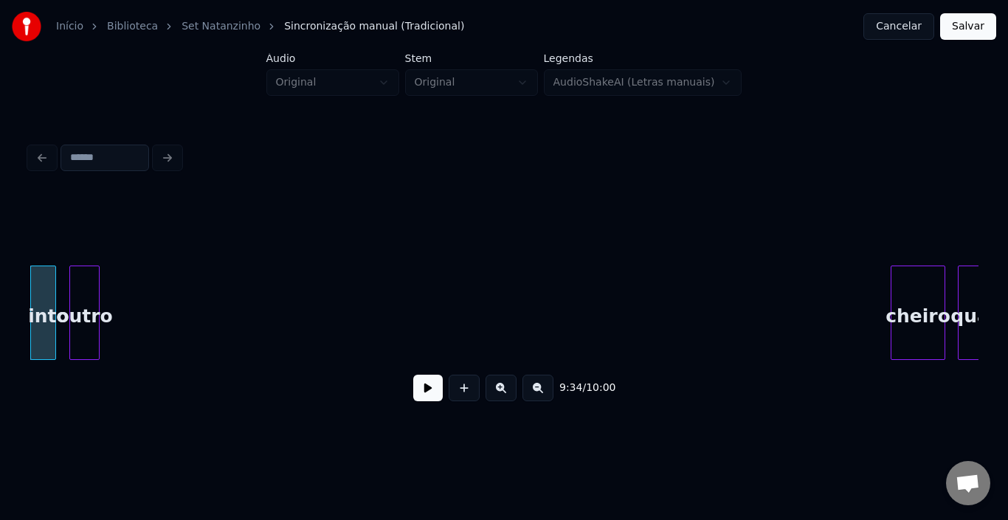
click at [80, 286] on div "outro" at bounding box center [84, 316] width 29 height 100
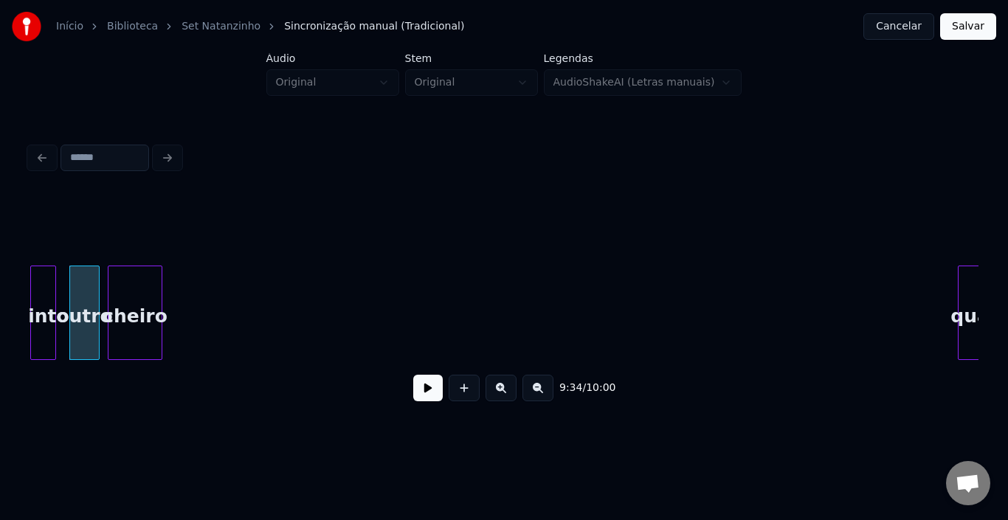
click at [130, 289] on div "cheiro" at bounding box center [134, 316] width 53 height 100
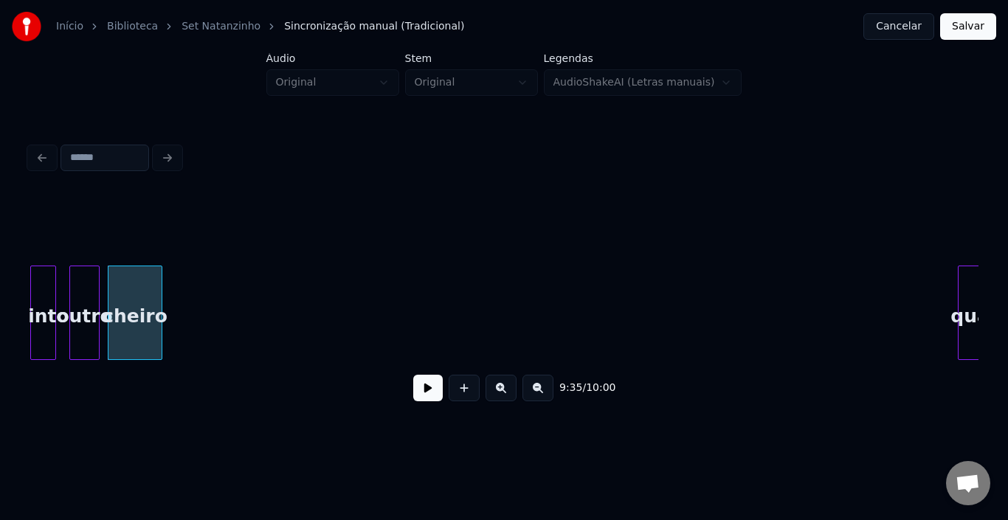
scroll to position [0, 42379]
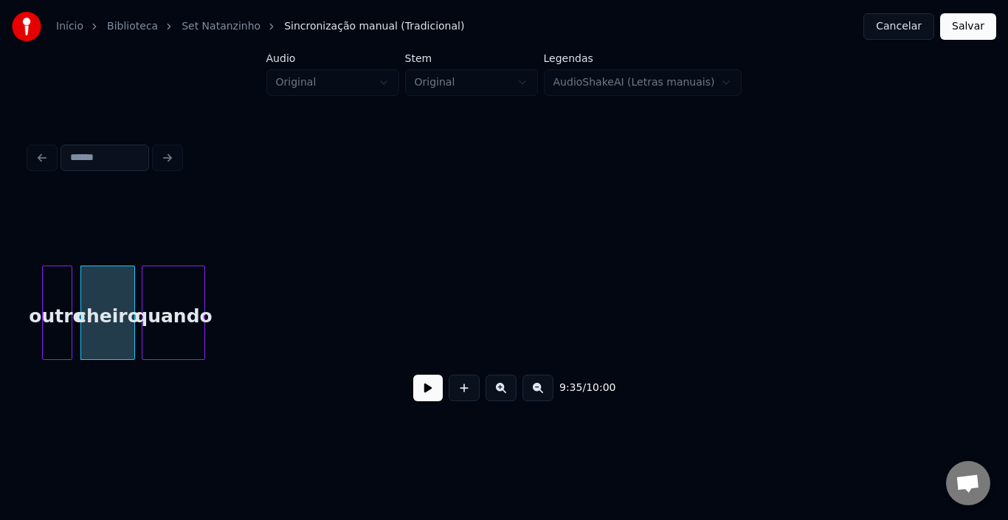
click at [182, 298] on div "quando" at bounding box center [173, 316] width 62 height 100
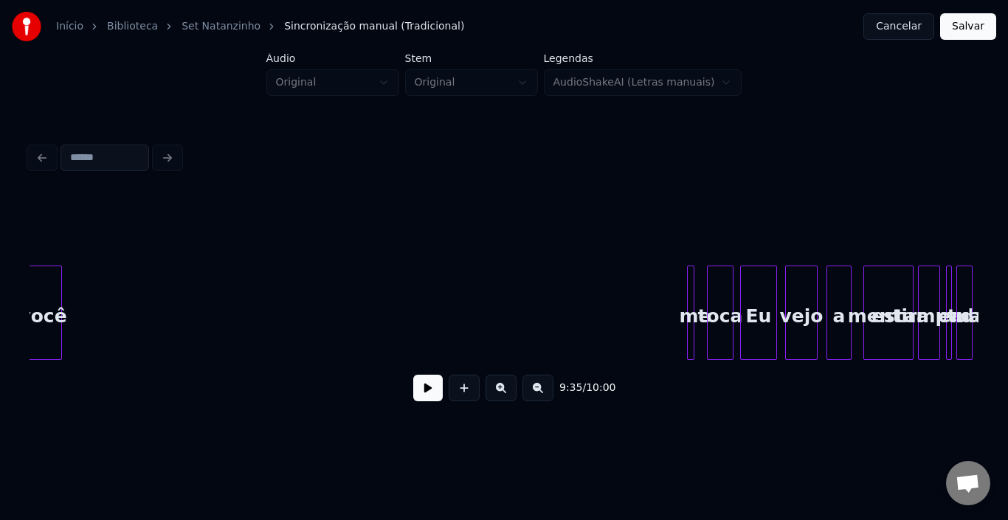
scroll to position [0, 42732]
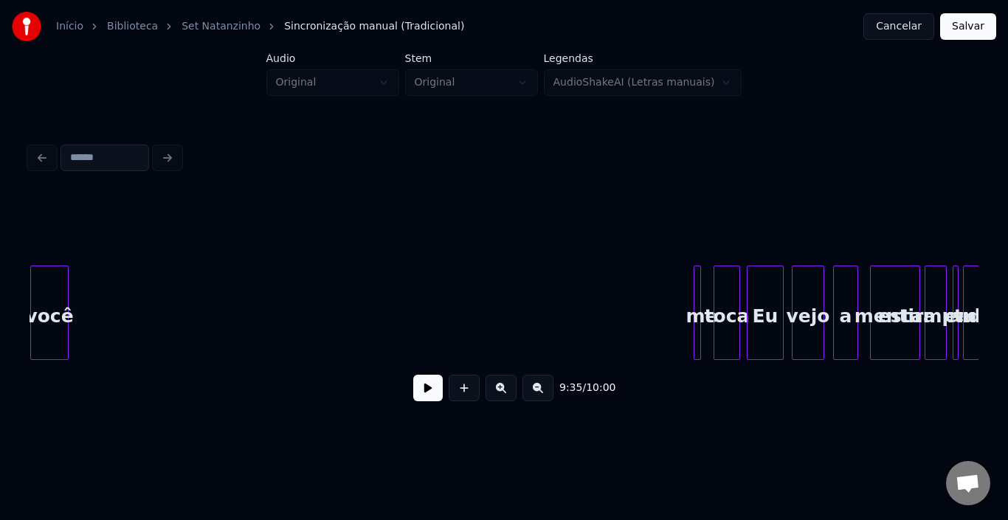
click at [13, 294] on div "Início Biblioteca Set Natanzinho Sincronização manual (Tradicional) Cancelar Sa…" at bounding box center [504, 216] width 1008 height 432
click at [682, 288] on div at bounding box center [684, 312] width 4 height 93
click at [81, 282] on div "me" at bounding box center [82, 316] width 18 height 100
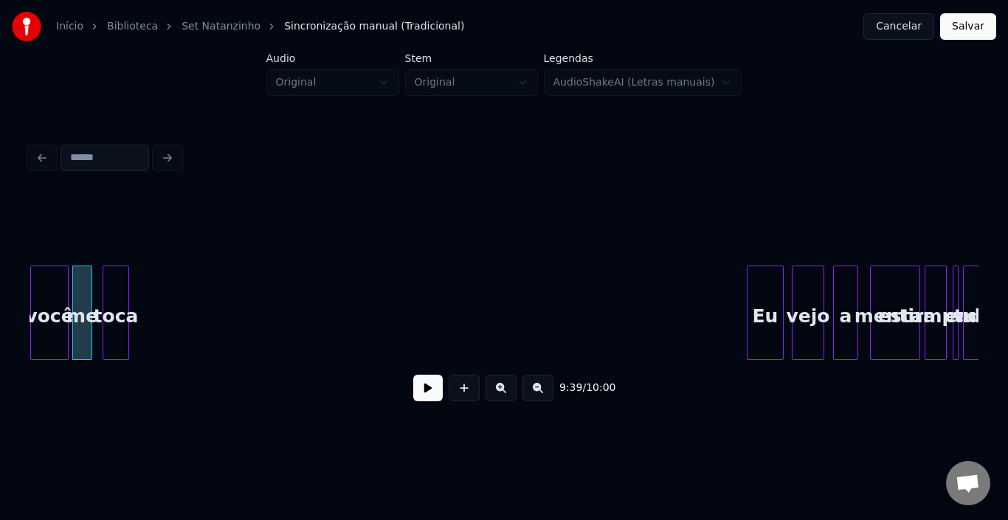
click at [114, 289] on div "toca" at bounding box center [115, 316] width 25 height 100
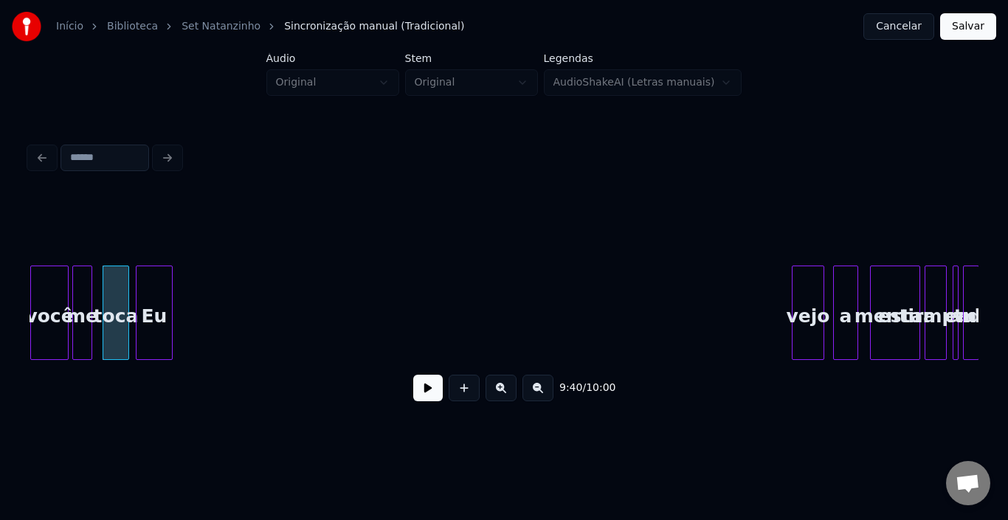
click at [142, 284] on div "Eu" at bounding box center [153, 316] width 35 height 100
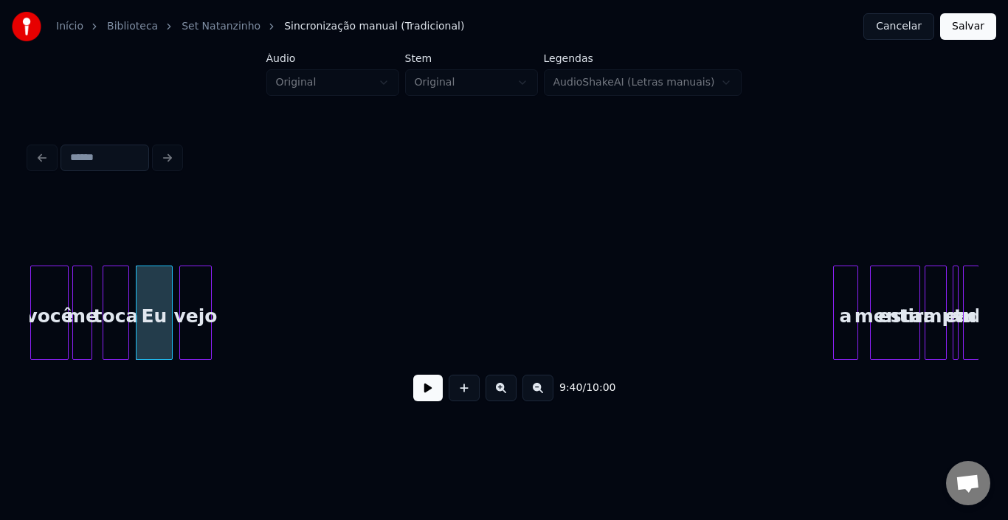
click at [192, 288] on div "vejo" at bounding box center [195, 316] width 31 height 100
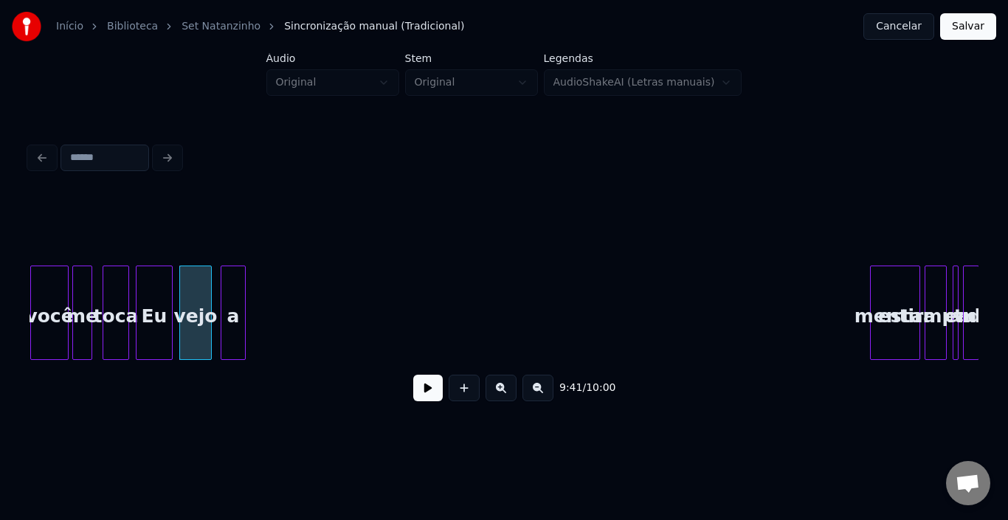
click at [231, 290] on div "a" at bounding box center [233, 316] width 24 height 100
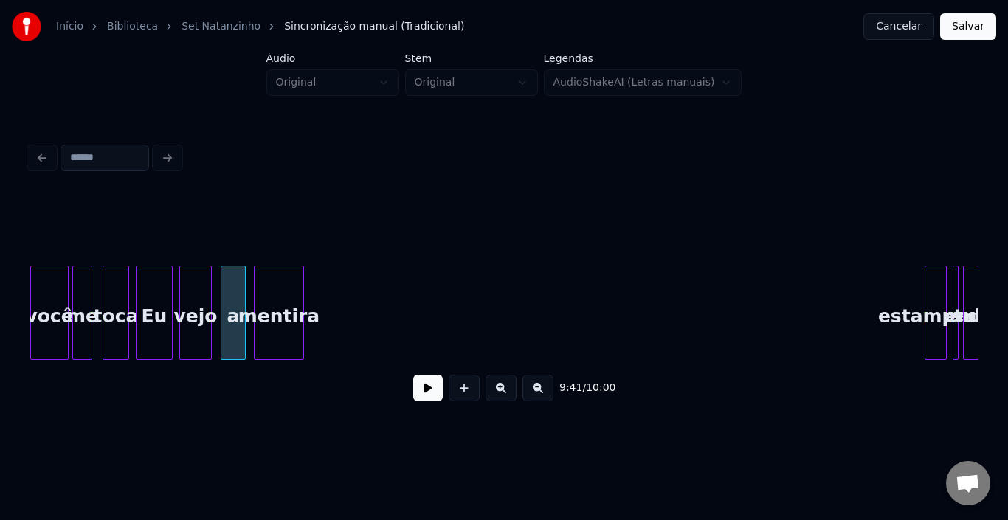
click at [275, 280] on div "mentira" at bounding box center [279, 316] width 49 height 100
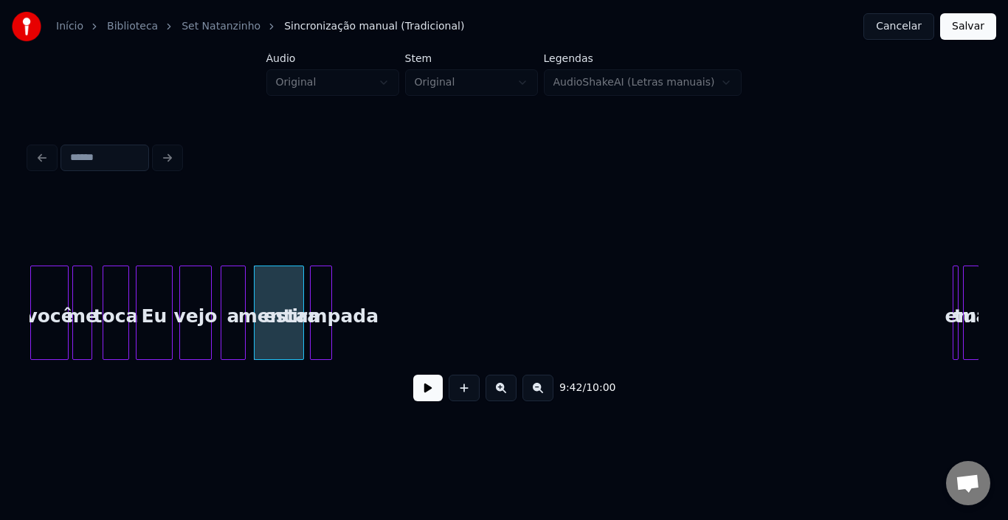
click at [318, 272] on div "estampada" at bounding box center [321, 316] width 21 height 100
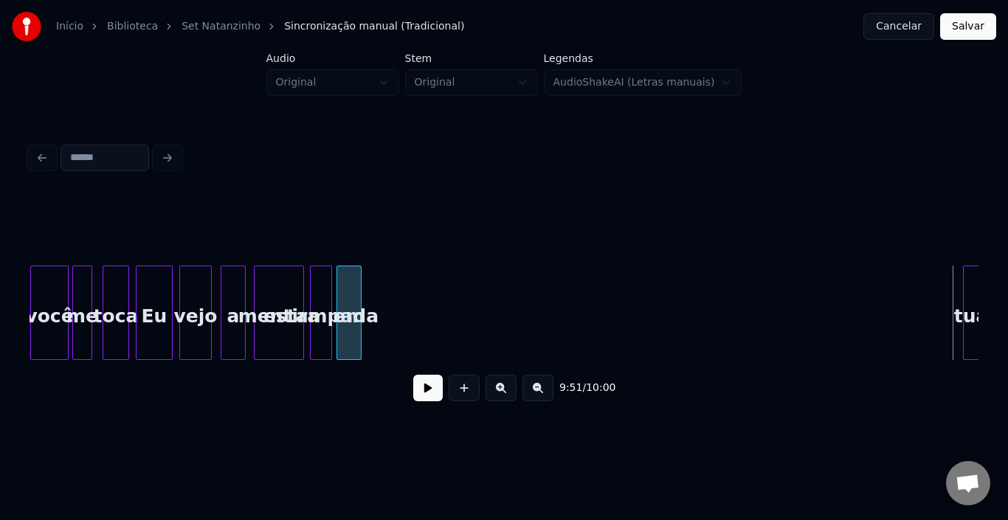
click at [342, 266] on div "em" at bounding box center [349, 316] width 24 height 100
click at [373, 285] on div "tua" at bounding box center [374, 316] width 15 height 100
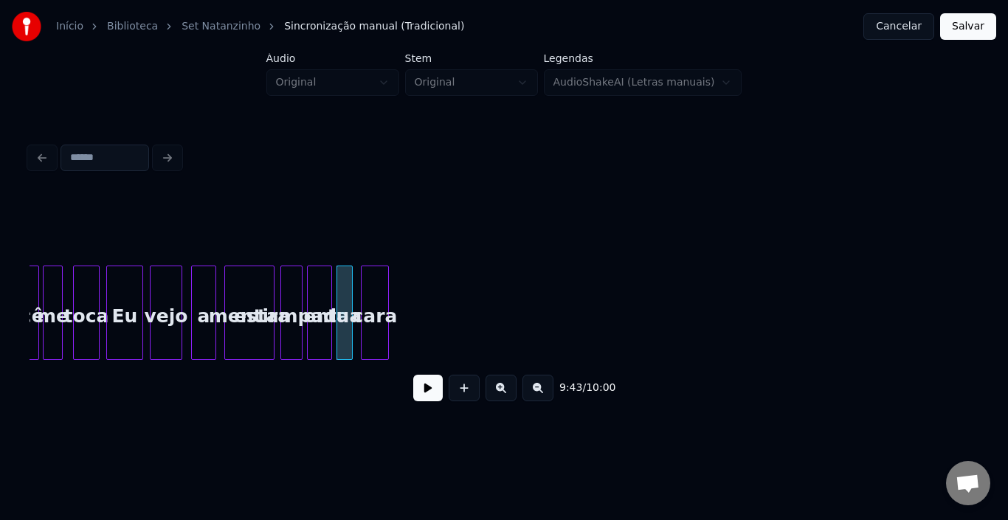
click at [369, 294] on div "cara" at bounding box center [375, 316] width 27 height 100
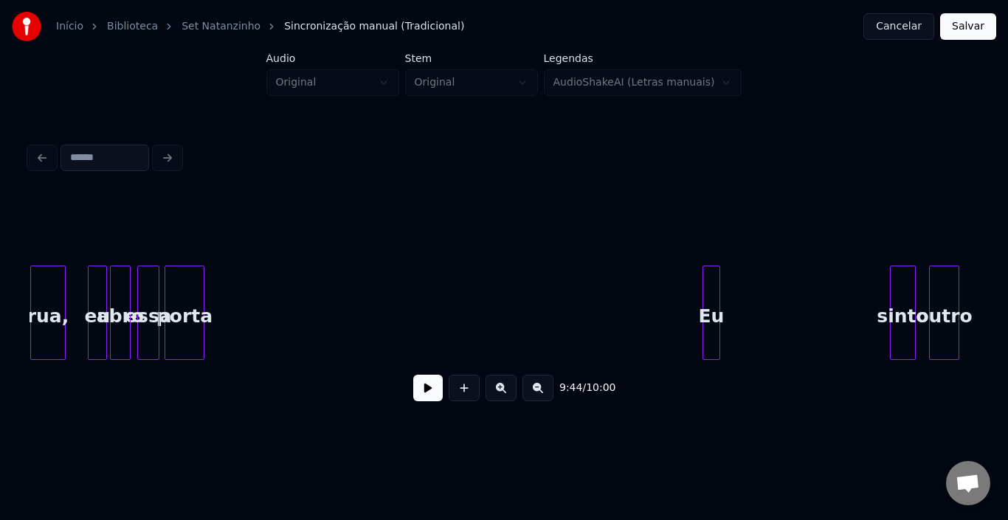
scroll to position [0, 41433]
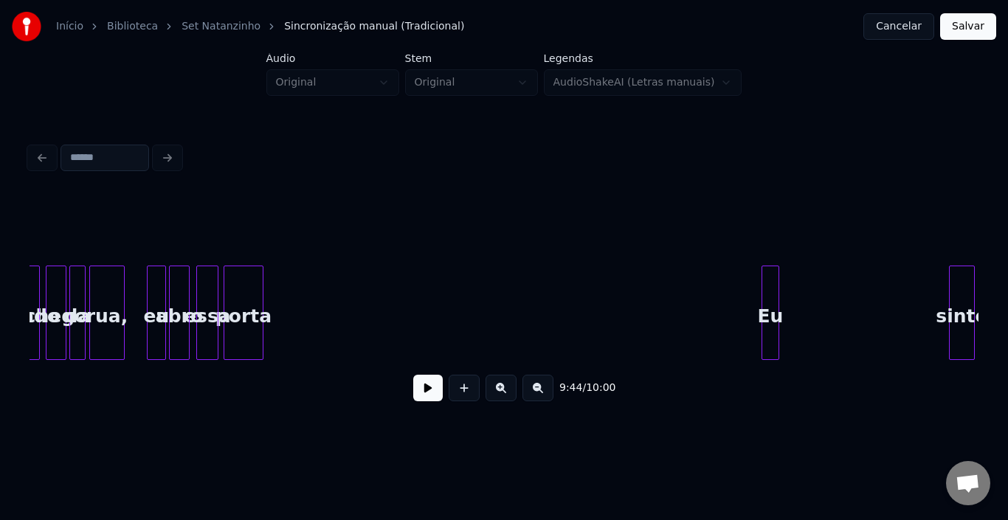
click at [424, 394] on button at bounding box center [428, 388] width 30 height 27
click at [285, 284] on div "Eu" at bounding box center [285, 316] width 16 height 100
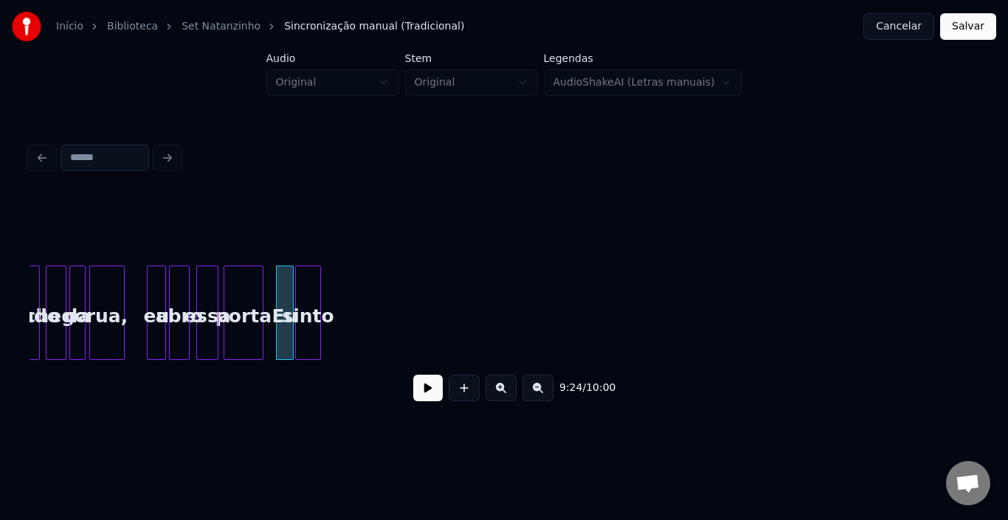
click at [310, 293] on div "sinto" at bounding box center [308, 316] width 24 height 100
click at [314, 277] on div at bounding box center [313, 312] width 4 height 93
click at [428, 391] on button at bounding box center [428, 388] width 30 height 27
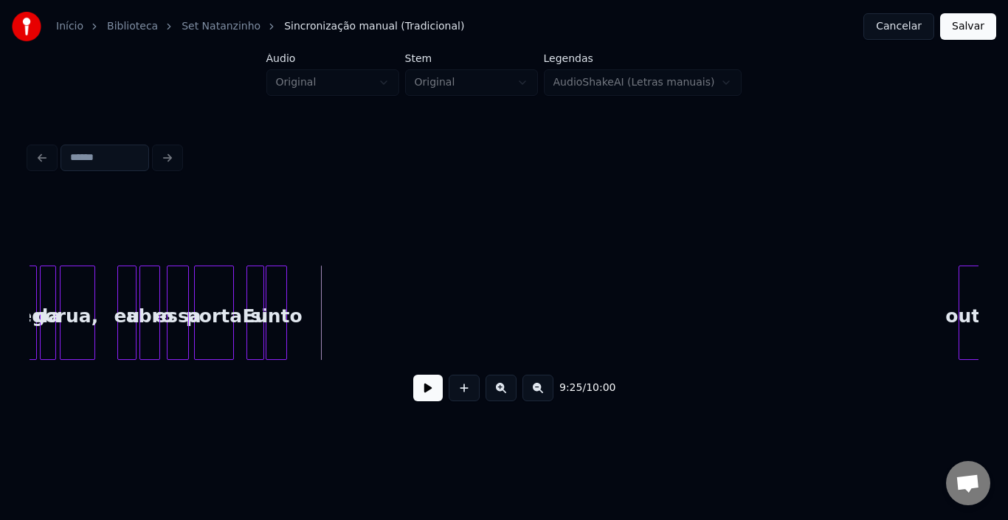
scroll to position [0, 41522]
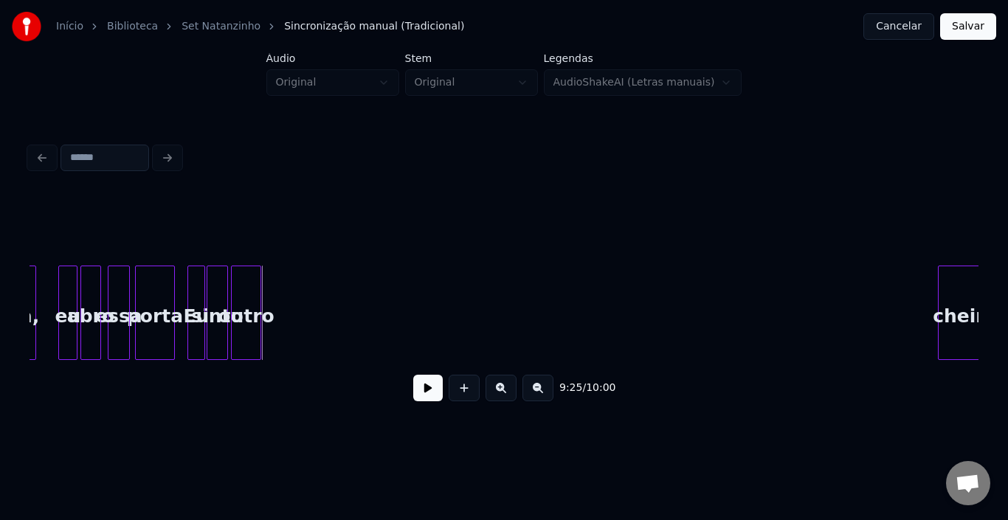
click at [246, 294] on div "outro" at bounding box center [246, 316] width 29 height 100
click at [241, 289] on div at bounding box center [239, 312] width 4 height 93
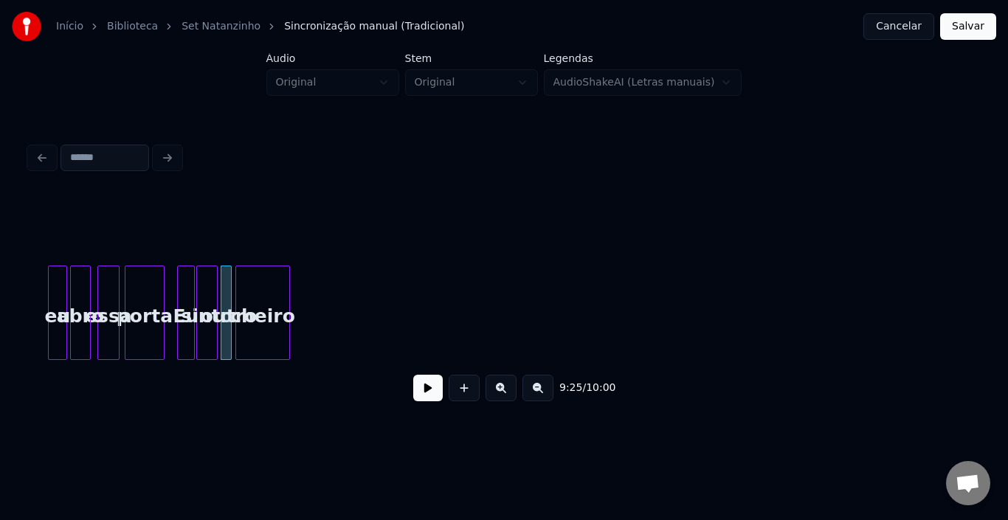
click at [257, 304] on div "cheiro" at bounding box center [262, 316] width 53 height 100
click at [255, 288] on div at bounding box center [256, 312] width 4 height 93
click at [427, 389] on button at bounding box center [428, 388] width 30 height 27
click at [282, 280] on div at bounding box center [282, 312] width 4 height 93
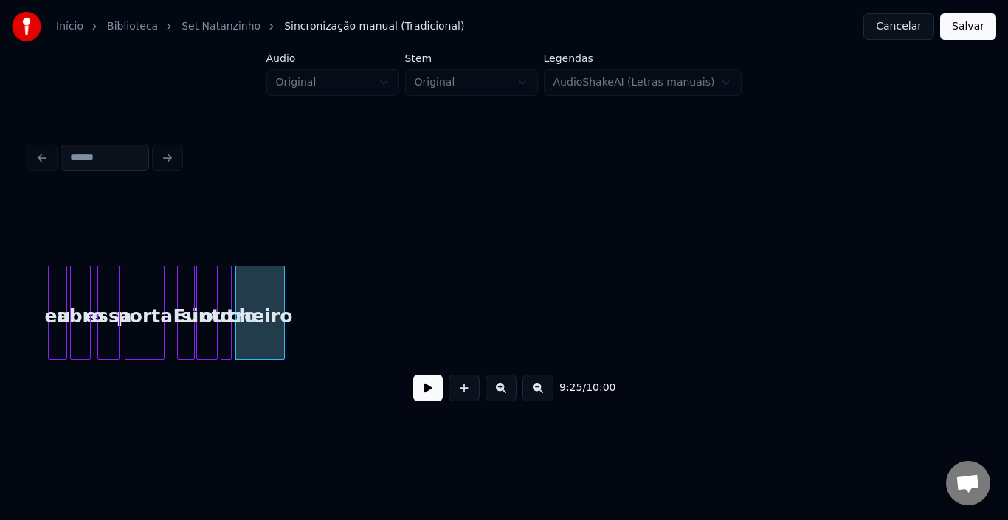
click at [432, 386] on button at bounding box center [428, 388] width 30 height 27
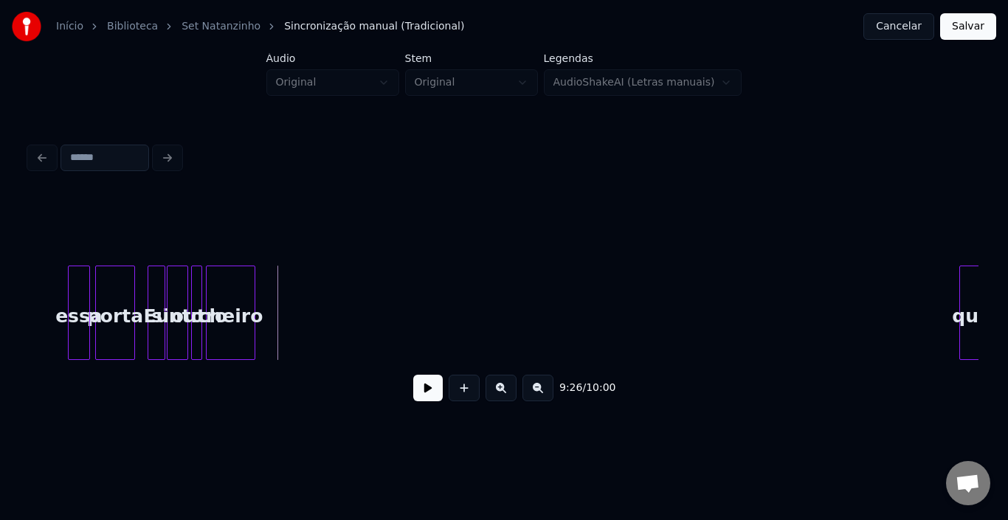
scroll to position [0, 41679]
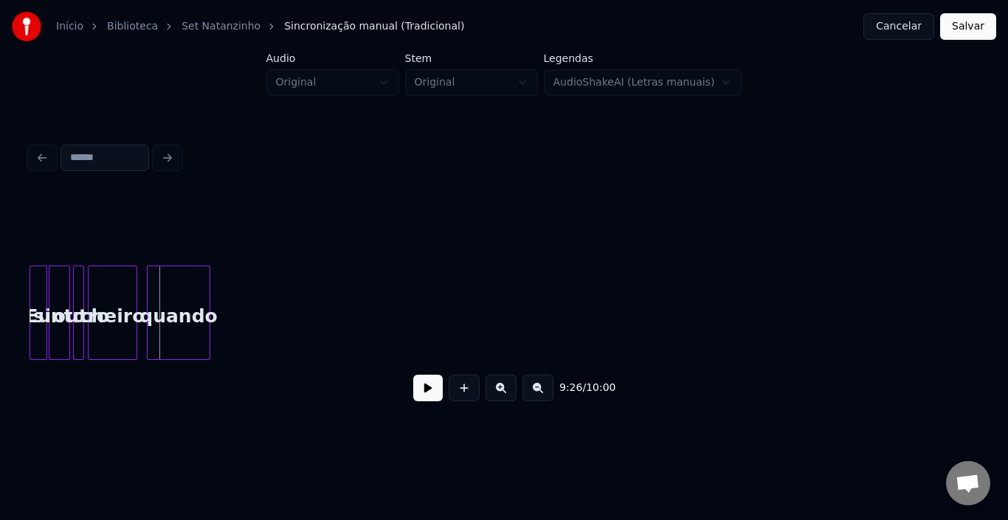
click at [156, 288] on div "quando" at bounding box center [179, 316] width 62 height 100
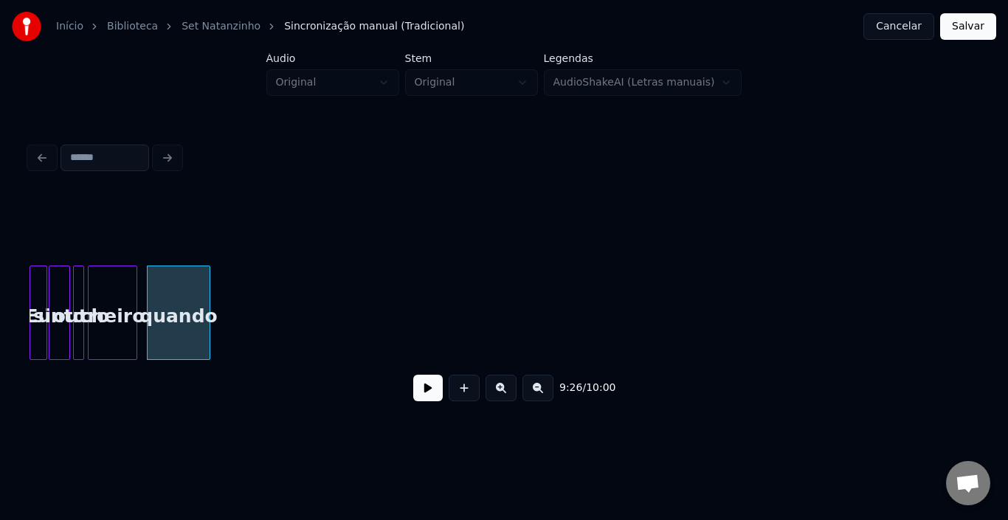
click at [210, 286] on div "quando" at bounding box center [178, 313] width 63 height 94
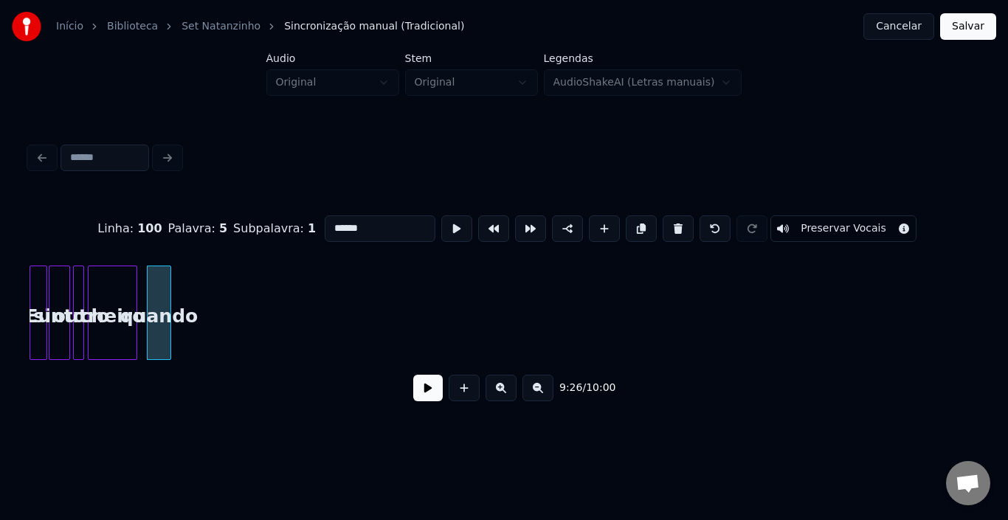
click at [167, 291] on div at bounding box center [168, 312] width 4 height 93
click at [418, 389] on button at bounding box center [428, 388] width 30 height 27
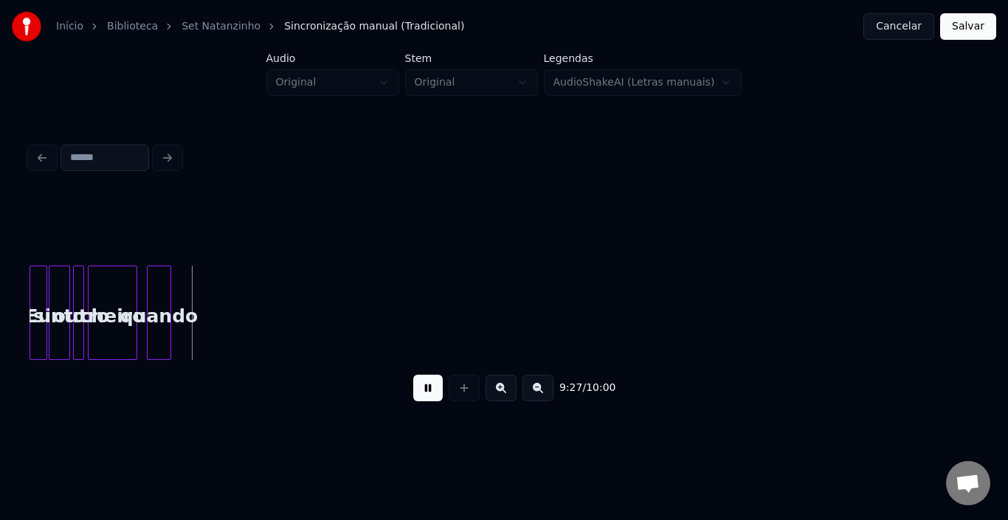
click at [421, 389] on button at bounding box center [428, 388] width 30 height 27
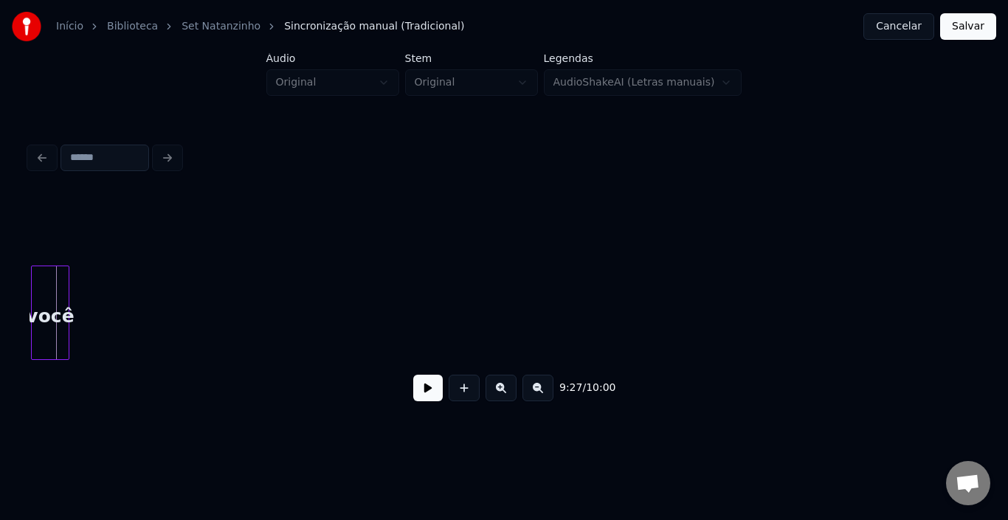
scroll to position [0, 41798]
click at [84, 291] on div at bounding box center [82, 312] width 4 height 93
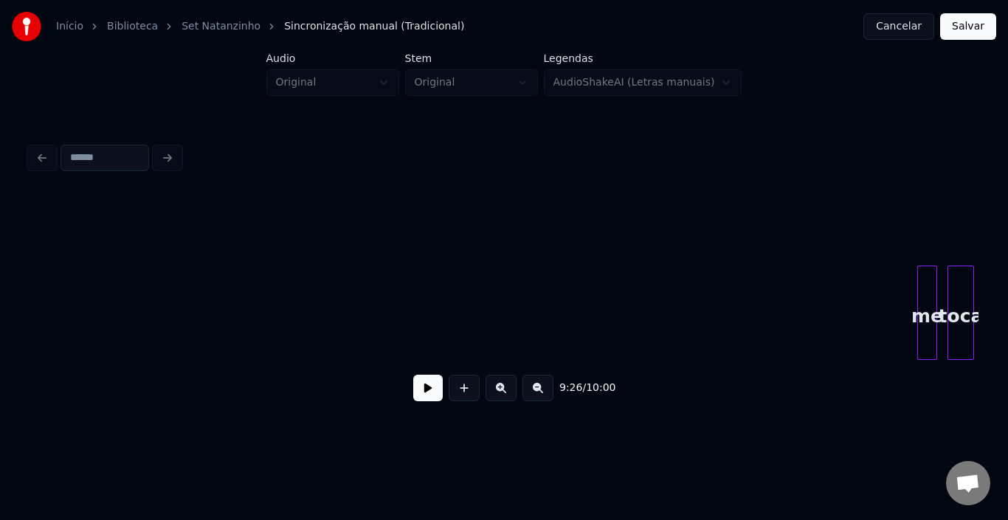
scroll to position [0, 41916]
click at [555, 311] on div "me" at bounding box center [564, 316] width 18 height 100
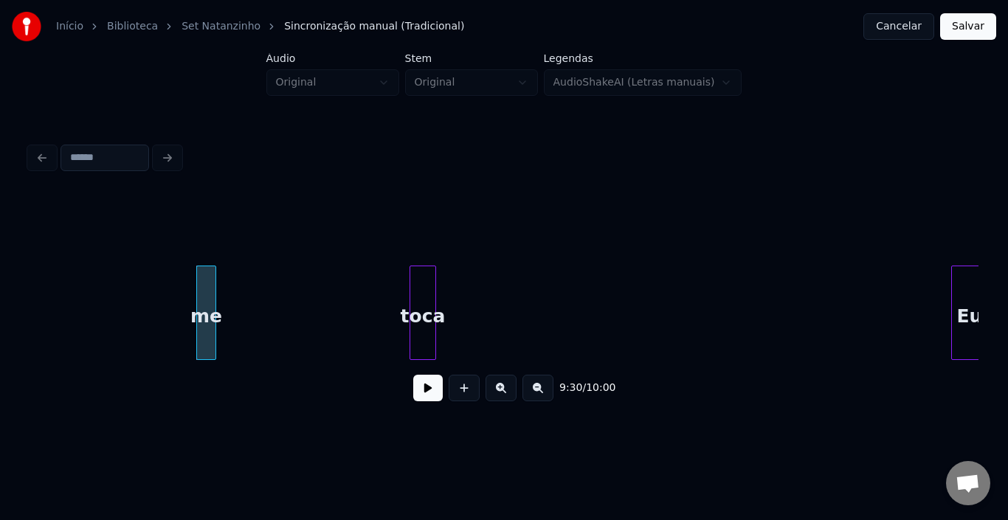
click at [412, 290] on div "toca" at bounding box center [422, 316] width 25 height 100
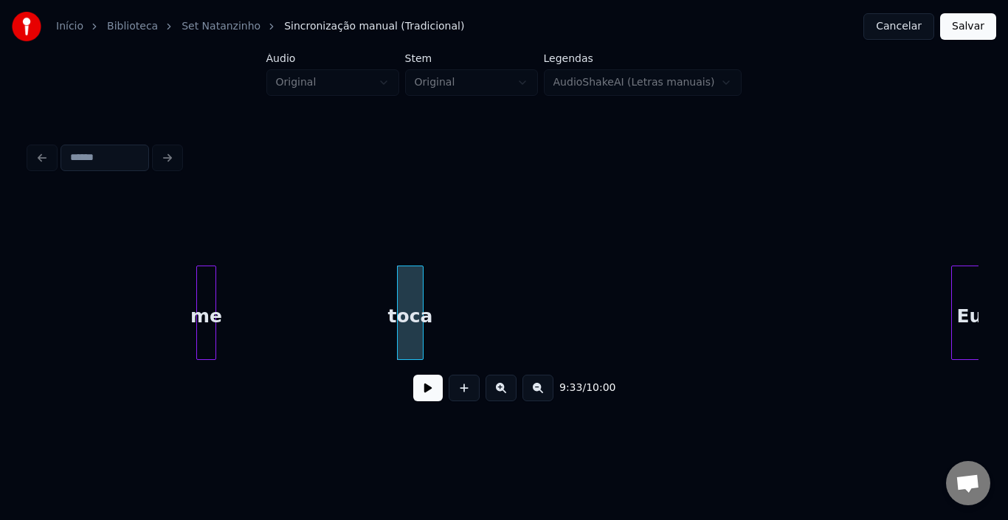
scroll to position [0, 41923]
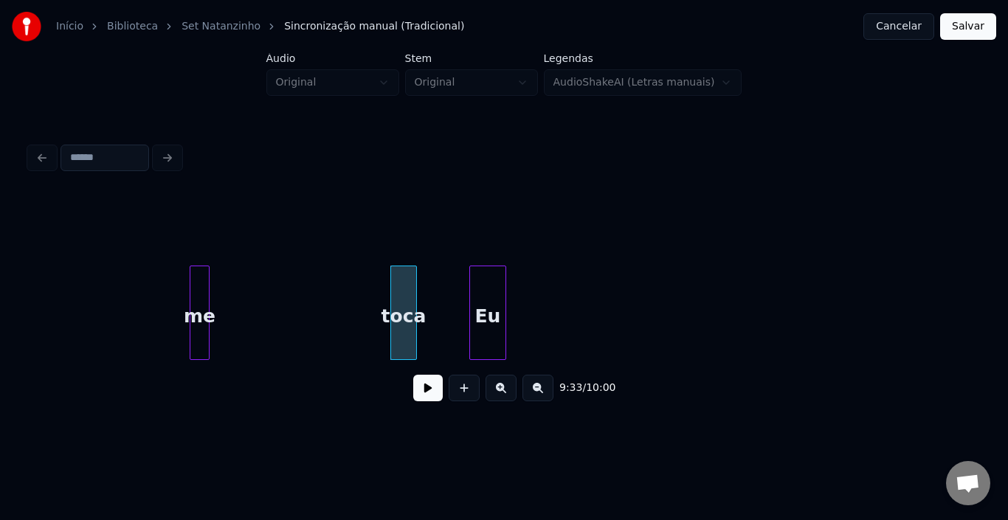
click at [470, 284] on div "Eu" at bounding box center [487, 316] width 35 height 100
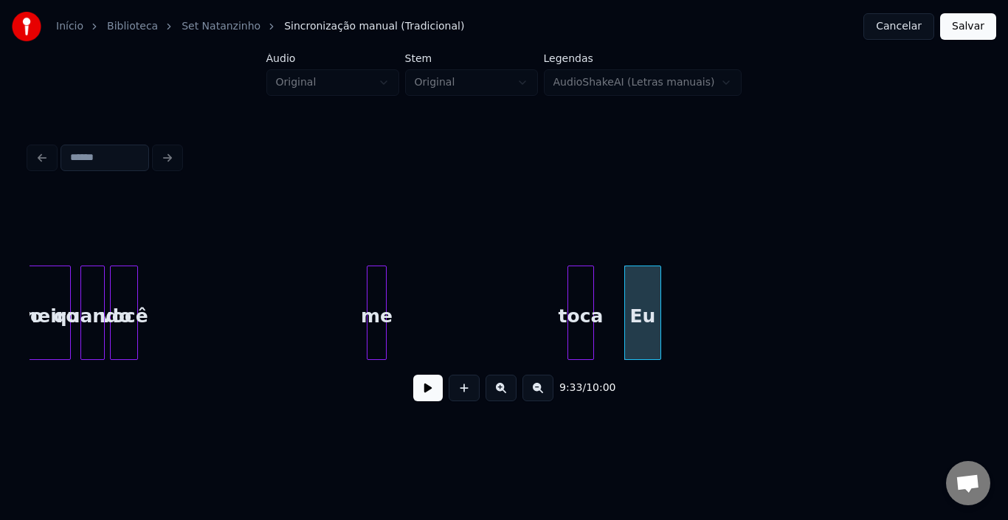
scroll to position [0, 41716]
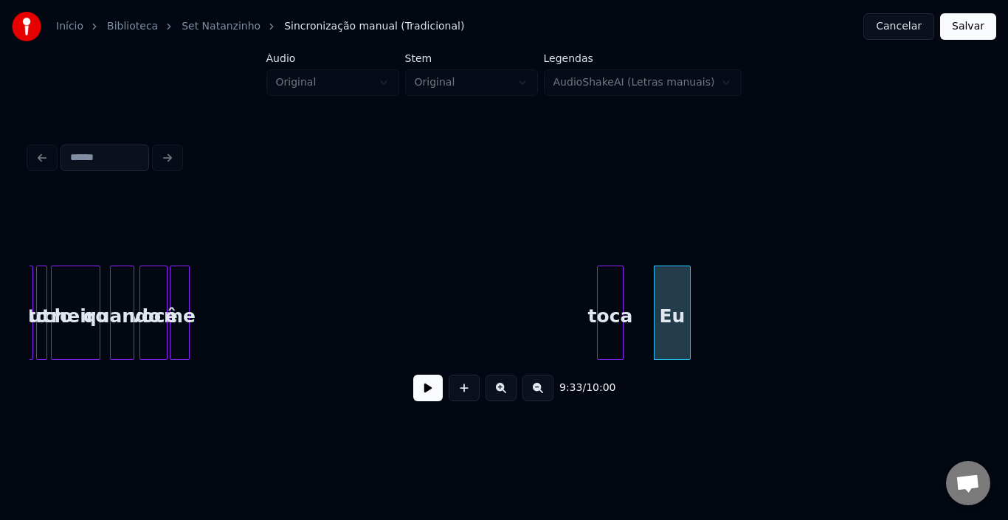
click at [180, 288] on div "me" at bounding box center [179, 316] width 18 height 100
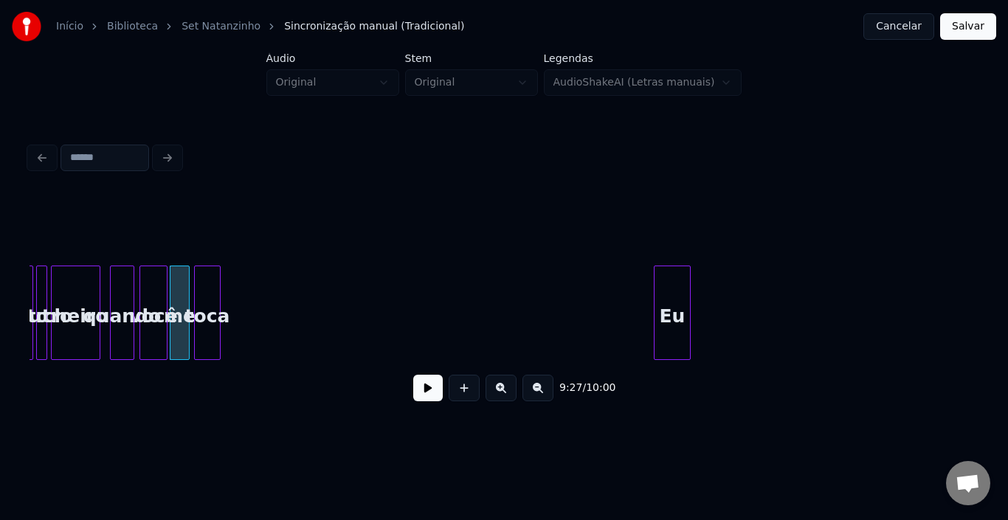
click at [205, 284] on div "toca" at bounding box center [207, 316] width 25 height 100
click at [86, 285] on div "cheiro" at bounding box center [76, 316] width 48 height 100
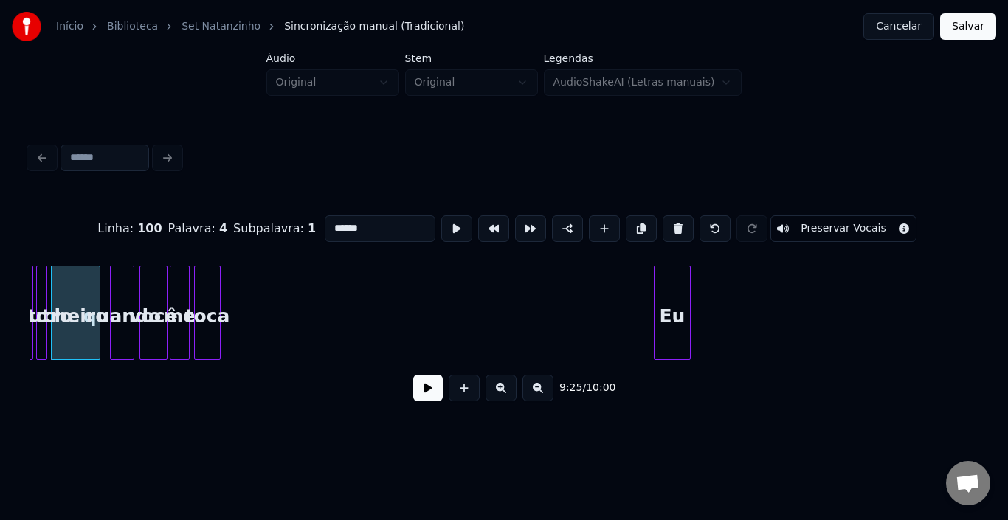
type input "******"
click at [424, 393] on button at bounding box center [428, 388] width 30 height 27
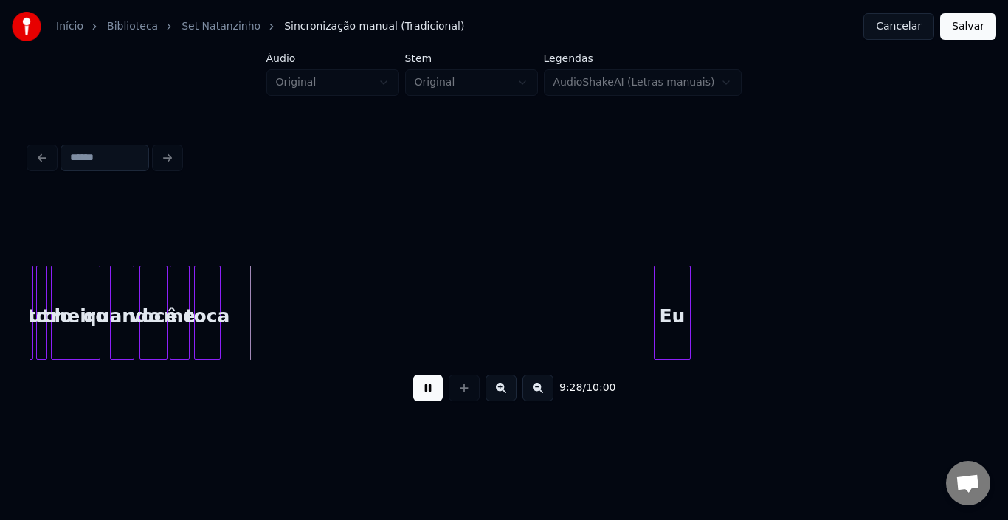
click at [426, 393] on button at bounding box center [428, 388] width 30 height 27
click at [241, 292] on div at bounding box center [240, 312] width 4 height 93
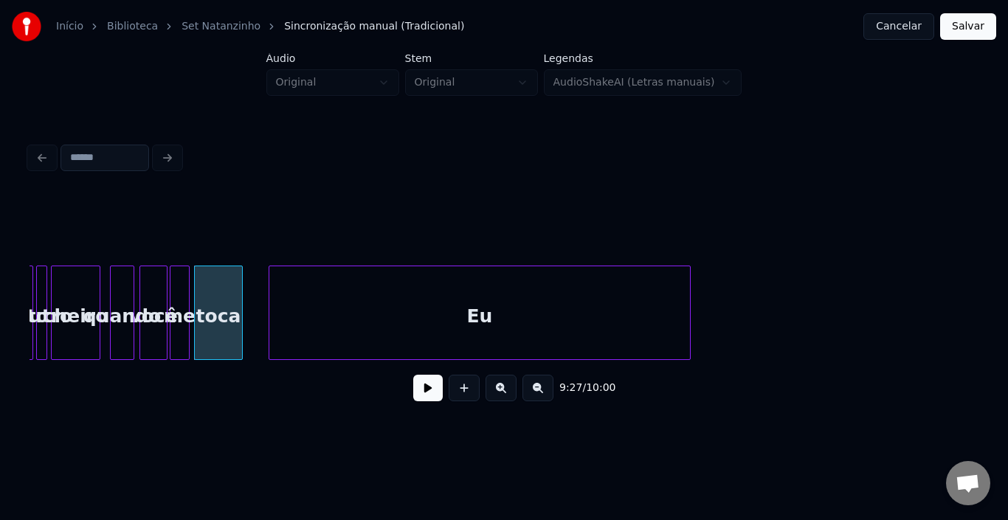
click at [272, 305] on div at bounding box center [271, 312] width 4 height 93
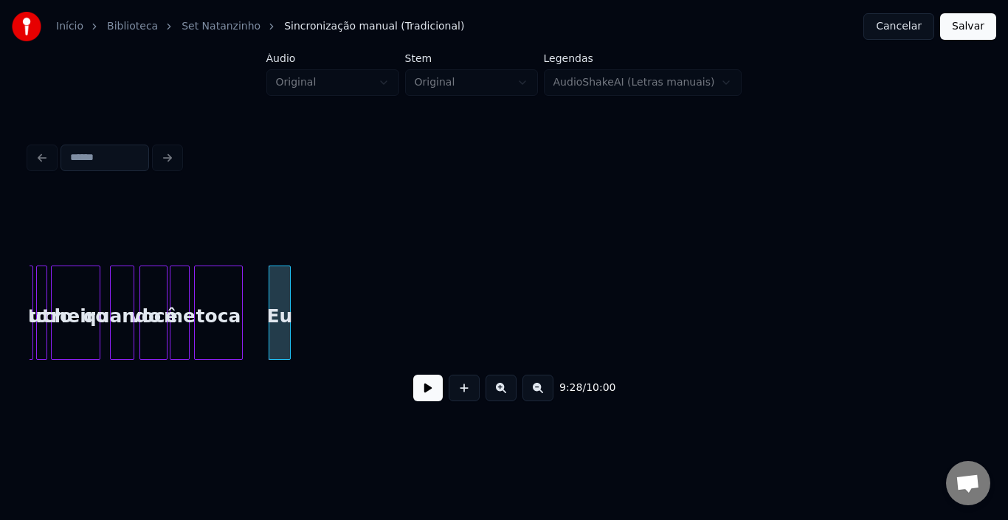
click at [288, 297] on div at bounding box center [288, 312] width 4 height 93
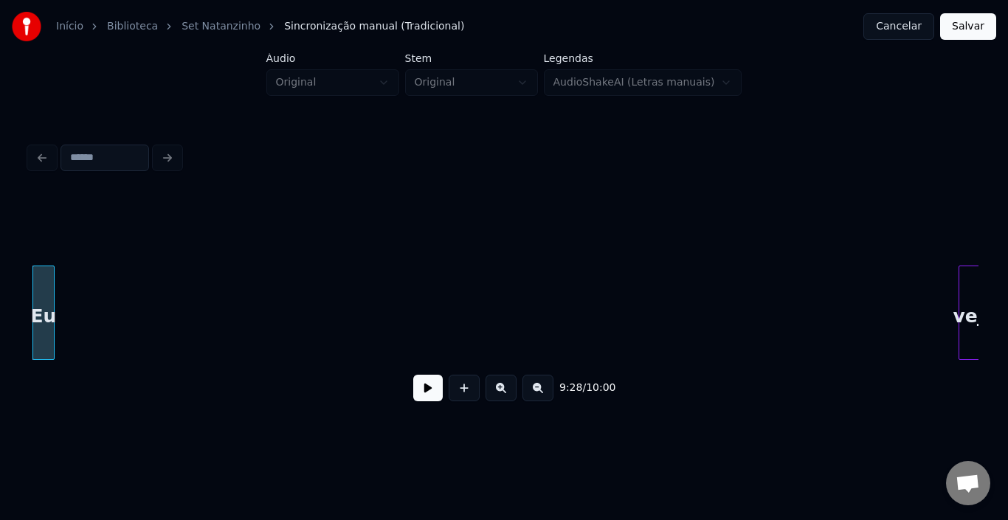
scroll to position [0, 41961]
click at [69, 283] on div "vejo" at bounding box center [66, 316] width 31 height 100
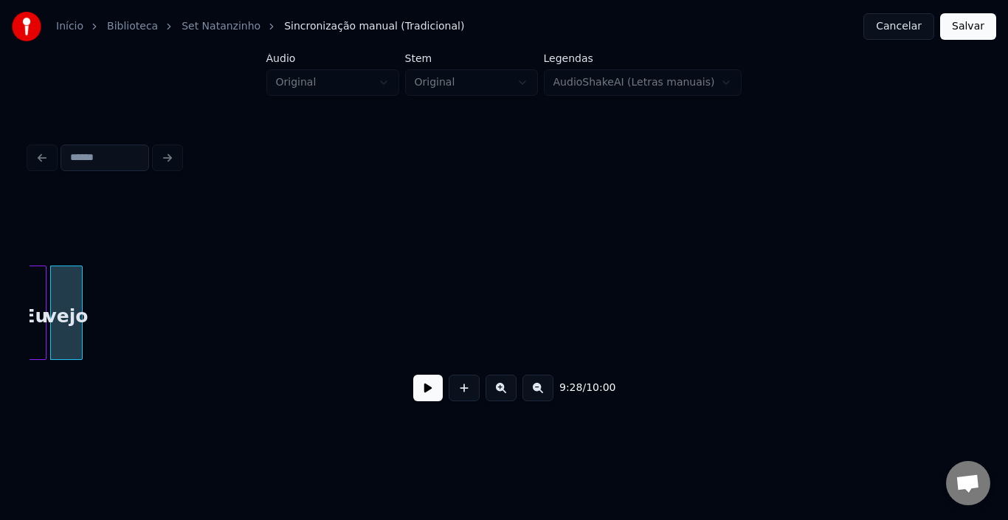
click at [420, 394] on button at bounding box center [428, 388] width 30 height 27
click at [61, 284] on div at bounding box center [60, 312] width 4 height 93
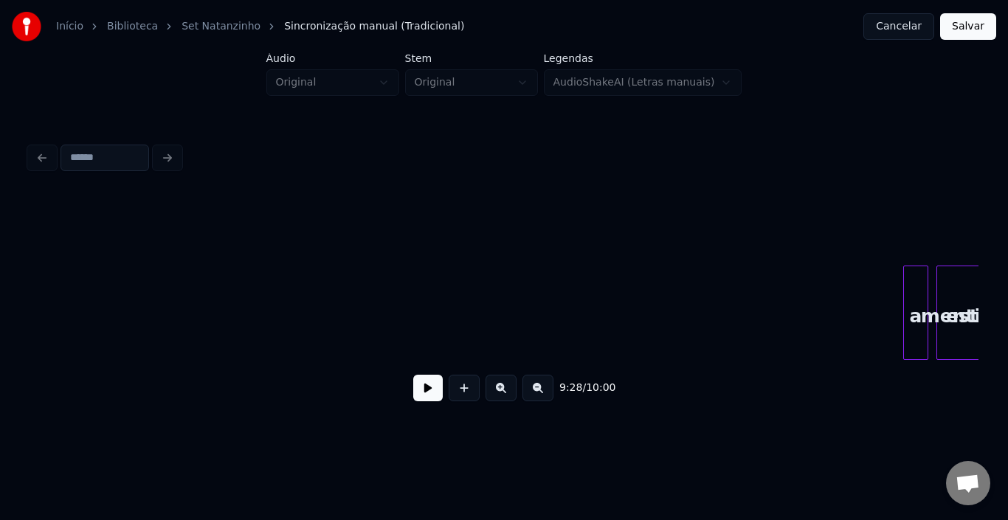
scroll to position [0, 42138]
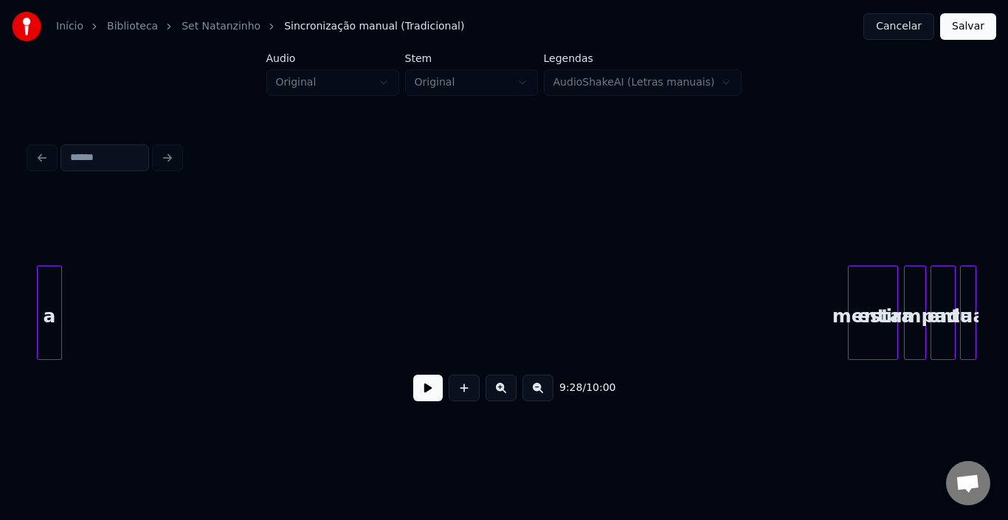
click at [45, 280] on div "a" at bounding box center [50, 316] width 24 height 100
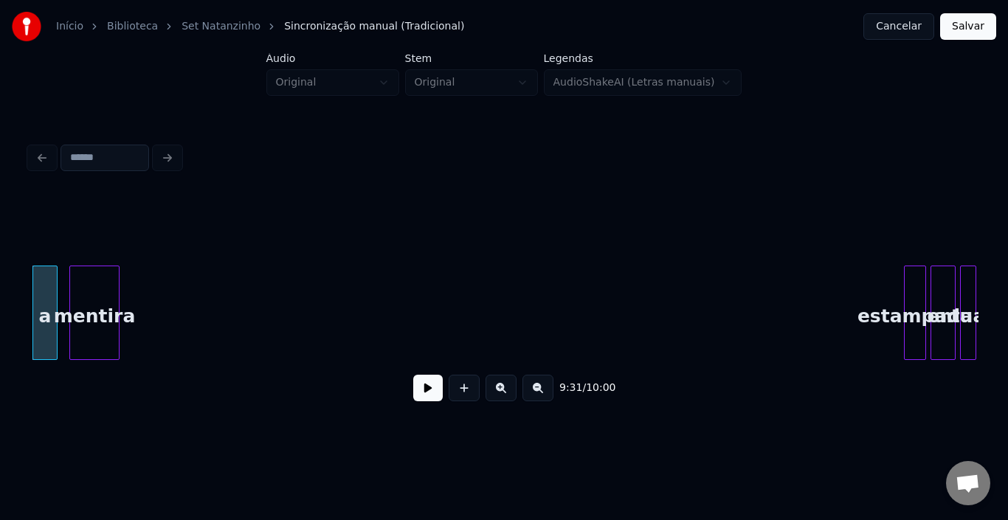
click at [94, 284] on div "mentira" at bounding box center [94, 316] width 49 height 100
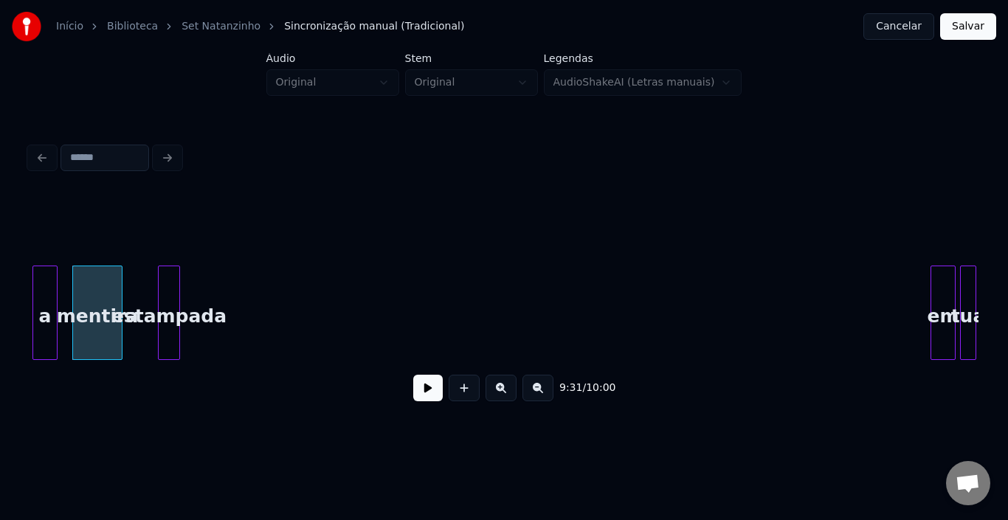
click at [159, 280] on div "estampada" at bounding box center [169, 316] width 21 height 100
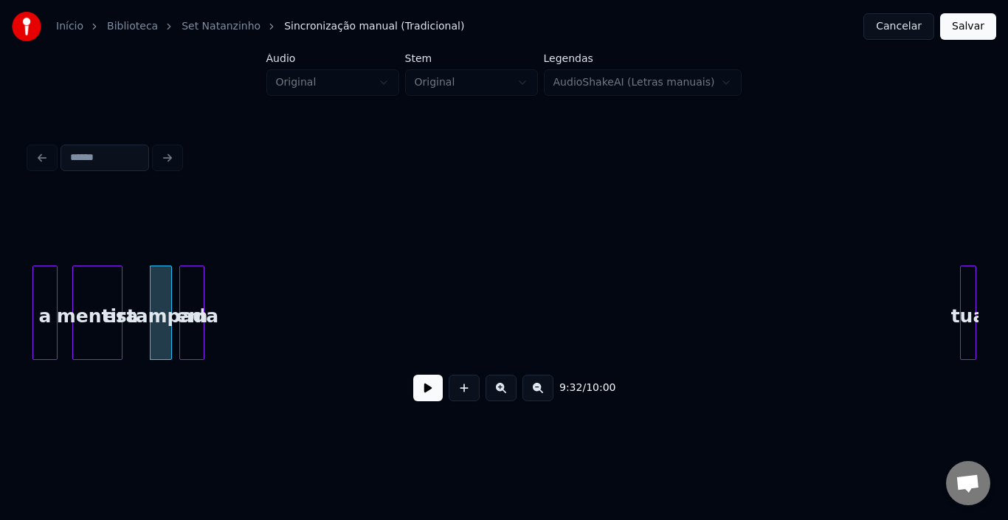
click at [192, 293] on div "em" at bounding box center [192, 316] width 24 height 100
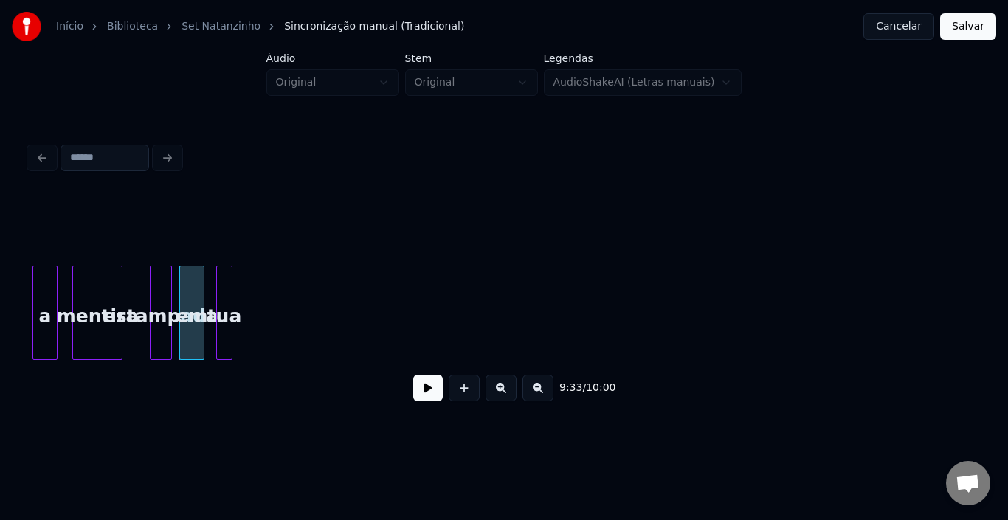
click at [224, 288] on div "tua" at bounding box center [224, 316] width 15 height 100
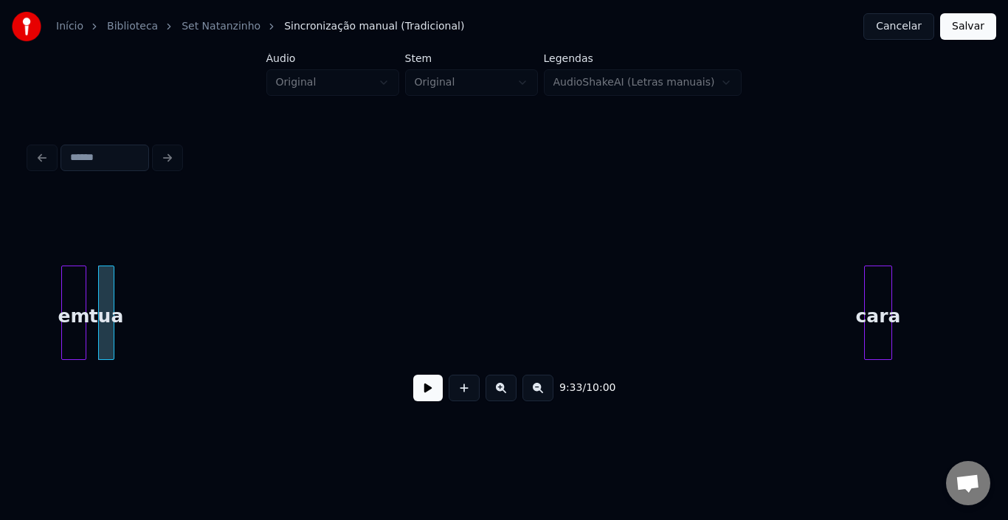
scroll to position [0, 42315]
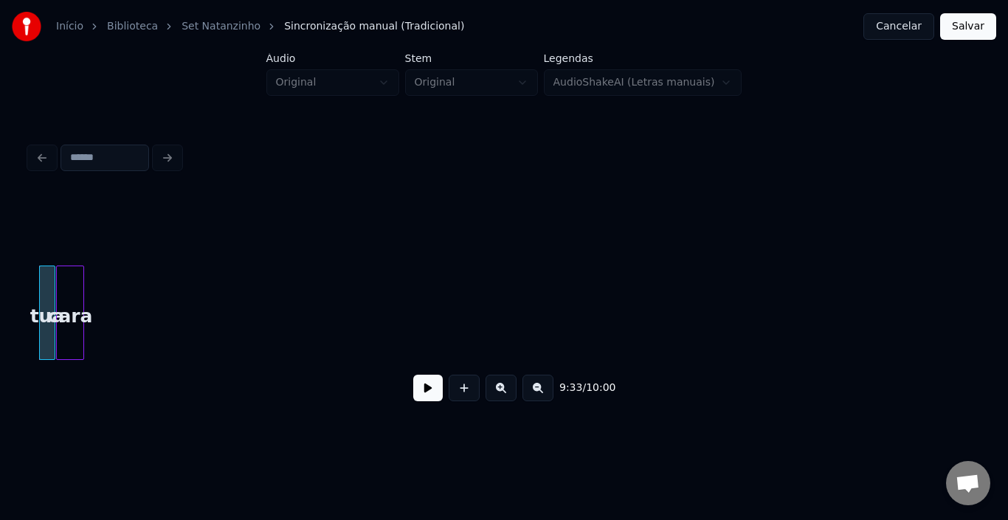
click at [70, 274] on div "cara" at bounding box center [70, 316] width 27 height 100
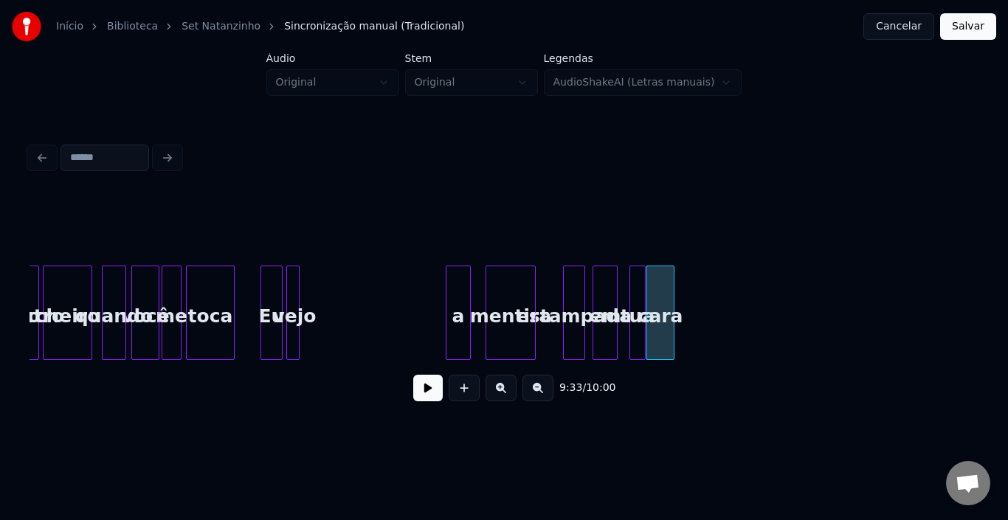
scroll to position [0, 41665]
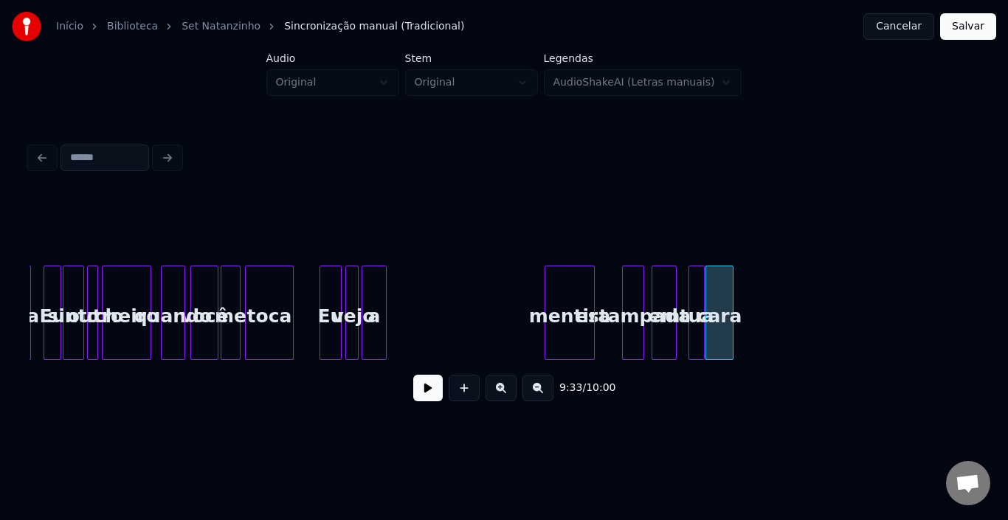
click at [372, 294] on div "a" at bounding box center [374, 316] width 24 height 100
click at [372, 290] on div at bounding box center [372, 312] width 4 height 93
click at [438, 393] on button at bounding box center [428, 388] width 30 height 27
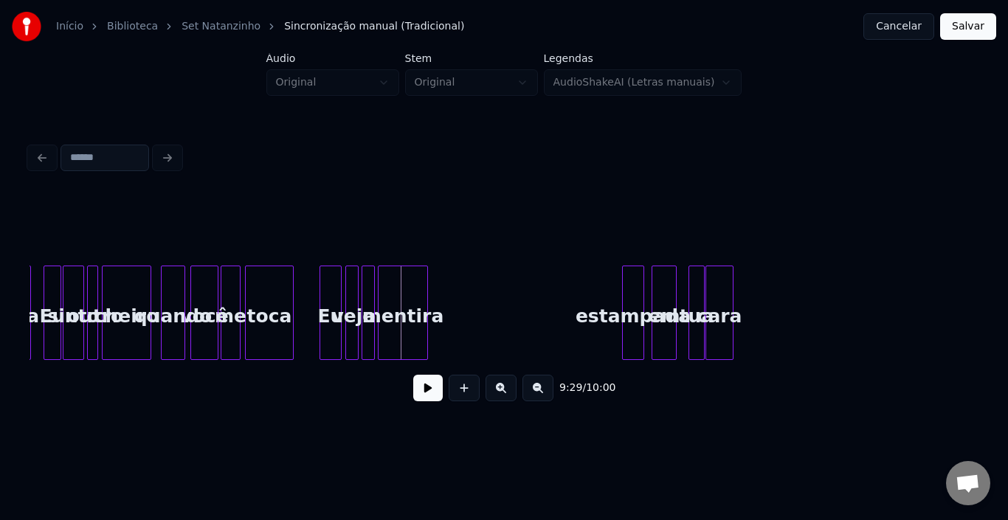
click at [389, 298] on div "mentira" at bounding box center [403, 316] width 49 height 100
click at [429, 397] on button at bounding box center [428, 388] width 30 height 27
click at [414, 295] on div at bounding box center [414, 312] width 4 height 93
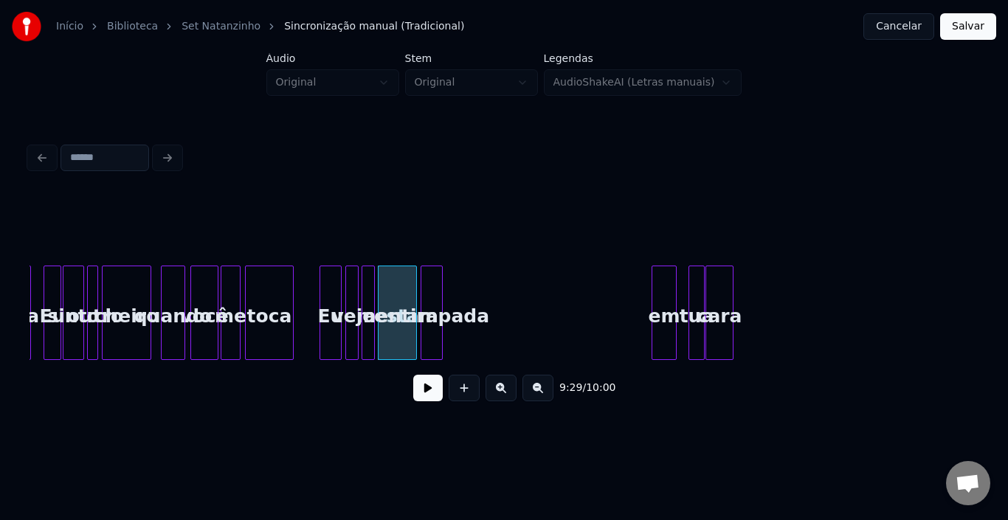
click at [431, 288] on div "estampada" at bounding box center [431, 316] width 21 height 100
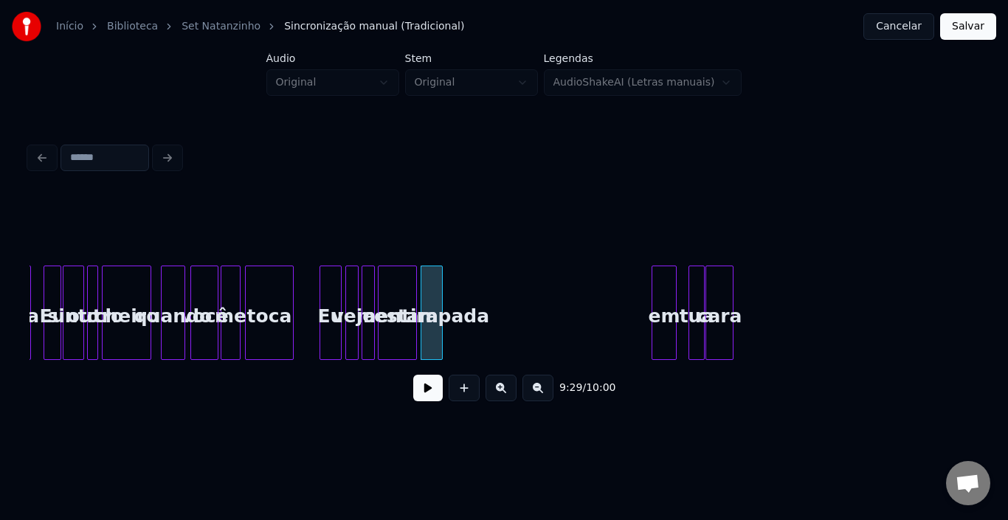
click at [432, 399] on button at bounding box center [428, 388] width 30 height 27
click at [464, 297] on div at bounding box center [462, 312] width 4 height 93
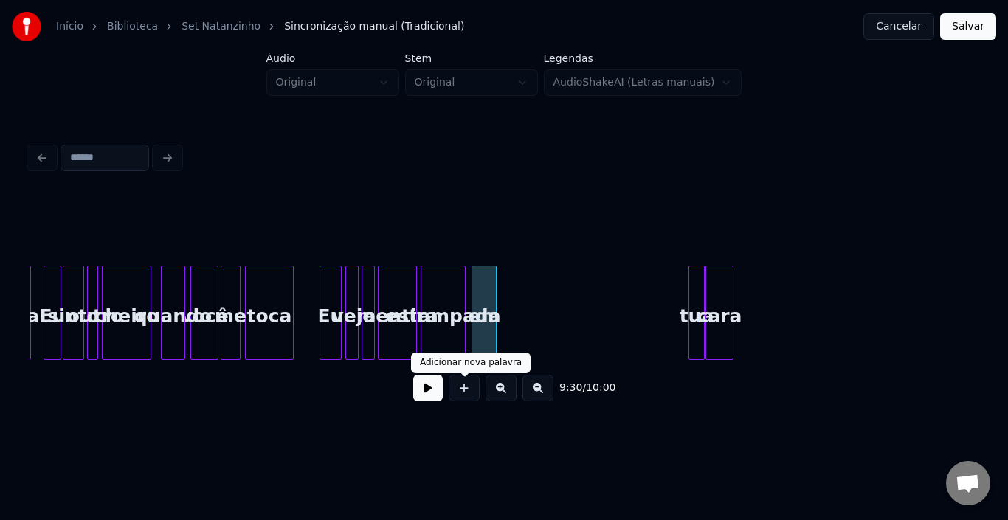
click at [435, 392] on button at bounding box center [428, 388] width 30 height 27
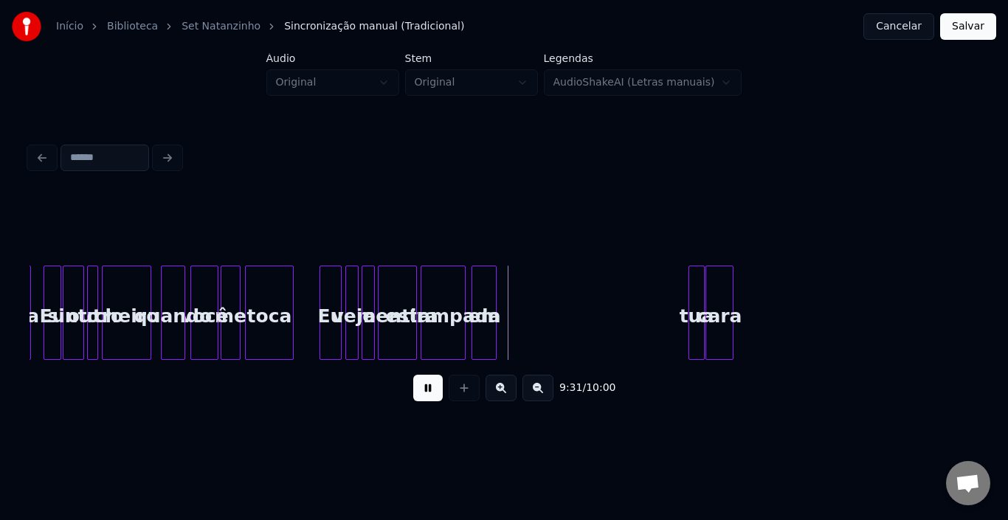
click at [435, 392] on button at bounding box center [428, 388] width 30 height 27
click at [509, 296] on div "tua" at bounding box center [508, 316] width 15 height 100
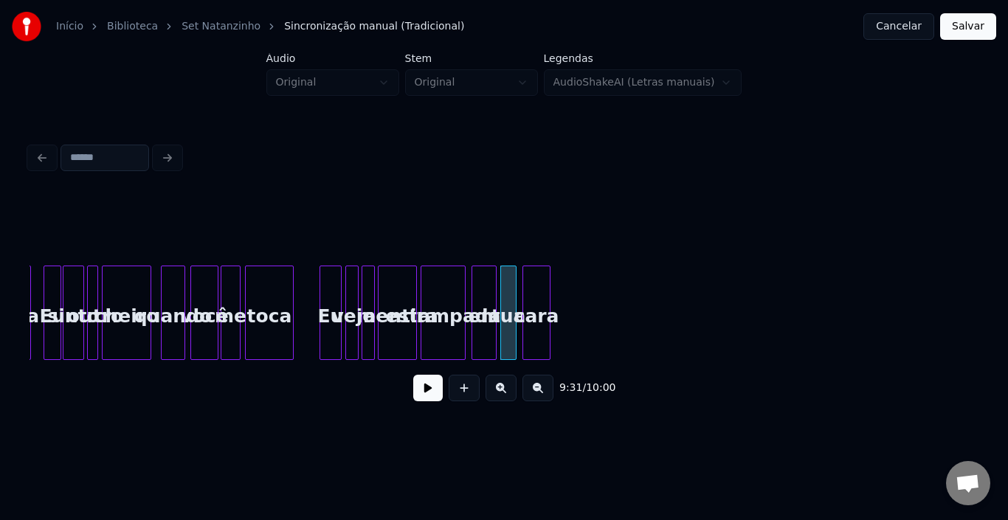
click at [541, 300] on div "cara" at bounding box center [536, 316] width 27 height 100
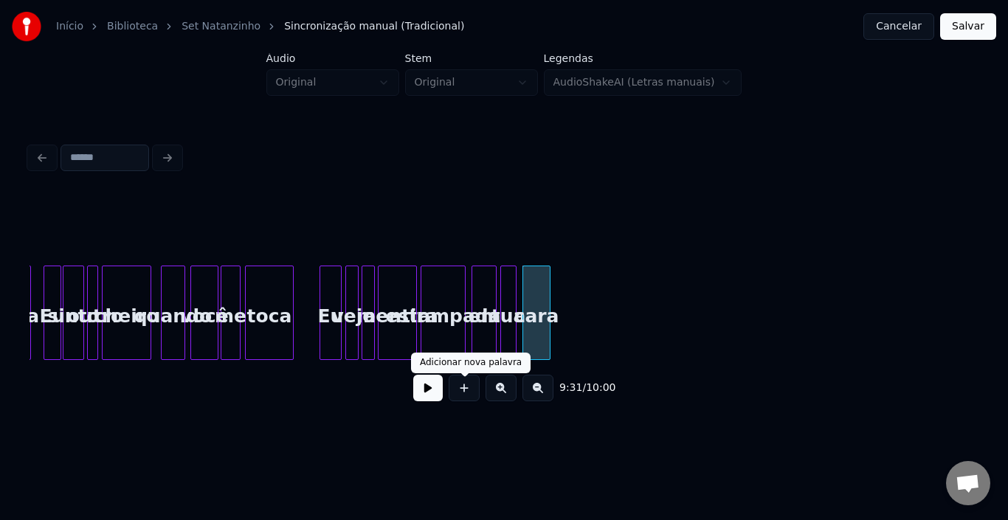
click at [429, 395] on button at bounding box center [428, 388] width 30 height 27
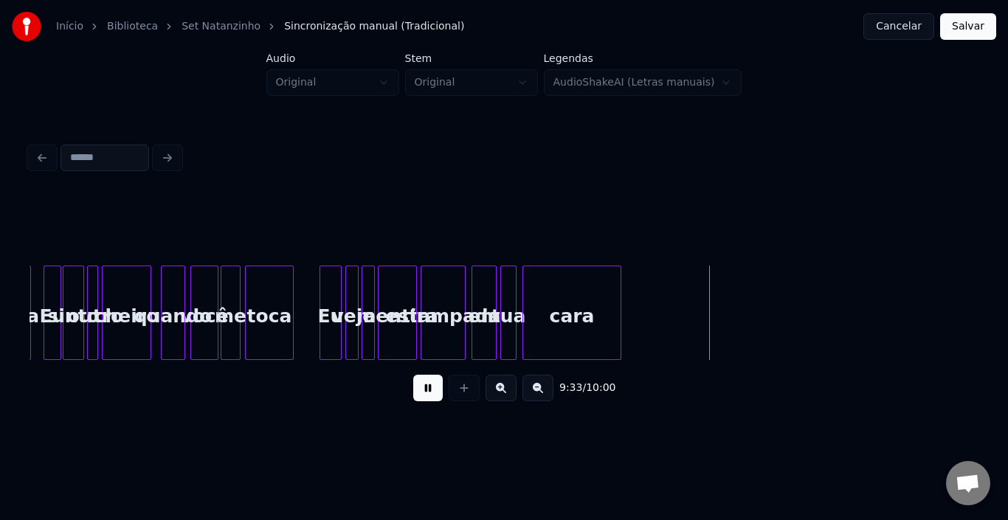
click at [618, 297] on div at bounding box center [618, 312] width 4 height 93
click at [964, 32] on button "Salvar" at bounding box center [968, 26] width 56 height 27
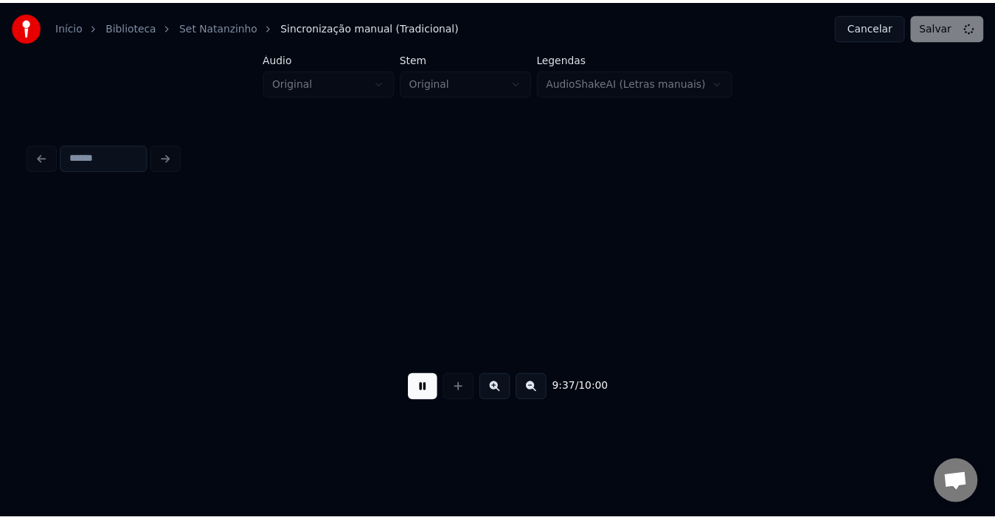
scroll to position [0, 42617]
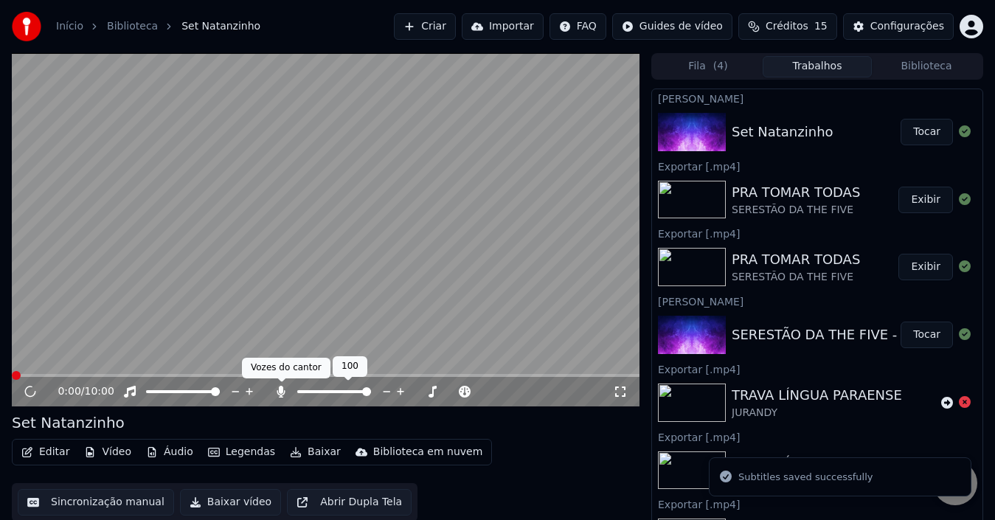
click at [277, 392] on icon at bounding box center [281, 392] width 8 height 12
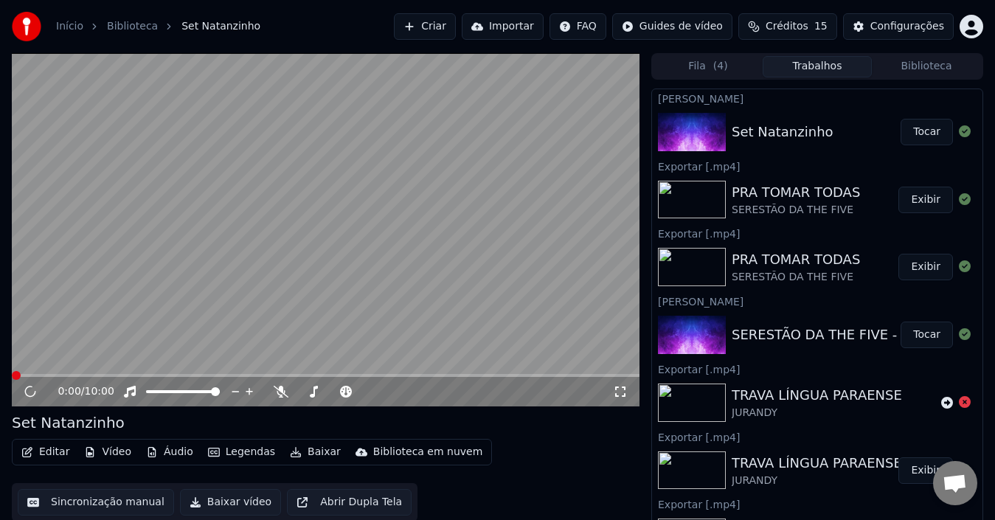
click at [44, 455] on button "Editar" at bounding box center [45, 452] width 60 height 21
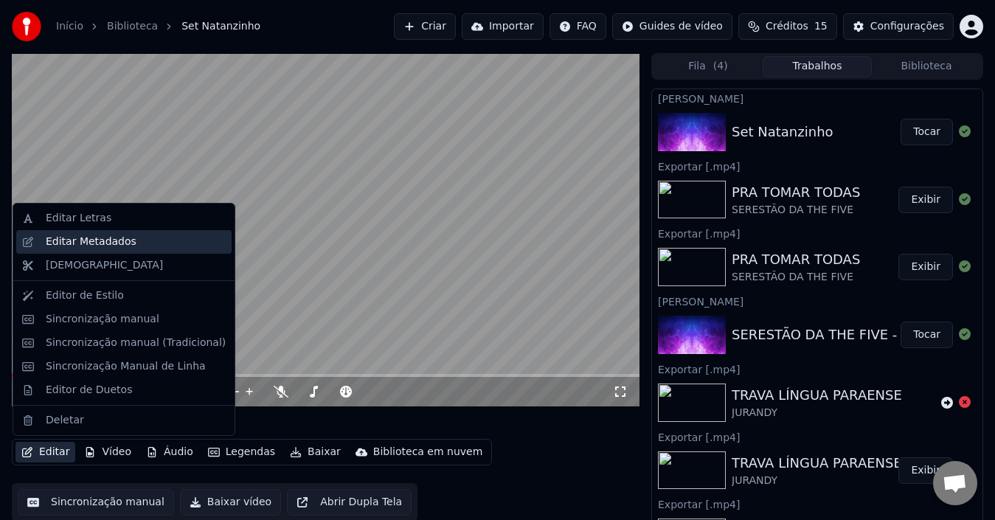
click at [89, 246] on div "Editar Metadados" at bounding box center [91, 242] width 91 height 15
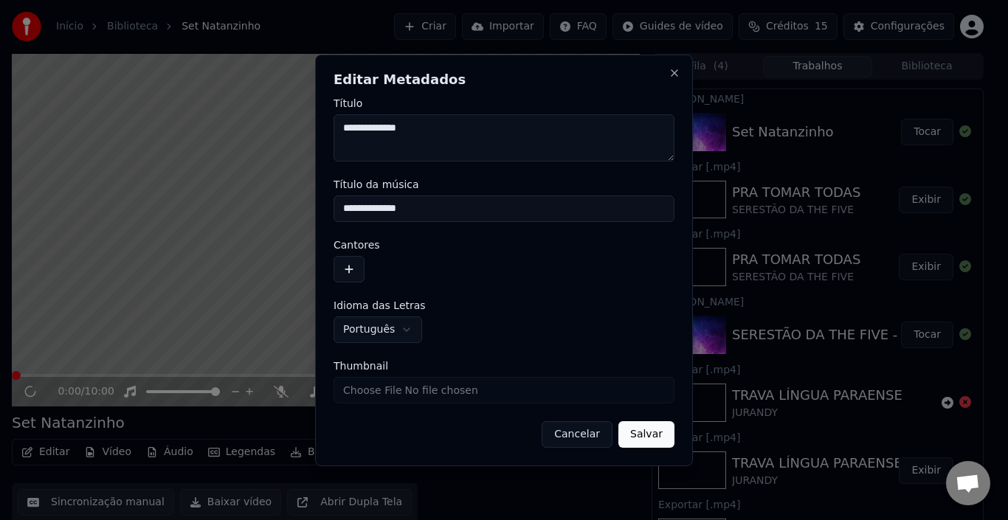
drag, startPoint x: 340, startPoint y: 210, endPoint x: 514, endPoint y: 210, distance: 174.1
click at [514, 210] on input "**********" at bounding box center [504, 209] width 341 height 27
type input "**********"
click at [351, 265] on button "button" at bounding box center [349, 269] width 31 height 27
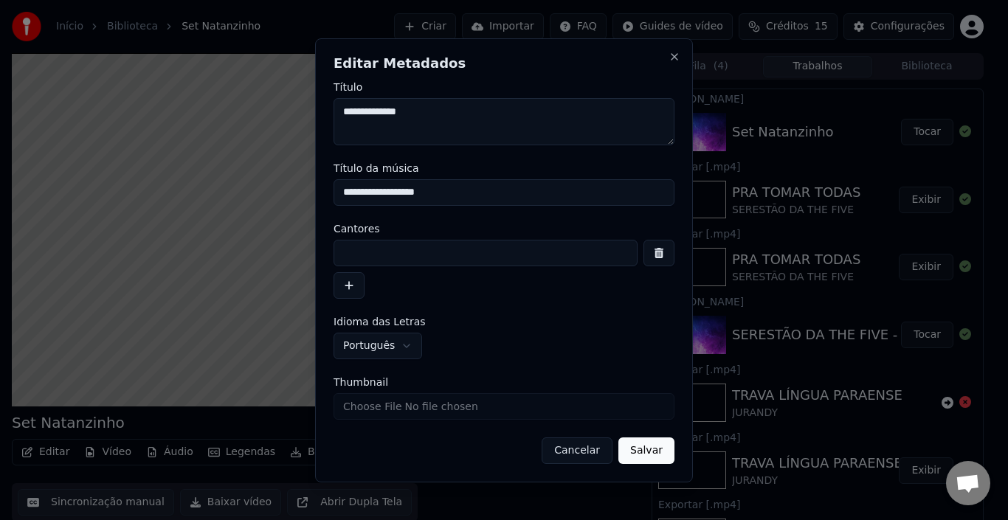
click at [369, 260] on input at bounding box center [486, 253] width 304 height 27
type input "**********"
click at [647, 447] on button "Salvar" at bounding box center [646, 451] width 56 height 27
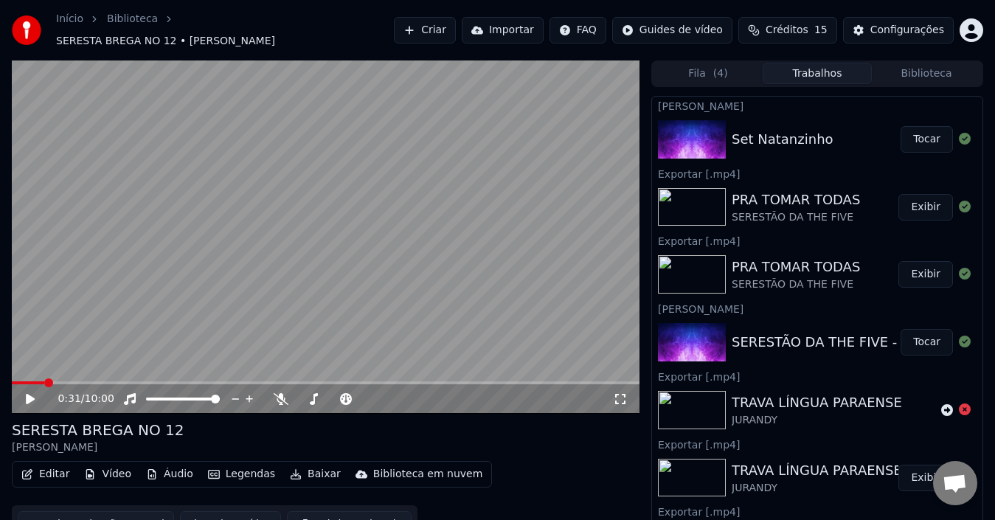
click at [49, 465] on button "Editar" at bounding box center [45, 474] width 60 height 21
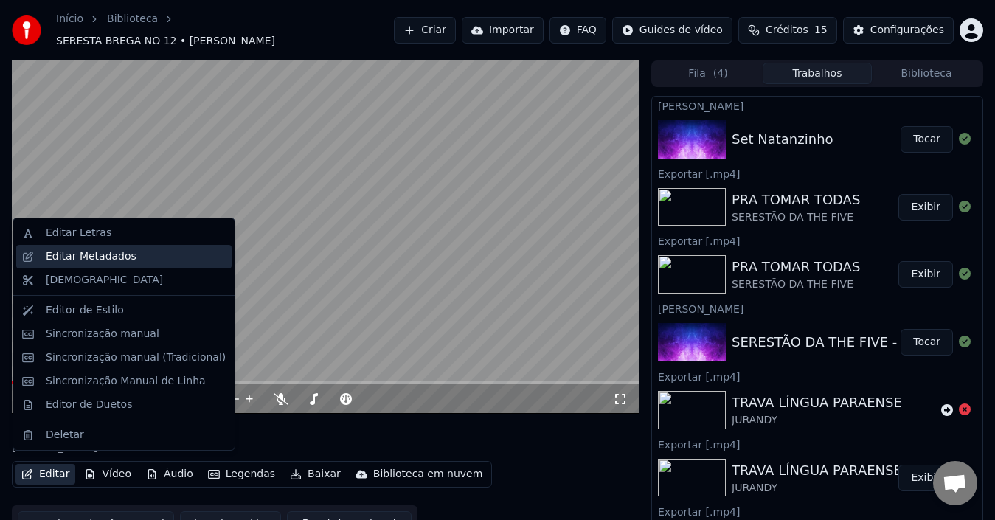
click at [71, 251] on div "Editar Metadados" at bounding box center [91, 256] width 91 height 15
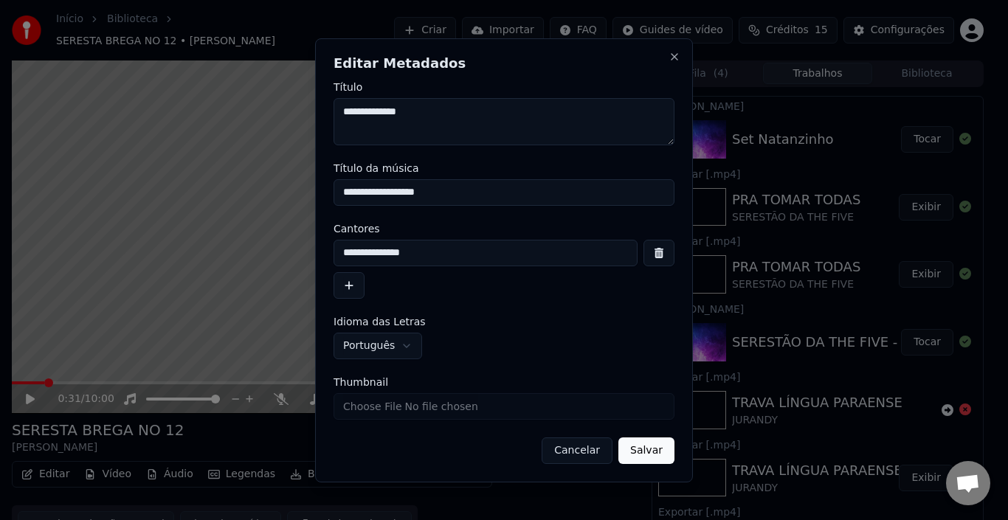
drag, startPoint x: 455, startPoint y: 191, endPoint x: 342, endPoint y: 194, distance: 112.9
click at [342, 194] on input "**********" at bounding box center [504, 192] width 341 height 27
click at [345, 113] on textarea "**********" at bounding box center [504, 121] width 341 height 47
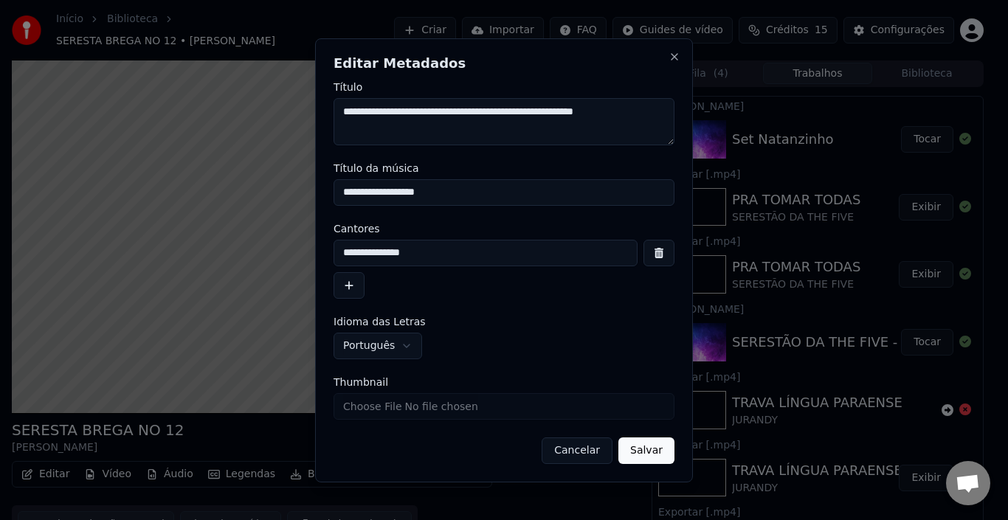
drag, startPoint x: 566, startPoint y: 112, endPoint x: 860, endPoint y: 227, distance: 316.1
click at [813, 190] on body "**********" at bounding box center [497, 260] width 995 height 520
type textarea "**********"
click at [649, 446] on button "Salvar" at bounding box center [646, 451] width 56 height 27
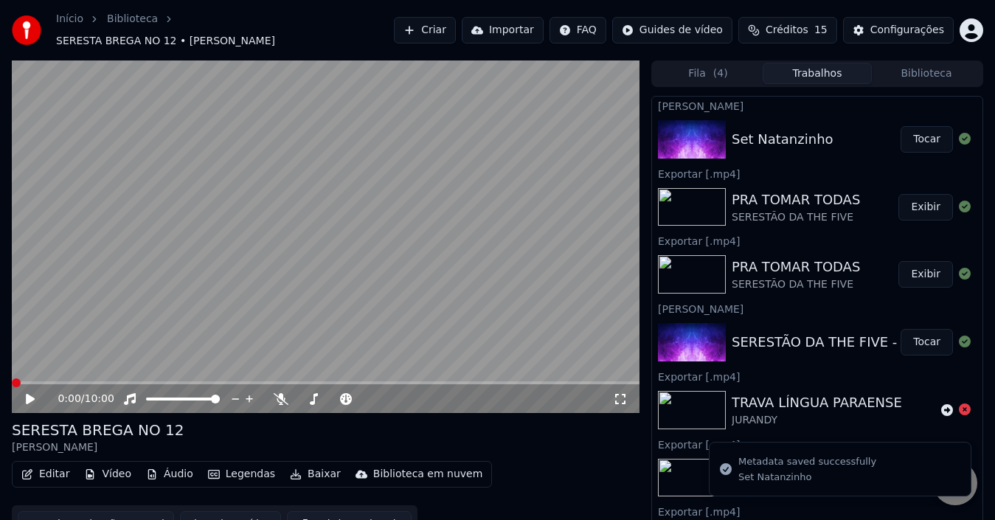
click at [12, 379] on span at bounding box center [16, 383] width 9 height 9
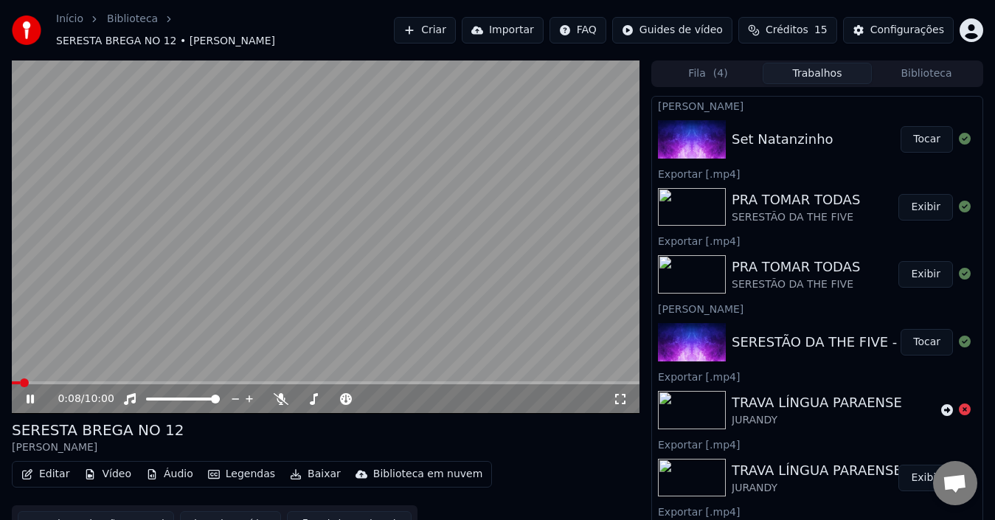
click at [20, 379] on span at bounding box center [24, 383] width 9 height 9
click at [29, 395] on icon at bounding box center [30, 399] width 7 height 9
click at [240, 514] on button "Baixar vídeo" at bounding box center [230, 524] width 101 height 27
